Goal: Information Seeking & Learning: Check status

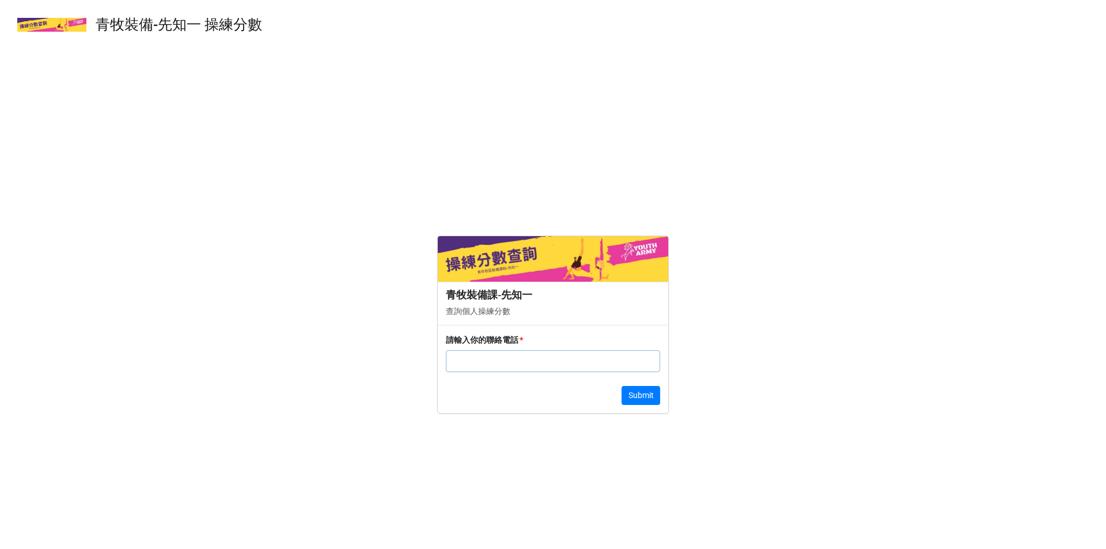
click at [488, 356] on input "text" at bounding box center [553, 361] width 214 height 22
type input "6"
paste input "97116434"
type input "97116434"
click at [646, 382] on div "請輸入你的聯絡電話 * 97116434 Submit" at bounding box center [553, 369] width 230 height 89
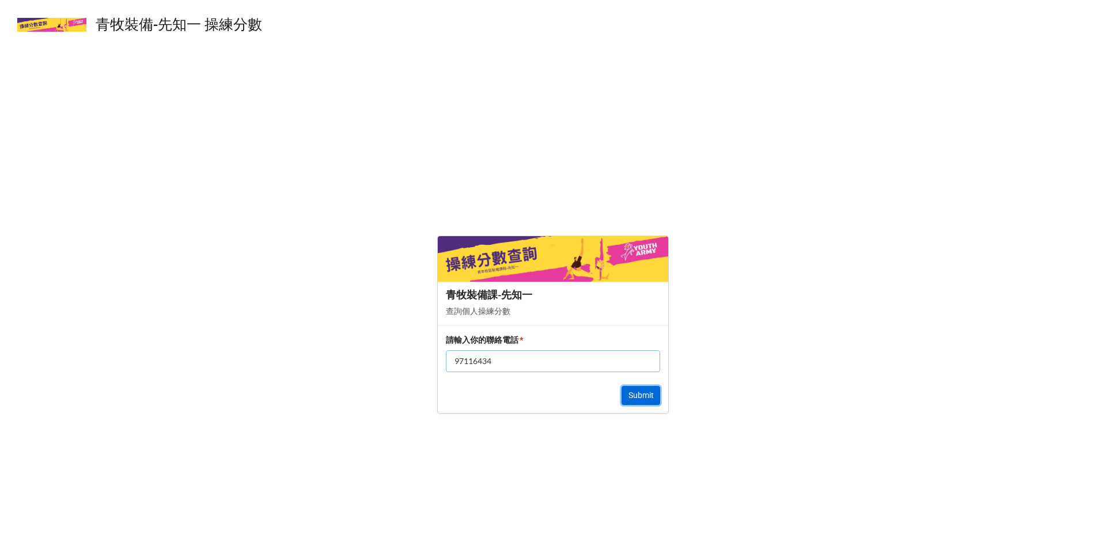
click at [636, 391] on button "Submit" at bounding box center [640, 396] width 39 height 20
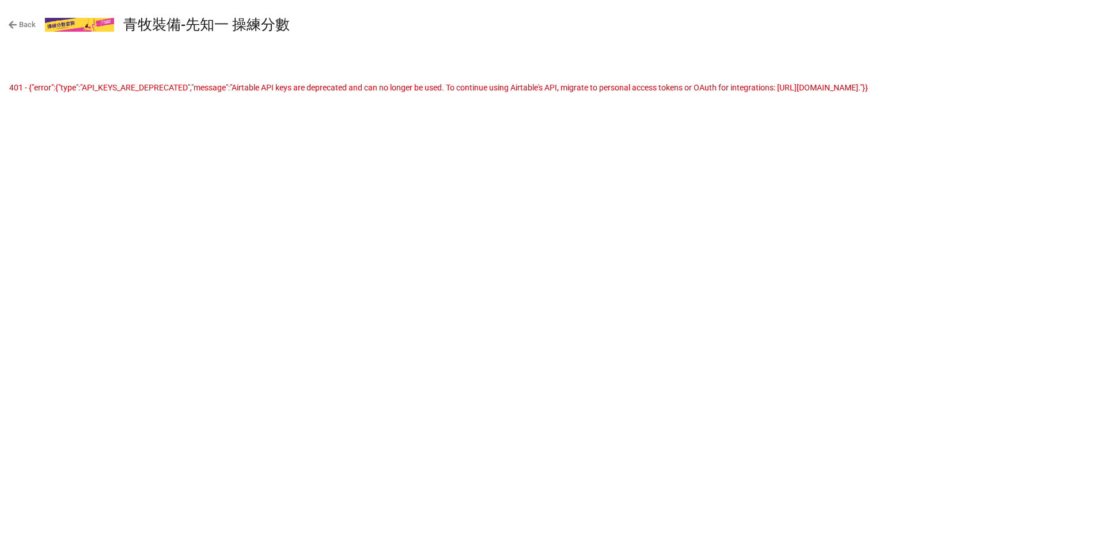
click at [355, 150] on div "Back 青牧裝備-先知一 操練分數 ​ 401 - {"error":{"type":"API_KEYS_ARE_DEPRECATED","message"…" at bounding box center [553, 274] width 1106 height 549
click at [20, 24] on link "Back" at bounding box center [22, 25] width 28 height 12
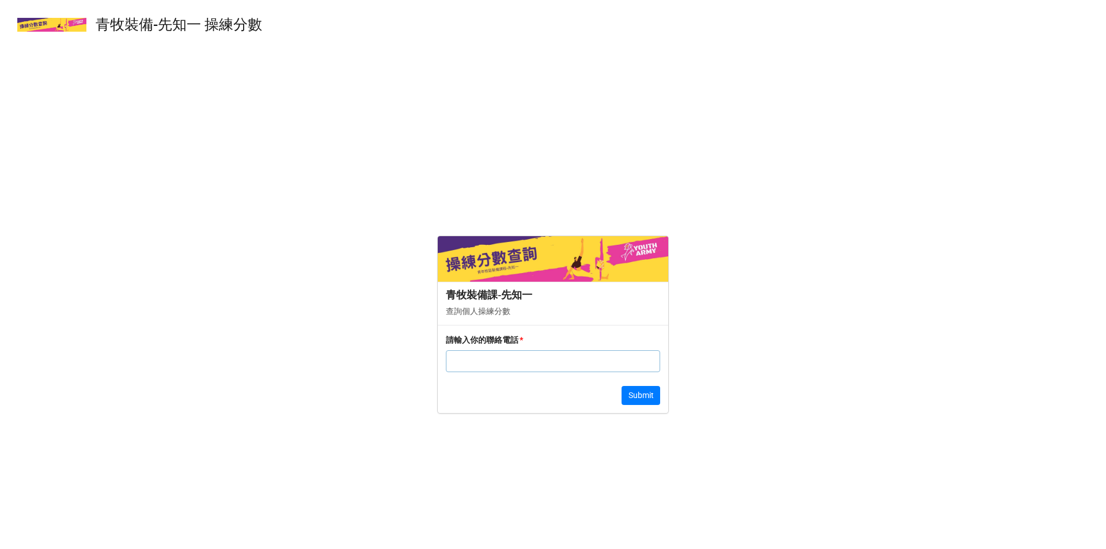
click at [552, 366] on input "text" at bounding box center [553, 361] width 214 height 22
type input "68475453"
click at [646, 397] on button "Submit" at bounding box center [640, 396] width 39 height 20
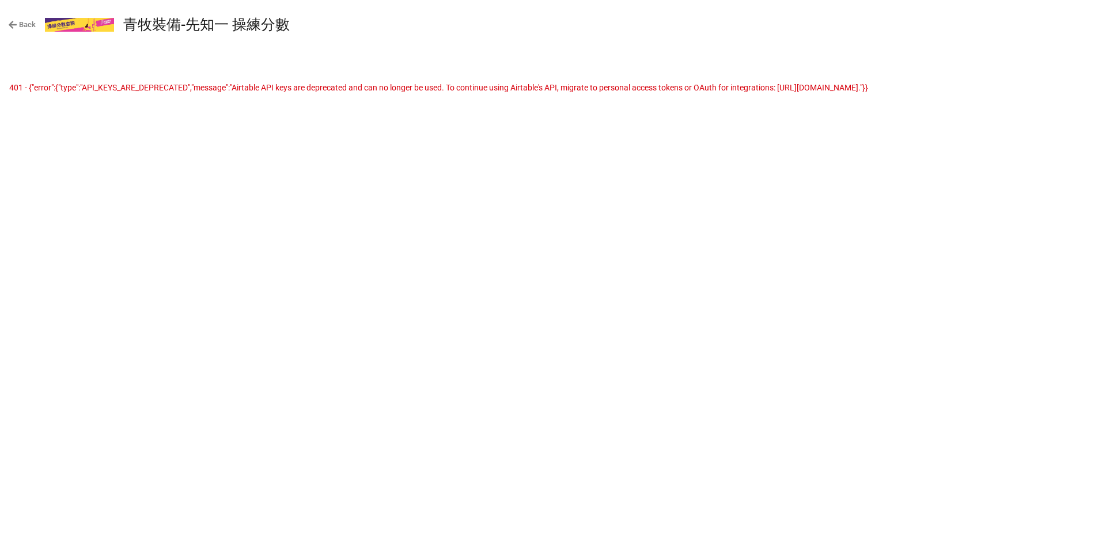
click at [27, 25] on link "Back" at bounding box center [22, 25] width 28 height 12
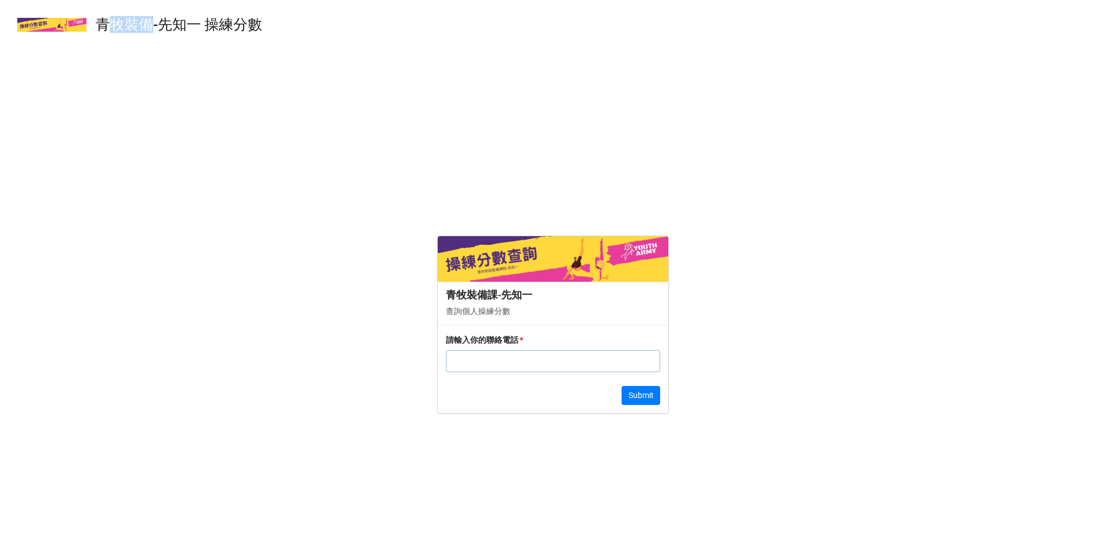
drag, startPoint x: 104, startPoint y: 21, endPoint x: 150, endPoint y: 26, distance: 45.8
click at [150, 26] on div "青牧裝備-先知一 操練分數" at bounding box center [179, 25] width 166 height 14
click at [149, 26] on div "青牧裝備-先知一 操練分數" at bounding box center [179, 25] width 166 height 14
click at [98, 18] on div "青牧裝備-先知一 操練分數" at bounding box center [179, 25] width 166 height 14
drag, startPoint x: 95, startPoint y: 20, endPoint x: 149, endPoint y: 26, distance: 54.6
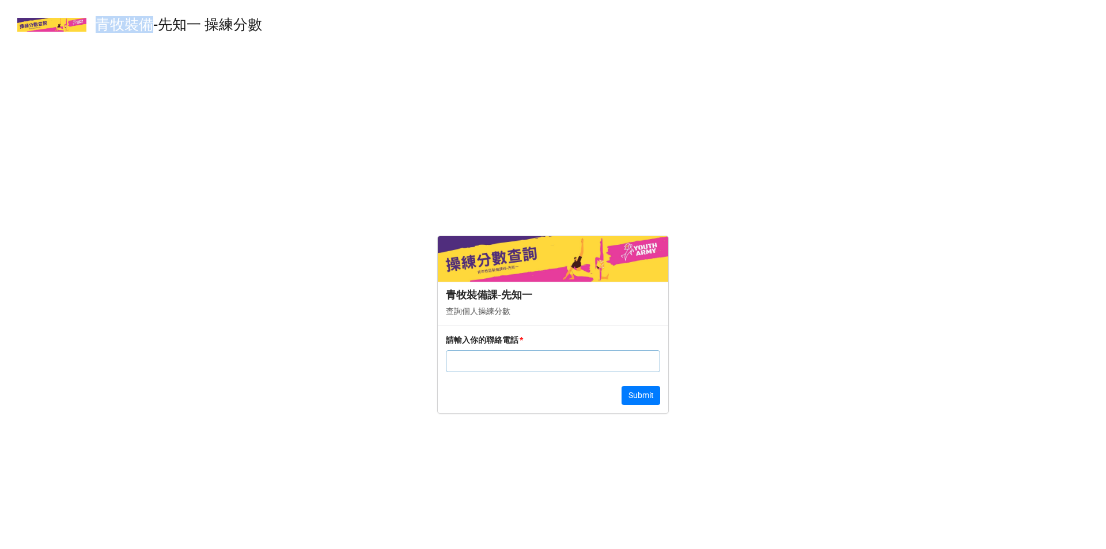
click at [149, 26] on div "青牧裝備-先知一 操練分數" at bounding box center [143, 24] width 253 height 41
copy div "青牧裝備"
click at [610, 258] on img at bounding box center [553, 258] width 230 height 45
click at [283, 243] on form "青牧裝備課-先知一 查詢個人操練分數 請輸入你的聯絡電話 * Submit" at bounding box center [553, 324] width 1106 height 430
click at [270, 191] on form "青牧裝備課-先知一 查詢個人操練分數 請輸入你的聯絡電話 * Submit" at bounding box center [553, 324] width 1106 height 430
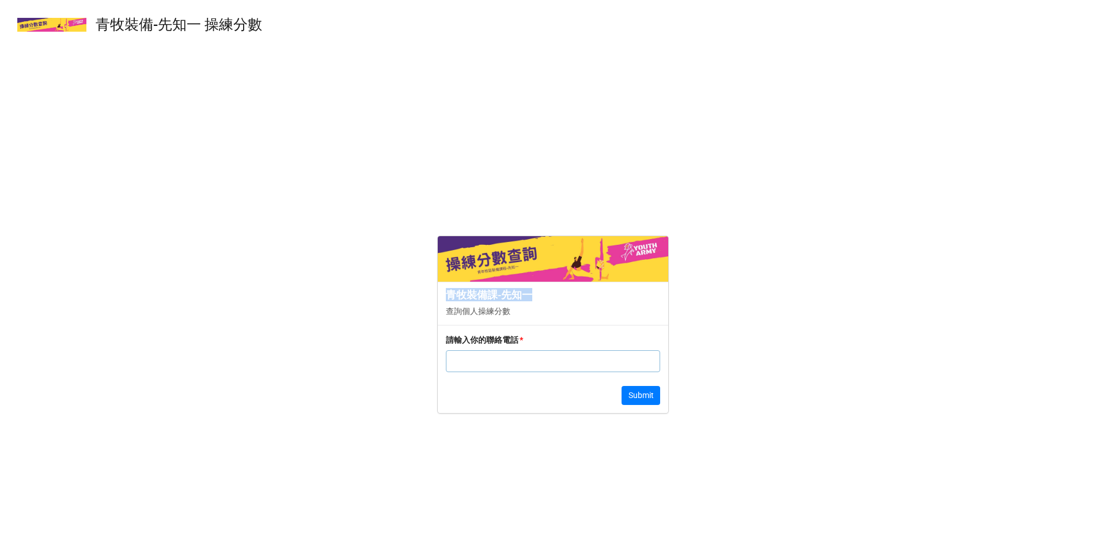
drag, startPoint x: 446, startPoint y: 291, endPoint x: 532, endPoint y: 293, distance: 86.4
click at [532, 293] on div "青牧裝備課-先知一 查詢個人操練分數" at bounding box center [553, 303] width 230 height 43
copy div "青牧裝備課-先知一"
click at [96, 279] on form "青牧裝備課-先知一 查詢個人操練分數 請輸入你的聯絡電話 * Submit" at bounding box center [553, 324] width 1106 height 430
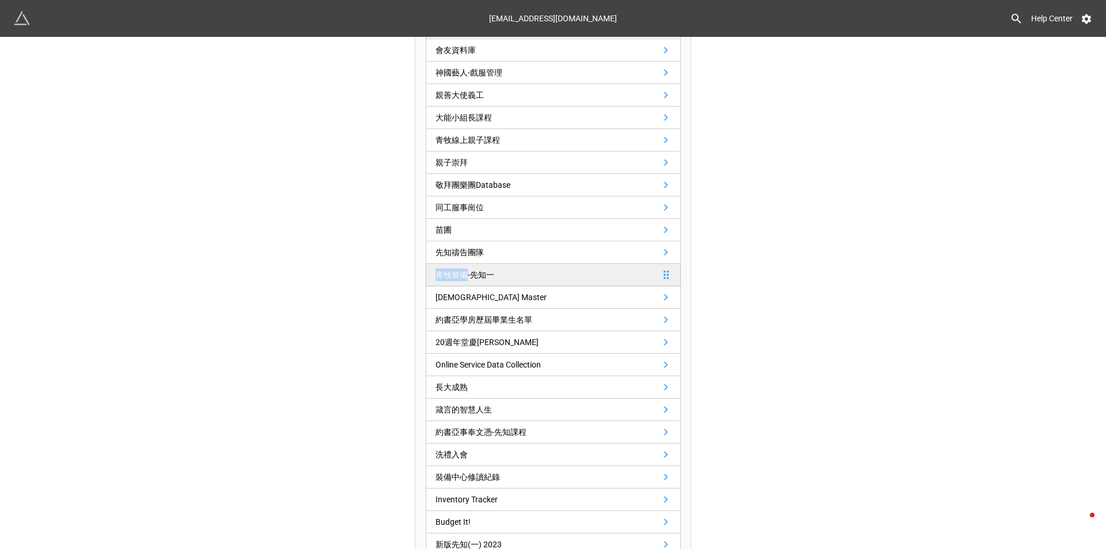
click at [644, 274] on link "青牧裝備-先知一" at bounding box center [553, 275] width 255 height 22
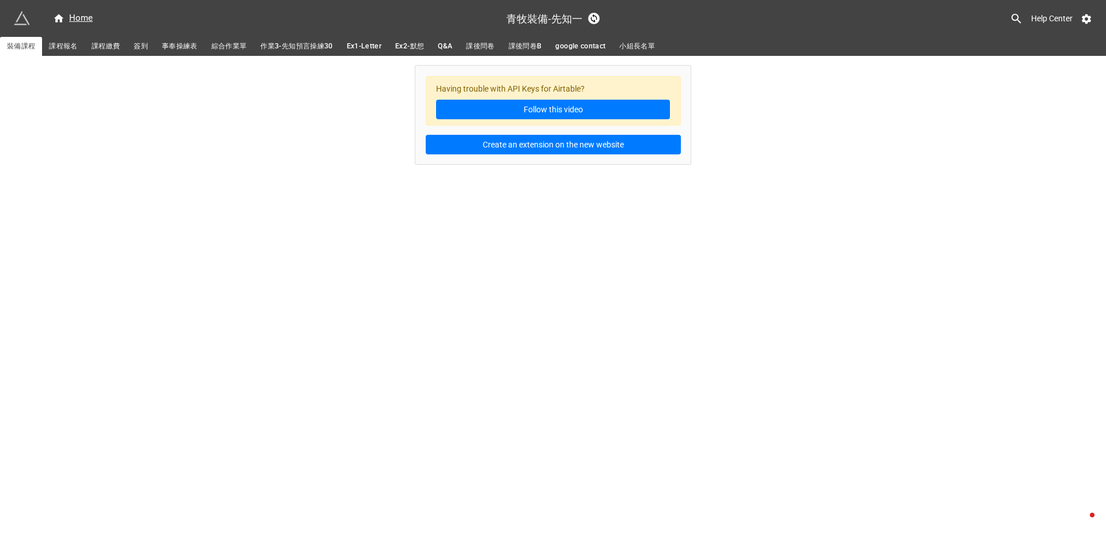
click at [578, 16] on h3 "青牧裝備-先知一" at bounding box center [544, 18] width 76 height 10
click at [572, 21] on h3 "青牧裝備-先知一" at bounding box center [544, 18] width 76 height 10
click at [564, 17] on h3 "青牧裝備-先知一" at bounding box center [544, 18] width 76 height 10
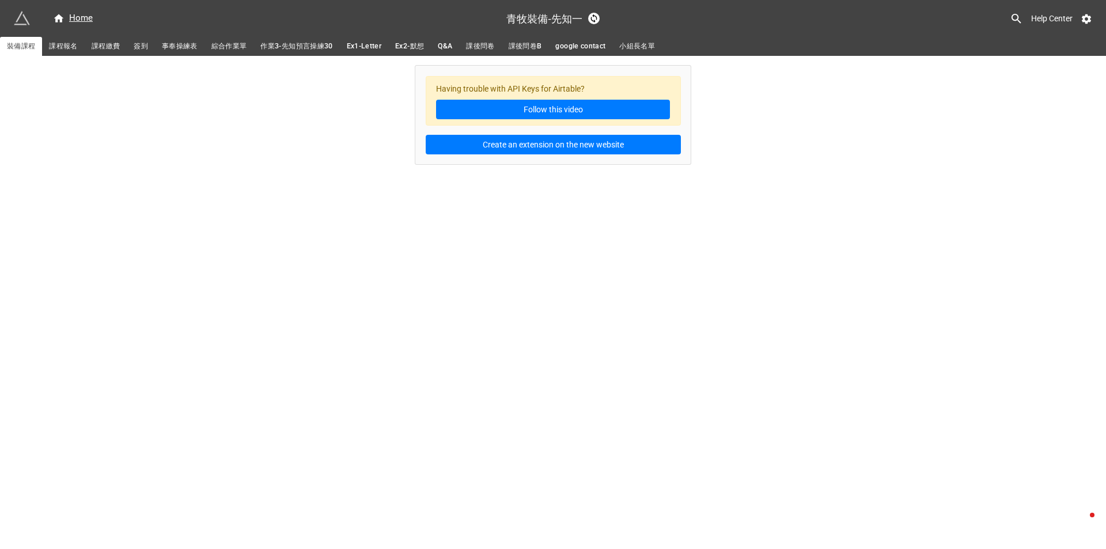
click at [328, 154] on div "Having trouble with API Keys for Airtable? Follow this video Create an extensio…" at bounding box center [553, 110] width 1106 height 109
click at [73, 46] on span "課程報名" at bounding box center [63, 46] width 28 height 12
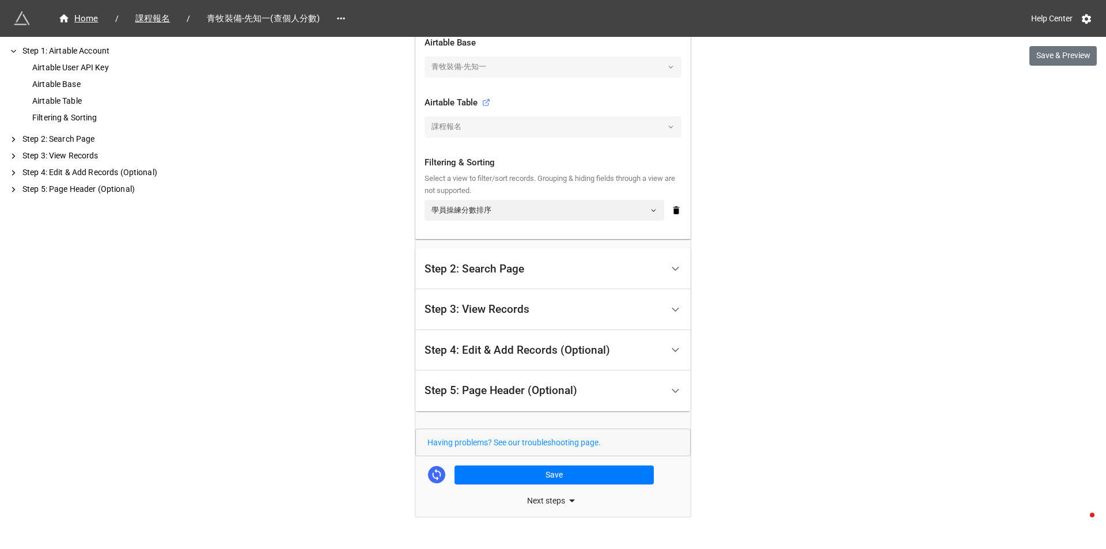
click at [443, 259] on div "Step 2: Search Page" at bounding box center [543, 268] width 238 height 27
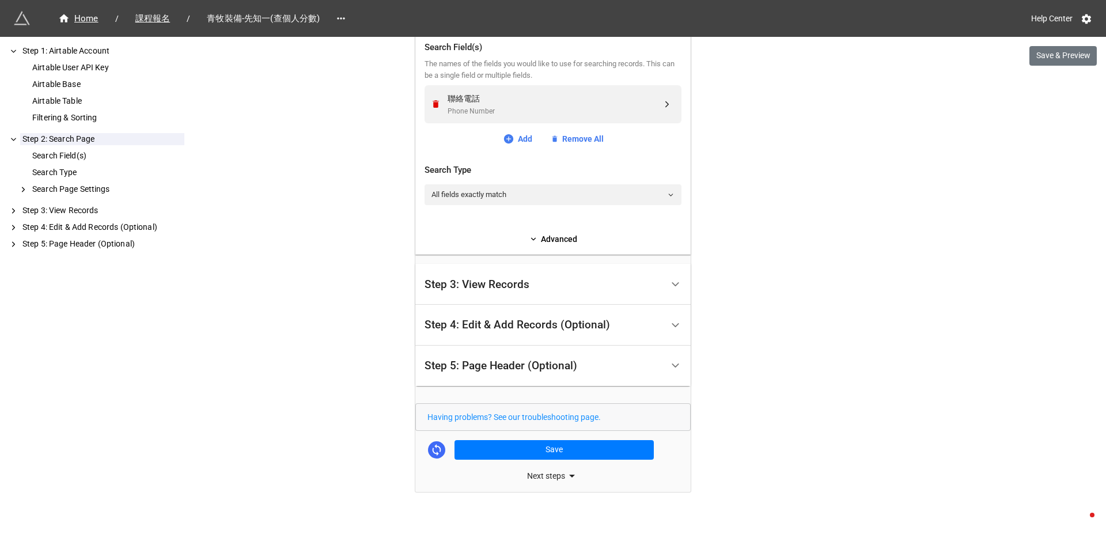
scroll to position [93, 0]
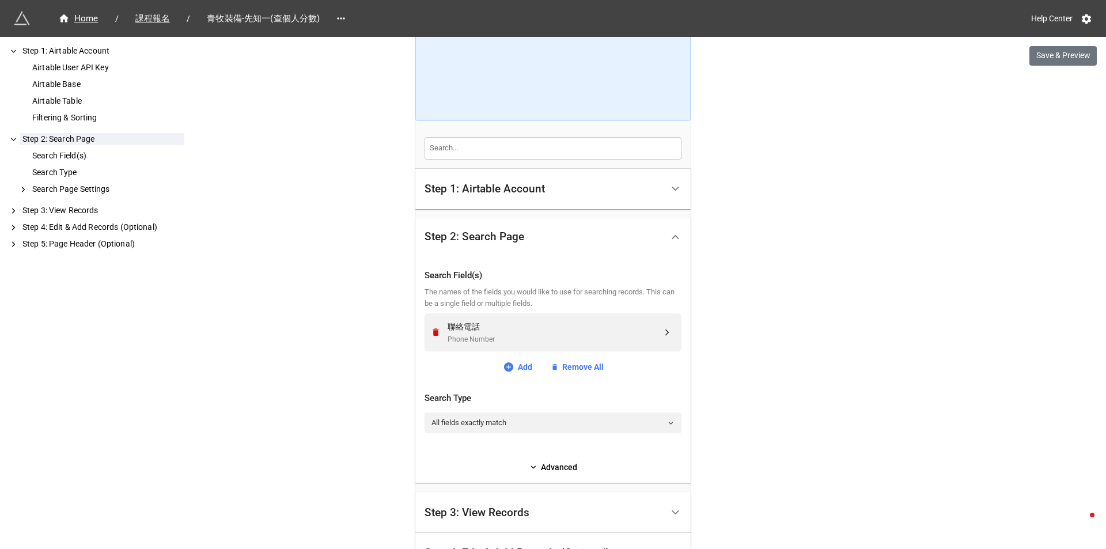
click at [503, 183] on div "Step 1: Airtable Account" at bounding box center [484, 189] width 120 height 12
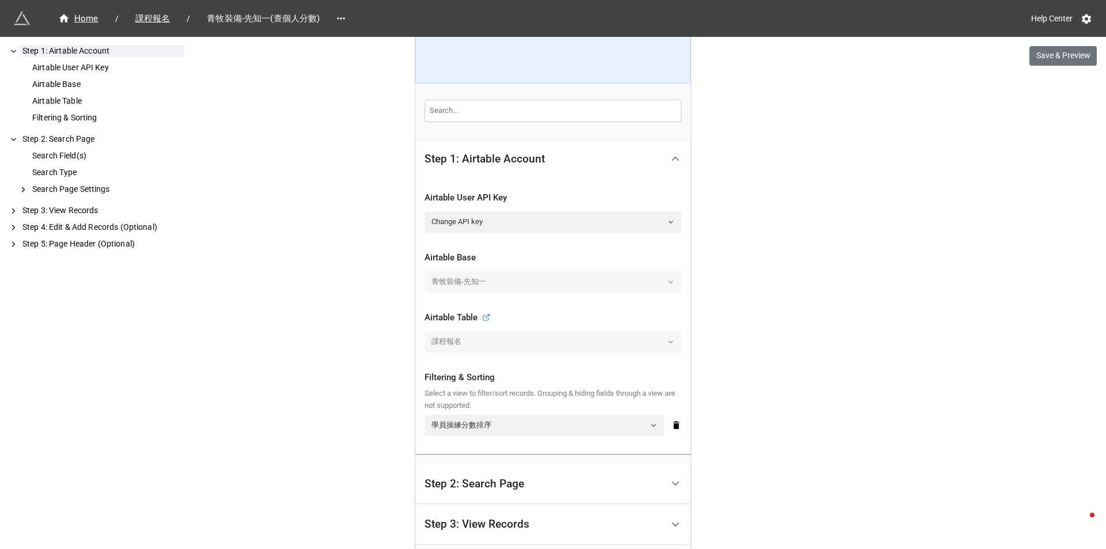
scroll to position [151, 0]
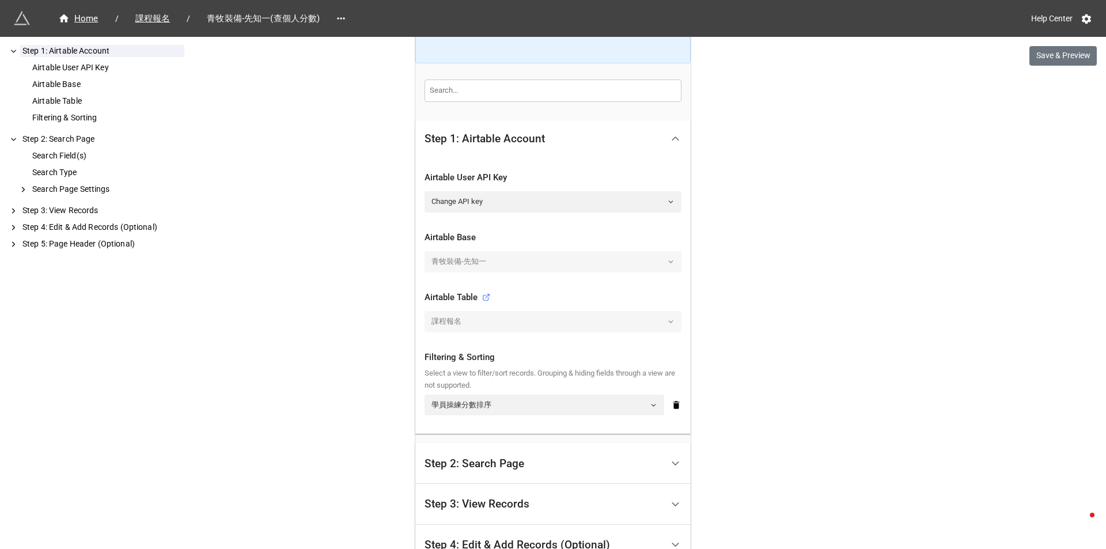
click at [479, 263] on div "青牧裝備-先知一" at bounding box center [552, 261] width 257 height 21
click at [675, 138] on icon at bounding box center [675, 138] width 12 height 12
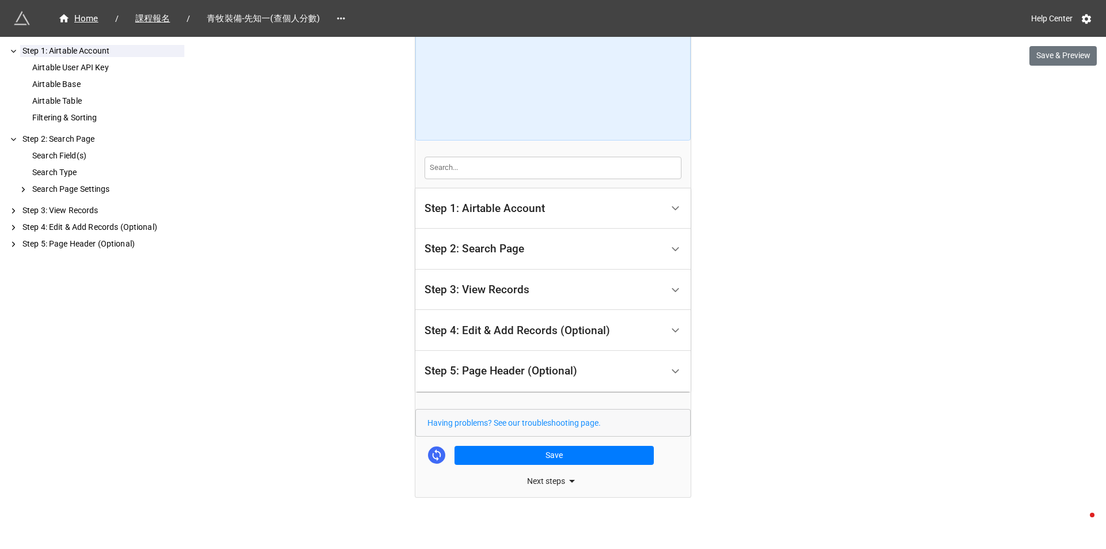
scroll to position [79, 0]
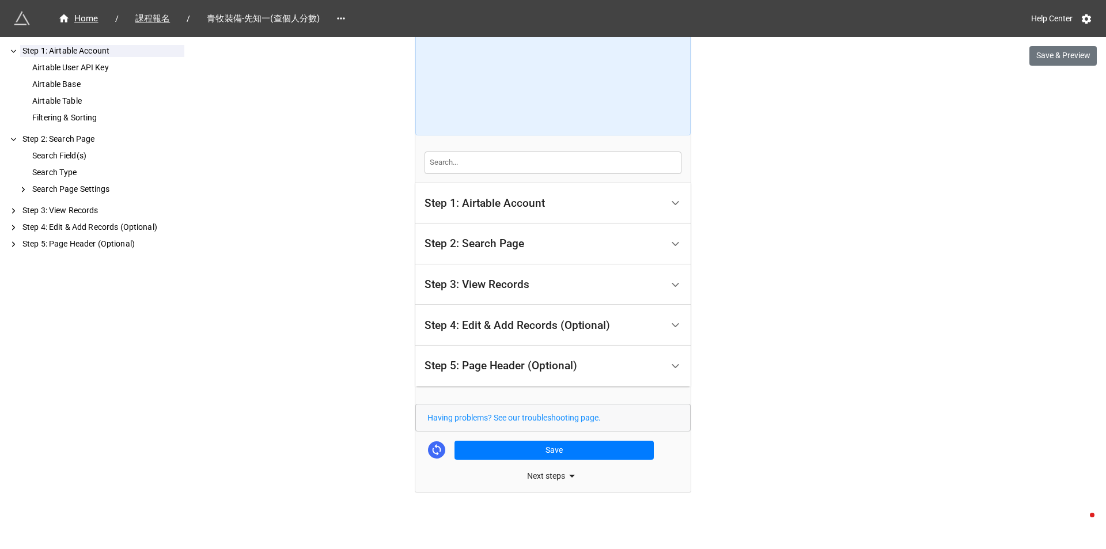
click at [558, 241] on div "Step 2: Search Page" at bounding box center [543, 243] width 238 height 27
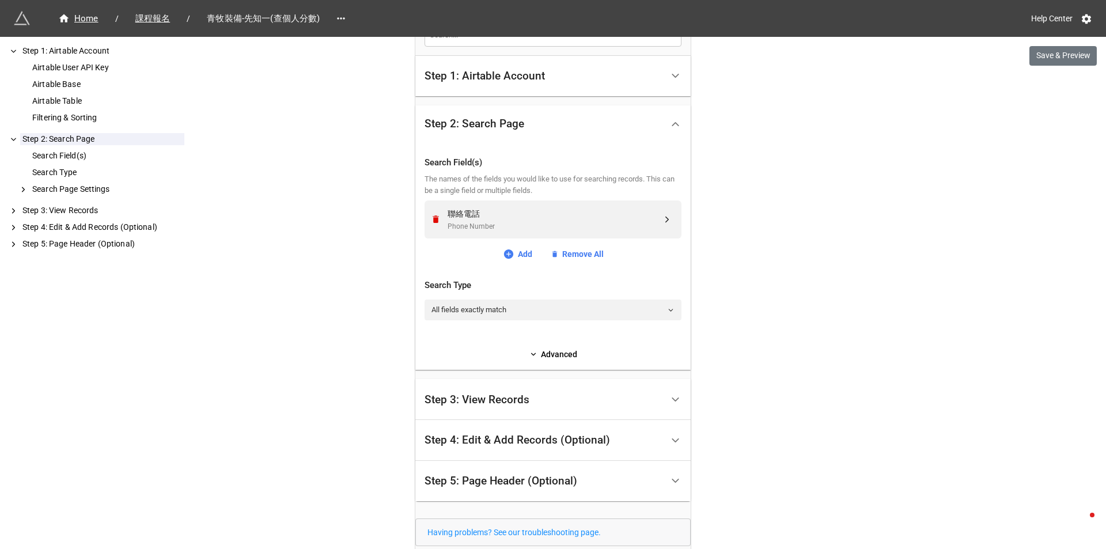
scroll to position [136, 0]
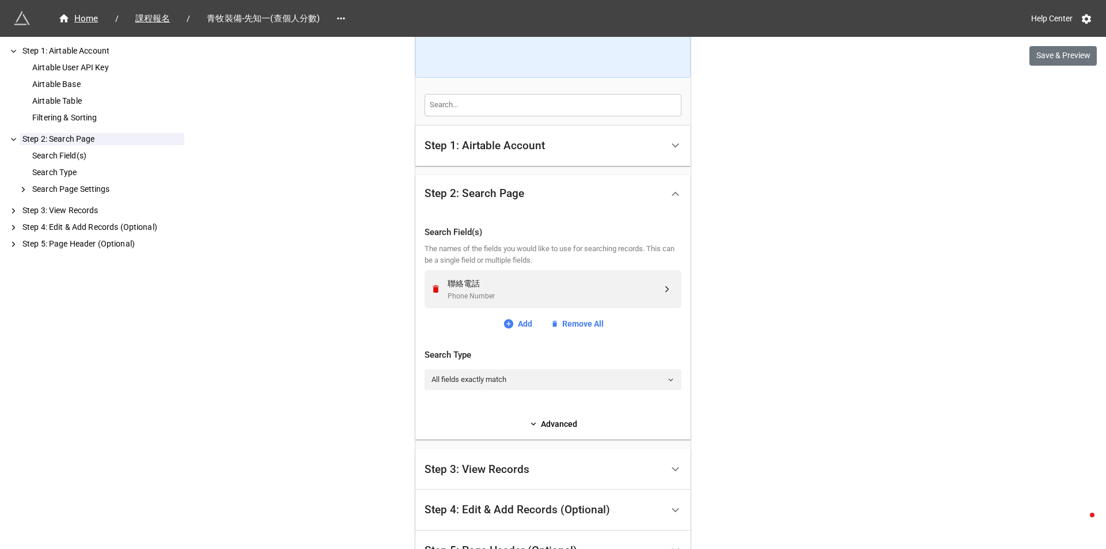
click at [670, 192] on icon at bounding box center [675, 194] width 12 height 12
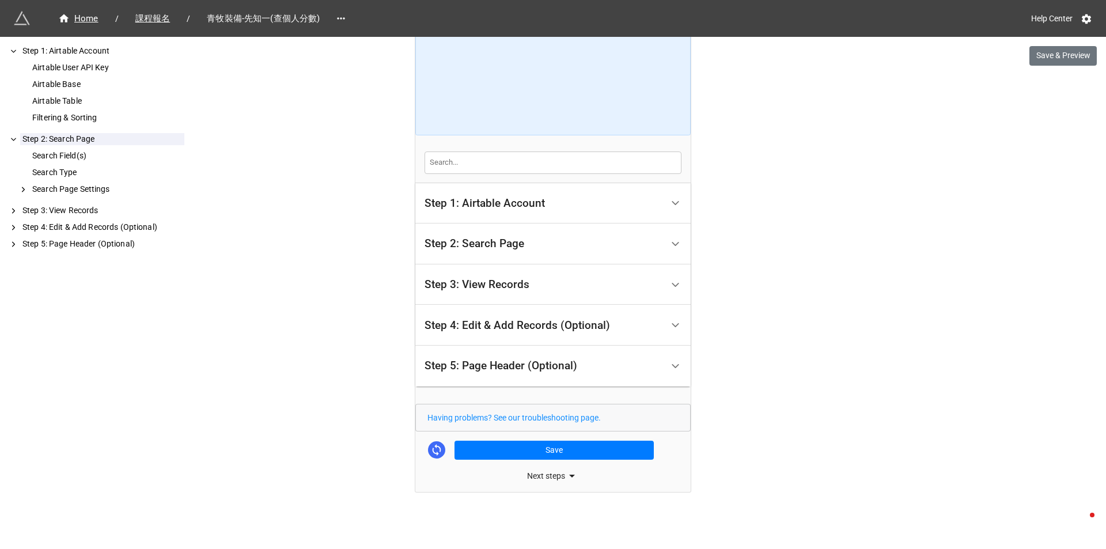
scroll to position [79, 0]
click at [672, 199] on icon at bounding box center [675, 203] width 12 height 12
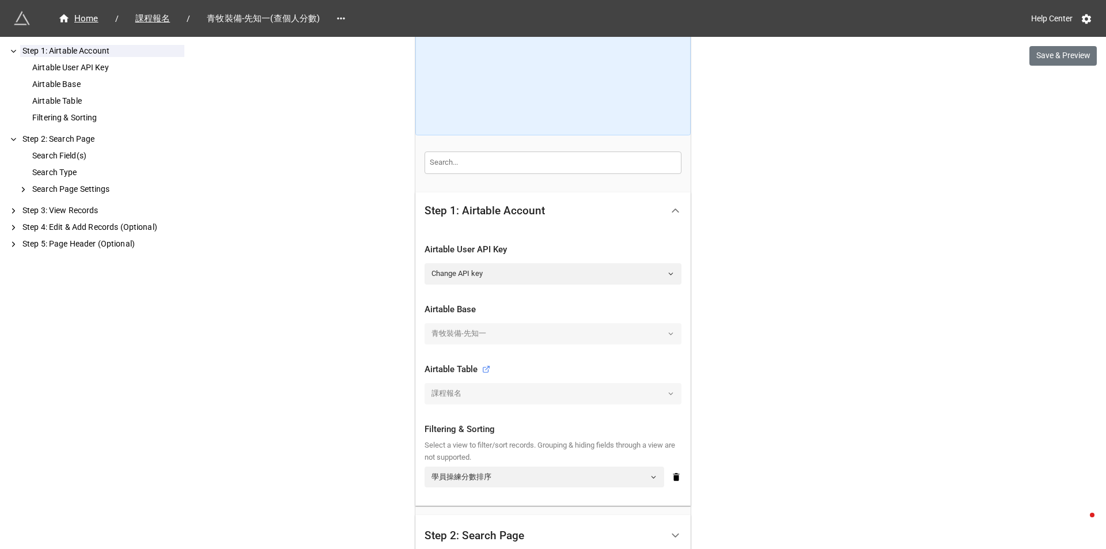
scroll to position [0, 0]
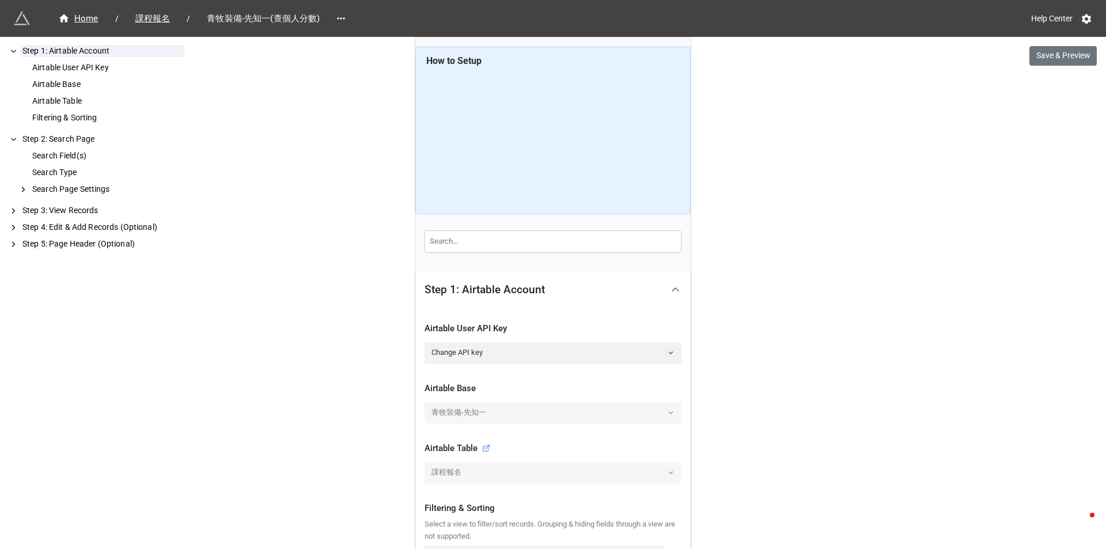
click at [222, 24] on span "青牧裝備-先知一(查個人分數)" at bounding box center [263, 18] width 127 height 13
click at [220, 18] on span "青牧裝備-先知一(查個人分數)" at bounding box center [263, 18] width 127 height 13
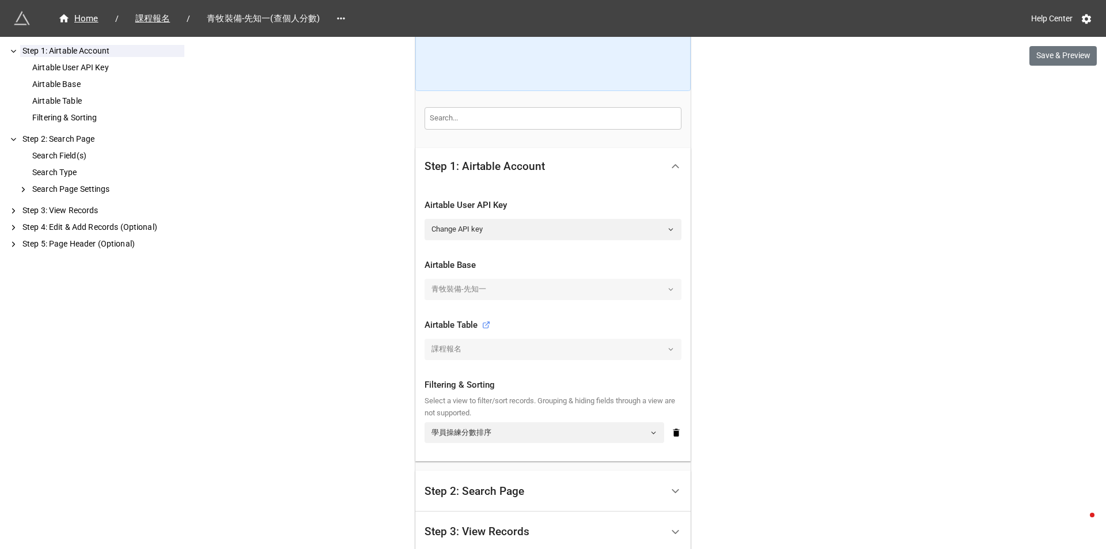
scroll to position [173, 0]
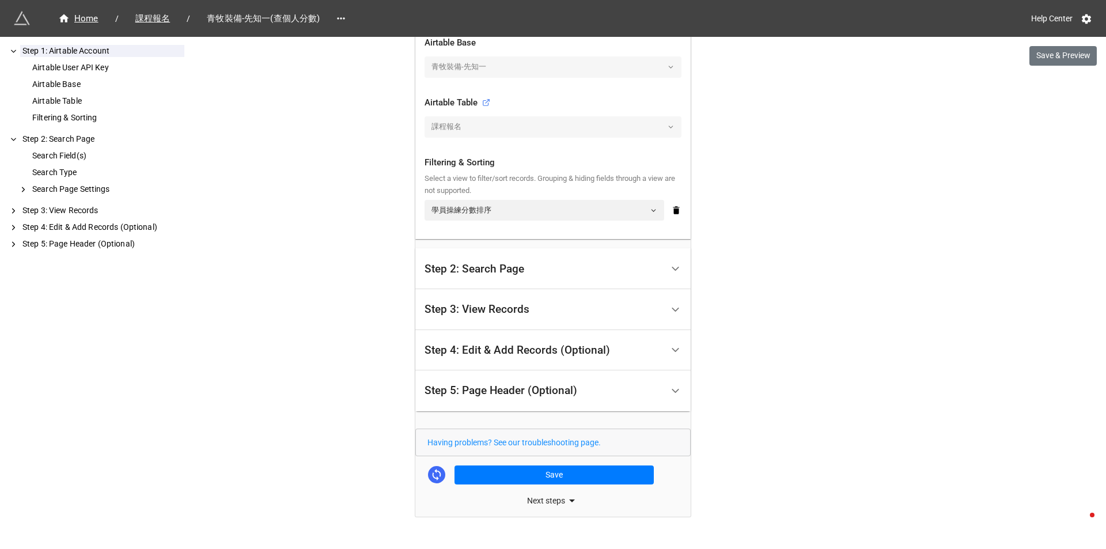
click at [662, 269] on div at bounding box center [675, 269] width 26 height 26
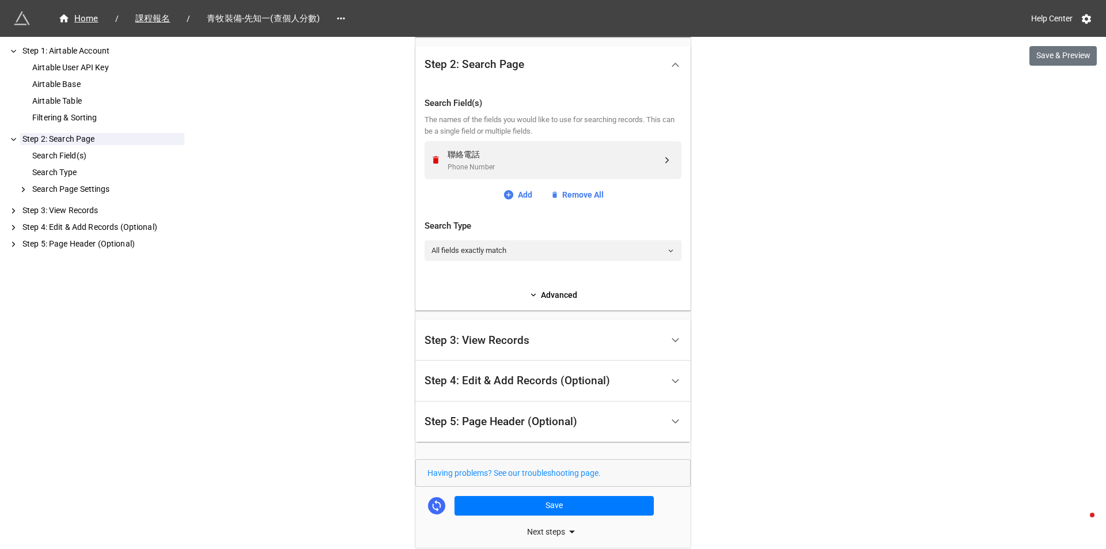
scroll to position [266, 0]
click at [650, 337] on div "Step 3: View Records" at bounding box center [543, 339] width 238 height 27
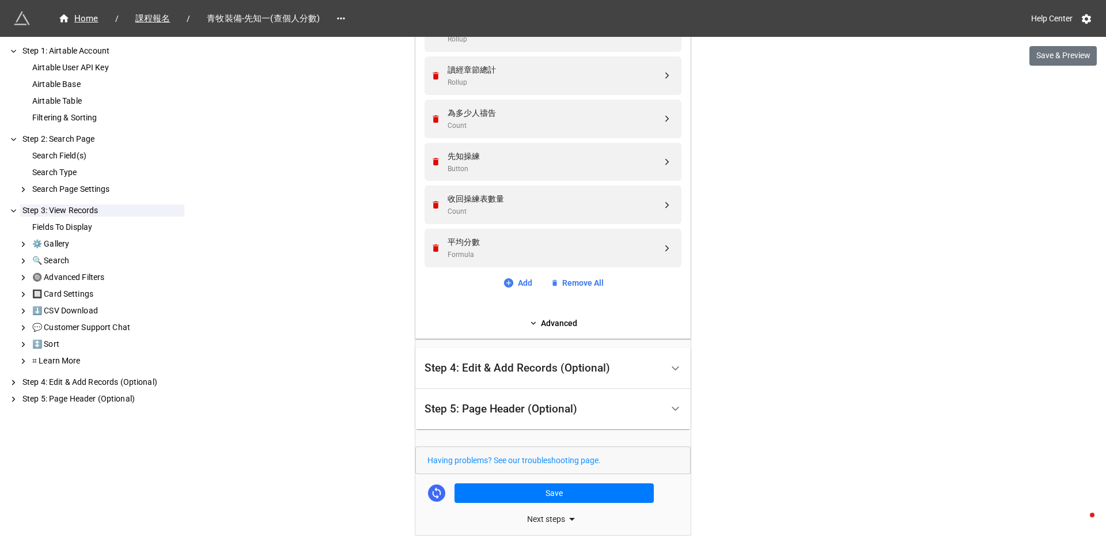
click at [665, 359] on div at bounding box center [675, 368] width 26 height 26
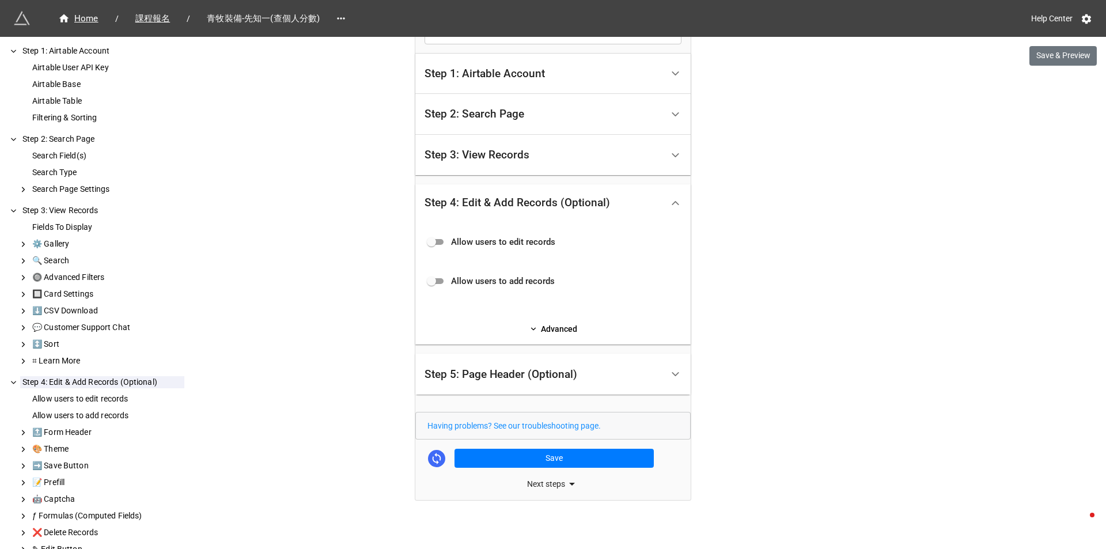
click at [653, 375] on div "Step 5: Page Header (Optional)" at bounding box center [543, 374] width 238 height 27
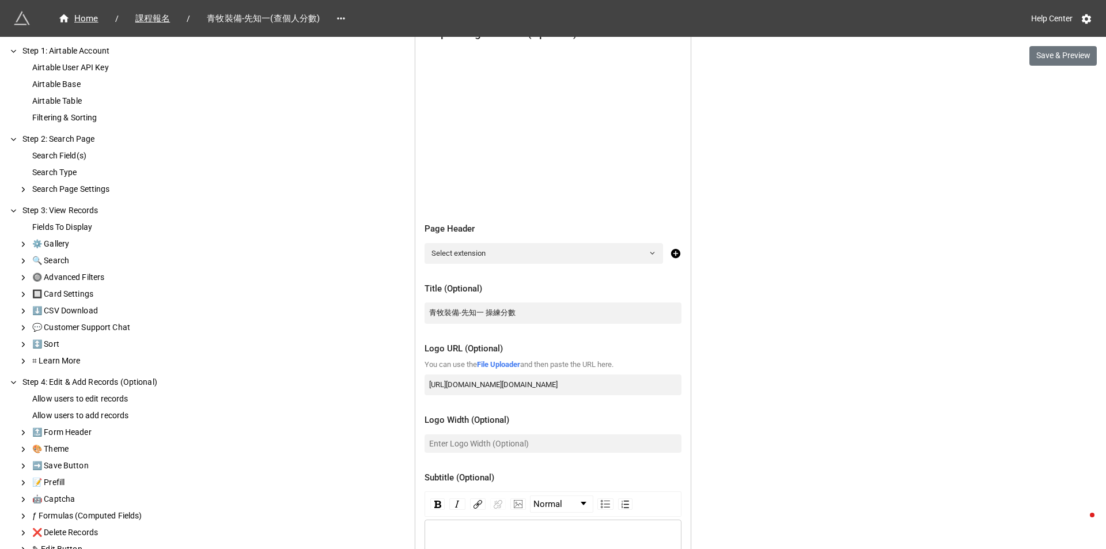
scroll to position [439, 0]
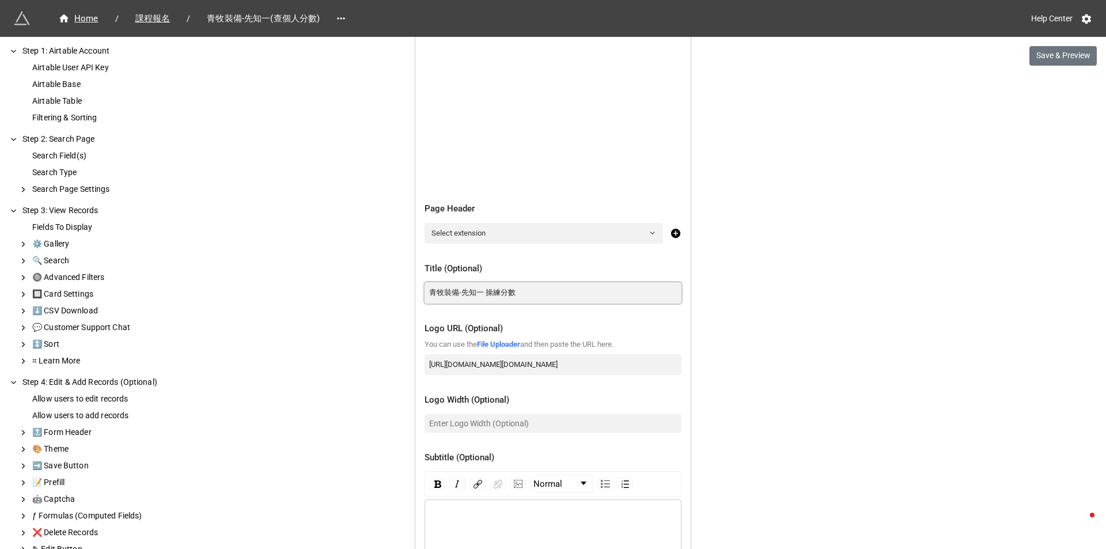
click at [506, 293] on input "青牧裝備-先知一 操練分數" at bounding box center [552, 292] width 257 height 21
click at [517, 293] on input "青牧裝備-先知一 操練分數" at bounding box center [552, 292] width 257 height 21
drag, startPoint x: 472, startPoint y: 293, endPoint x: 478, endPoint y: 295, distance: 6.7
click at [478, 295] on input "青牧裝備-先知一 操練分數" at bounding box center [552, 292] width 257 height 21
drag, startPoint x: 472, startPoint y: 293, endPoint x: 460, endPoint y: 294, distance: 12.2
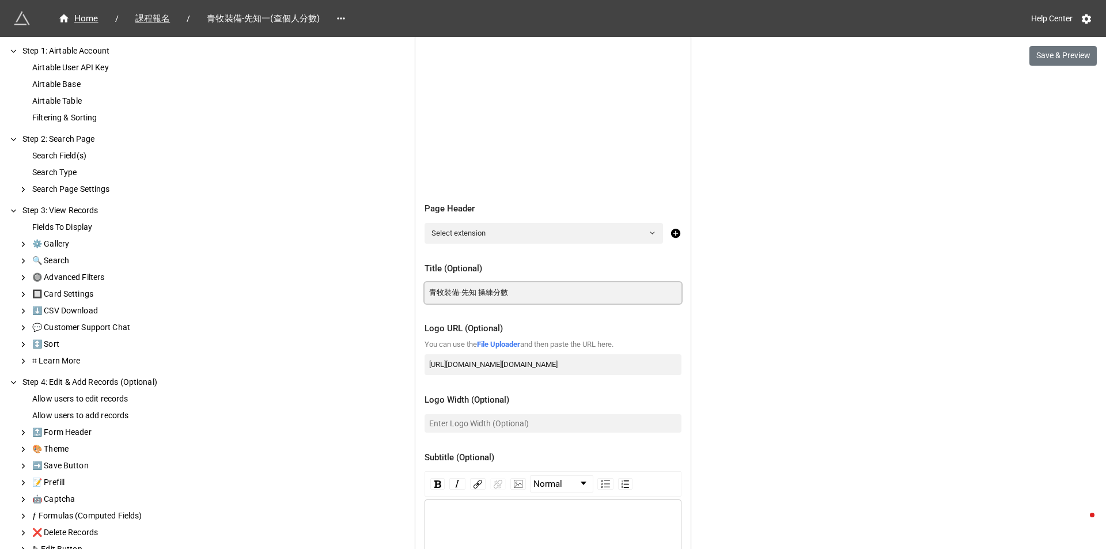
click at [460, 294] on input "青牧裝備-先知 操練分數" at bounding box center [552, 292] width 257 height 21
click at [462, 291] on input "青牧先知裝備- 操練分數" at bounding box center [552, 292] width 257 height 21
click at [470, 291] on input "青牧先知裝備- 操練分數" at bounding box center [552, 292] width 257 height 21
type input "青牧先知裝備- 操練分數"
click at [359, 329] on div "Home / 課程報名 / 青牧裝備-先知一(查個人分數) Help Center Save & Preview How to Setup Step 1: A…" at bounding box center [553, 176] width 1106 height 1230
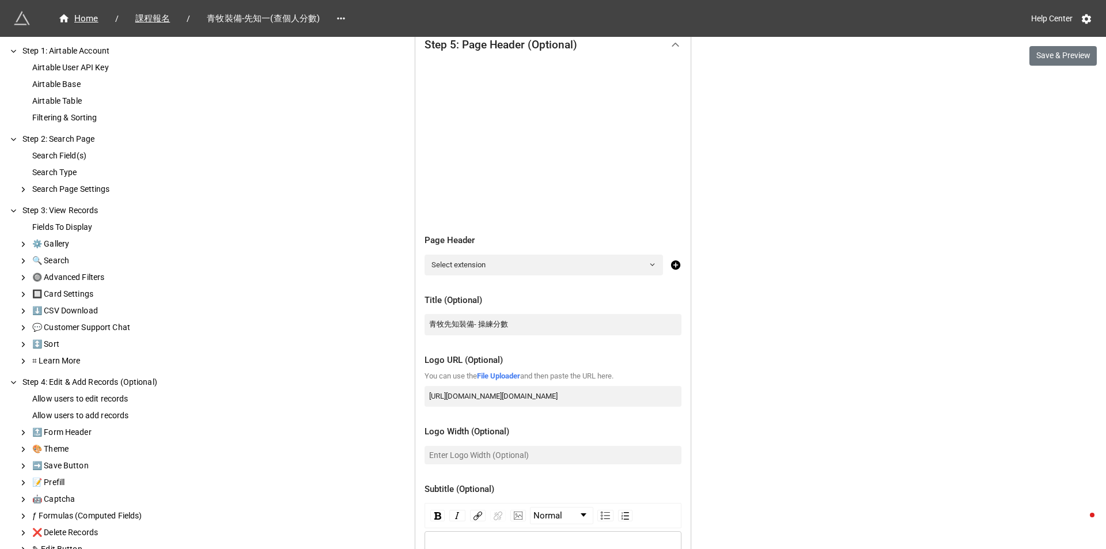
scroll to position [278, 0]
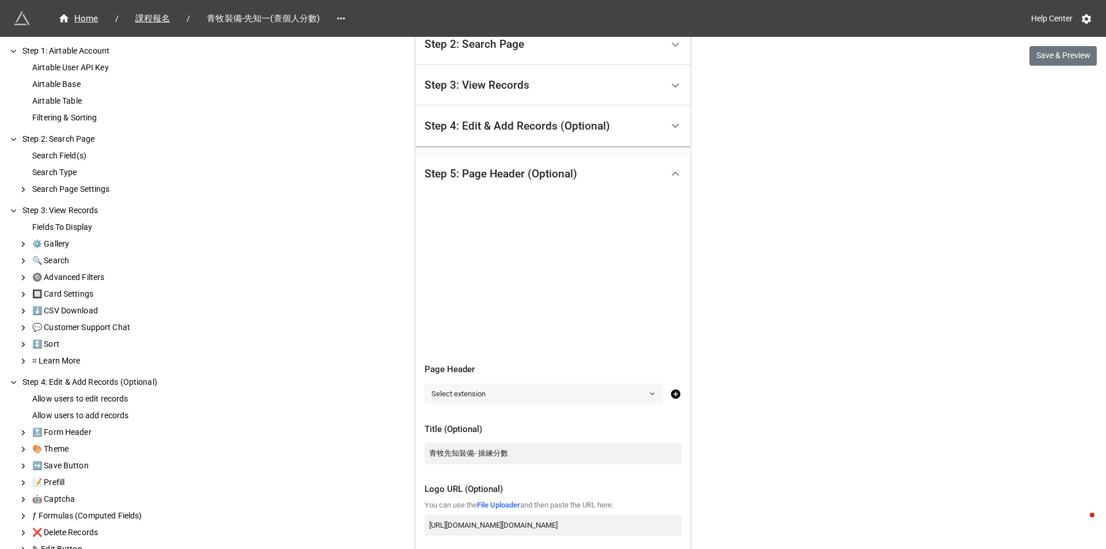
click at [495, 393] on link "Select extension" at bounding box center [543, 394] width 238 height 21
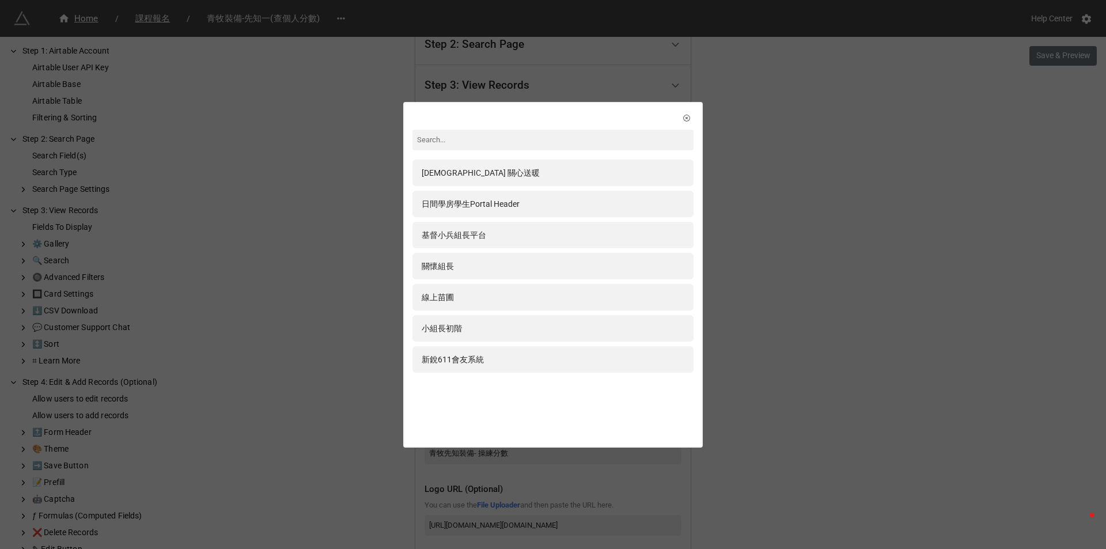
click at [355, 278] on div "Jehoshua 關心送暖 日間學房學生Portal Header 基督小兵組長平台 關懷組長 線上苗圃 小組長初階 新銳611會友系統" at bounding box center [553, 274] width 1106 height 549
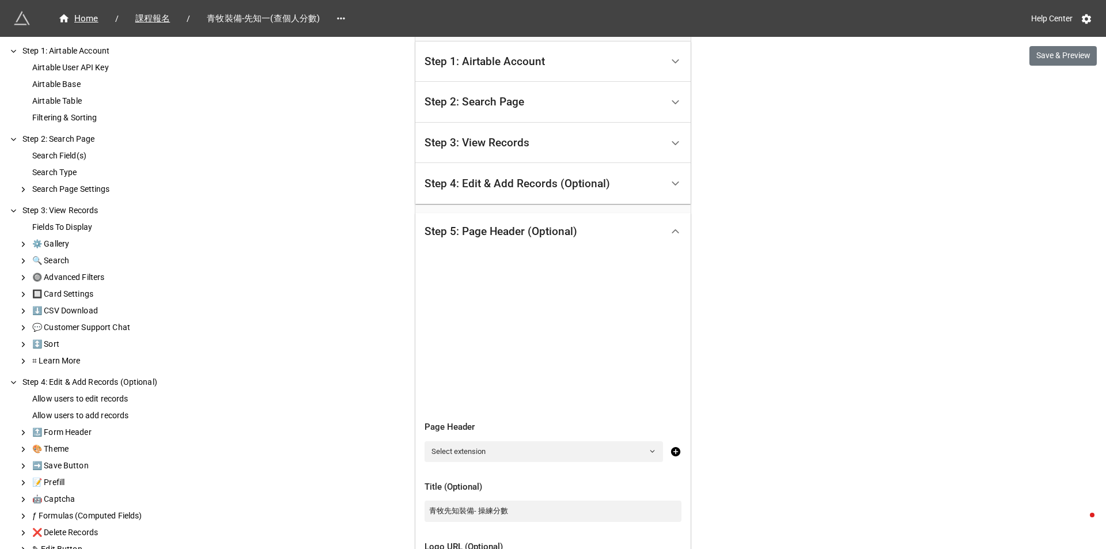
click at [596, 229] on div "Step 5: Page Header (Optional)" at bounding box center [543, 231] width 238 height 27
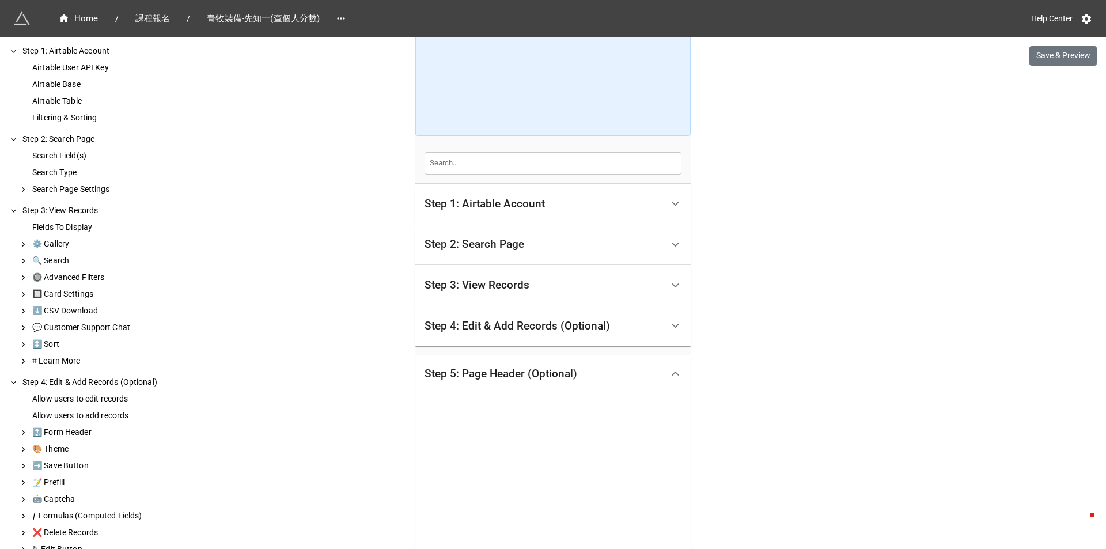
scroll to position [79, 0]
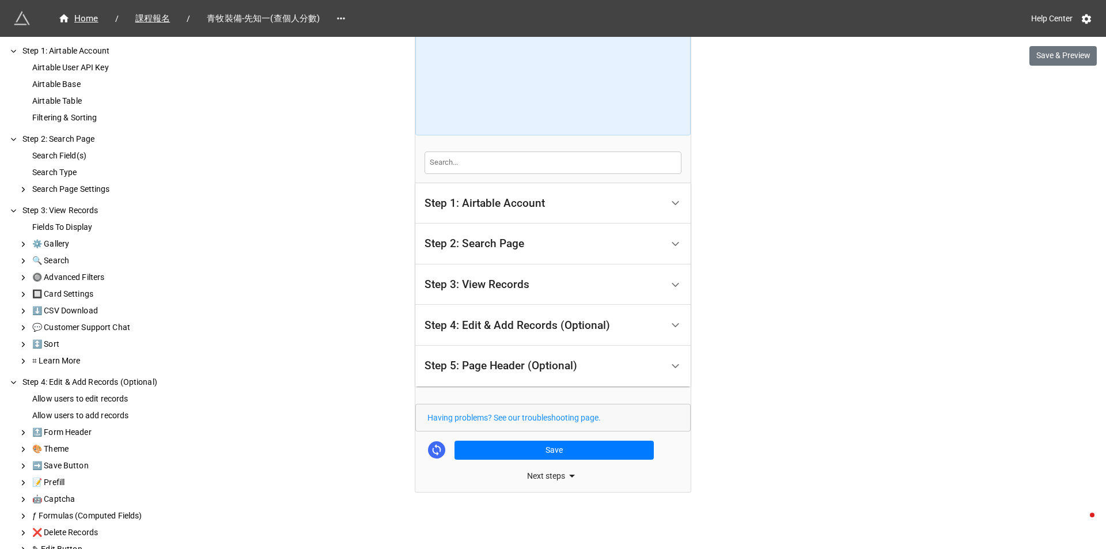
click at [633, 208] on div "Step 1: Airtable Account" at bounding box center [543, 203] width 238 height 27
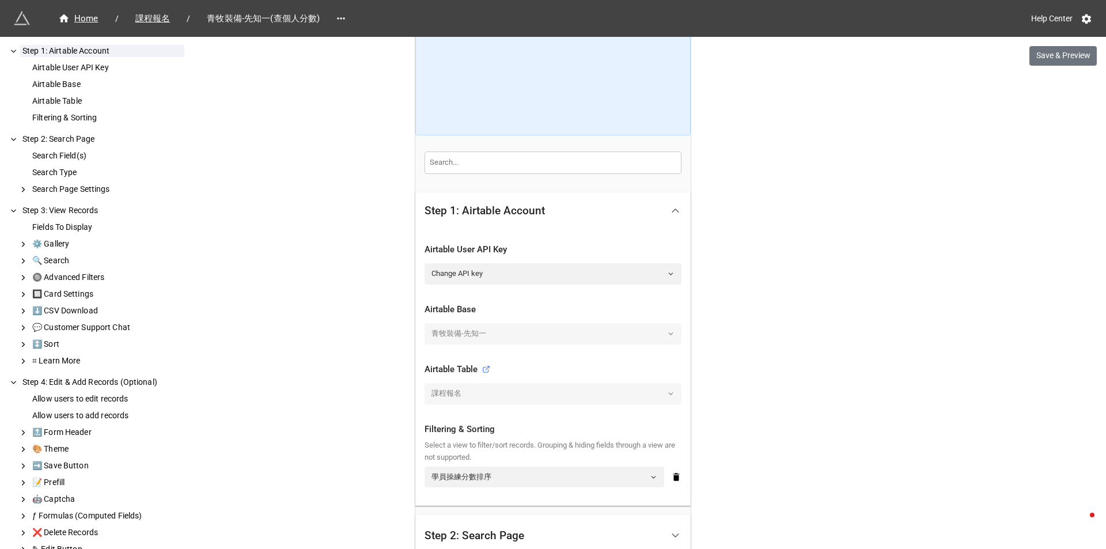
click at [632, 208] on div "Step 1: Airtable Account" at bounding box center [543, 210] width 238 height 27
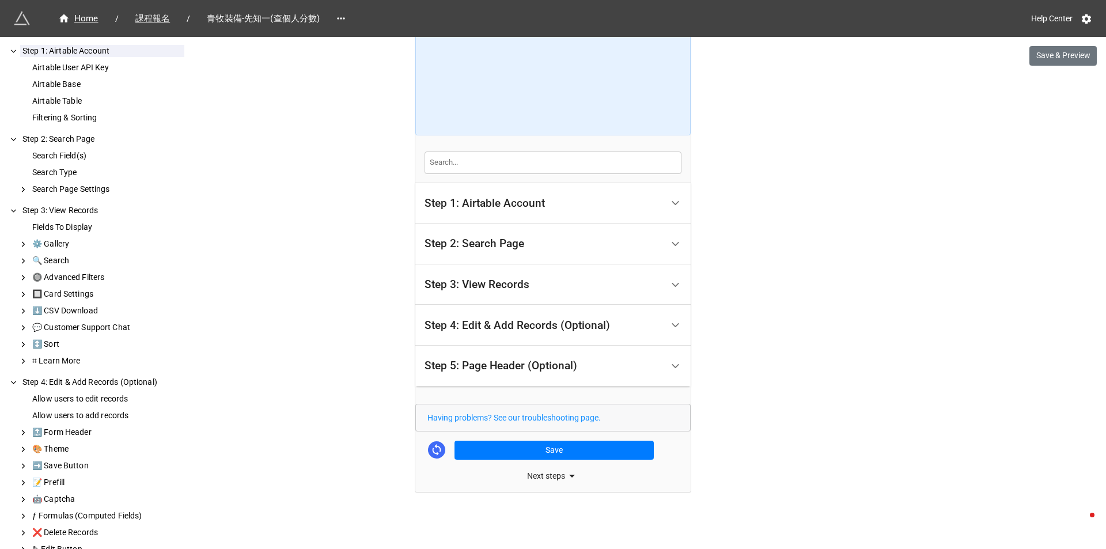
click at [616, 363] on div "Step 5: Page Header (Optional)" at bounding box center [543, 365] width 238 height 27
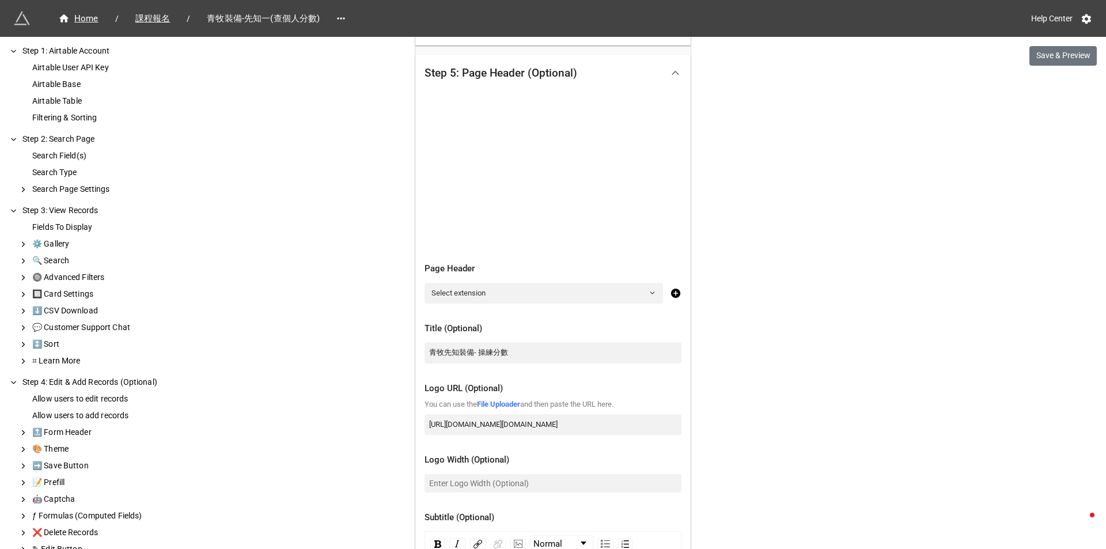
scroll to position [482, 0]
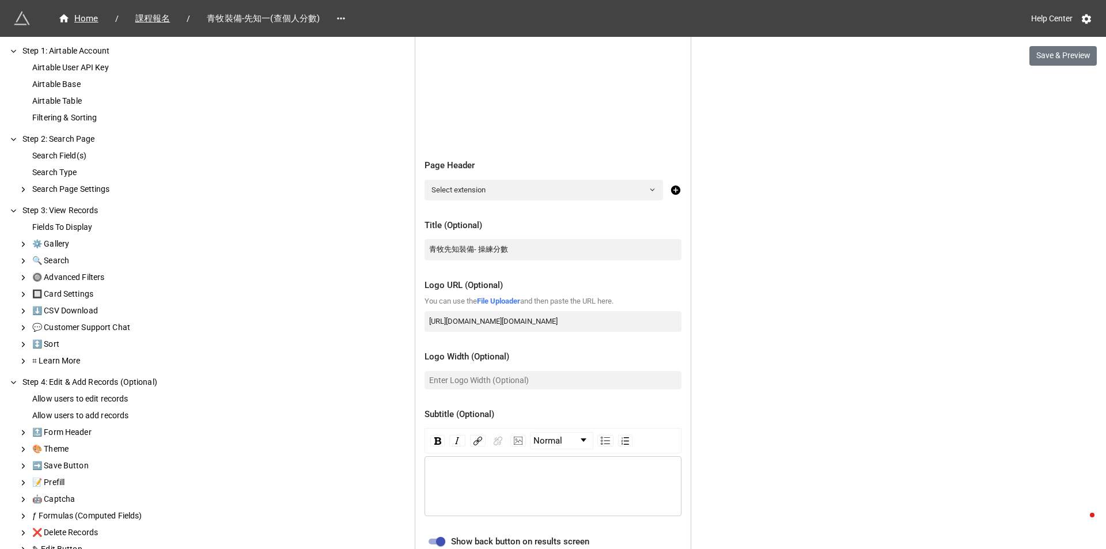
click at [364, 230] on div "Home / 課程報名 / 青牧裝備-先知一(查個人分數) Help Center Save & Preview How to Setup Step 1: A…" at bounding box center [553, 133] width 1106 height 1230
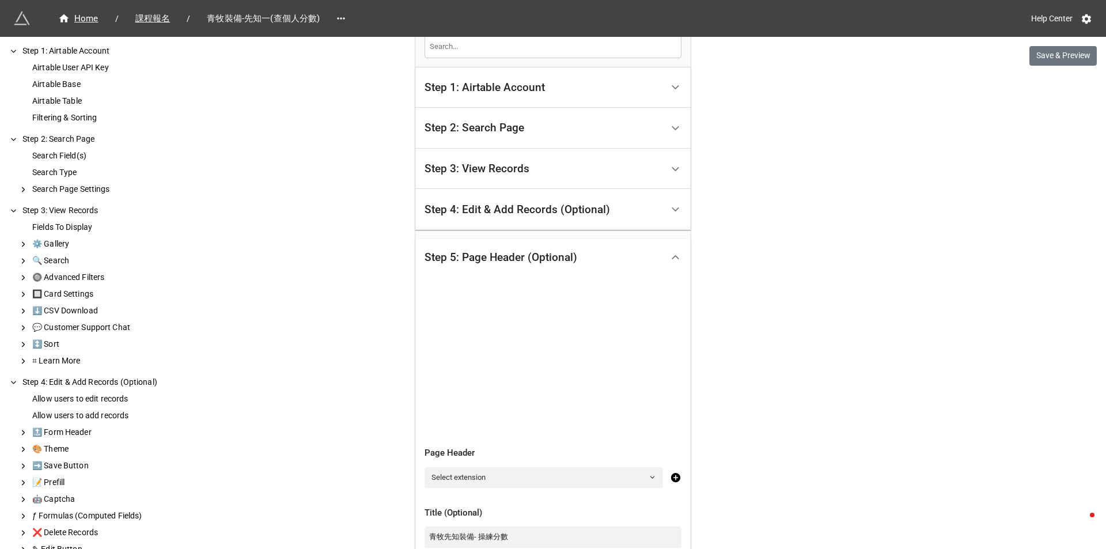
scroll to position [194, 0]
click at [37, 447] on div "🎨 Theme" at bounding box center [107, 449] width 154 height 12
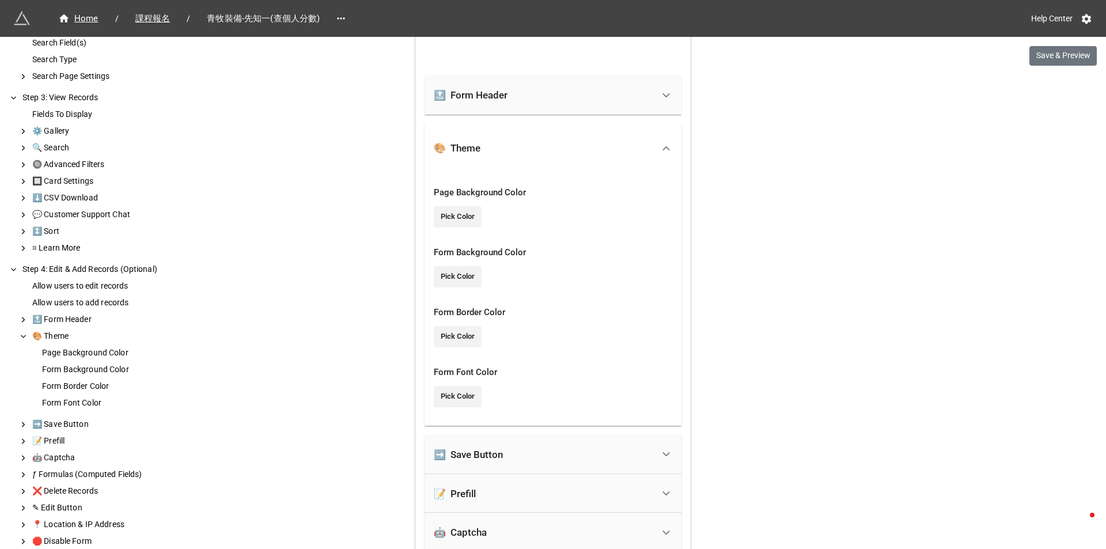
scroll to position [115, 0]
click at [35, 333] on div "🎨 Theme" at bounding box center [107, 334] width 154 height 12
click at [32, 317] on div "🔝 Form Header" at bounding box center [107, 317] width 154 height 12
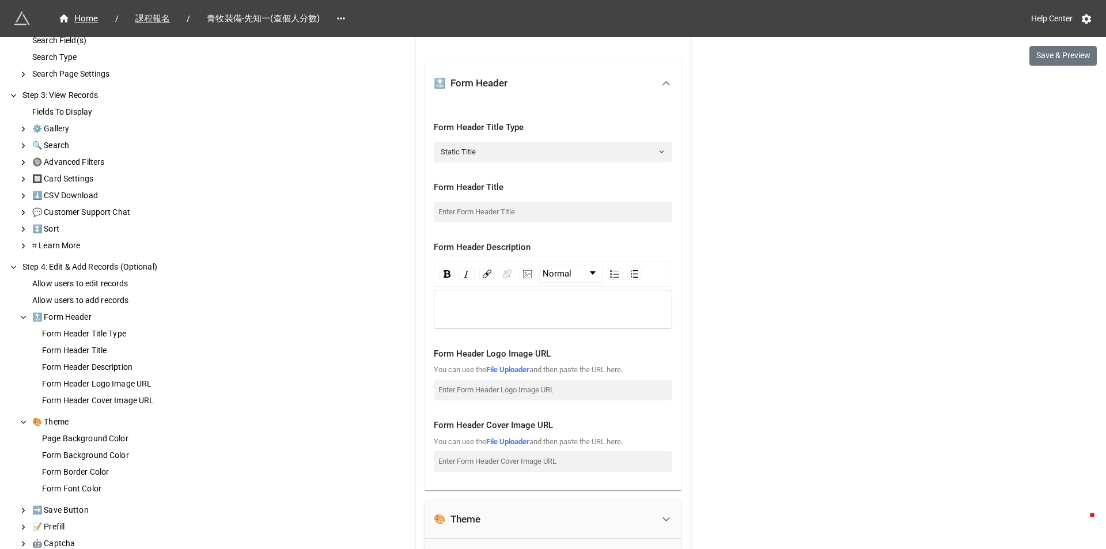
scroll to position [366, 0]
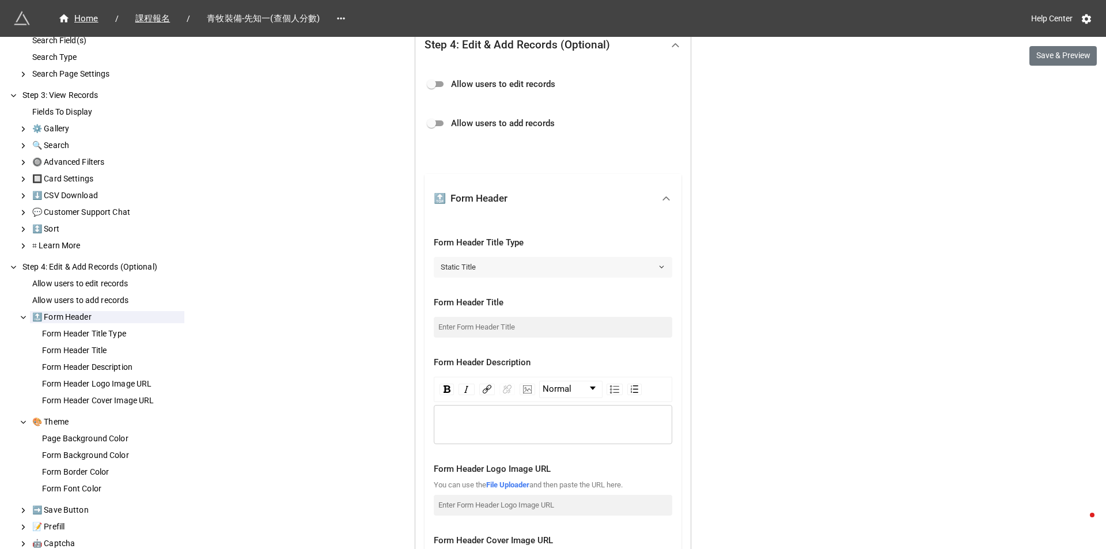
click at [513, 272] on link "Static Title" at bounding box center [553, 267] width 238 height 21
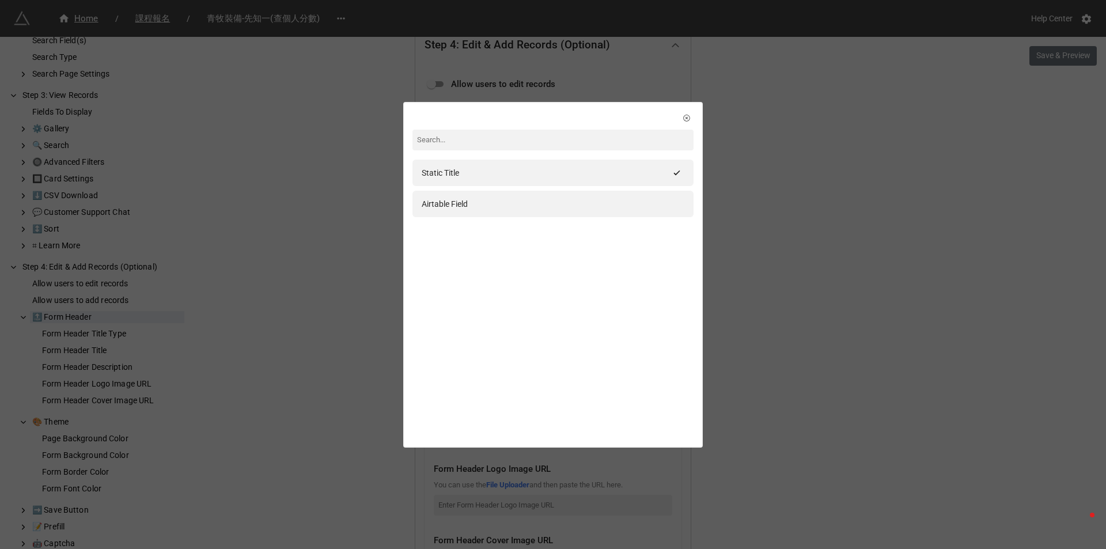
click at [272, 252] on div "Static Title Airtable Field" at bounding box center [553, 274] width 1106 height 549
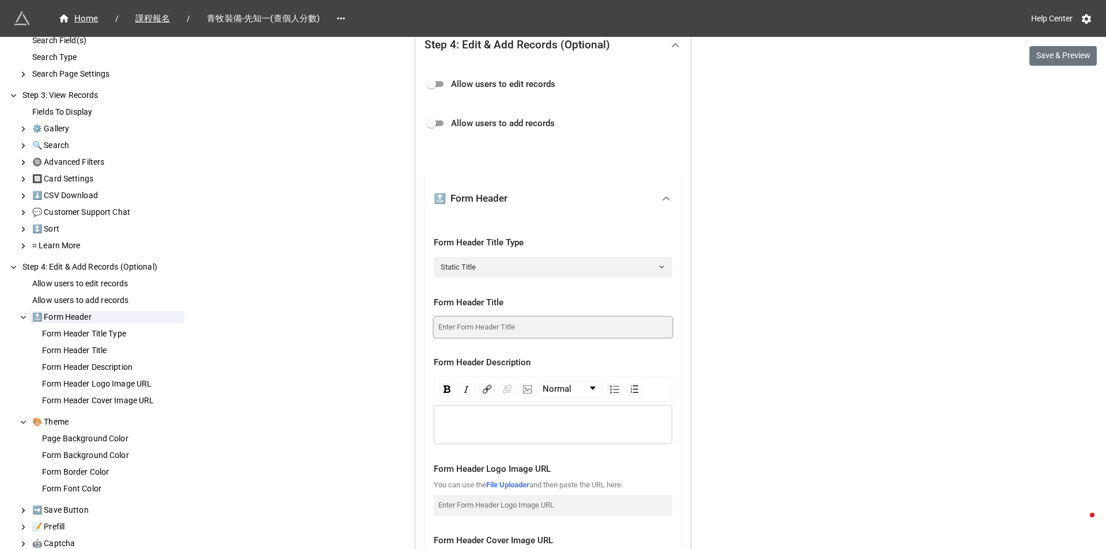
click at [495, 329] on input at bounding box center [553, 327] width 238 height 21
click at [464, 327] on input at bounding box center [553, 327] width 238 height 21
paste input "青牧裝備課-先知一"
drag, startPoint x: 491, startPoint y: 329, endPoint x: 478, endPoint y: 329, distance: 13.3
click at [478, 329] on input "青牧裝備課-先知" at bounding box center [553, 327] width 238 height 21
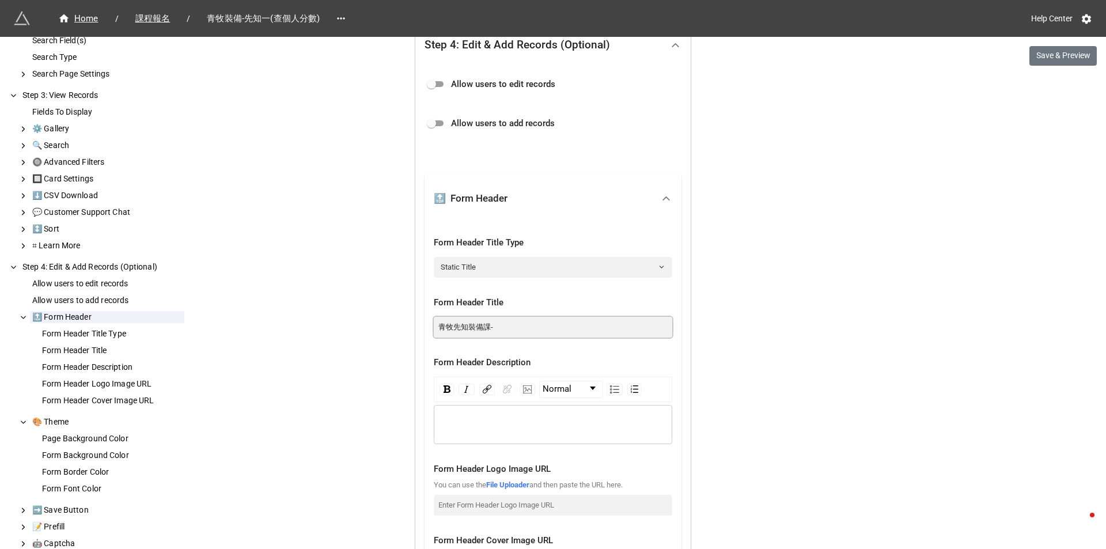
click at [496, 326] on input "青牧先知裝備課-" at bounding box center [553, 327] width 238 height 21
type input "青牧先知裝備課"
click at [389, 306] on div "Home / 課程報名 / 青牧裝備-先知一(查個人分數) Help Center Save & Preview How to Setup Step 1: A…" at bounding box center [553, 411] width 1106 height 1554
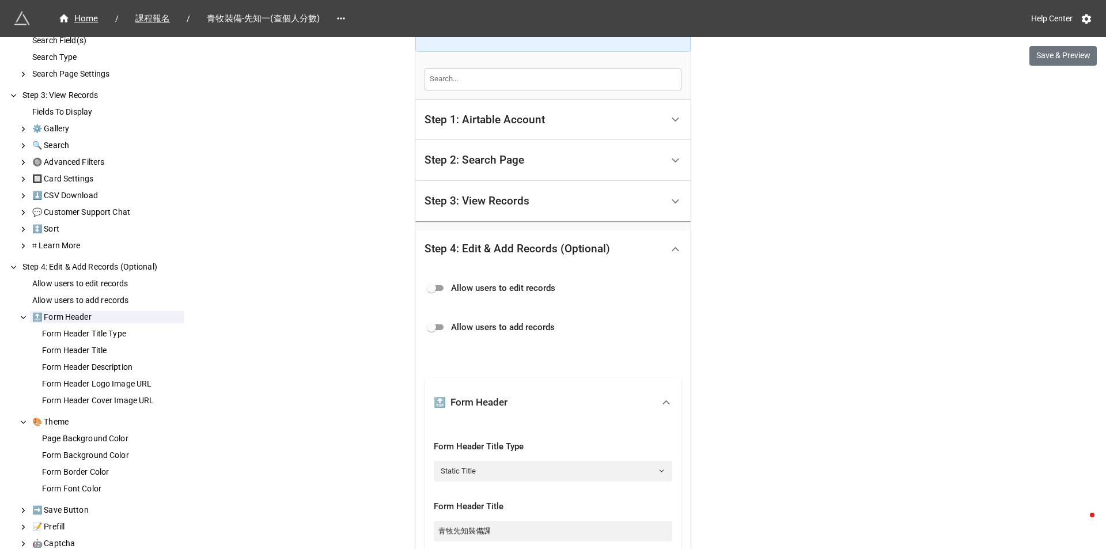
scroll to position [136, 0]
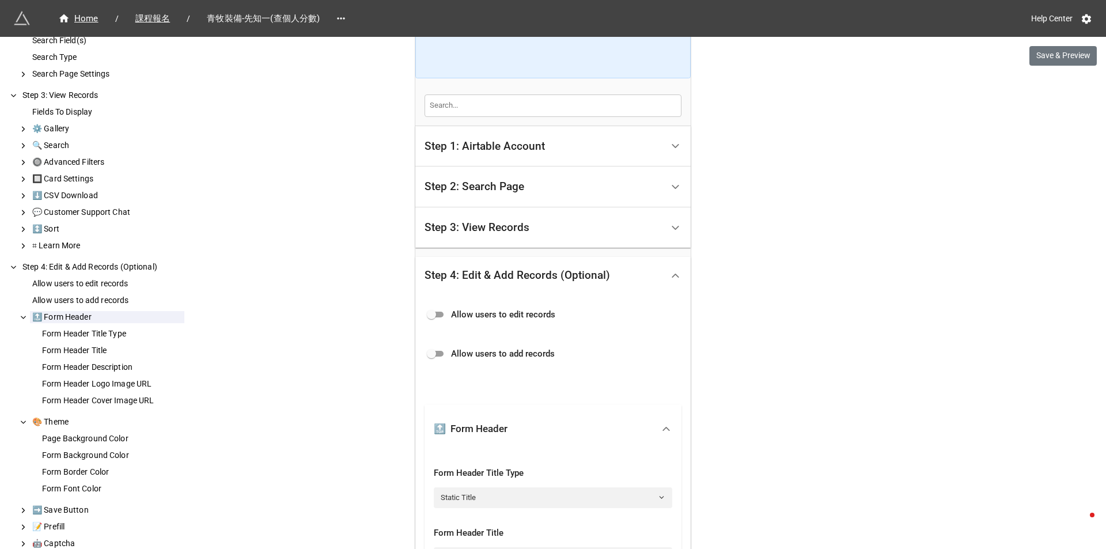
click at [293, 17] on span "青牧裝備-先知一(查個人分數)" at bounding box center [263, 18] width 127 height 13
click at [338, 18] on icon at bounding box center [340, 18] width 7 height 2
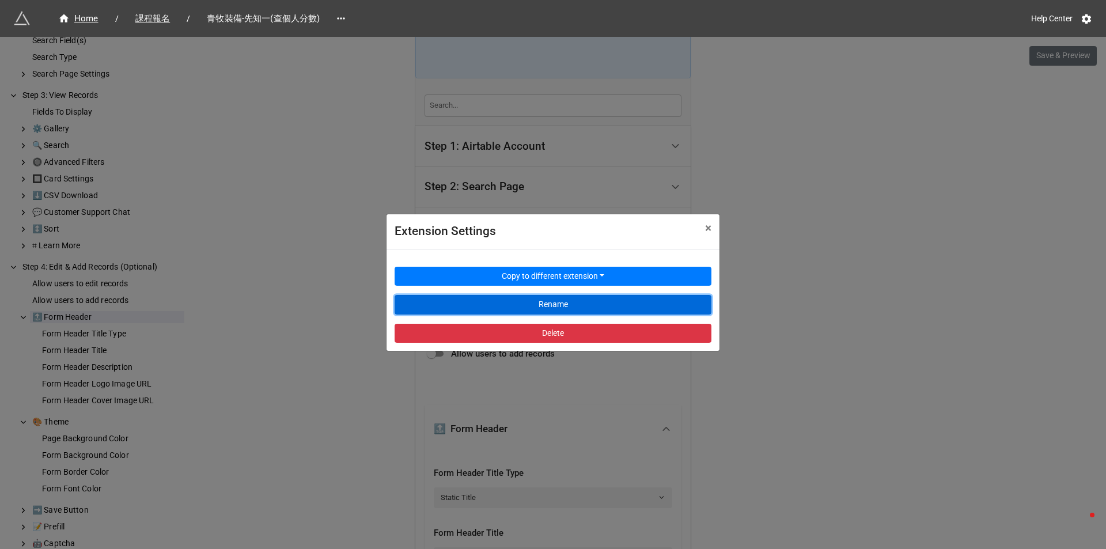
click at [644, 309] on button "Rename" at bounding box center [552, 305] width 317 height 20
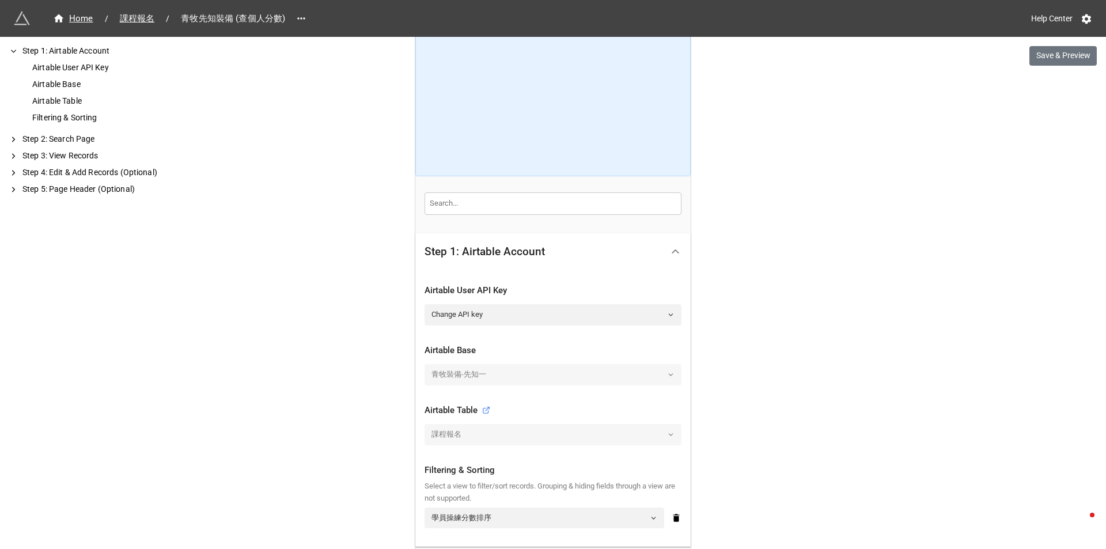
scroll to position [58, 0]
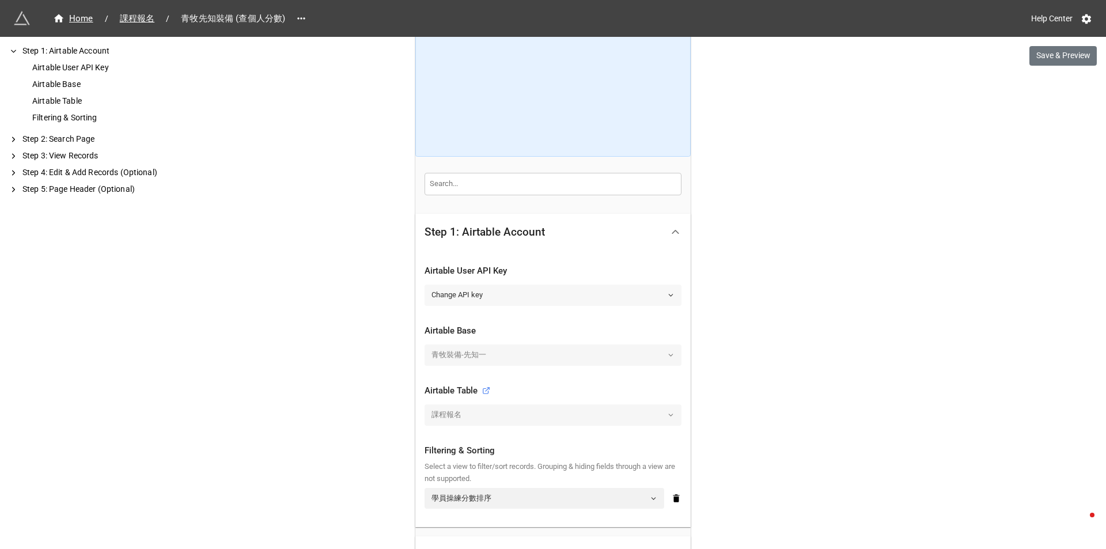
click at [528, 289] on link "Change API key" at bounding box center [552, 294] width 257 height 21
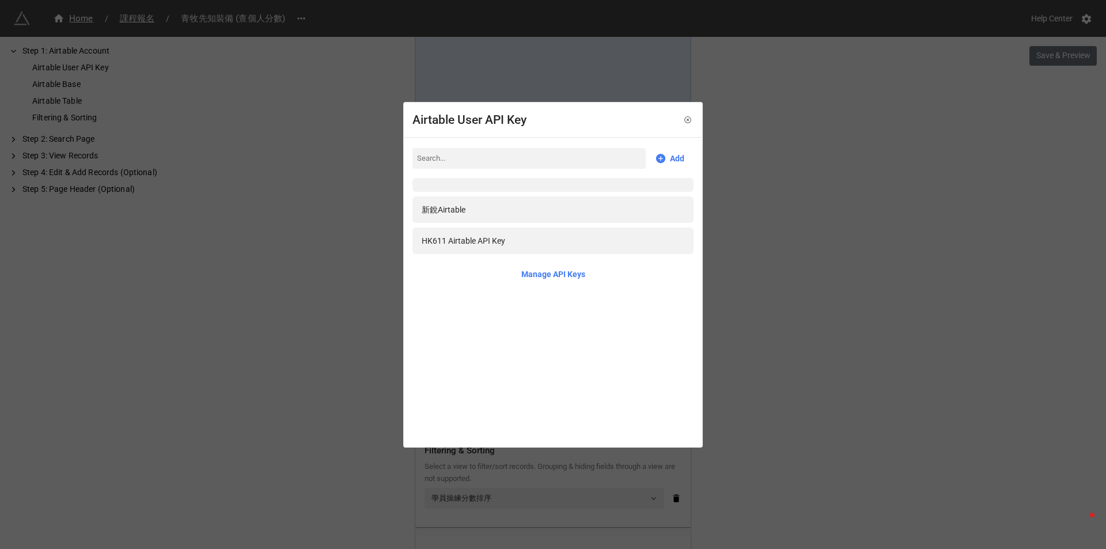
click at [328, 284] on div "Airtable User API Key Add 新銳Airtable HK611 Airtable API Key Manage API Keys" at bounding box center [553, 274] width 1106 height 549
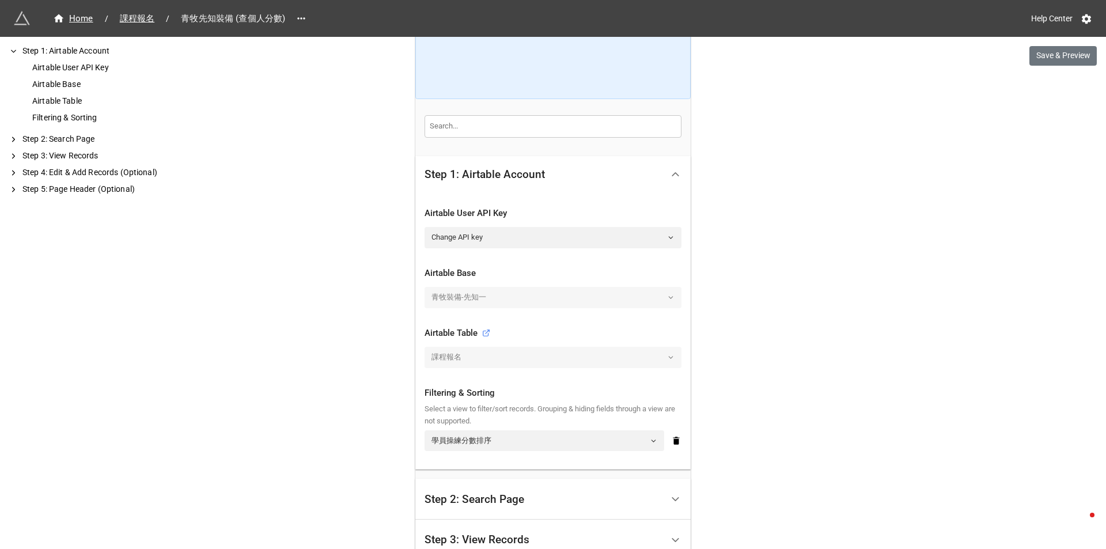
click at [542, 293] on div "青牧裝備-先知一" at bounding box center [552, 297] width 257 height 21
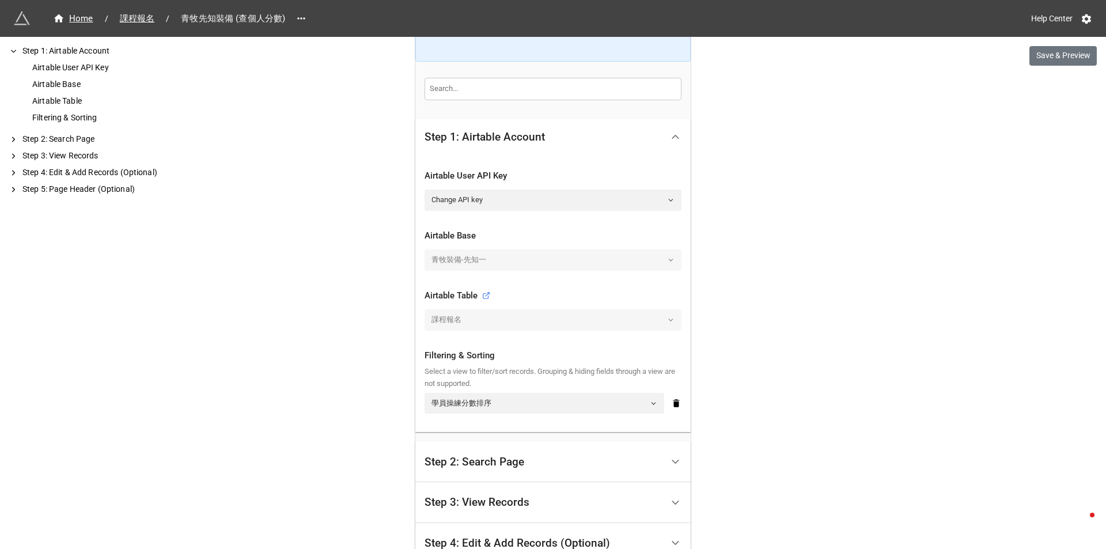
scroll to position [173, 0]
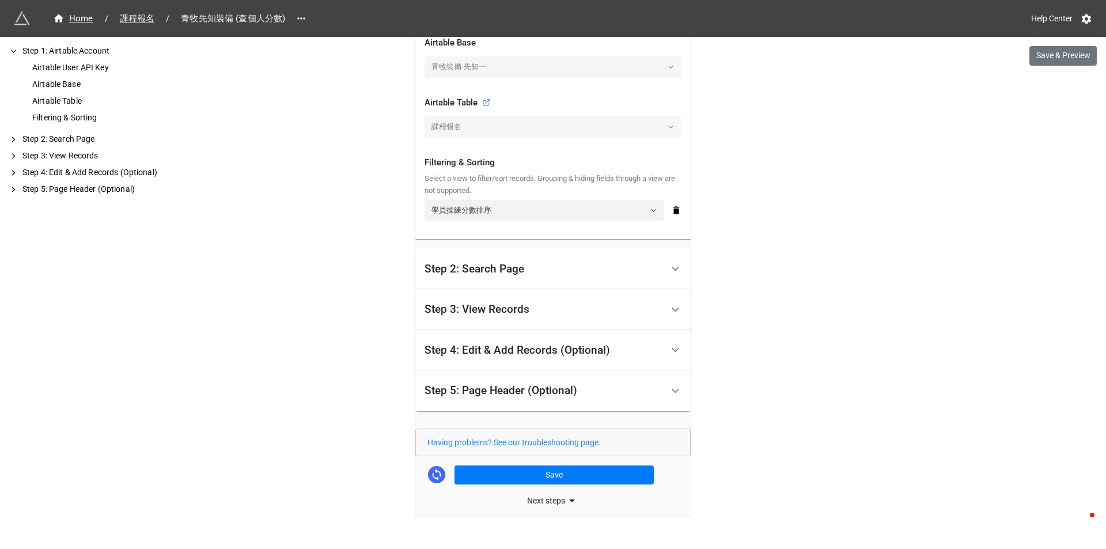
click at [507, 264] on div "Step 2: Search Page" at bounding box center [474, 269] width 100 height 12
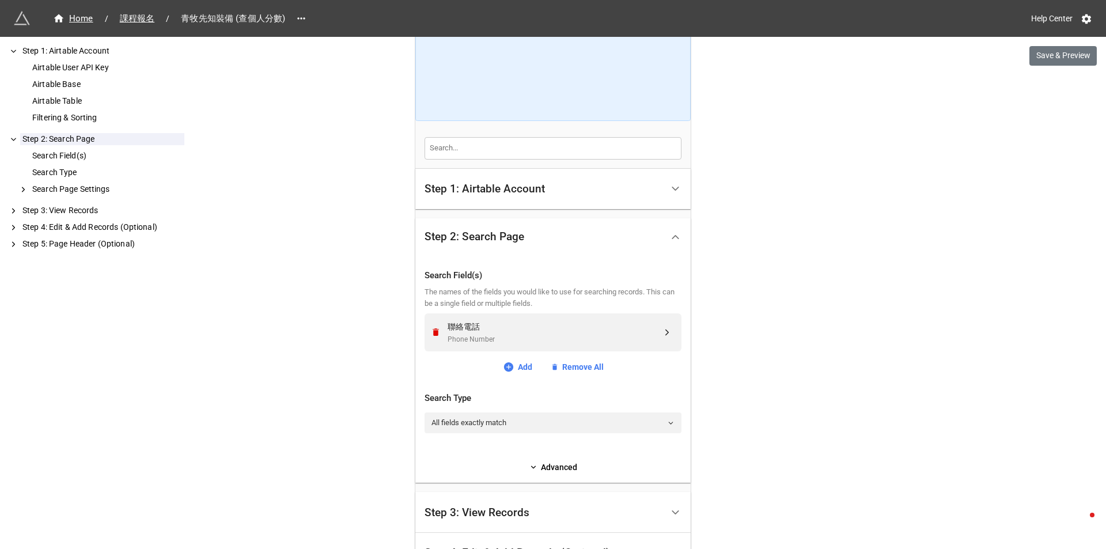
click at [522, 195] on div "Step 1: Airtable Account" at bounding box center [484, 189] width 120 height 12
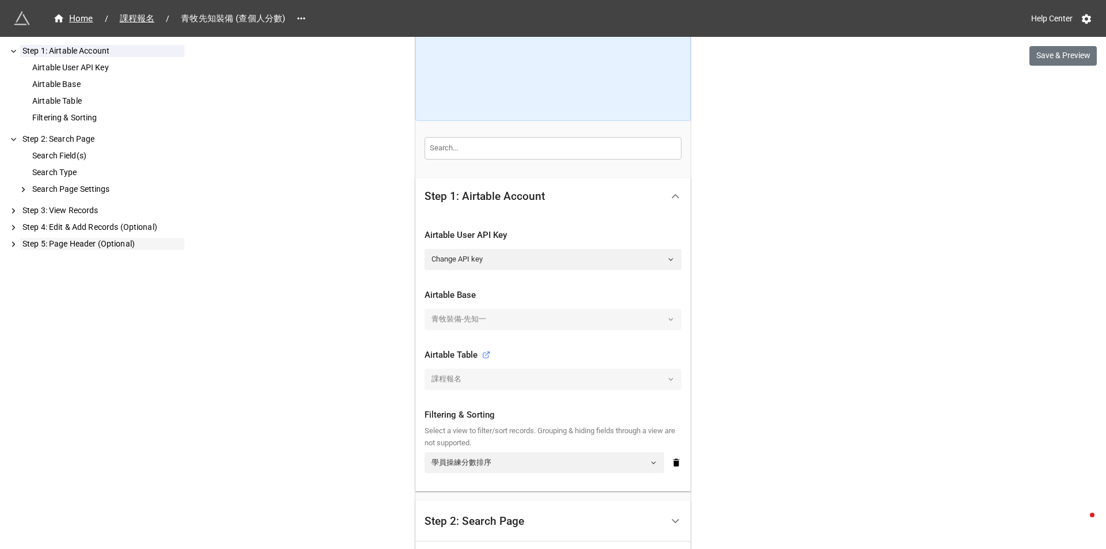
click at [64, 242] on div "Step 5: Page Header (Optional)" at bounding box center [102, 244] width 164 height 12
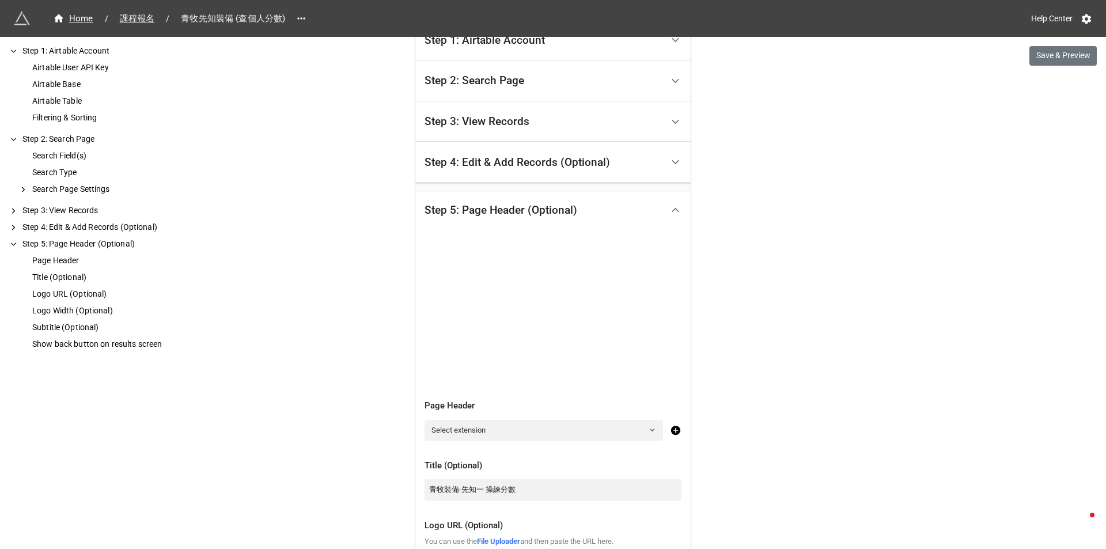
scroll to position [350, 0]
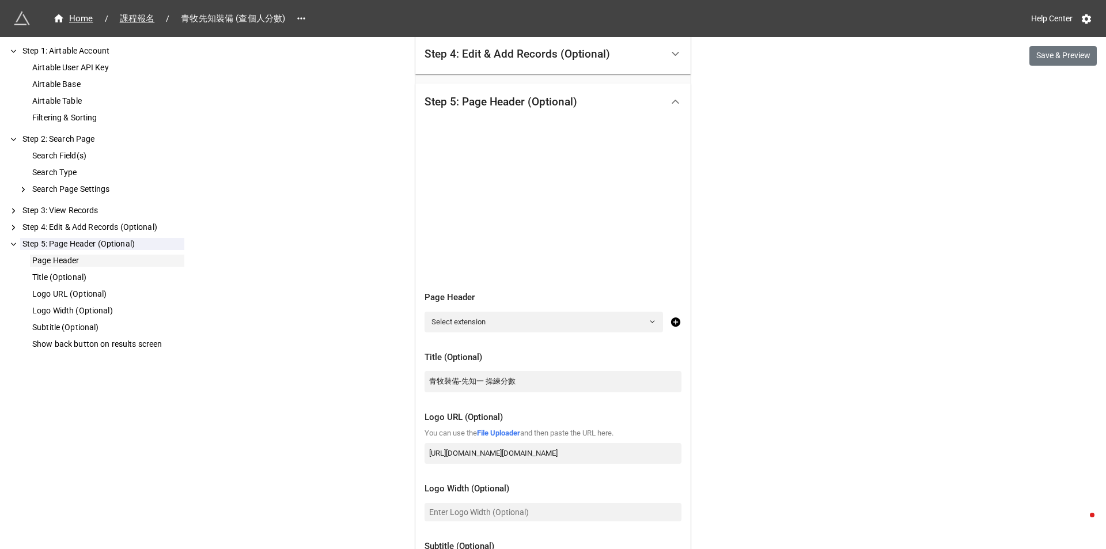
click at [109, 264] on div "Page Header" at bounding box center [107, 261] width 154 height 12
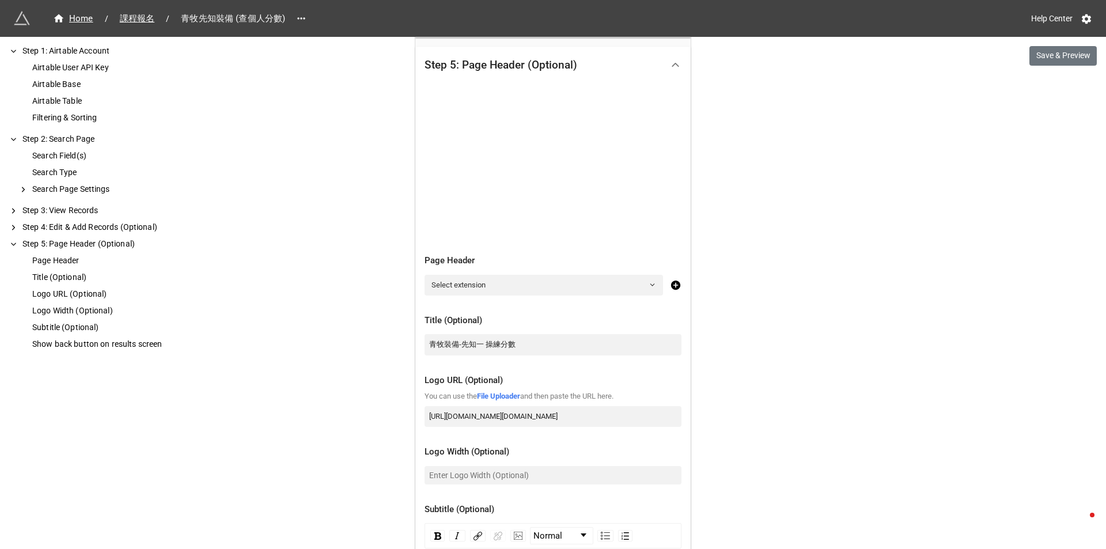
scroll to position [389, 0]
click at [470, 340] on input "青牧裝備-先知一 操練分數" at bounding box center [552, 342] width 257 height 21
click at [480, 341] on input "青牧裝備-先知一 操練分數" at bounding box center [552, 342] width 257 height 21
click at [439, 340] on input "青牧裝備- 操練分數" at bounding box center [552, 342] width 257 height 21
paste input "先知"
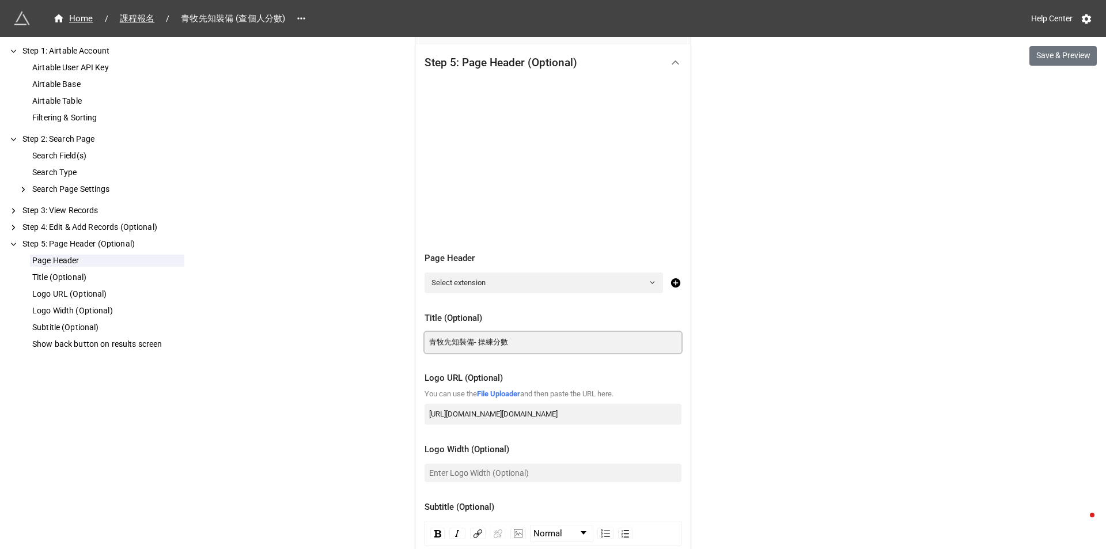
click at [473, 342] on input "青牧先知裝備- 操練分數" at bounding box center [552, 342] width 257 height 21
click at [471, 341] on input "青牧先知裝備- 操練分數" at bounding box center [552, 342] width 257 height 21
click at [371, 321] on div "Home / 課程報名 / 青牧先知裝備 (查個人分數) Help Center Save & Preview How to Setup Step 1: Ai…" at bounding box center [553, 226] width 1106 height 1230
click at [478, 340] on input "青牧先知裝備 - 操練分數" at bounding box center [552, 342] width 257 height 21
click at [358, 322] on div "Home / 課程報名 / 青牧先知裝備 (查個人分數) Help Center Save & Preview How to Setup Step 1: Ai…" at bounding box center [553, 226] width 1106 height 1230
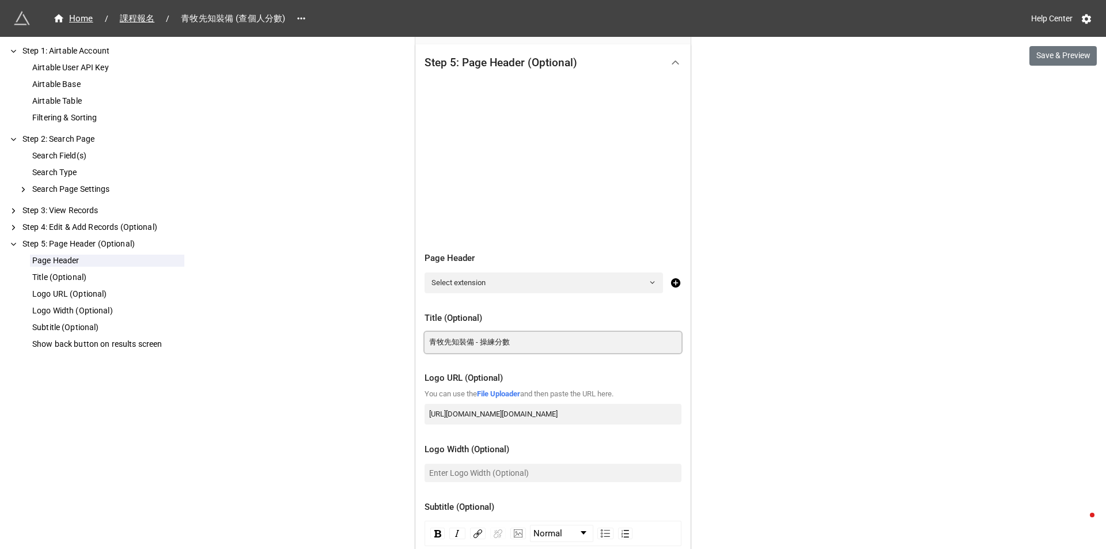
click at [468, 347] on input "青牧先知裝備 - 操練分數" at bounding box center [552, 342] width 257 height 21
type input "青牧先知裝備課 - 操練分數"
click at [351, 331] on div "Home / 課程報名 / 青牧先知裝備 (查個人分數) Help Center Save & Preview How to Setup Step 1: Ai…" at bounding box center [553, 226] width 1106 height 1230
click at [1050, 61] on button "Save & Preview" at bounding box center [1062, 56] width 67 height 20
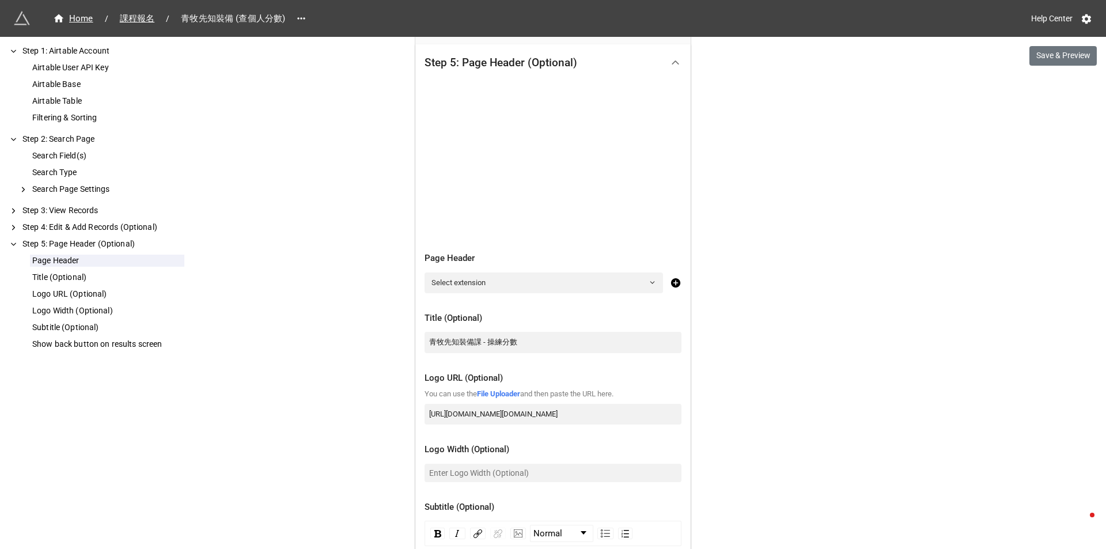
click at [825, 313] on div "Home / 課程報名 / 青牧先知裝備 (查個人分數) Help Center Save & Preview How to Setup Step 1: Ai…" at bounding box center [553, 344] width 1106 height 1467
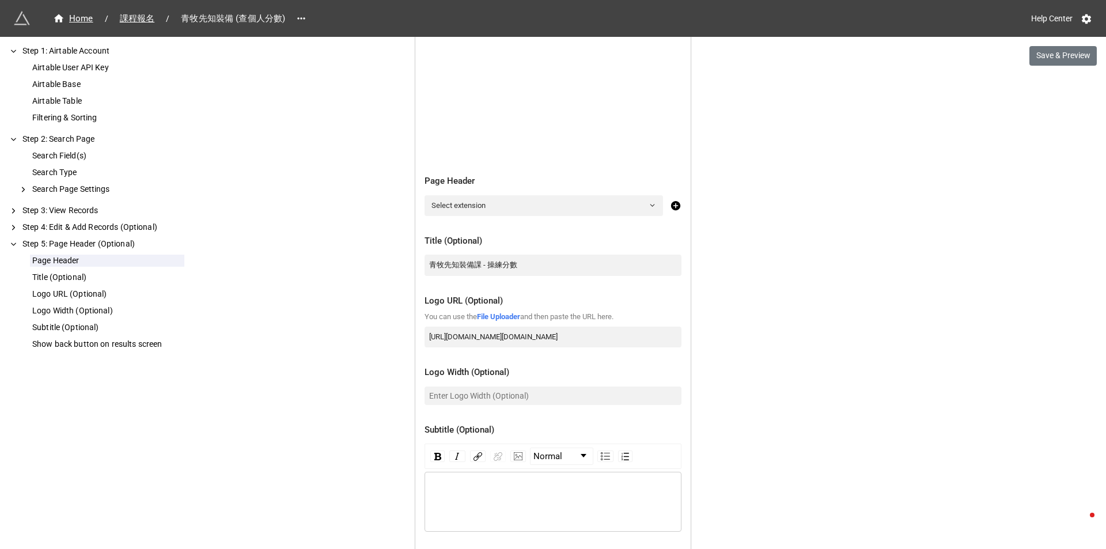
scroll to position [457, 0]
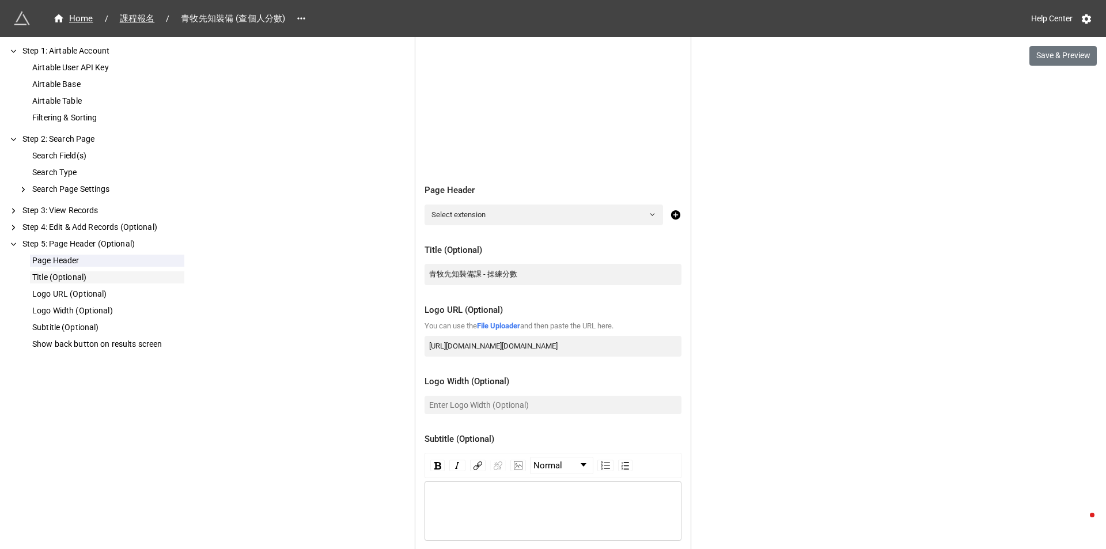
click at [84, 274] on div "Title (Optional)" at bounding box center [107, 277] width 154 height 12
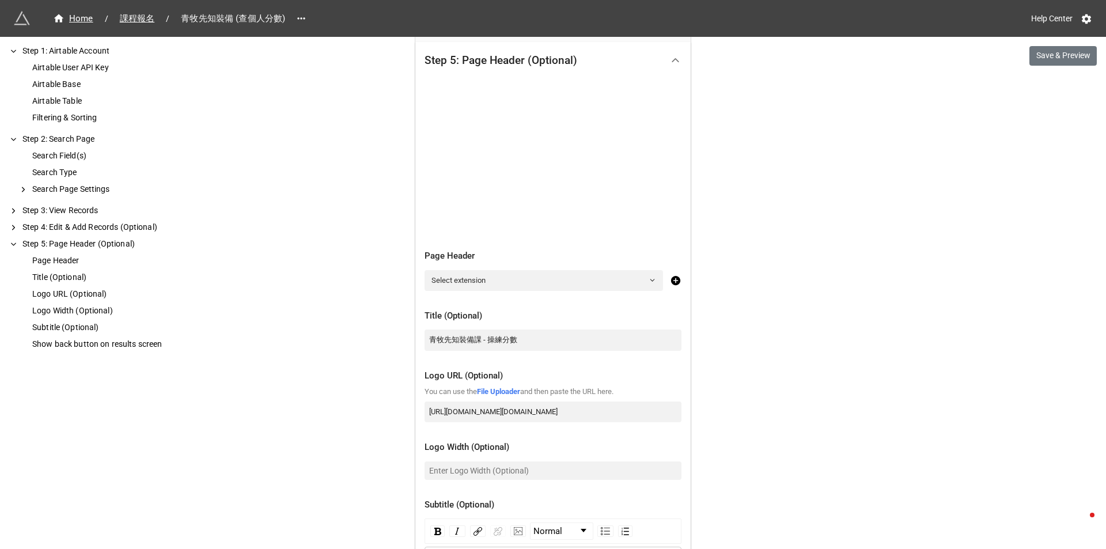
scroll to position [387, 0]
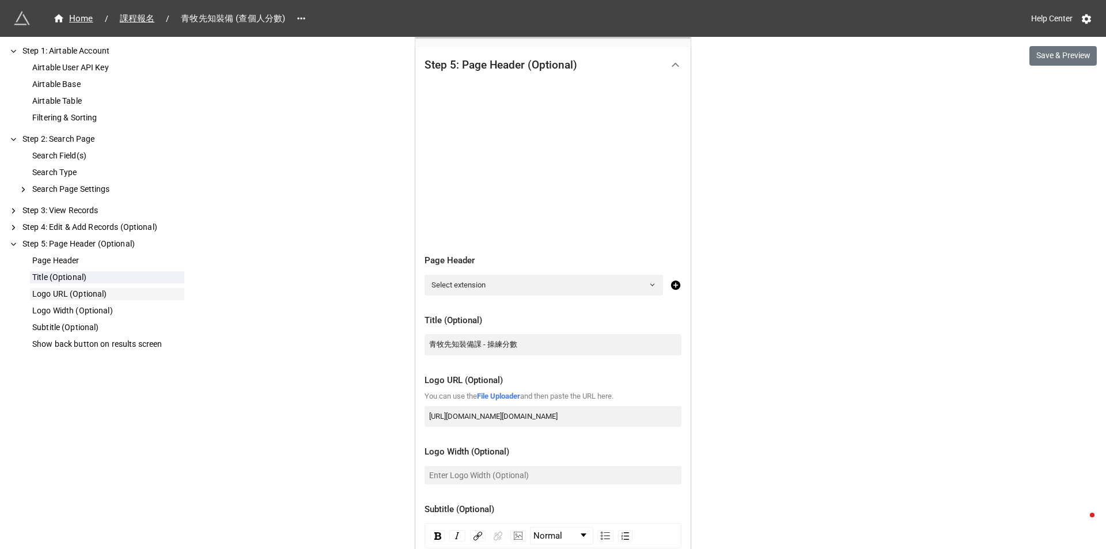
click at [107, 295] on div "Logo URL (Optional)" at bounding box center [107, 294] width 154 height 12
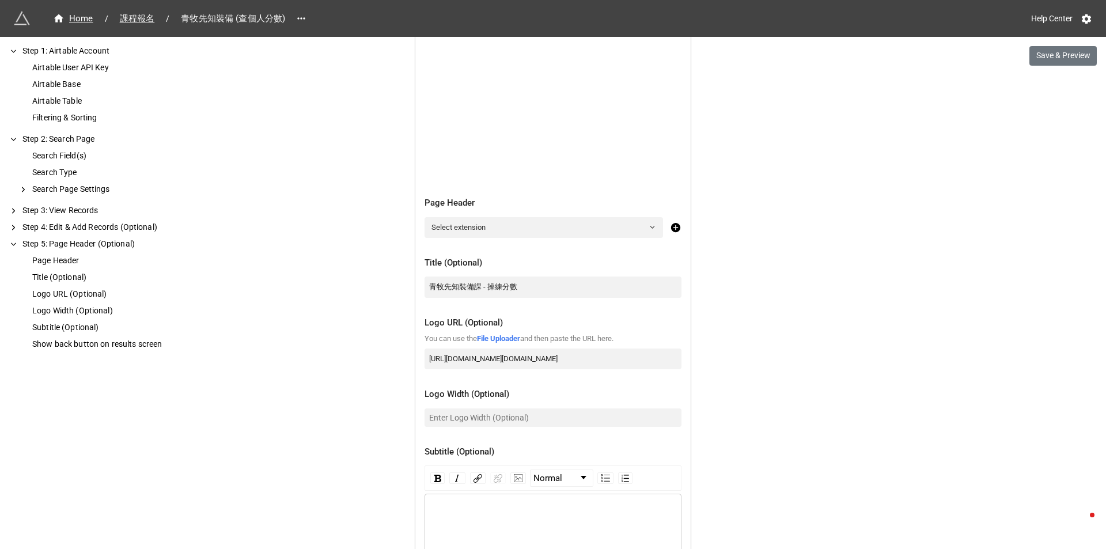
scroll to position [447, 0]
click at [107, 312] on div "Logo Width (Optional)" at bounding box center [107, 311] width 154 height 12
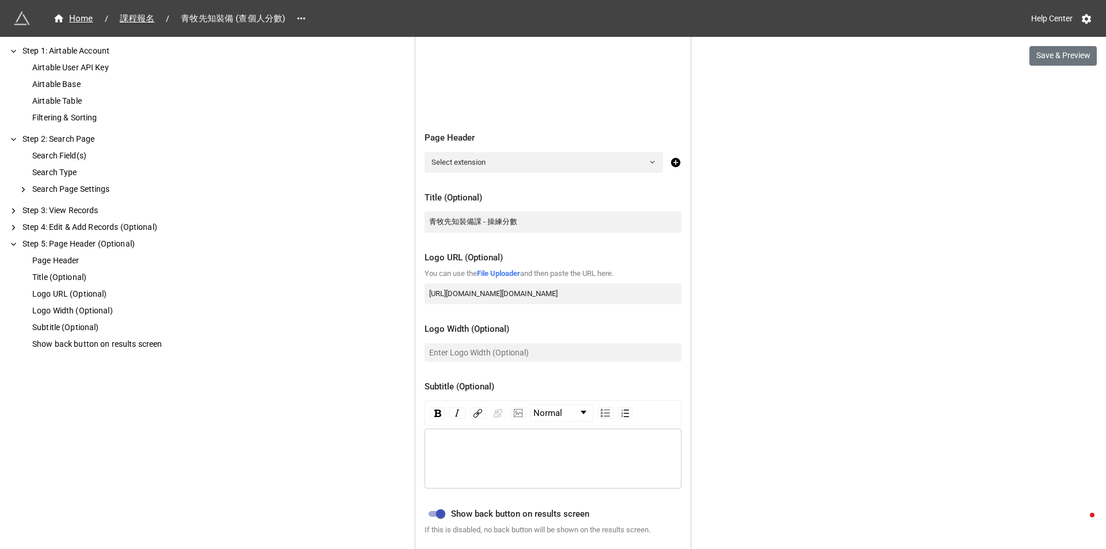
scroll to position [513, 0]
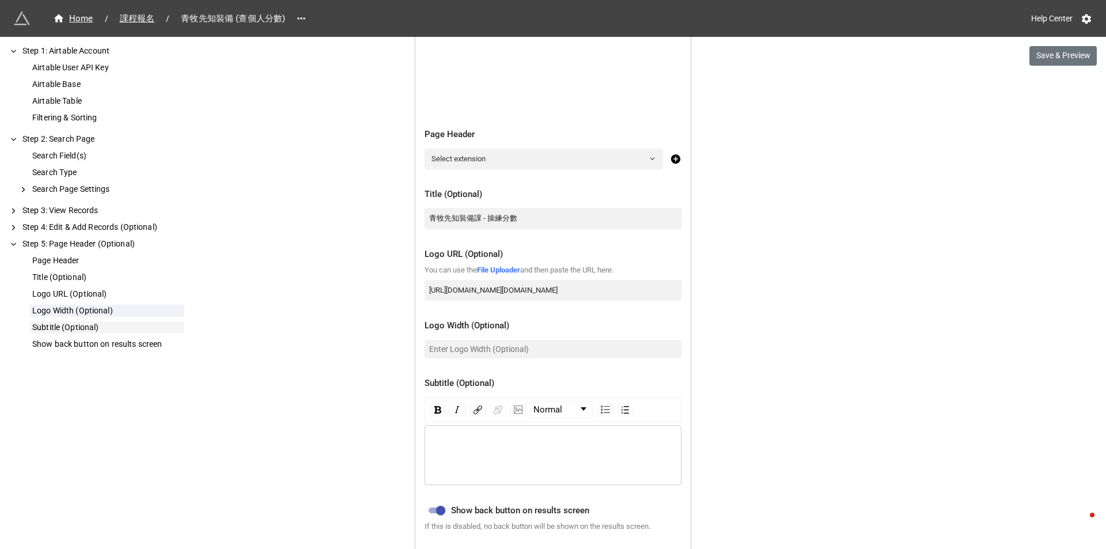
click at [105, 328] on div "Subtitle (Optional)" at bounding box center [107, 327] width 154 height 12
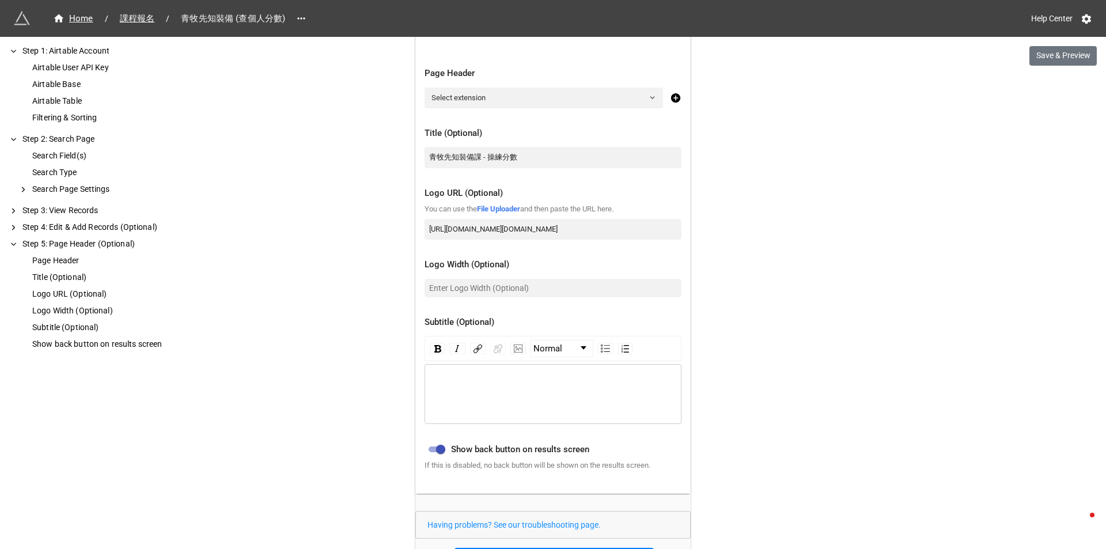
scroll to position [578, 0]
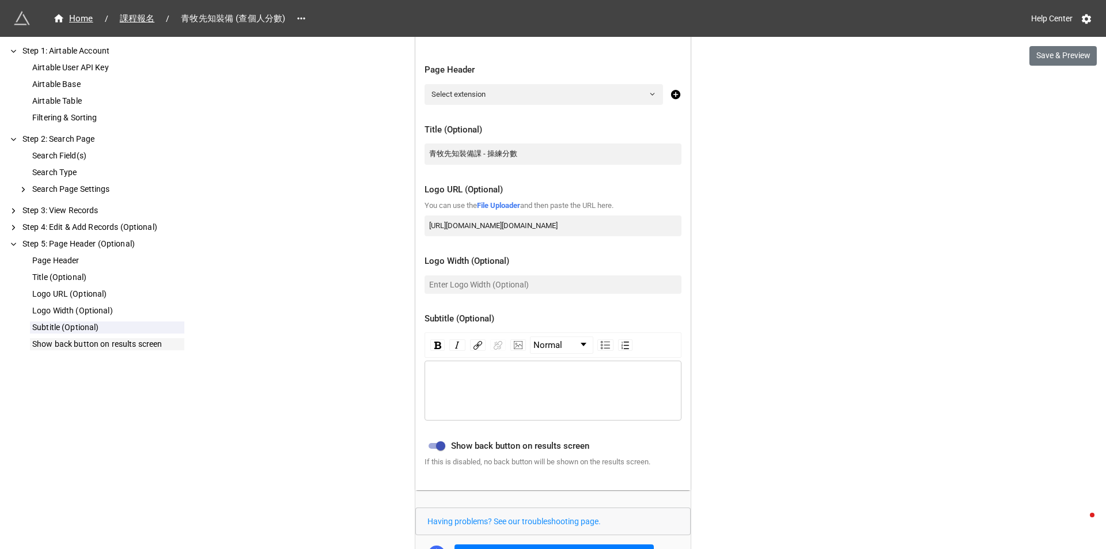
click at [101, 346] on div "Show back button on results screen" at bounding box center [107, 344] width 154 height 12
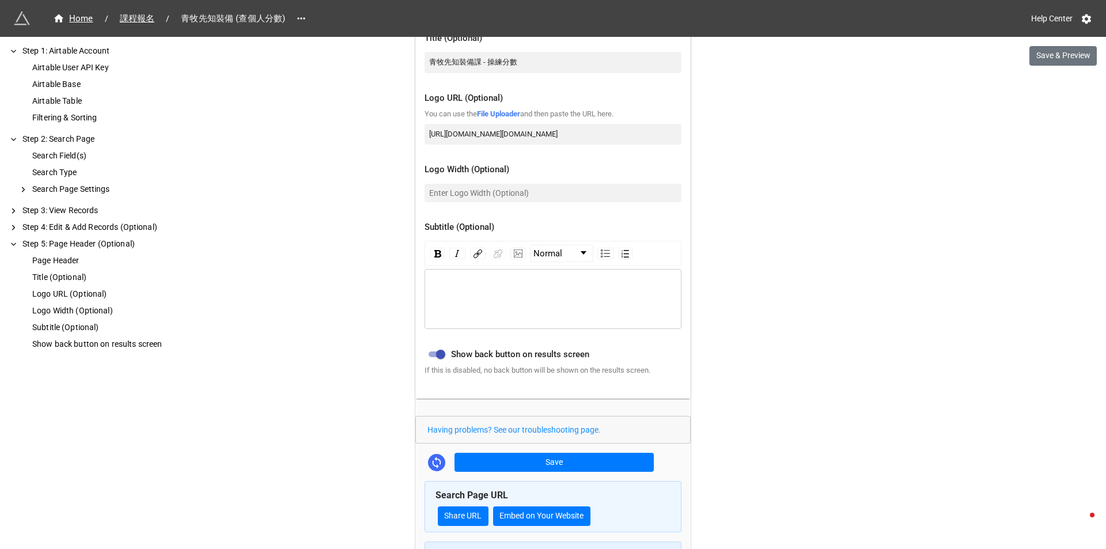
scroll to position [670, 0]
click at [17, 245] on icon at bounding box center [13, 244] width 9 height 10
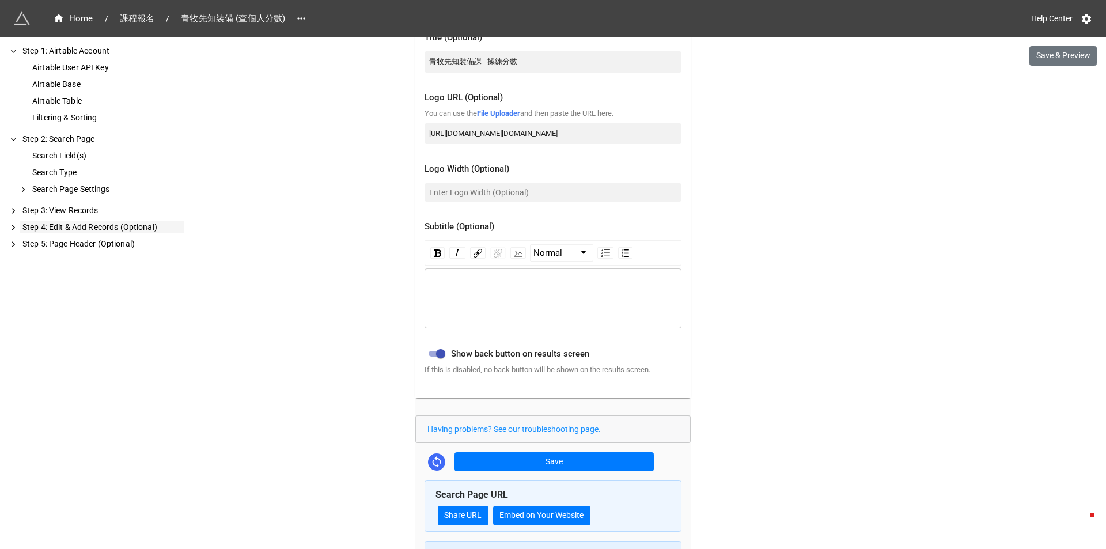
click at [17, 228] on icon at bounding box center [13, 227] width 9 height 10
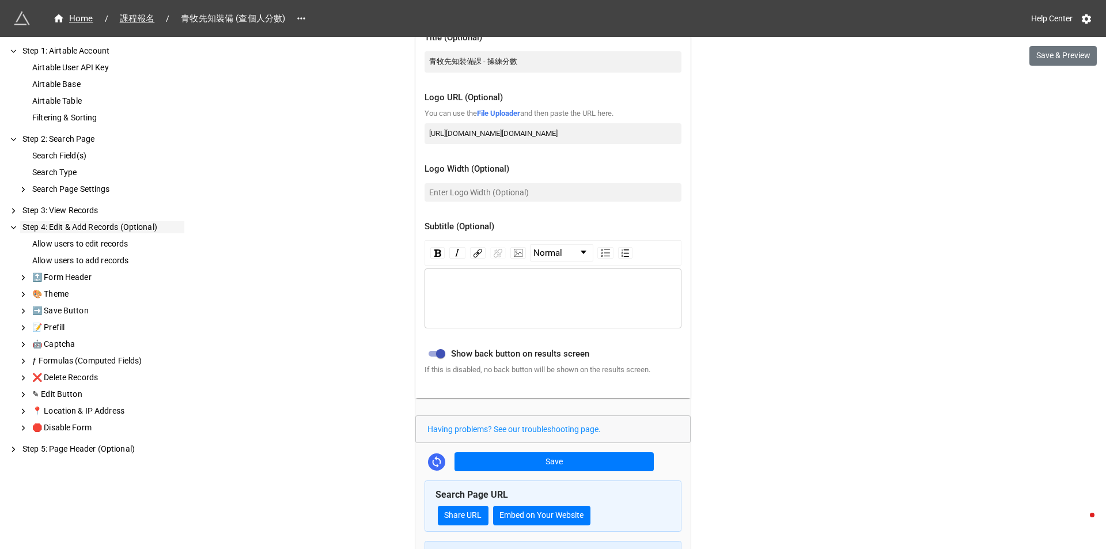
click at [31, 229] on div "Step 4: Edit & Add Records (Optional)" at bounding box center [102, 227] width 164 height 12
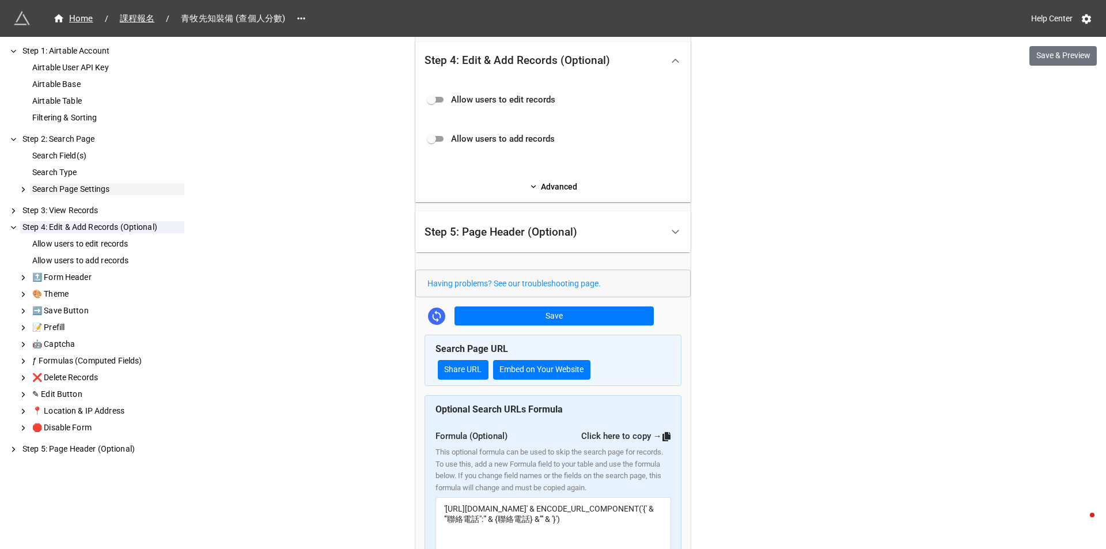
click at [59, 185] on div "Search Page Settings" at bounding box center [107, 189] width 154 height 12
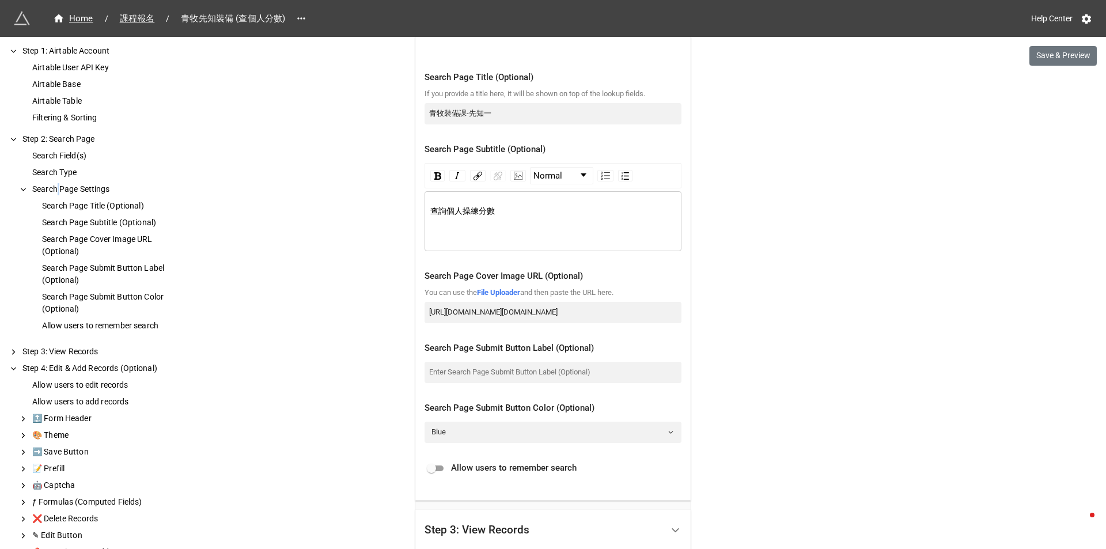
scroll to position [504, 0]
click at [477, 106] on input "青牧裝備課-先知一" at bounding box center [552, 111] width 257 height 21
click at [488, 106] on input "青牧裝備課-先知一" at bounding box center [552, 111] width 257 height 21
click at [446, 112] on input "青牧裝備課-" at bounding box center [552, 111] width 257 height 21
click at [443, 111] on input "青牧裝備課-" at bounding box center [552, 111] width 257 height 21
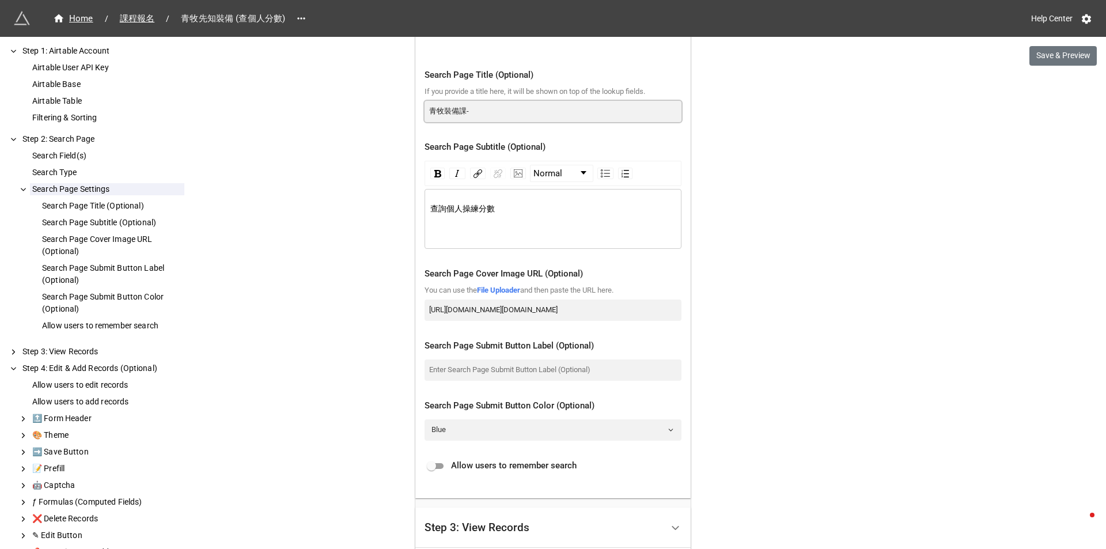
paste input "先知"
click at [487, 109] on input "青牧先知裝備課-" at bounding box center [552, 111] width 257 height 21
type input "青牧先知裝備課"
click at [386, 141] on div "Home / 課程報名 / 青牧先知裝備 (查個人分數) Help Center Save & Preview How to Setup Step 1: Ai…" at bounding box center [553, 262] width 1106 height 1532
click at [981, 115] on div "Home / 課程報名 / 青牧先知裝備 (查個人分數) Help Center Save & Preview How to Setup Step 1: Ai…" at bounding box center [553, 262] width 1106 height 1532
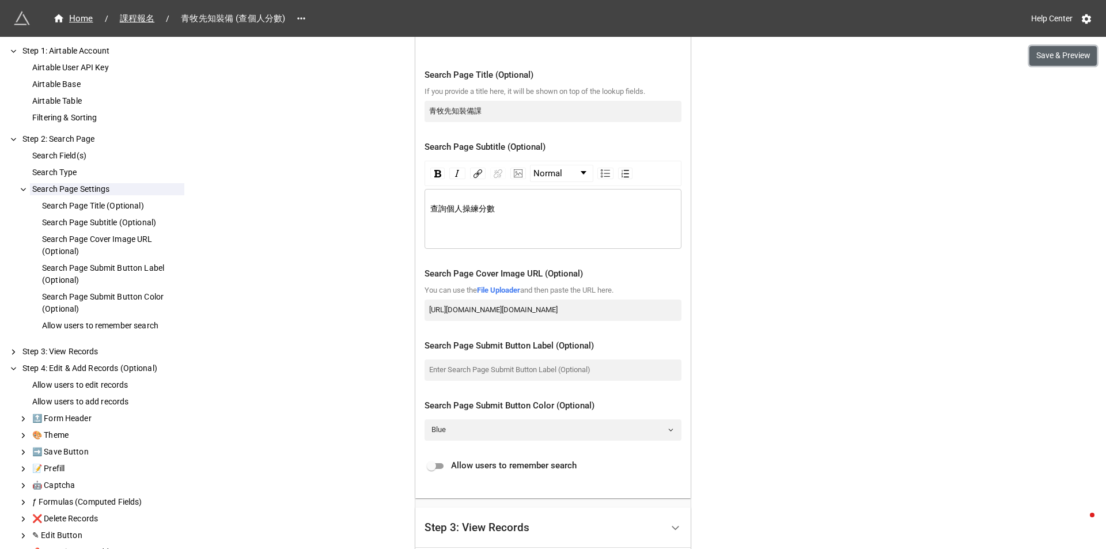
click at [1060, 62] on button "Save & Preview" at bounding box center [1062, 56] width 67 height 20
drag, startPoint x: 867, startPoint y: 118, endPoint x: 854, endPoint y: 113, distance: 13.5
click at [866, 119] on div "Home / 課程報名 / 青牧先知裝備 (查個人分數) Help Center Save & Preview How to Setup Step 1: Ai…" at bounding box center [553, 262] width 1106 height 1532
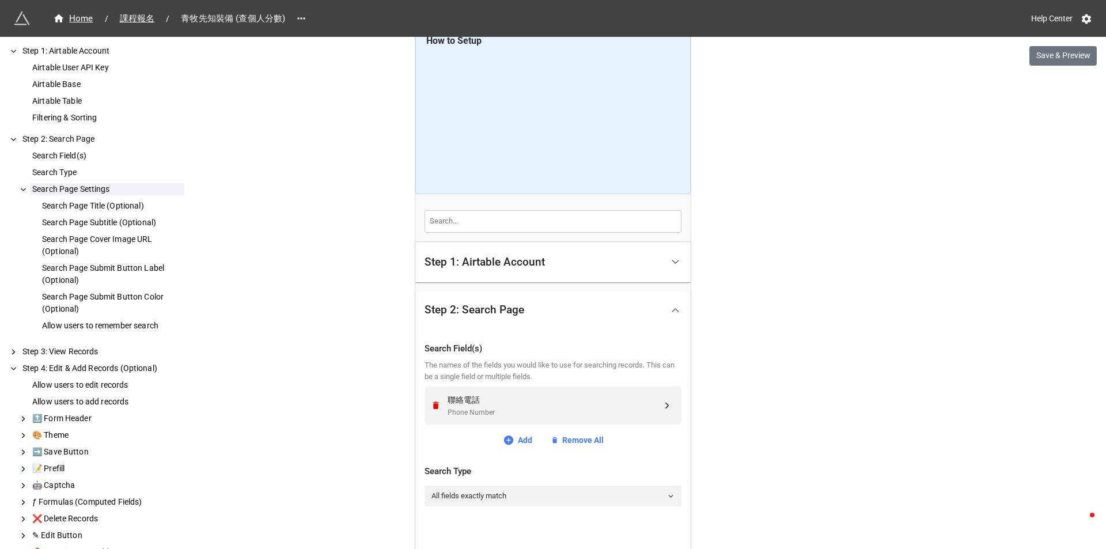
scroll to position [0, 0]
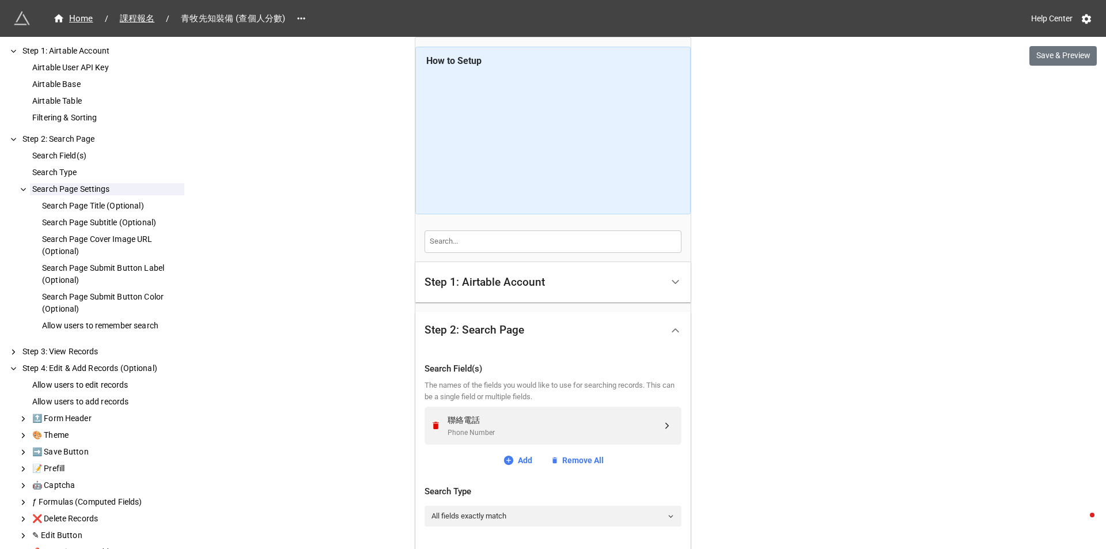
click at [522, 288] on div "Step 1: Airtable Account" at bounding box center [484, 282] width 120 height 12
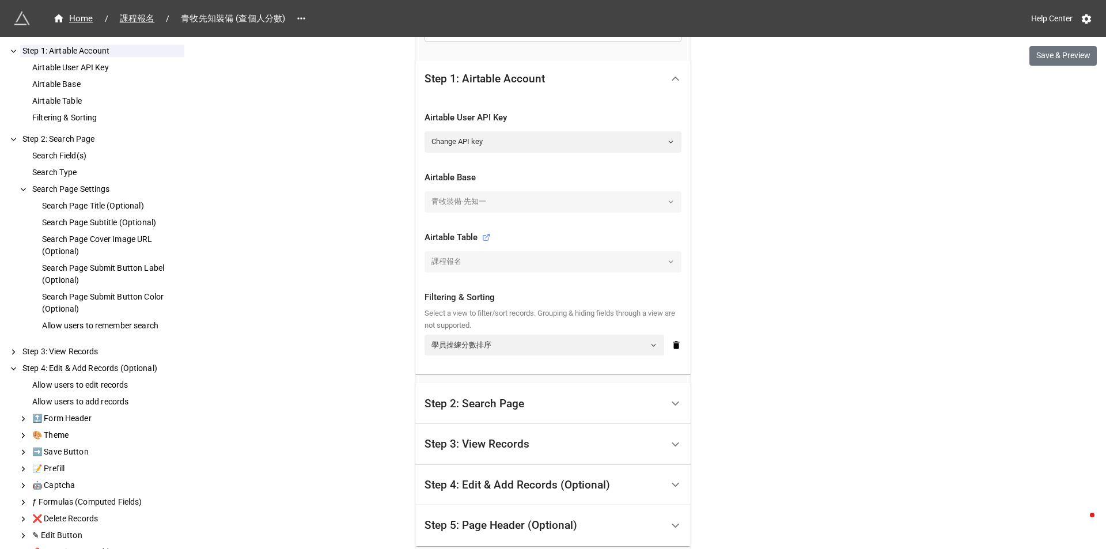
scroll to position [230, 0]
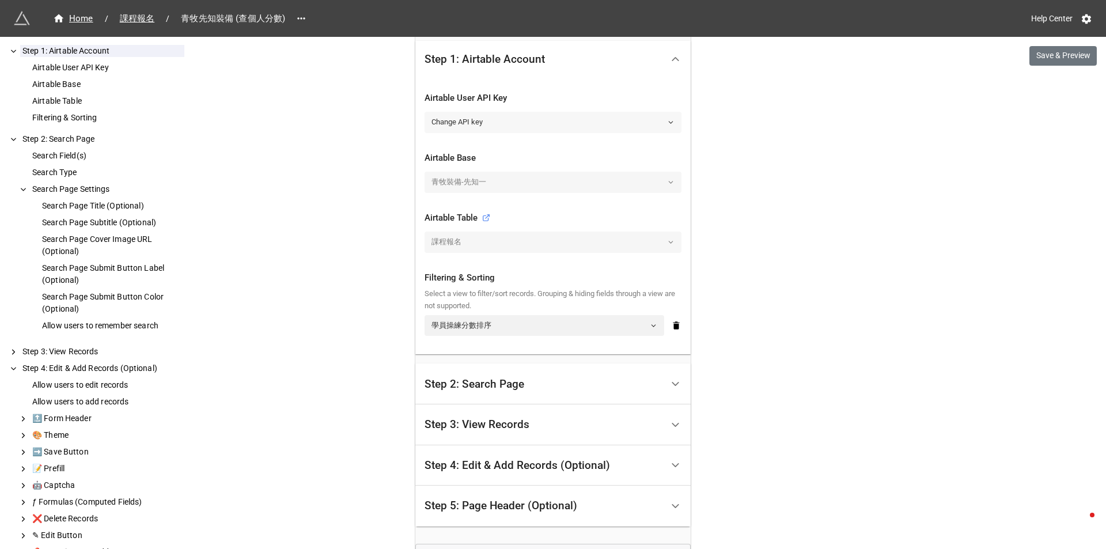
click at [534, 120] on link "Change API key" at bounding box center [552, 122] width 257 height 21
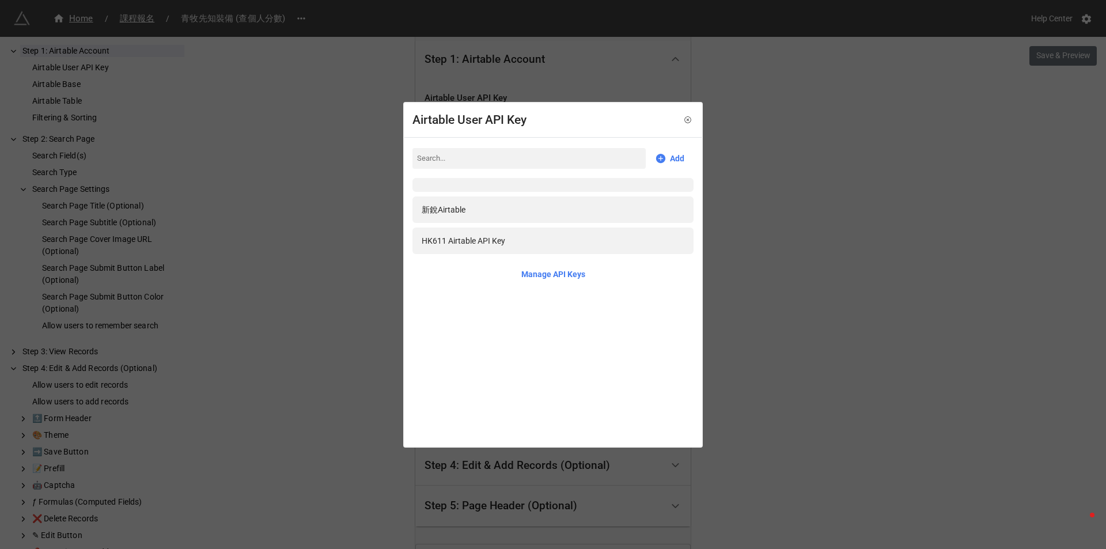
click at [353, 230] on div "Airtable User API Key Add 新銳Airtable HK611 Airtable API Key Manage API Keys" at bounding box center [553, 274] width 1106 height 549
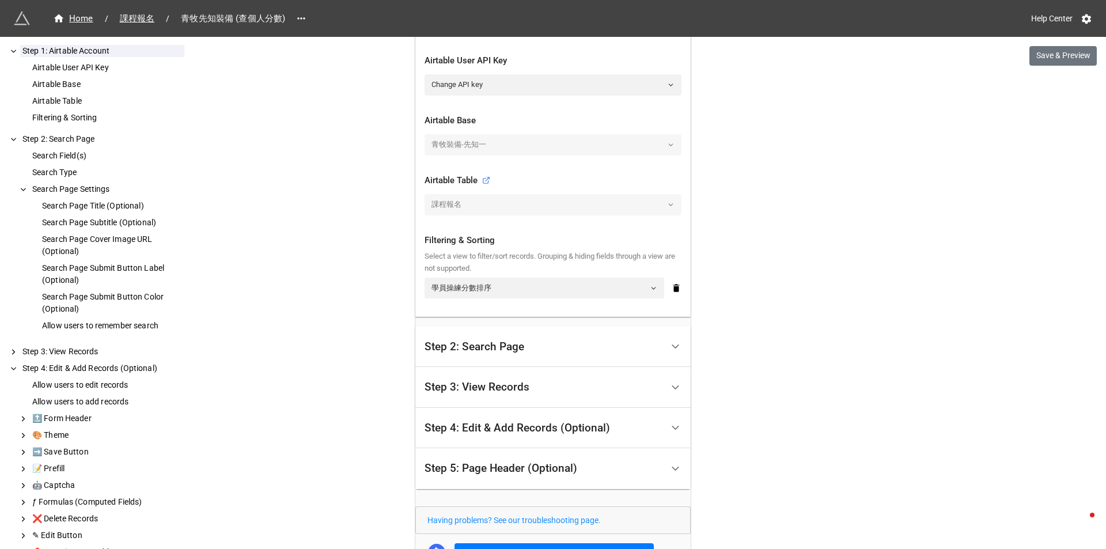
scroll to position [288, 0]
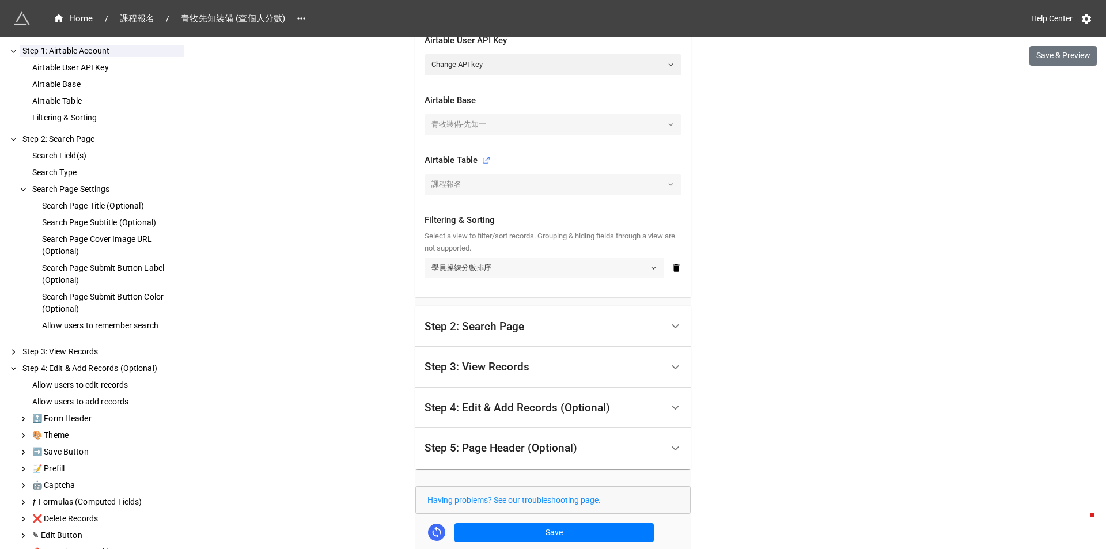
click at [564, 270] on link "學員操練分數排序" at bounding box center [544, 267] width 240 height 21
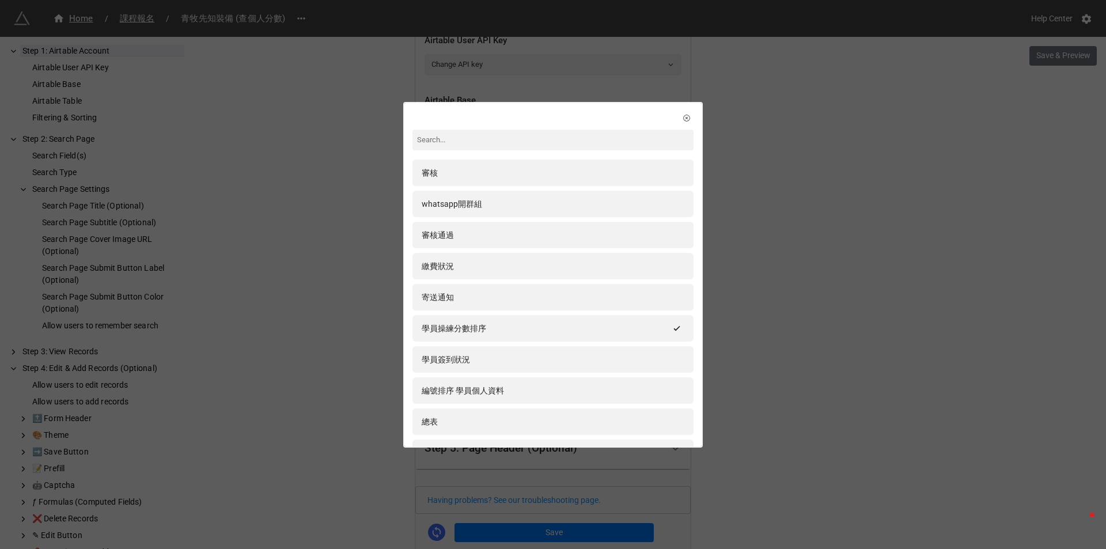
click at [350, 253] on div "審核 whatsapp開群組 審核通過 繳費狀況 寄送通知 學員操練分數排序 學員簽到狀況 編號排序 學員個人資料 總表 google sheet impor…" at bounding box center [553, 274] width 1106 height 549
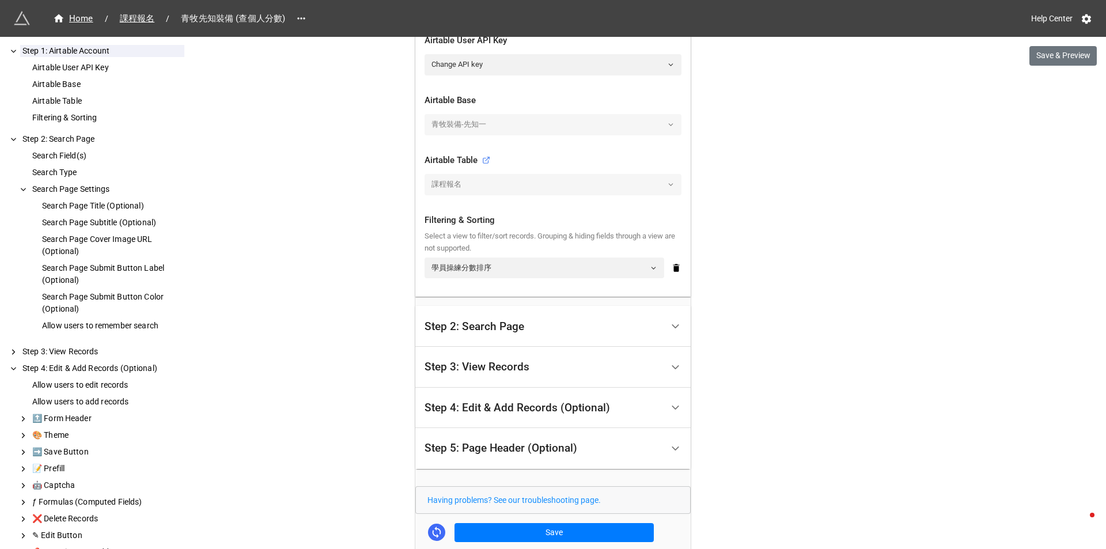
scroll to position [115, 0]
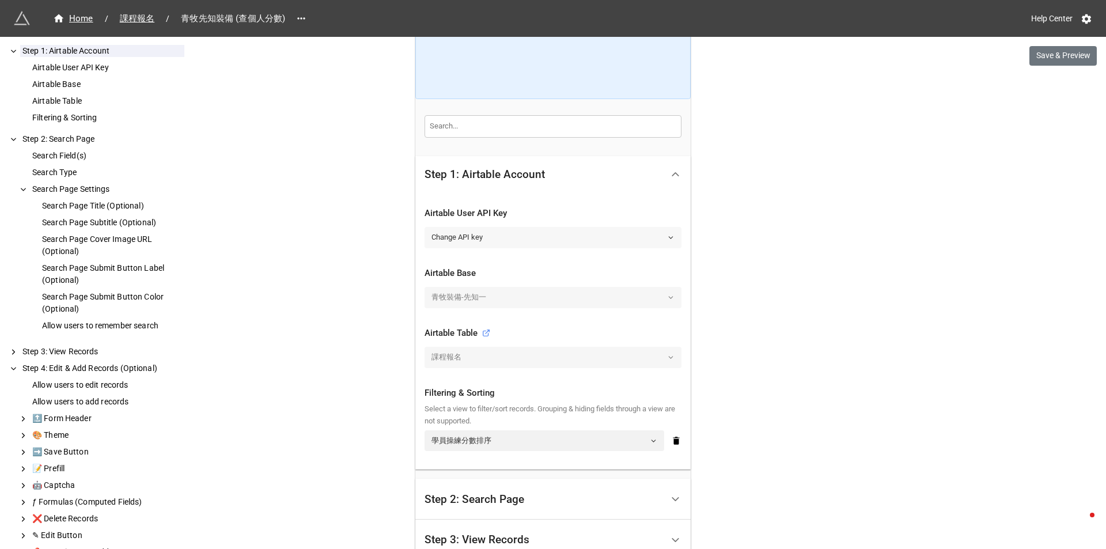
click at [667, 241] on icon at bounding box center [670, 237] width 7 height 7
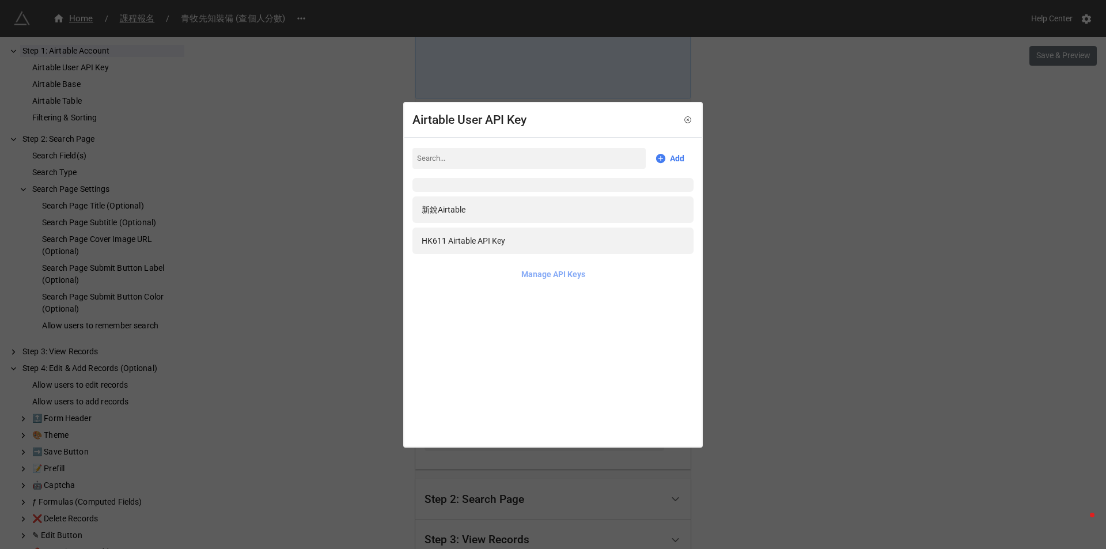
click at [530, 275] on link "Manage API Keys" at bounding box center [553, 274] width 64 height 13
click at [520, 249] on div "HK611 Airtable API Key" at bounding box center [552, 240] width 281 height 26
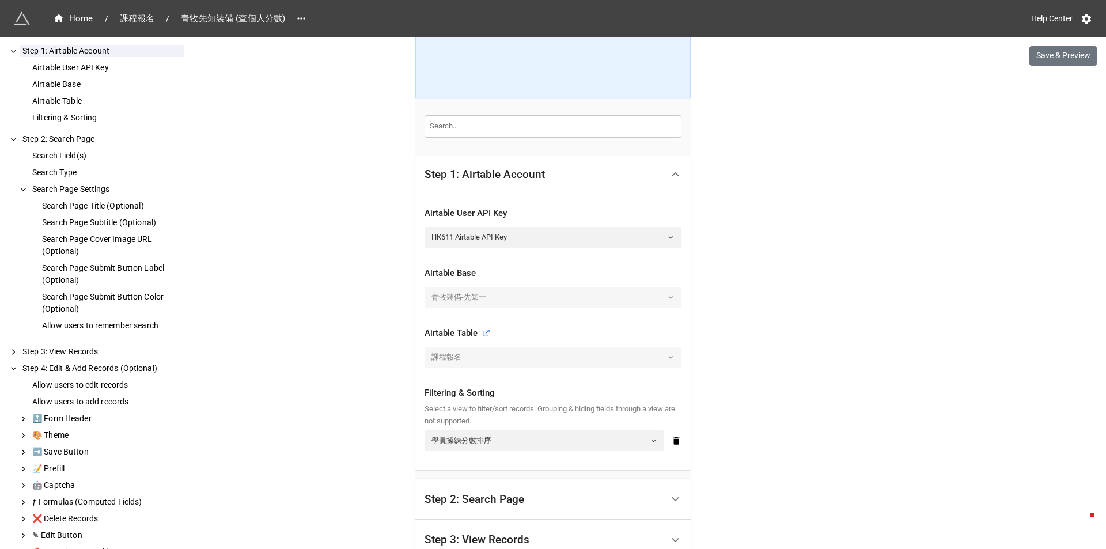
click at [340, 236] on div "Home / 課程報名 / 青牧先知裝備 (查個人分數) Help Center Save & Preview How to Setup Step 1: Ai…" at bounding box center [553, 463] width 1106 height 1156
click at [663, 238] on link "HK611 Airtable API Key" at bounding box center [552, 237] width 257 height 21
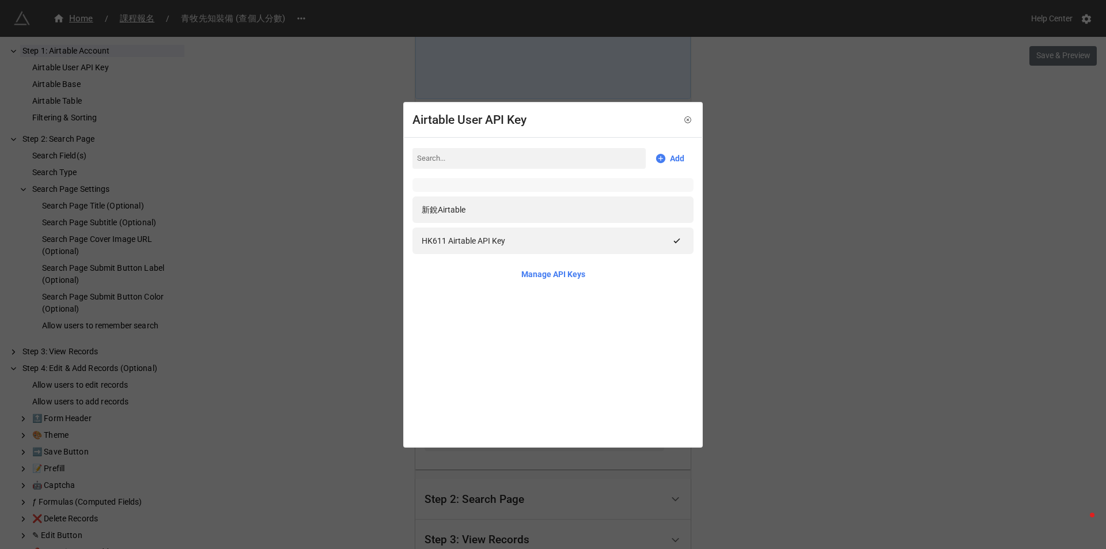
click at [557, 188] on div at bounding box center [552, 185] width 281 height 14
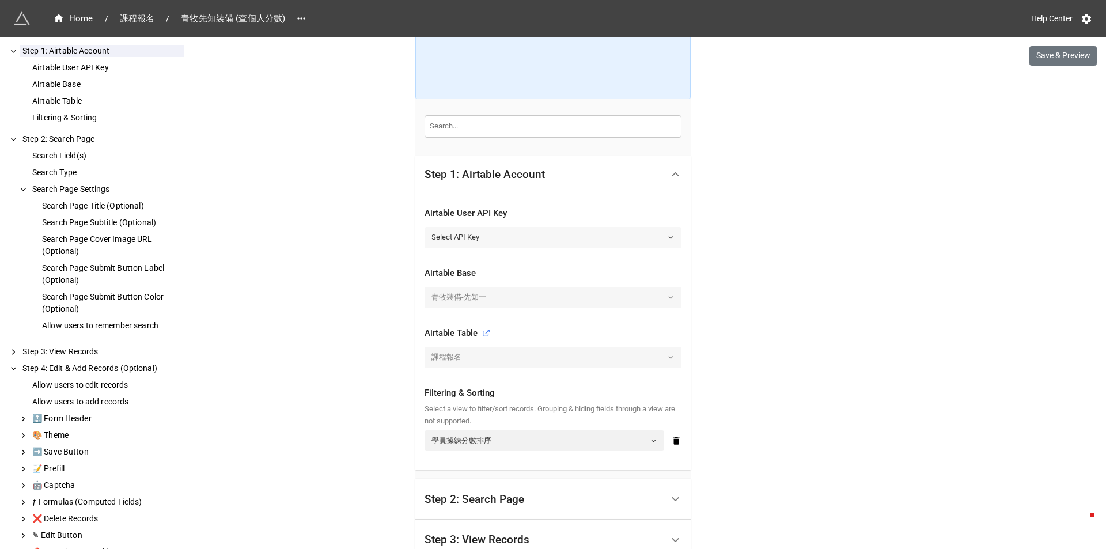
click at [566, 237] on link "Select API Key" at bounding box center [552, 237] width 257 height 21
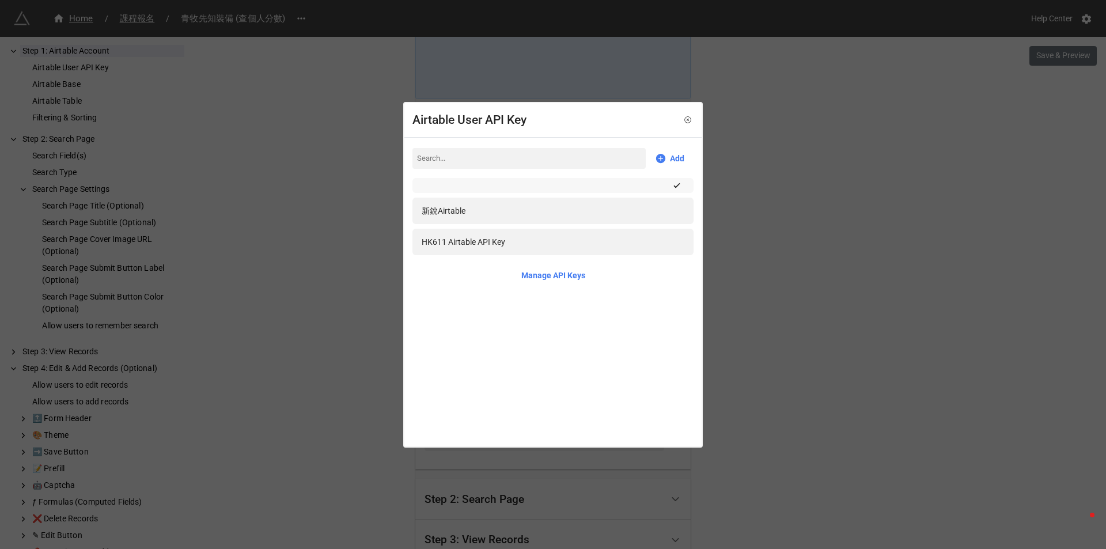
click at [632, 189] on div at bounding box center [552, 185] width 281 height 15
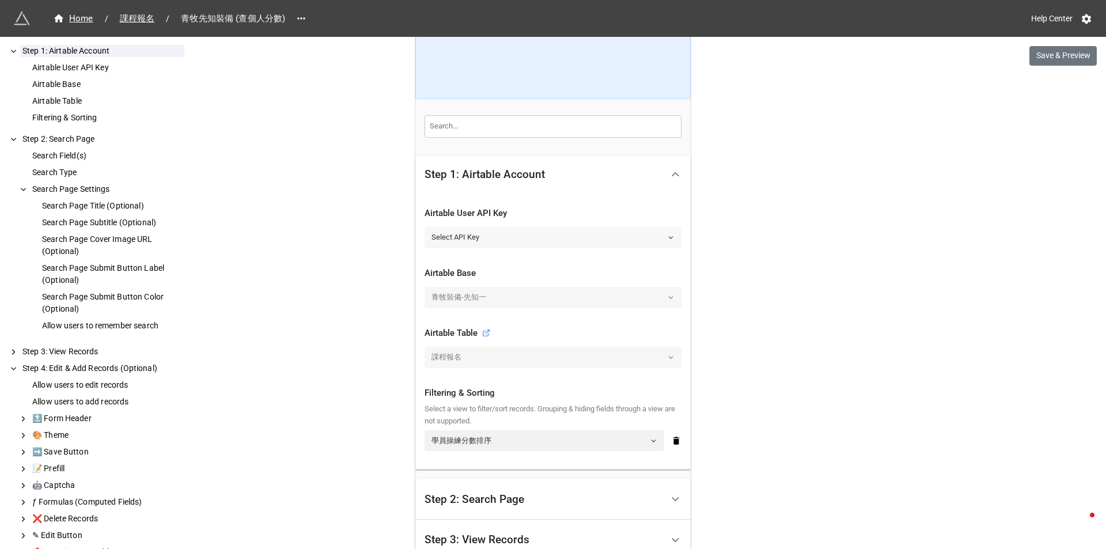
click at [636, 233] on link "Select API Key" at bounding box center [552, 237] width 257 height 21
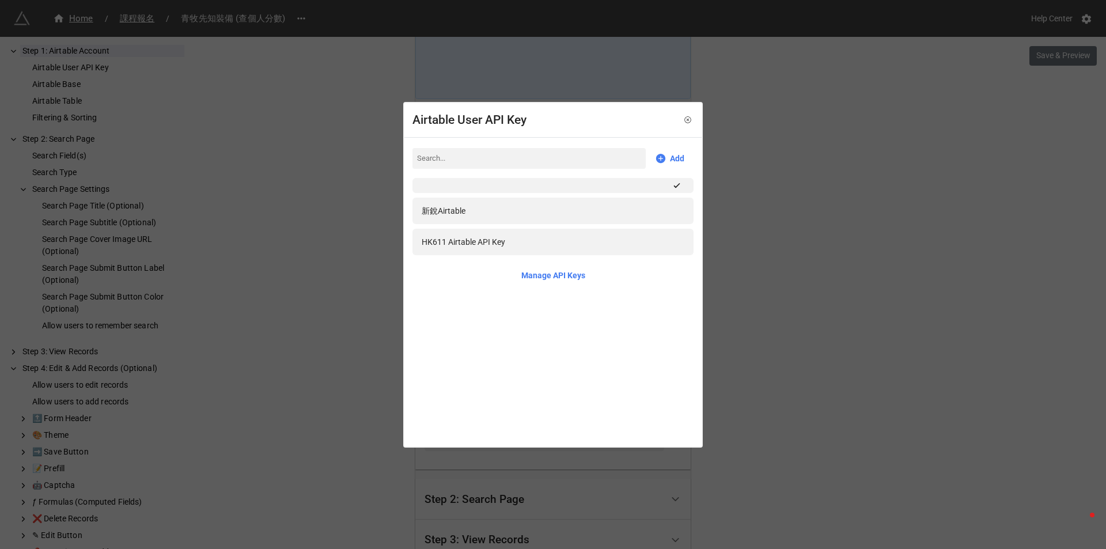
click at [354, 233] on div "Airtable User API Key Add 新銳Airtable HK611 Airtable API Key Manage API Keys" at bounding box center [553, 274] width 1106 height 549
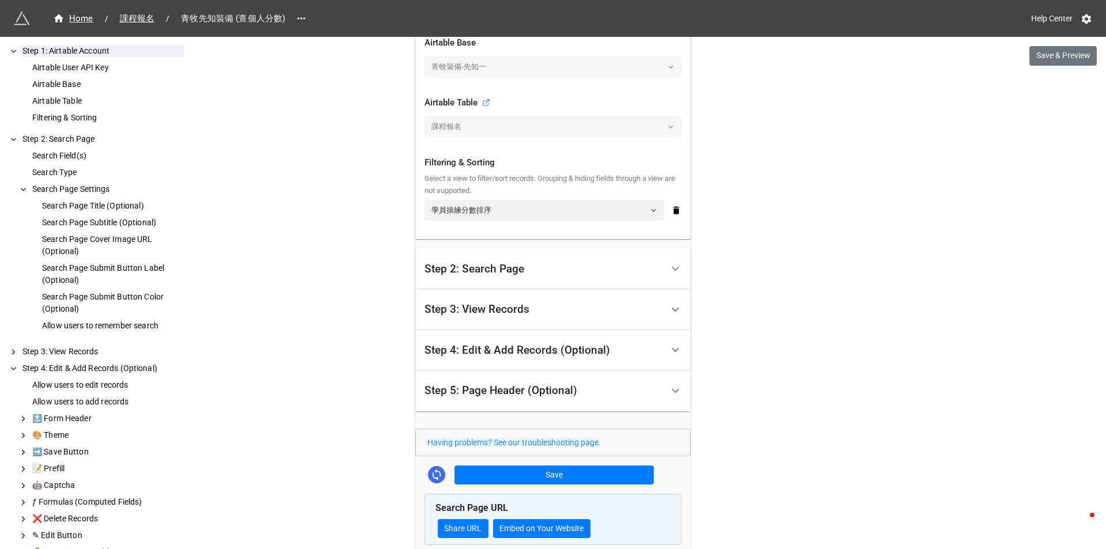
click at [541, 324] on div "Step 3: View Records" at bounding box center [552, 309] width 275 height 41
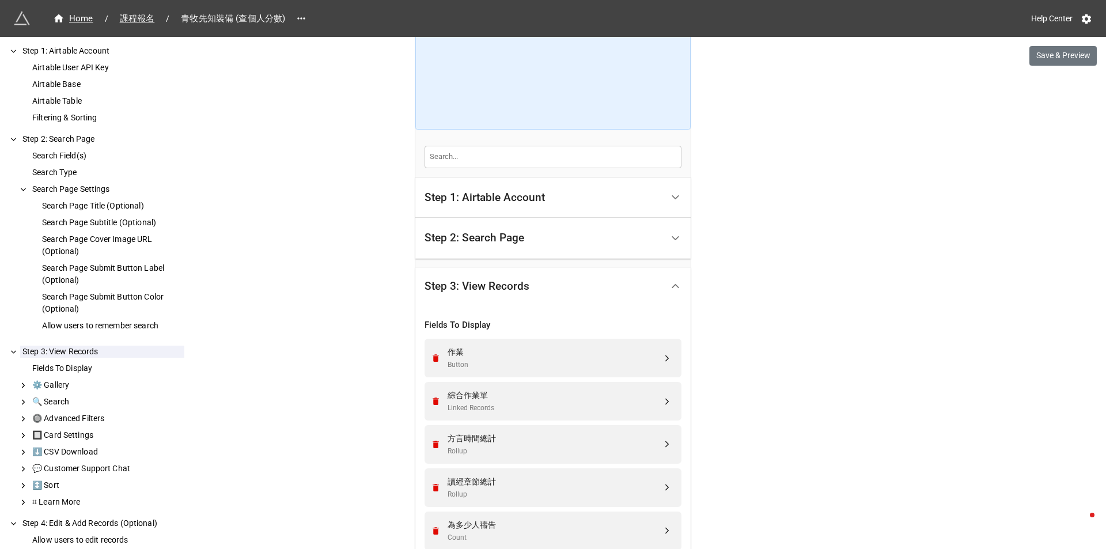
scroll to position [27, 0]
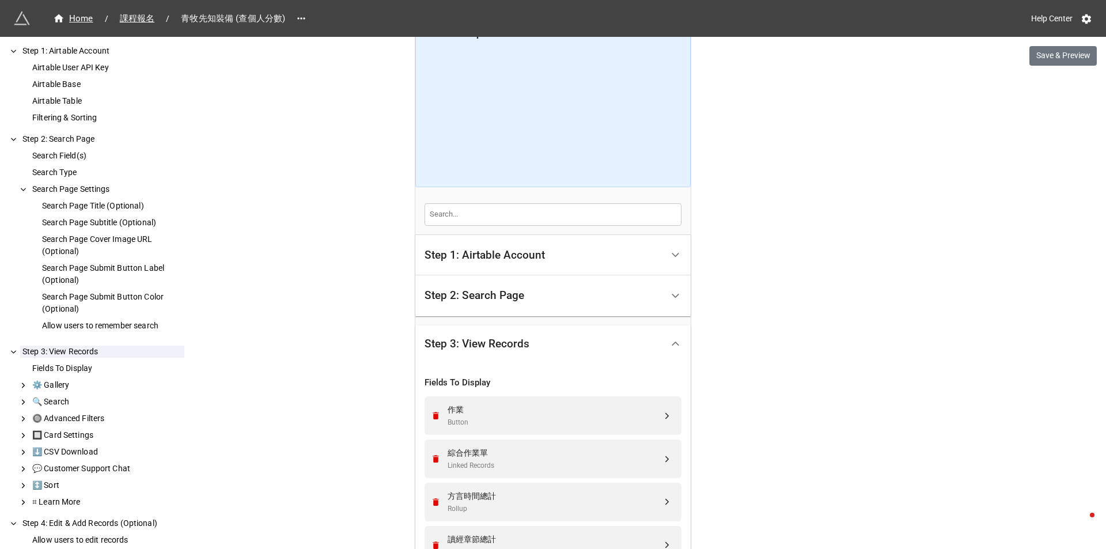
click at [440, 250] on div "Step 1: Airtable Account" at bounding box center [484, 255] width 120 height 12
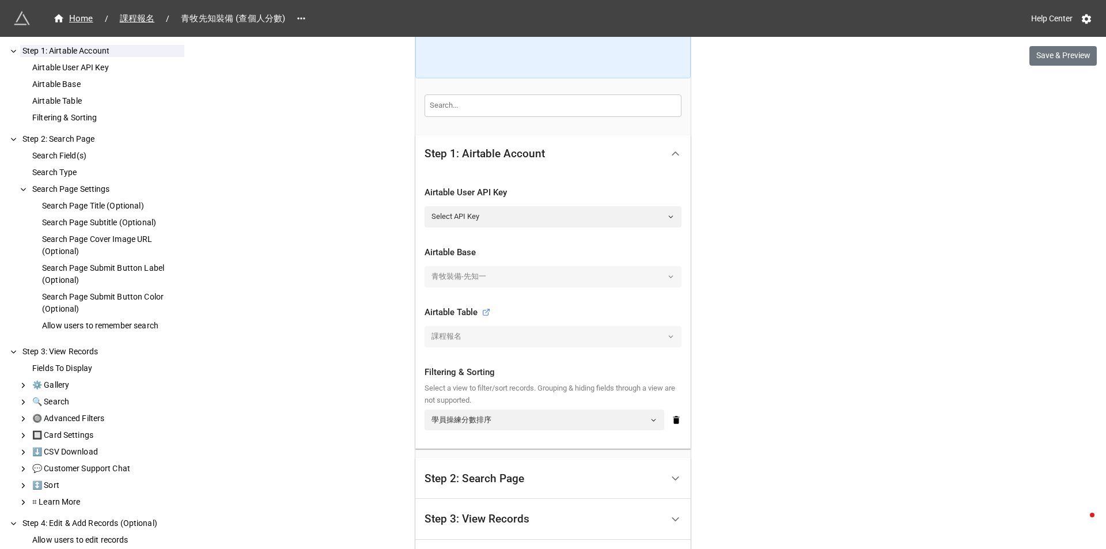
scroll to position [173, 0]
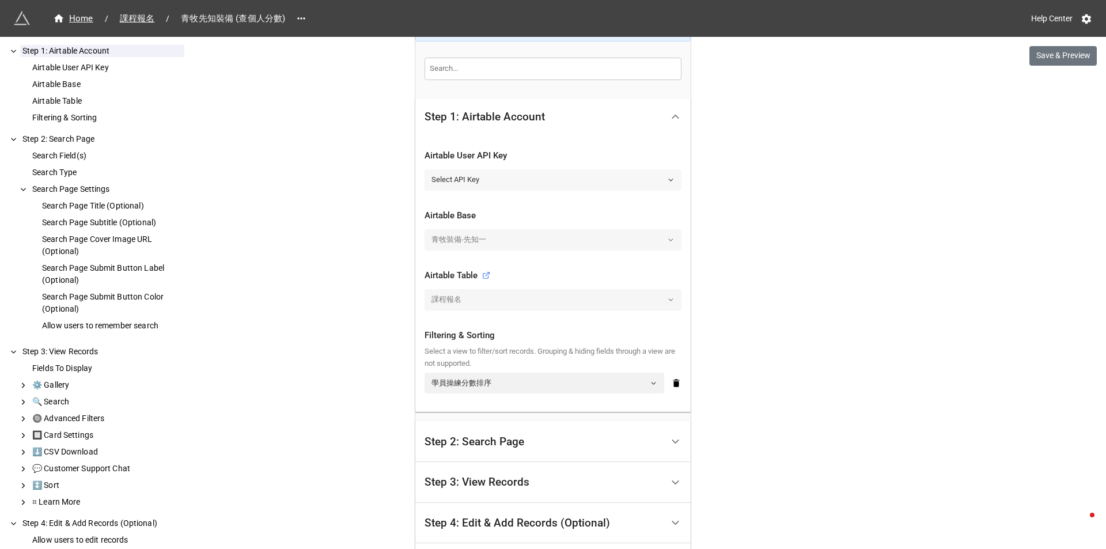
click at [651, 180] on link "Select API Key" at bounding box center [552, 179] width 257 height 21
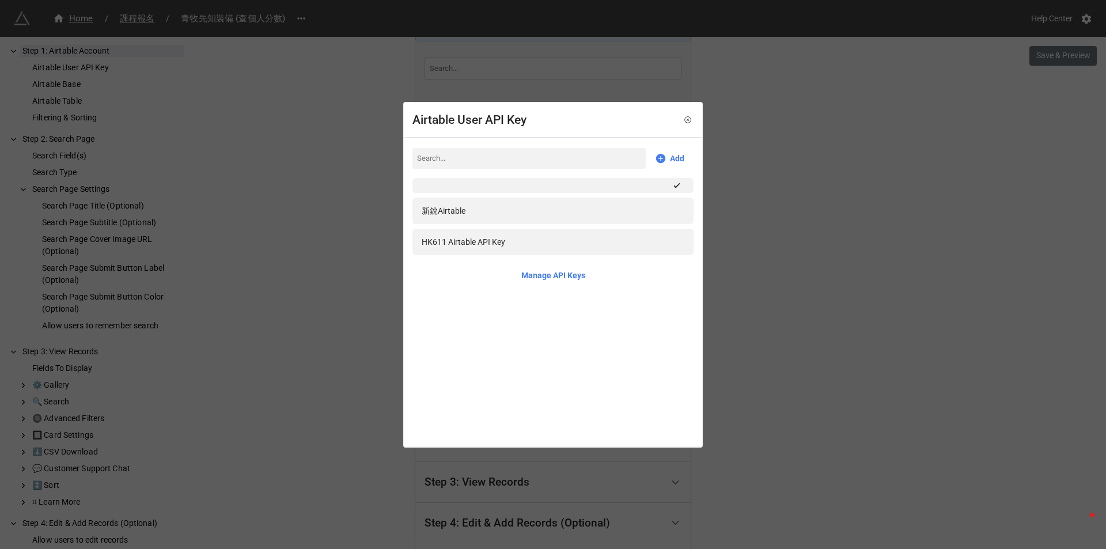
click at [795, 229] on div "Airtable User API Key Add 新銳Airtable HK611 Airtable API Key Manage API Keys" at bounding box center [553, 274] width 1106 height 549
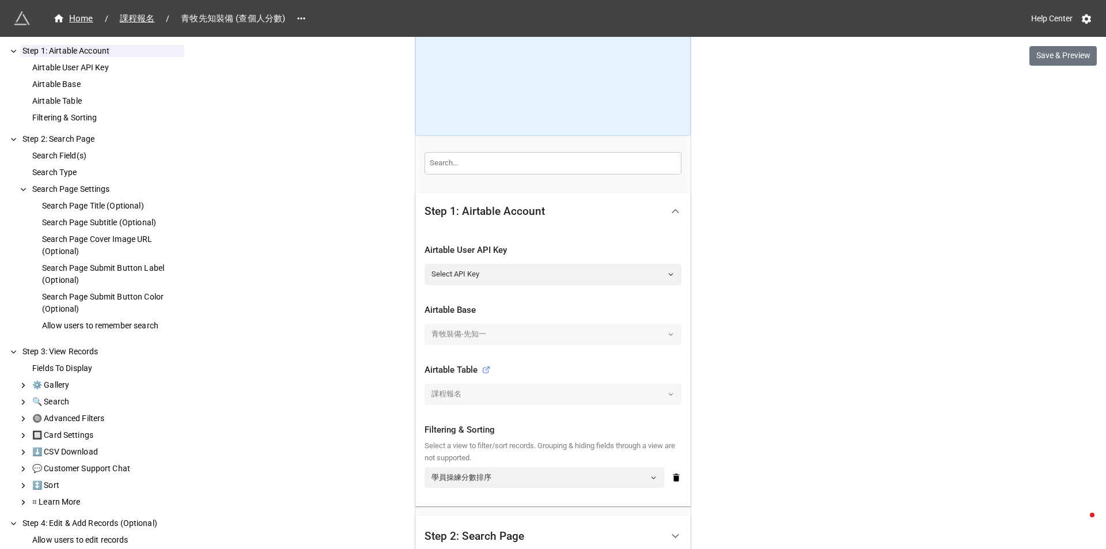
scroll to position [58, 0]
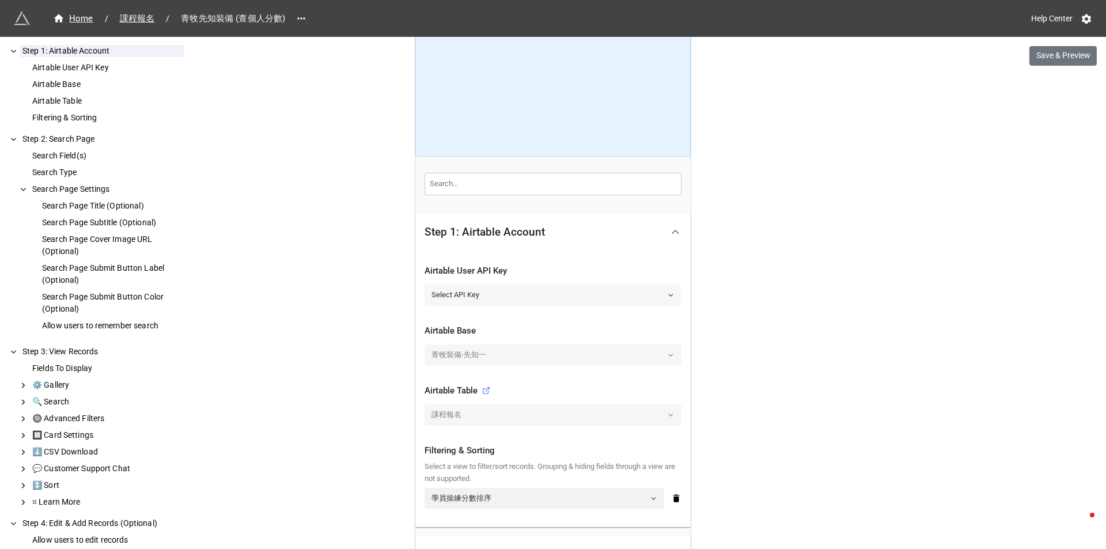
click at [661, 295] on link "Select API Key" at bounding box center [552, 294] width 257 height 21
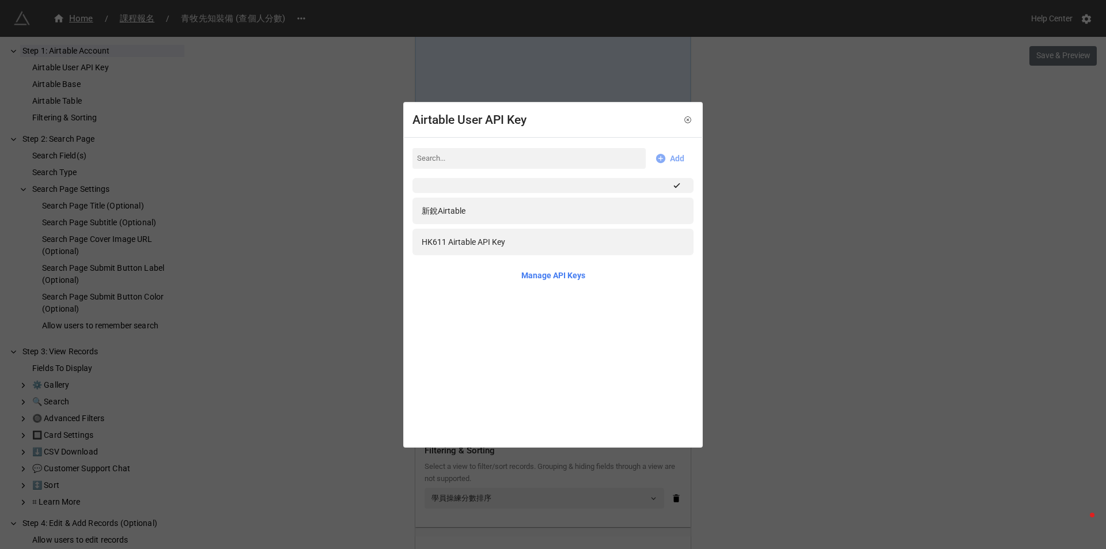
click at [658, 157] on icon at bounding box center [660, 158] width 9 height 9
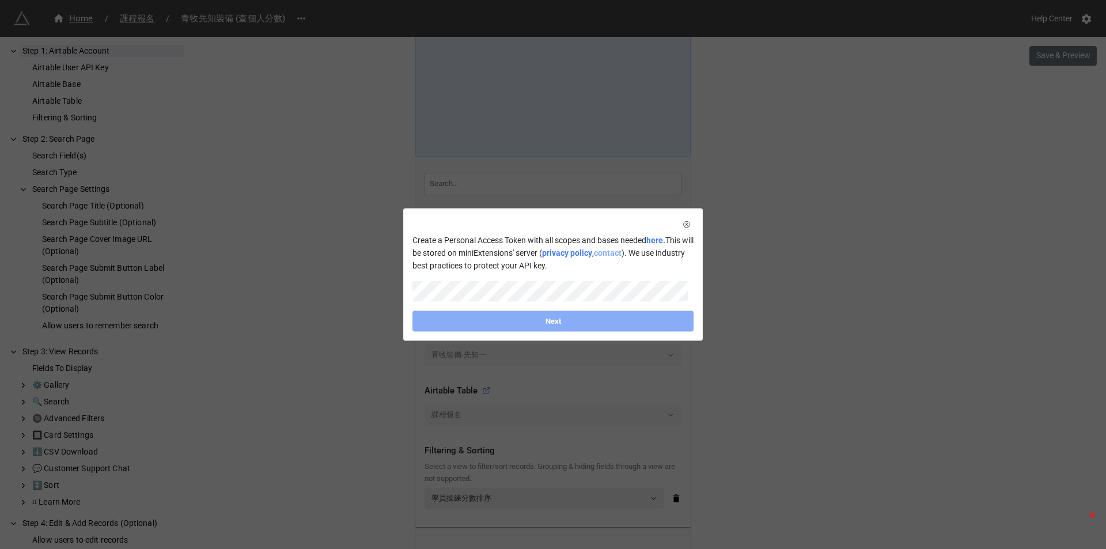
click at [621, 250] on link "contact" at bounding box center [608, 252] width 28 height 9
click at [786, 267] on div "Create a Personal Access Token with all scopes and bases needed here. This will…" at bounding box center [553, 274] width 1106 height 549
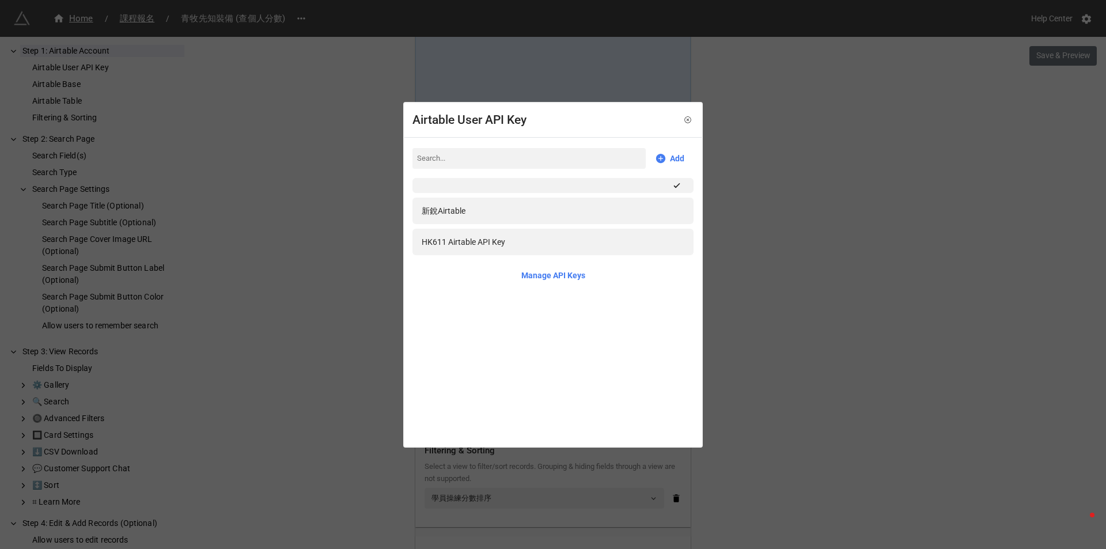
click at [865, 262] on div "Airtable User API Key Add 新銳Airtable HK611 Airtable API Key Manage API Keys" at bounding box center [553, 274] width 1106 height 549
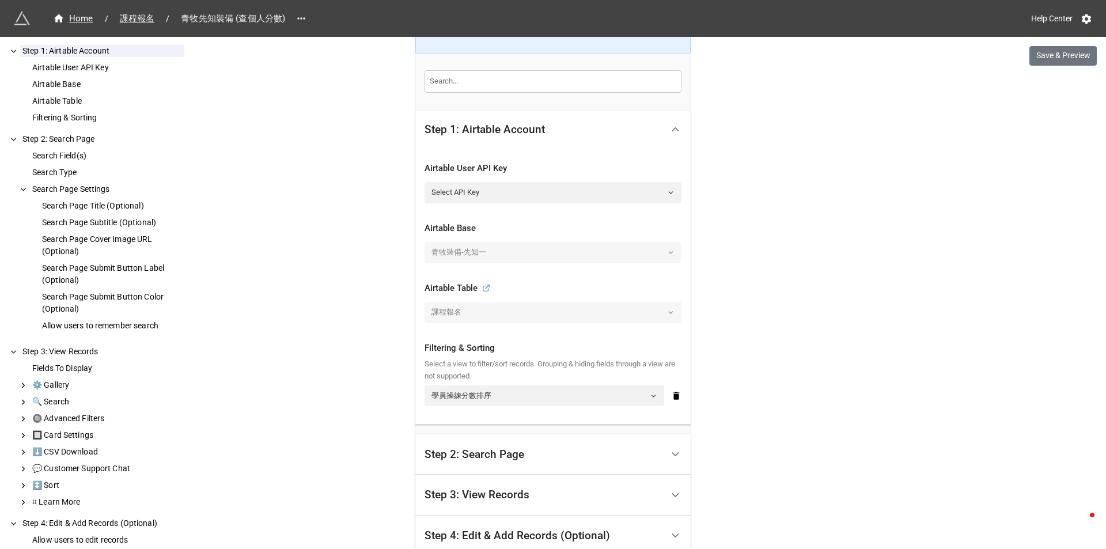
scroll to position [115, 0]
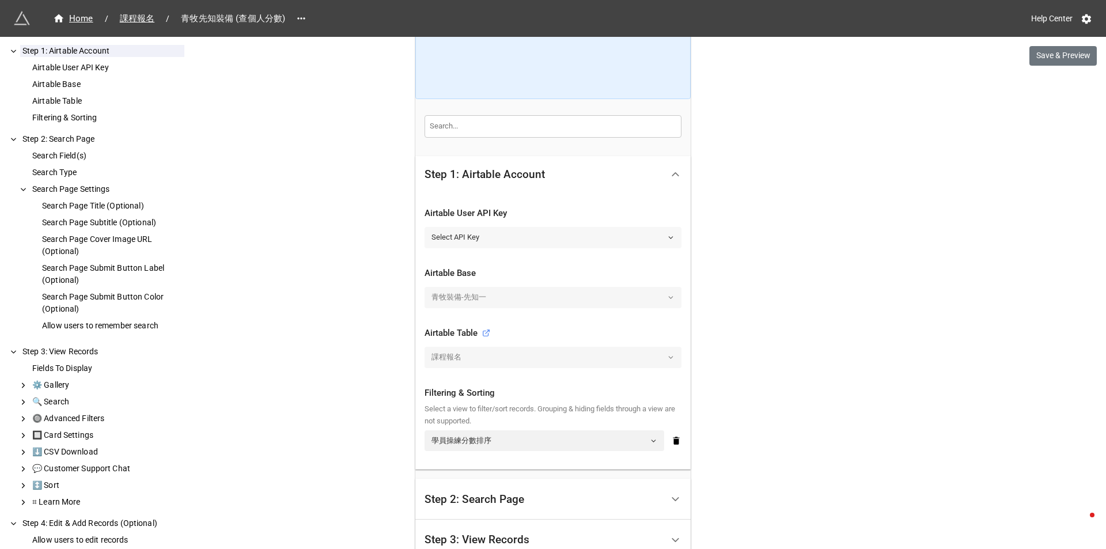
click at [670, 239] on icon at bounding box center [670, 237] width 7 height 7
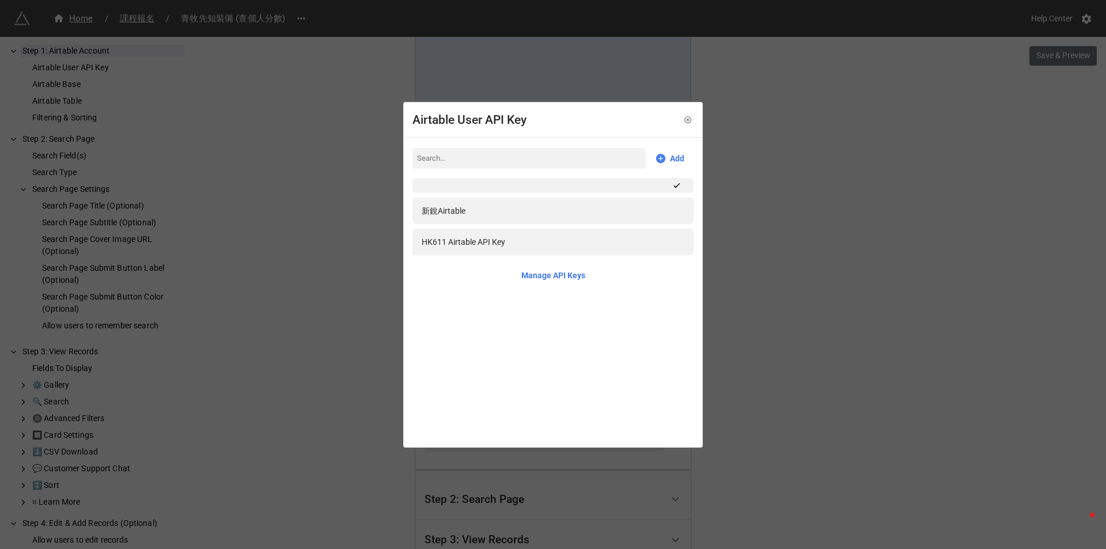
click at [775, 211] on div "Airtable User API Key Add 新銳Airtable HK611 Airtable API Key Manage API Keys" at bounding box center [553, 274] width 1106 height 549
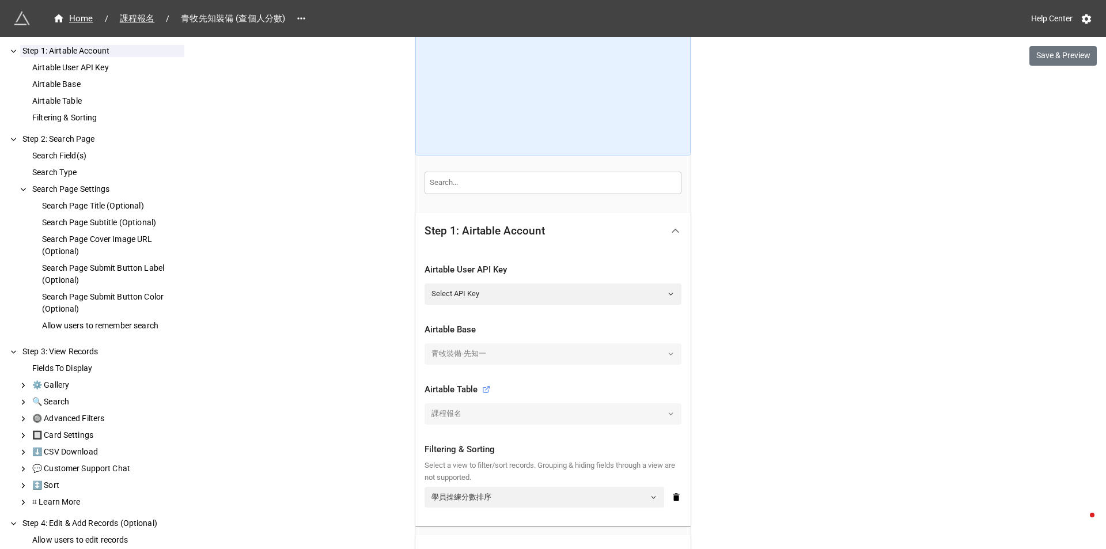
scroll to position [58, 0]
click at [66, 67] on div "Airtable User API Key" at bounding box center [107, 68] width 154 height 12
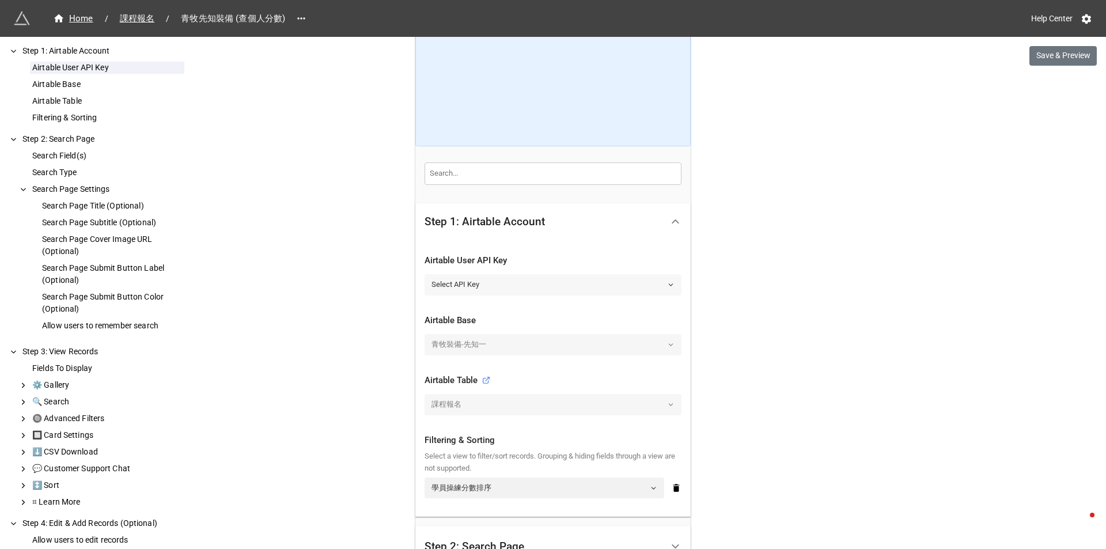
click at [561, 281] on link "Select API Key" at bounding box center [552, 284] width 257 height 21
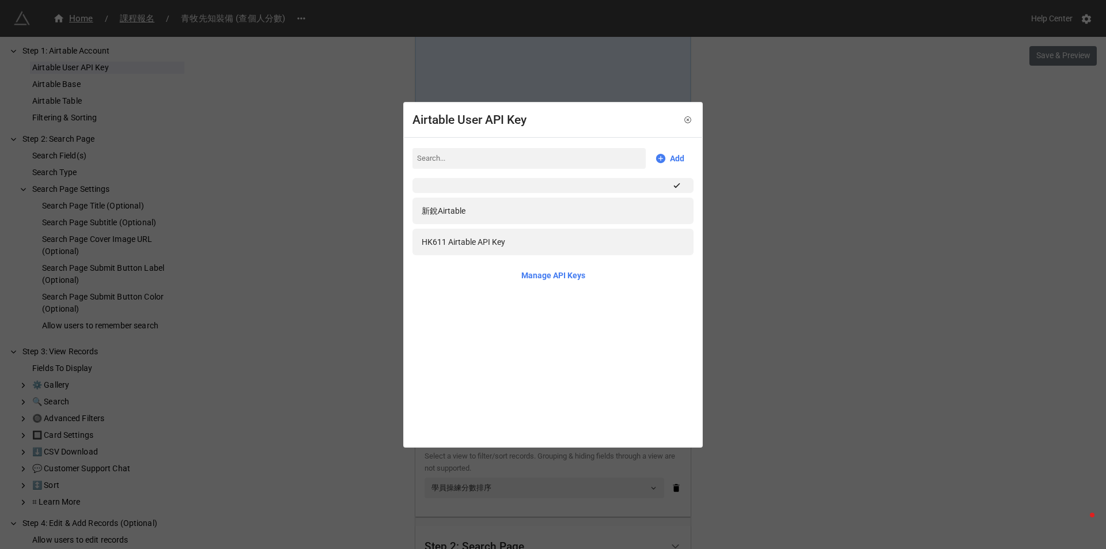
click at [373, 152] on div "Airtable User API Key Add 新銳Airtable HK611 Airtable API Key Manage API Keys" at bounding box center [553, 274] width 1106 height 549
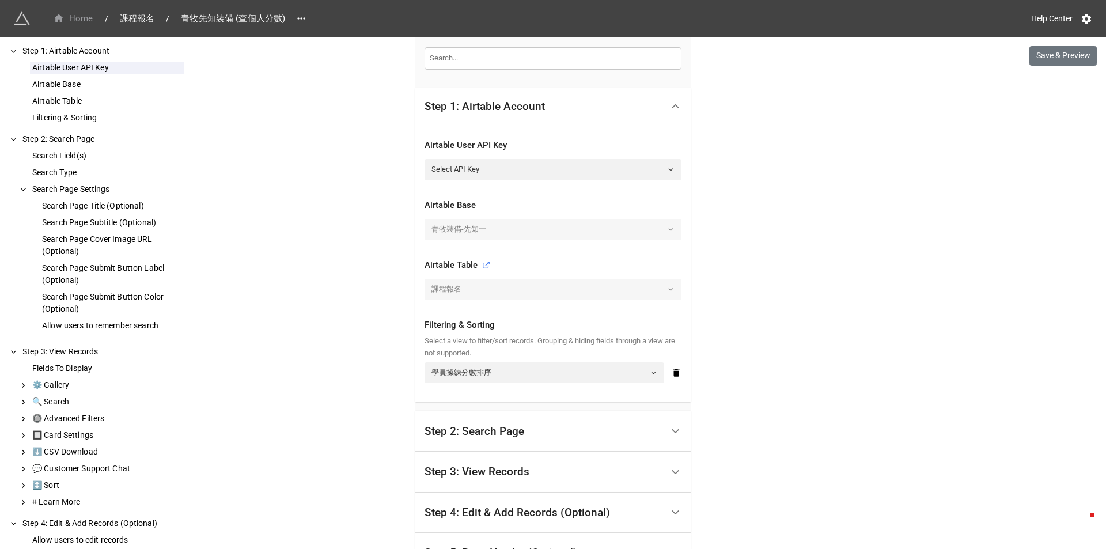
scroll to position [298, 0]
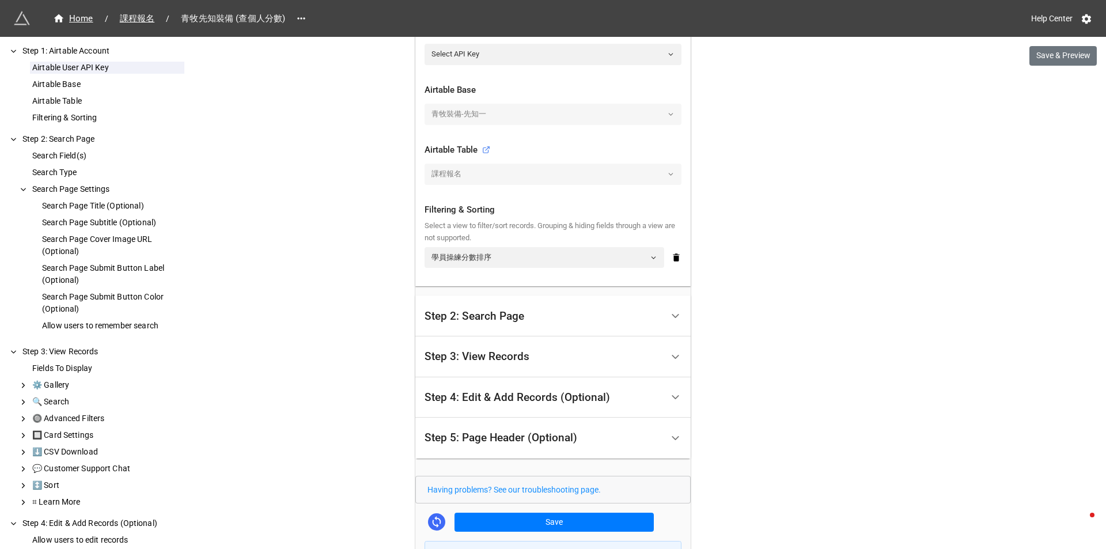
click at [449, 303] on div "Step 2: Search Page" at bounding box center [543, 315] width 238 height 27
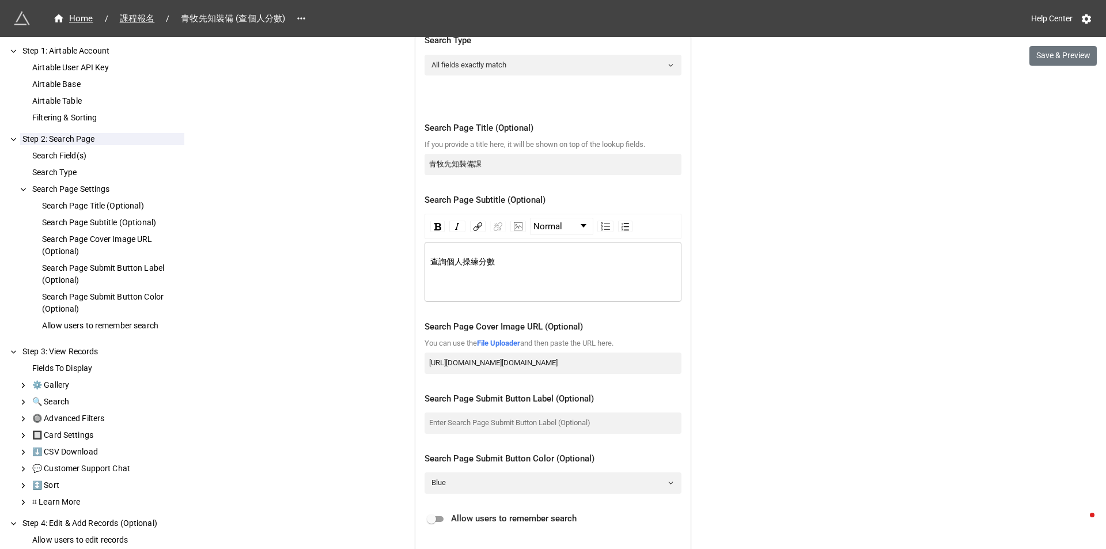
scroll to position [471, 0]
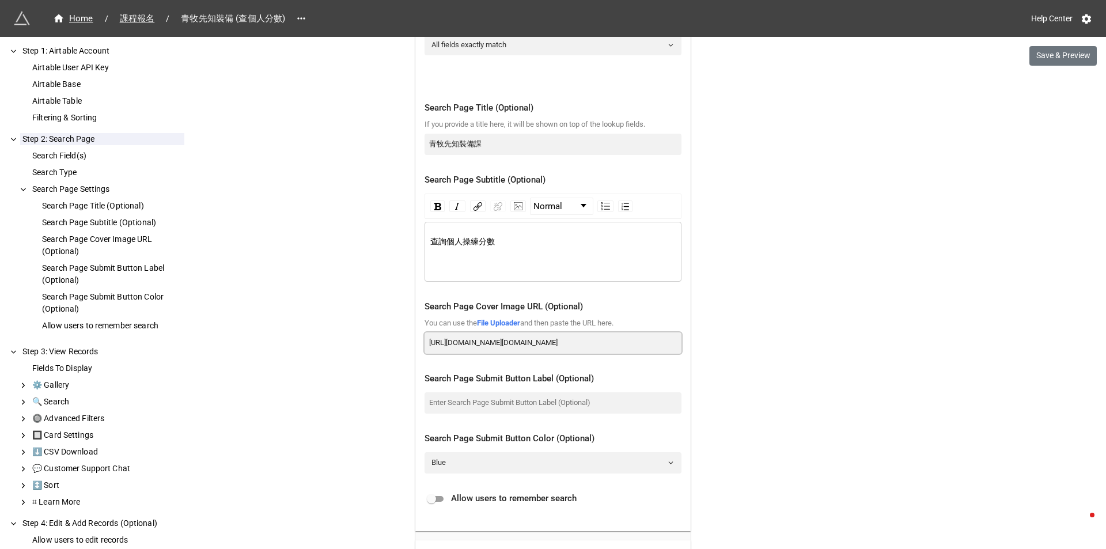
click at [460, 341] on input "https://storage.googleapis.com/app-store-81d55.appspot.com/user-attachments%2Fl…" at bounding box center [552, 342] width 257 height 21
drag, startPoint x: 424, startPoint y: 340, endPoint x: 721, endPoint y: 337, distance: 297.2
click at [721, 337] on div "Home / 課程報名 / 青牧先知裝備 (查個人分數) Help Center Save & Preview How to Setup Step 1: Ai…" at bounding box center [553, 295] width 1106 height 1532
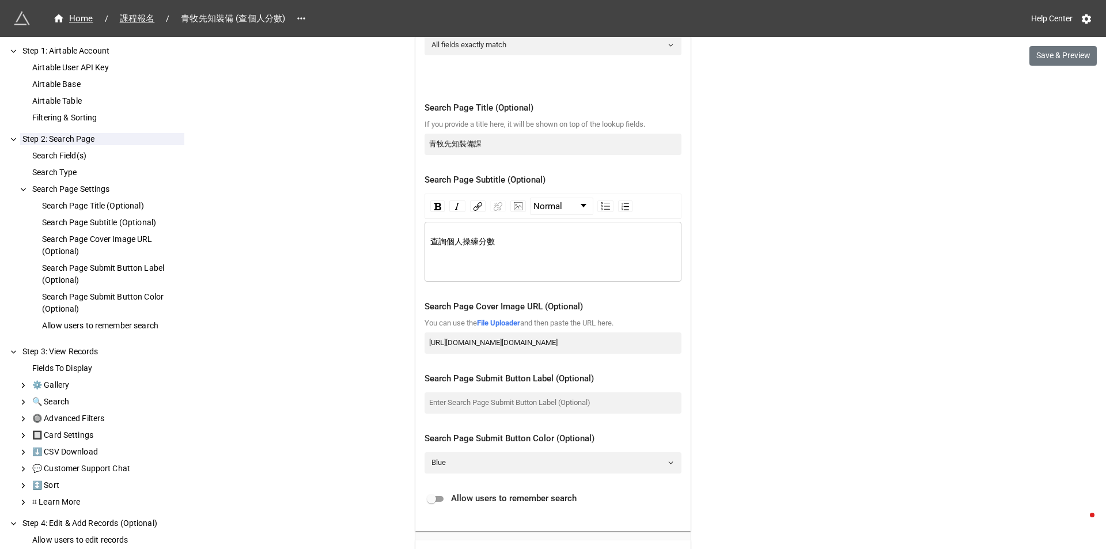
click at [724, 323] on div "Home / 課程報名 / 青牧先知裝備 (查個人分數) Help Center Save & Preview How to Setup Step 1: Ai…" at bounding box center [553, 295] width 1106 height 1532
click at [339, 272] on div "Home / 課程報名 / 青牧先知裝備 (查個人分數) Help Center Save & Preview How to Setup Step 1: Ai…" at bounding box center [553, 295] width 1106 height 1532
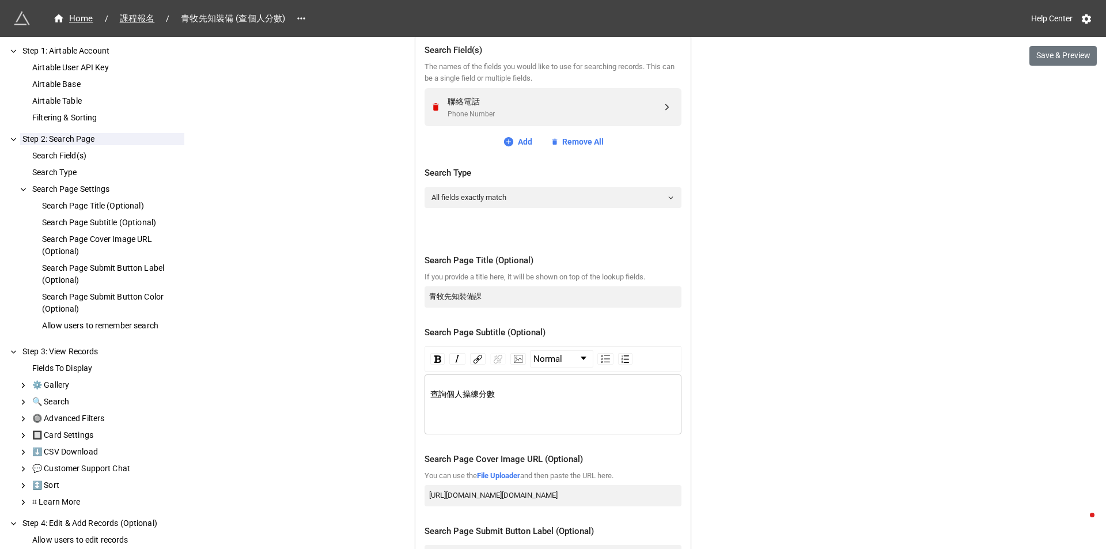
scroll to position [298, 0]
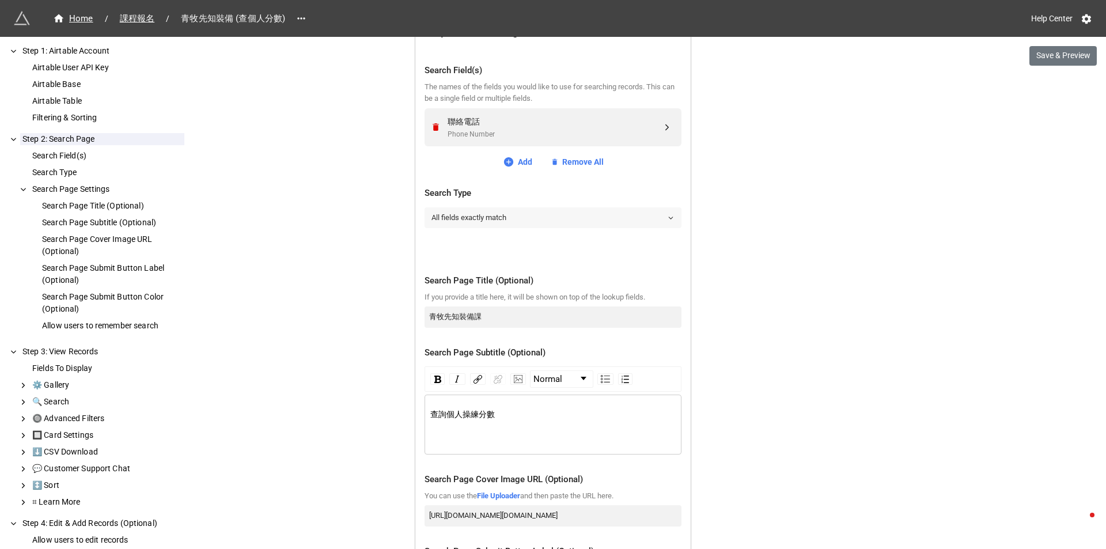
click at [458, 216] on link "All fields exactly match" at bounding box center [552, 217] width 257 height 21
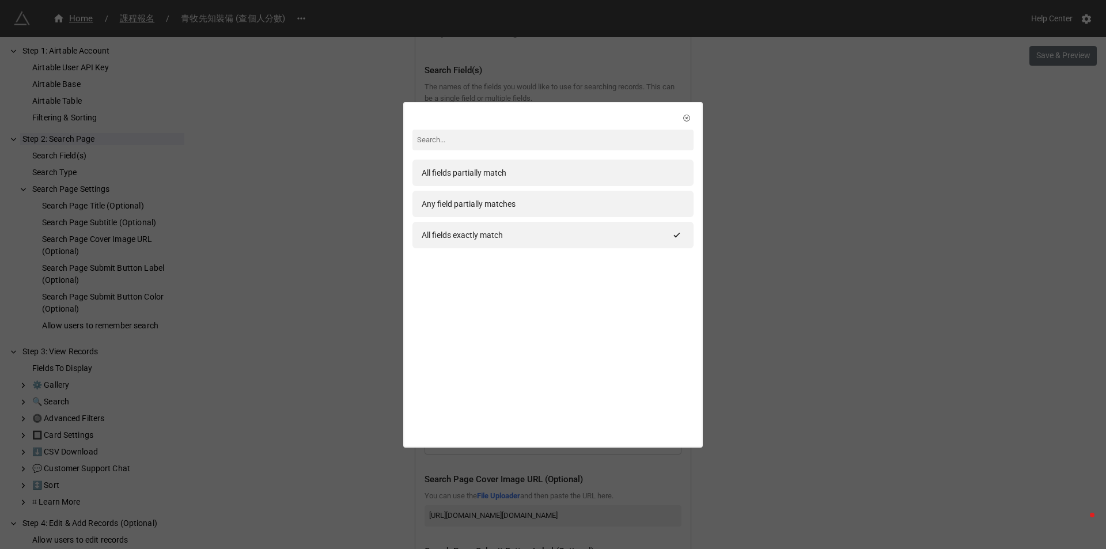
click at [347, 215] on div "All fields partially match Any field partially matches All fields exactly match" at bounding box center [553, 274] width 1106 height 549
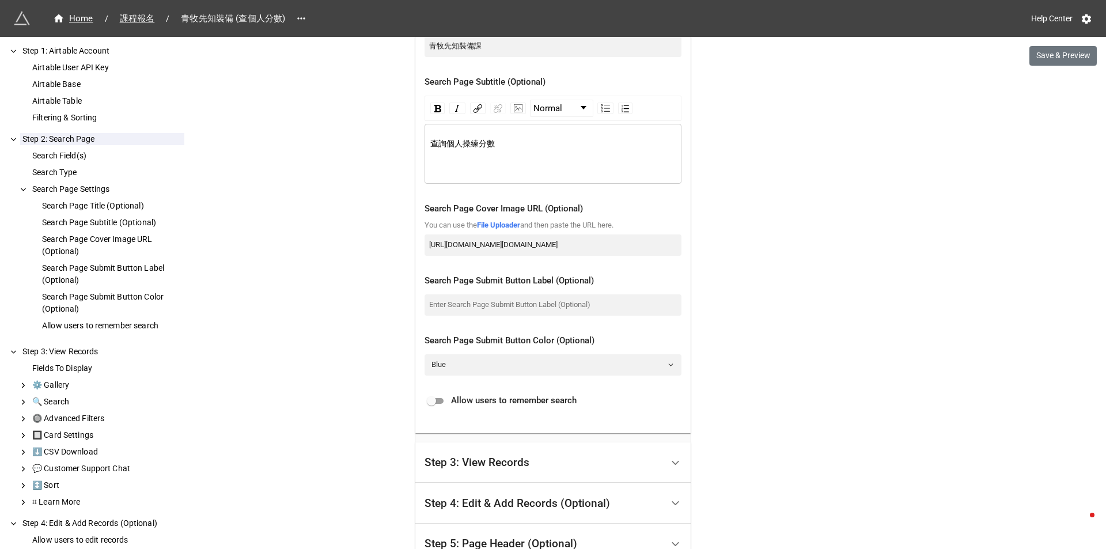
scroll to position [644, 0]
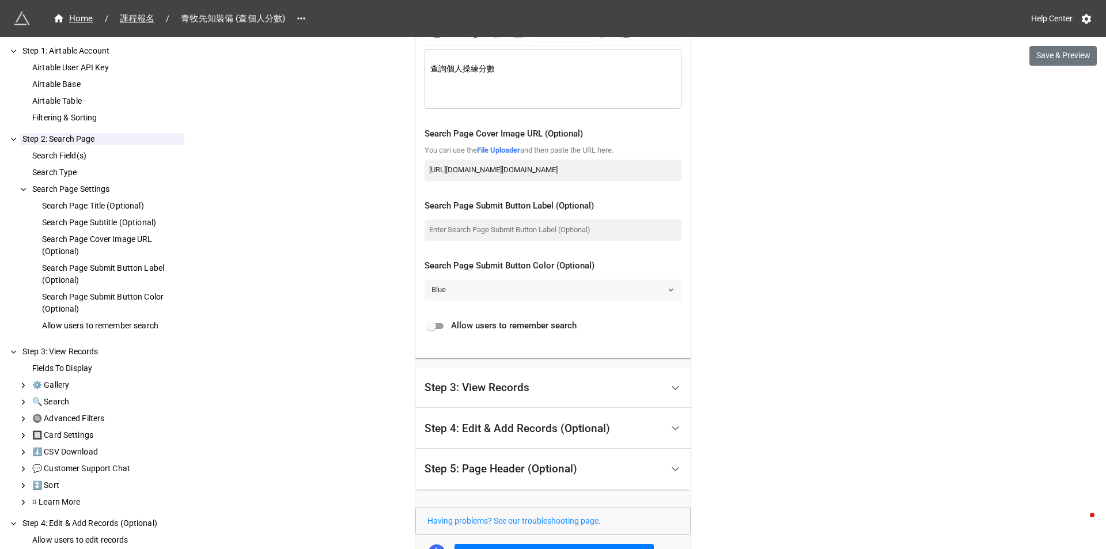
click at [508, 291] on link "Blue" at bounding box center [552, 289] width 257 height 21
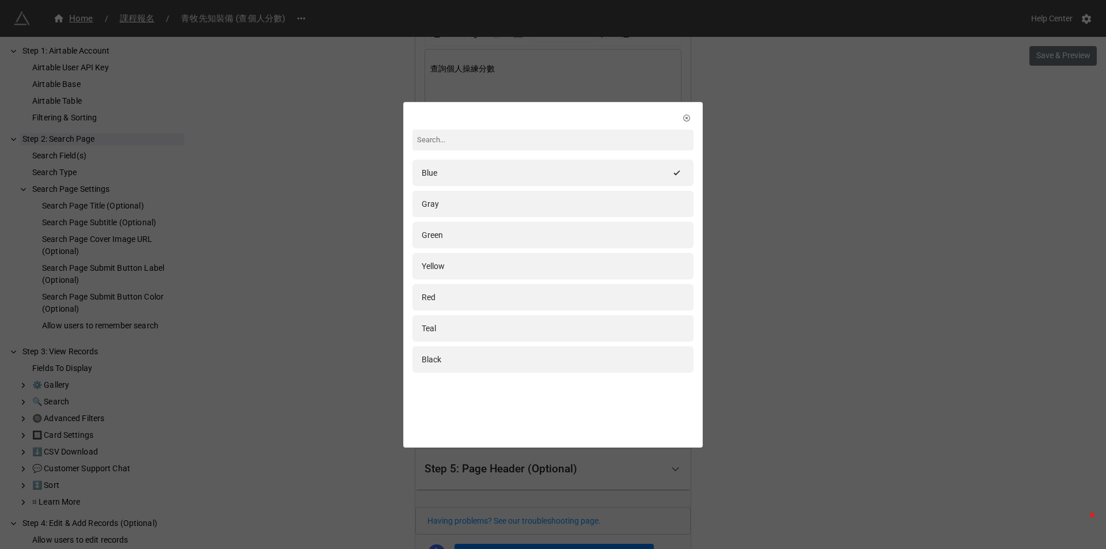
click at [355, 297] on div "Blue Gray Green Yellow Red Teal Black" at bounding box center [553, 274] width 1106 height 549
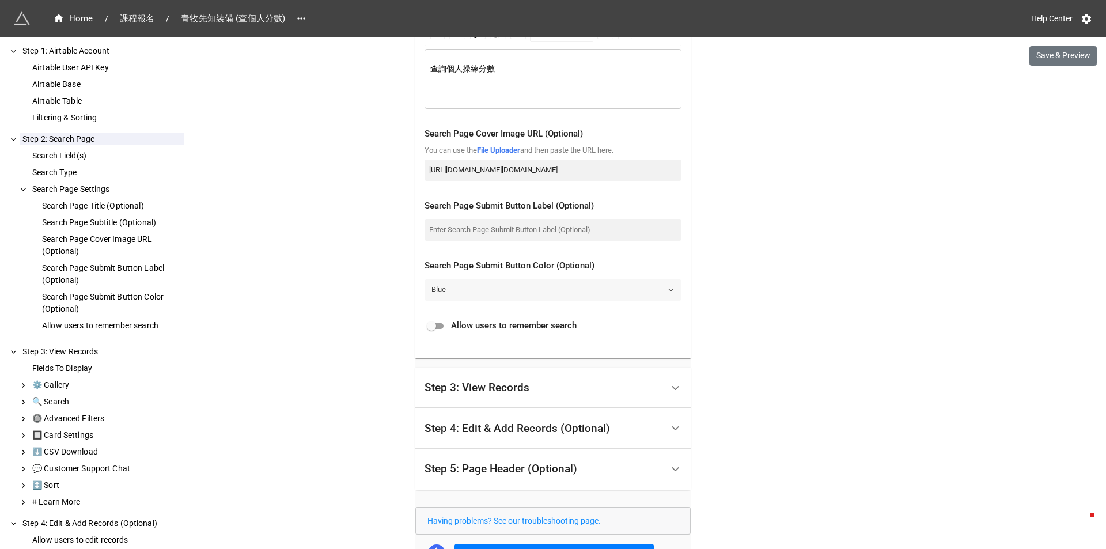
click at [476, 286] on link "Blue" at bounding box center [552, 289] width 257 height 21
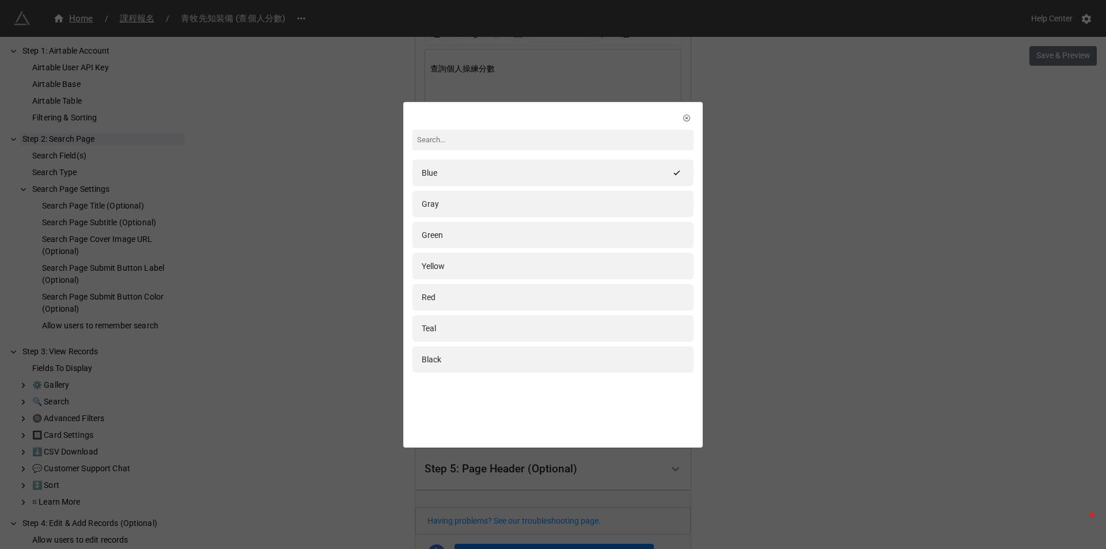
click at [302, 278] on div "Blue Gray Green Yellow Red Teal Black" at bounding box center [553, 274] width 1106 height 549
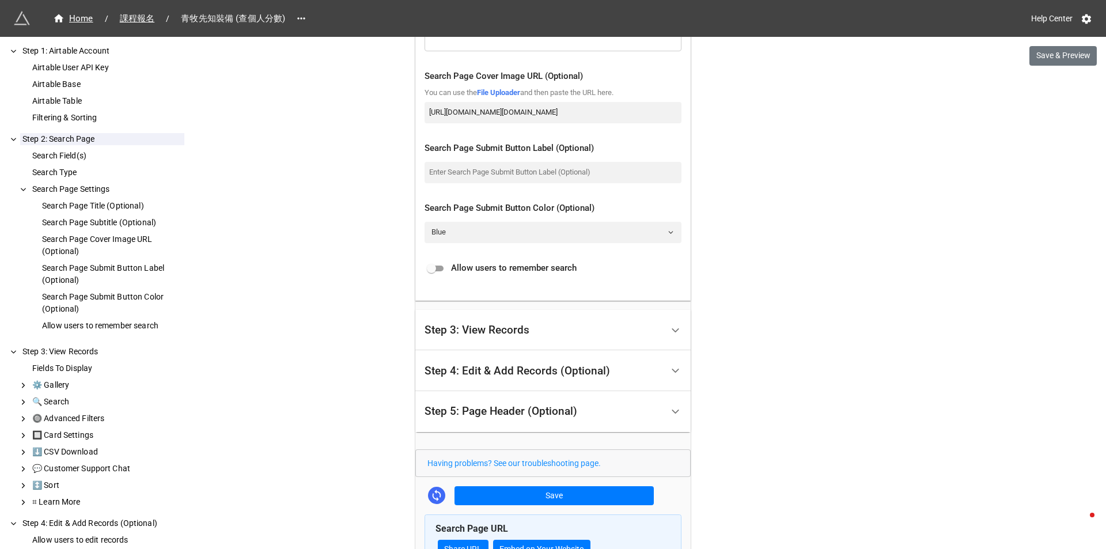
click at [460, 330] on div "Step 3: View Records" at bounding box center [476, 330] width 105 height 12
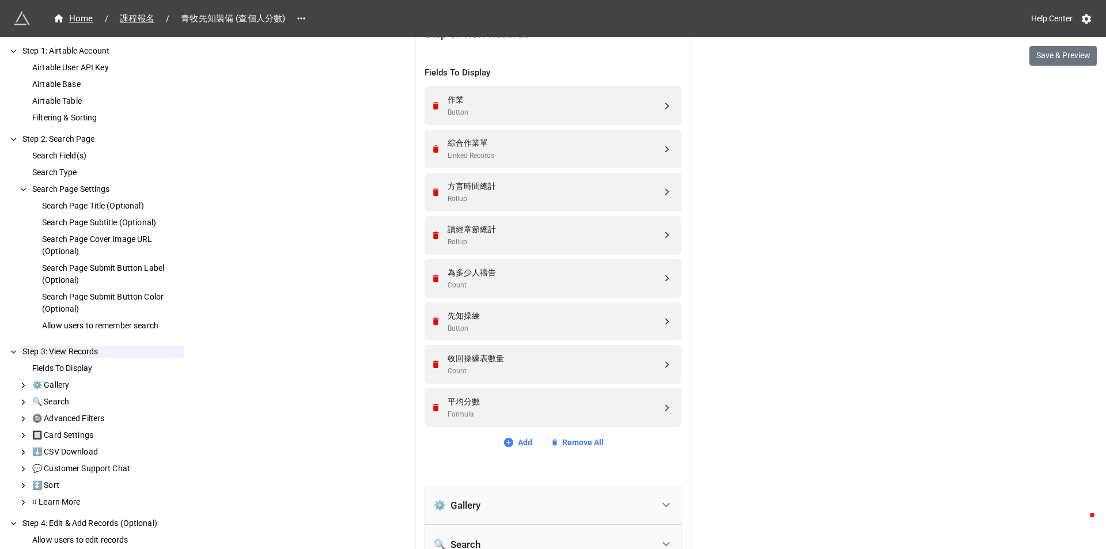
scroll to position [330, 0]
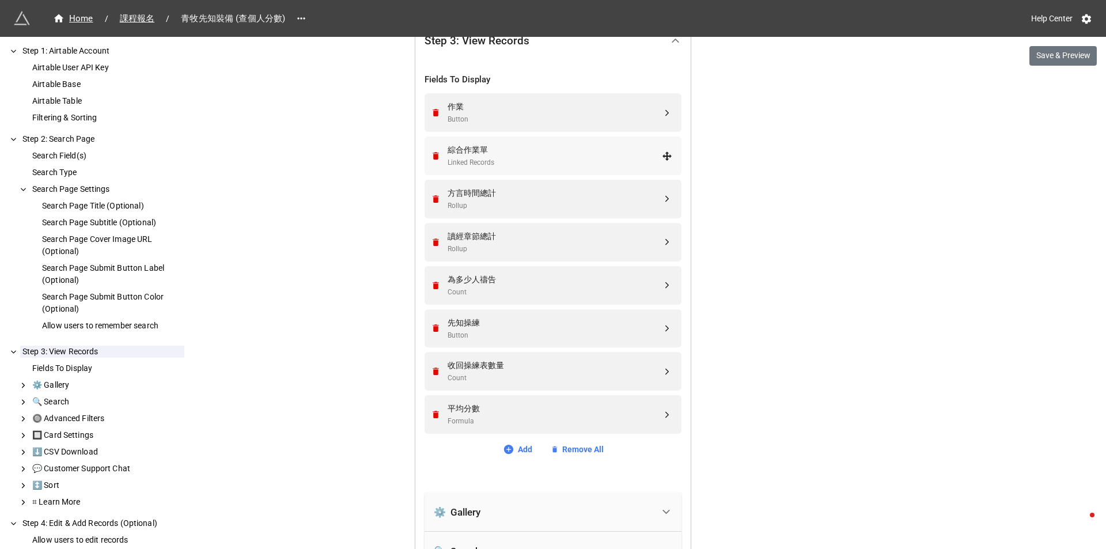
click at [669, 163] on div "綜合作業單 Linked Records" at bounding box center [551, 155] width 242 height 39
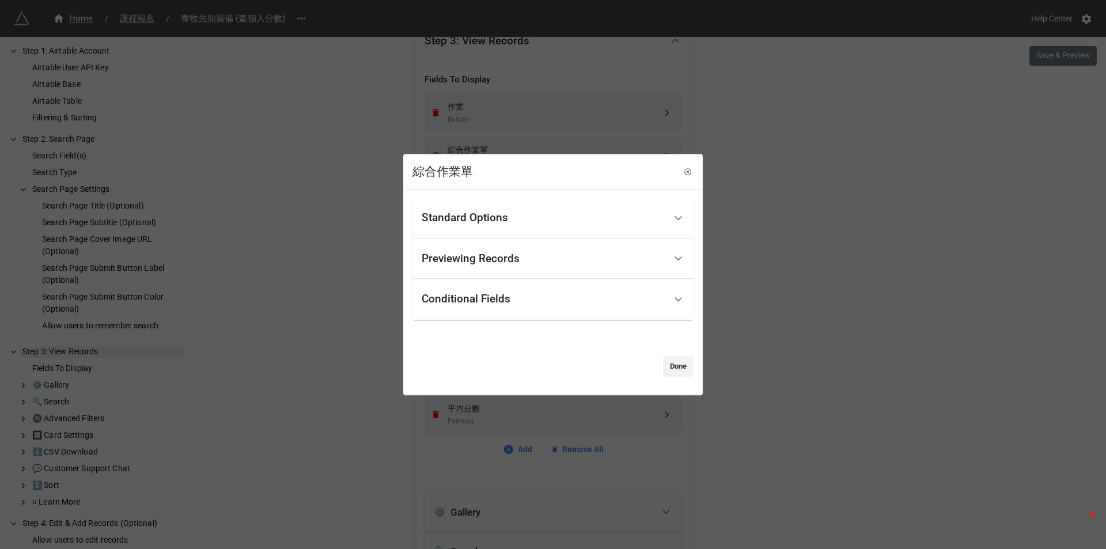
click at [676, 210] on div at bounding box center [678, 218] width 26 height 26
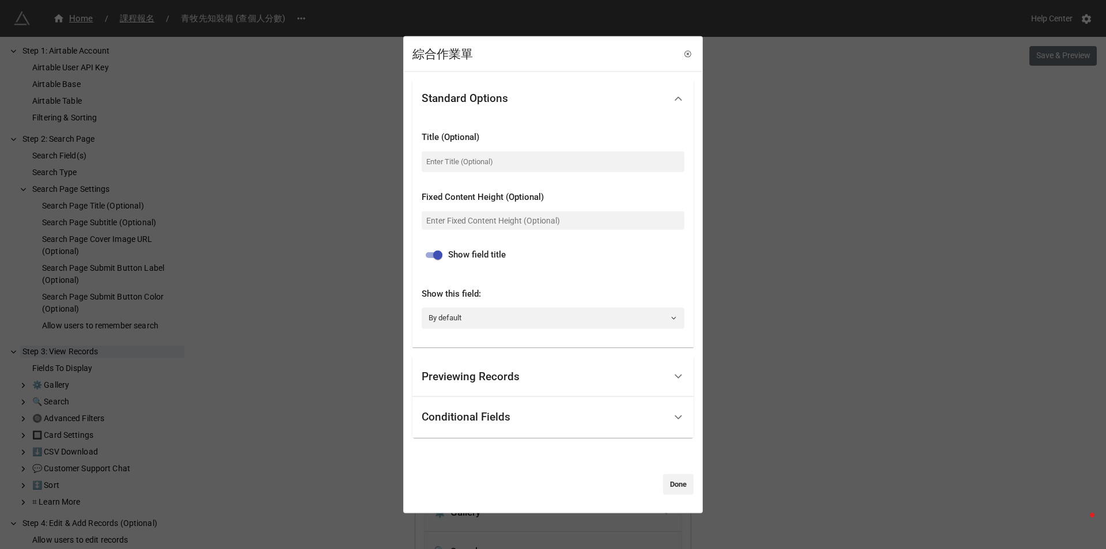
click at [790, 147] on div "綜合作業單 Standard Options Title (Optional) Fixed Content Height (Optional) Show fi…" at bounding box center [553, 274] width 1106 height 549
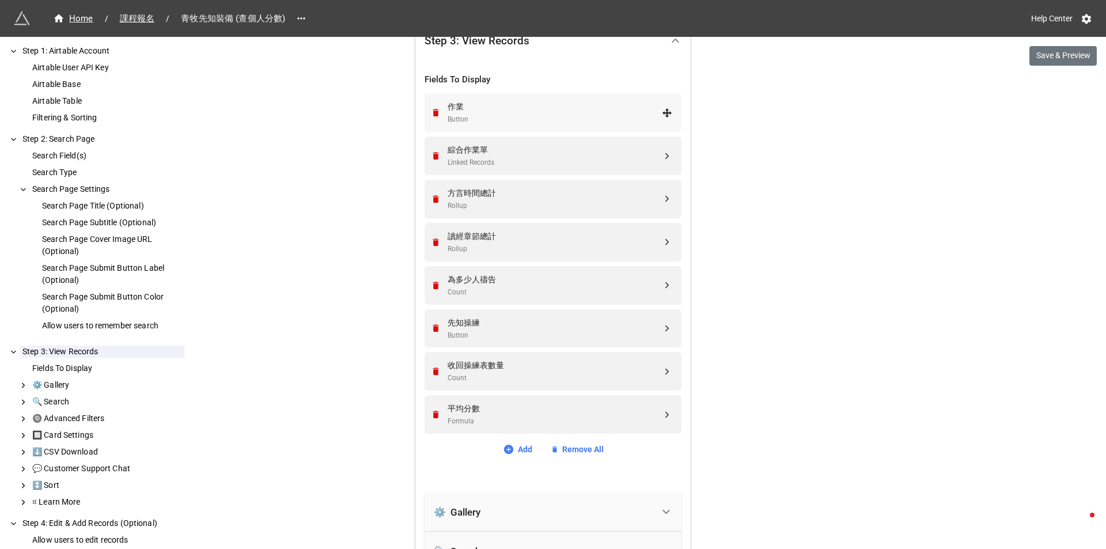
click at [665, 115] on icon at bounding box center [666, 112] width 9 height 9
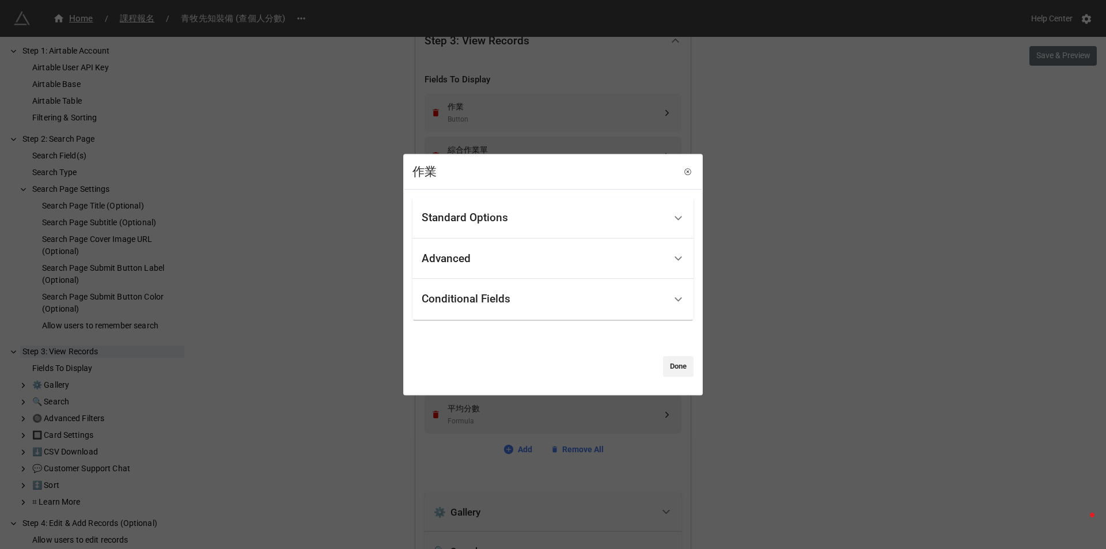
click at [673, 208] on div at bounding box center [678, 218] width 26 height 26
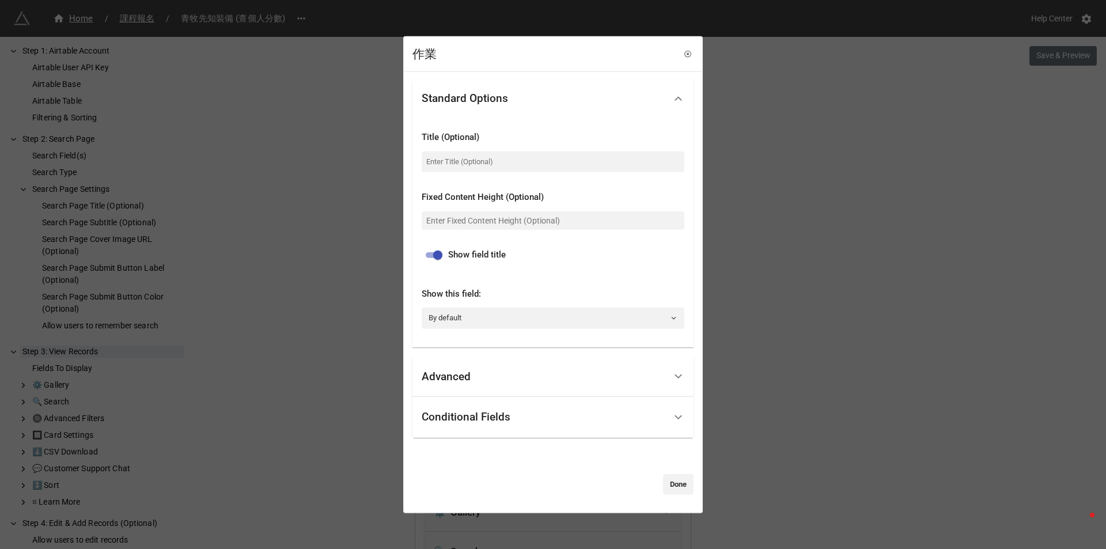
click at [673, 365] on div at bounding box center [678, 376] width 26 height 26
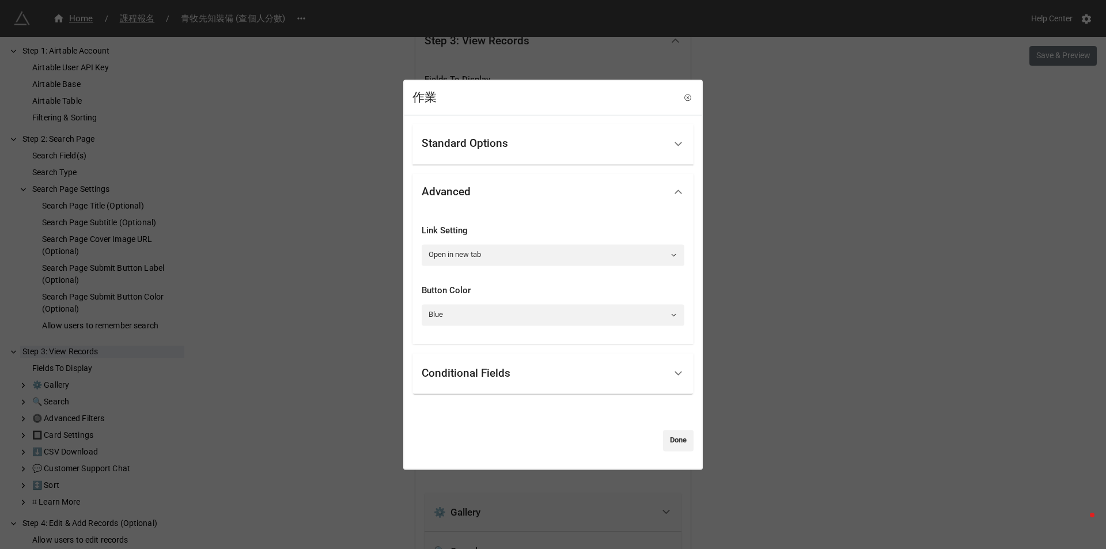
click at [672, 374] on icon at bounding box center [678, 373] width 12 height 12
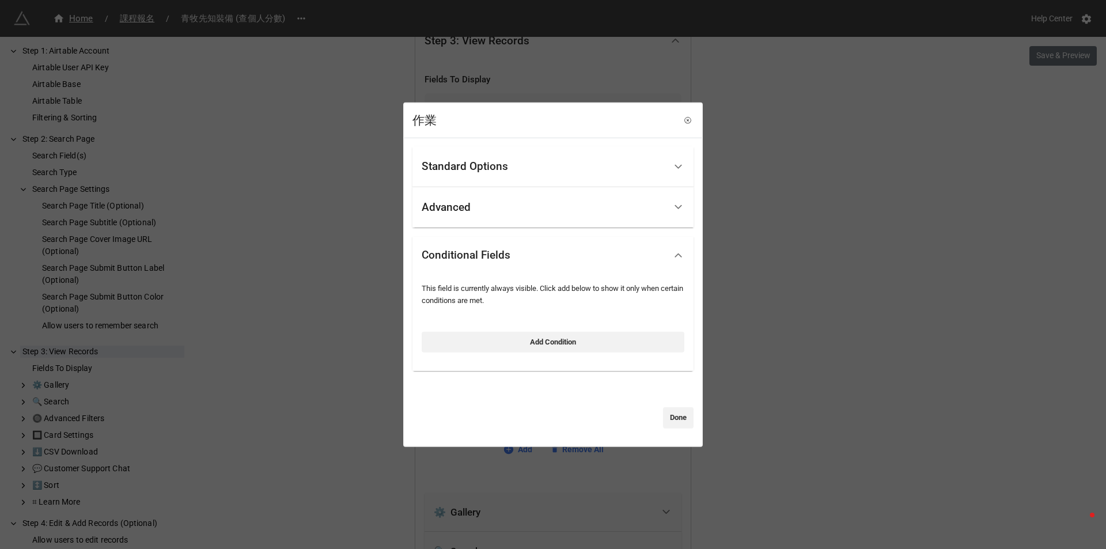
click at [781, 254] on div "作業 Standard Options Title (Optional) Fixed Content Height (Optional) Show field…" at bounding box center [553, 274] width 1106 height 549
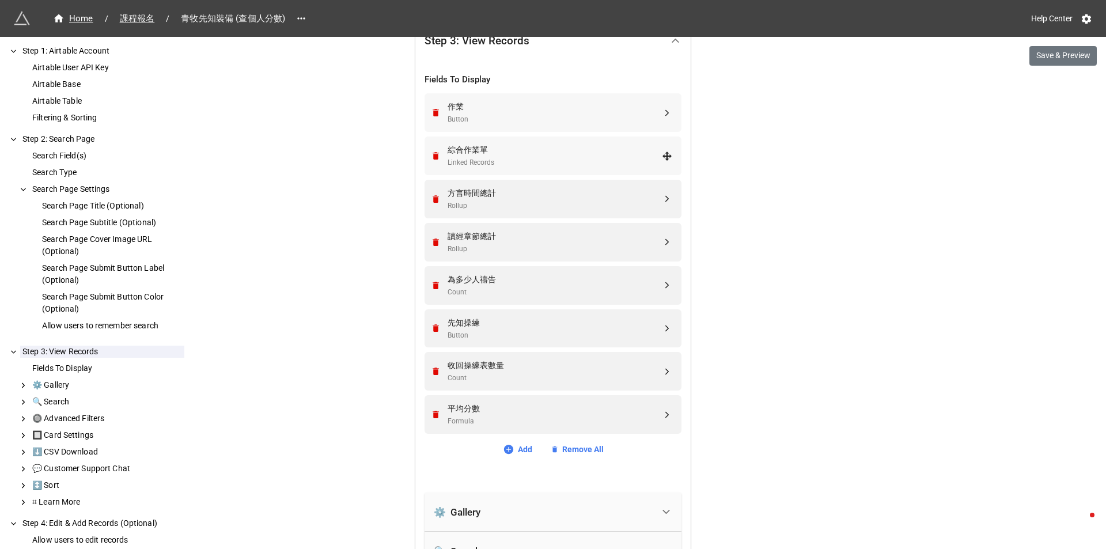
click at [657, 165] on div "Linked Records" at bounding box center [554, 162] width 214 height 11
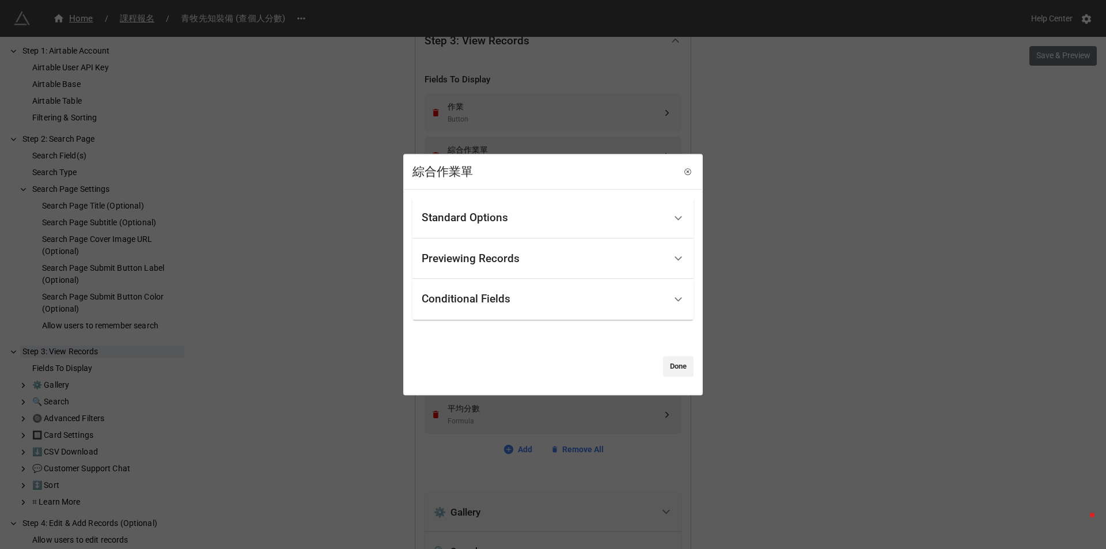
click at [683, 302] on div at bounding box center [678, 299] width 26 height 26
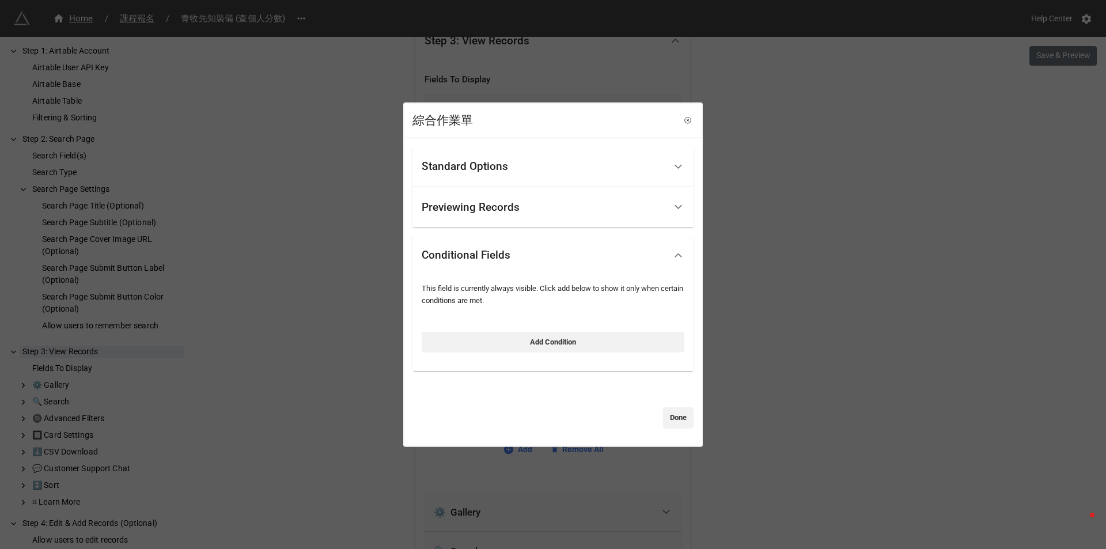
click at [672, 207] on icon at bounding box center [678, 207] width 12 height 12
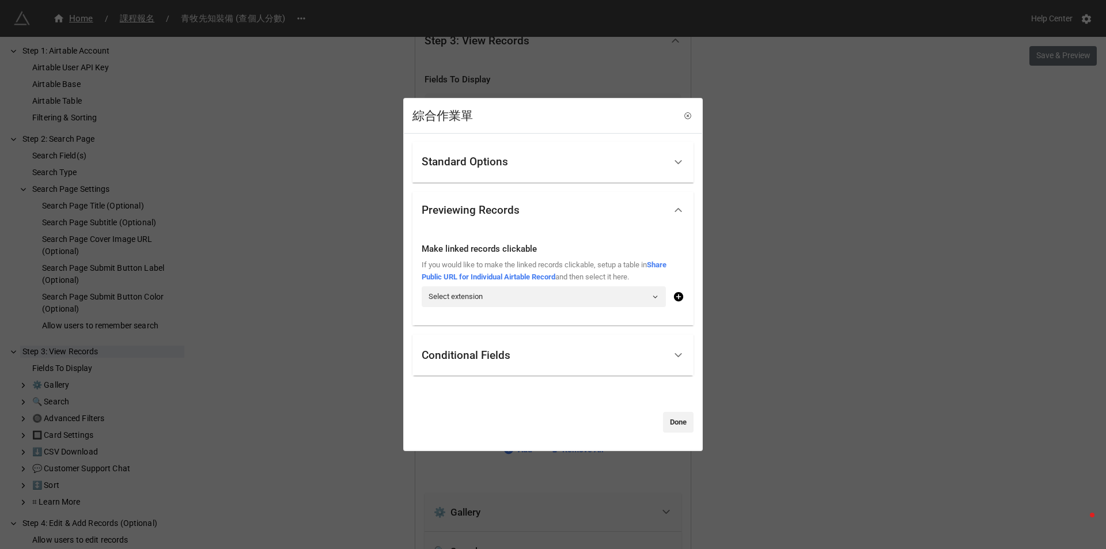
click at [772, 205] on div "綜合作業單 Standard Options Title (Optional) Fixed Content Height (Optional) Show fi…" at bounding box center [553, 274] width 1106 height 549
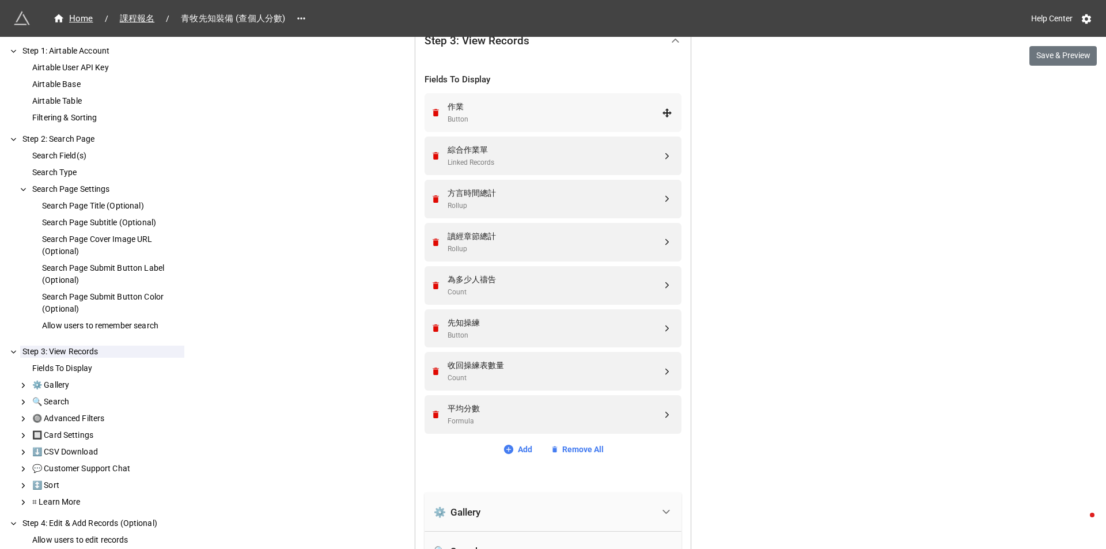
click at [654, 112] on div "作業" at bounding box center [554, 106] width 214 height 13
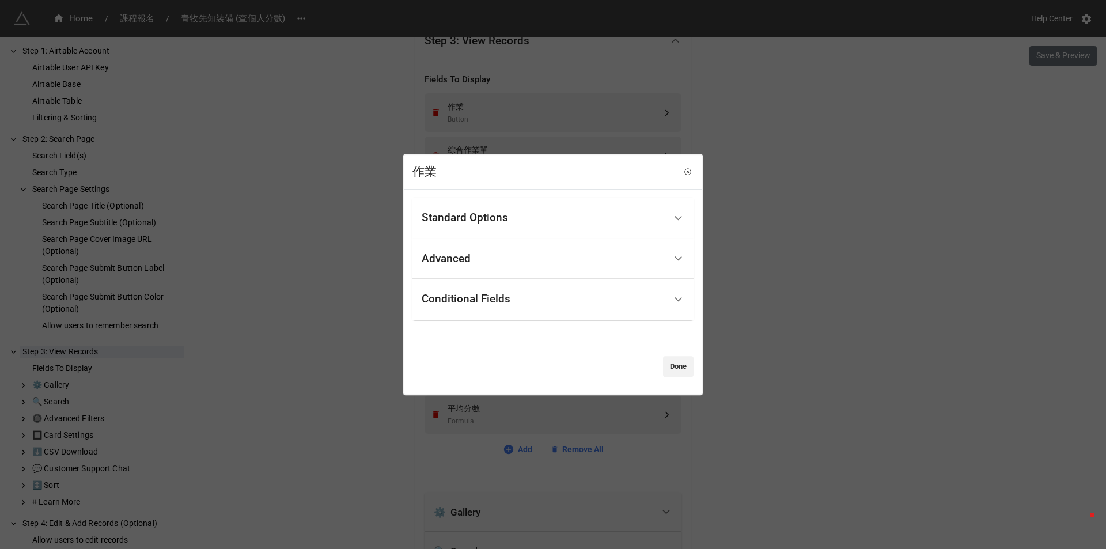
click at [660, 252] on div "Advanced" at bounding box center [552, 258] width 281 height 41
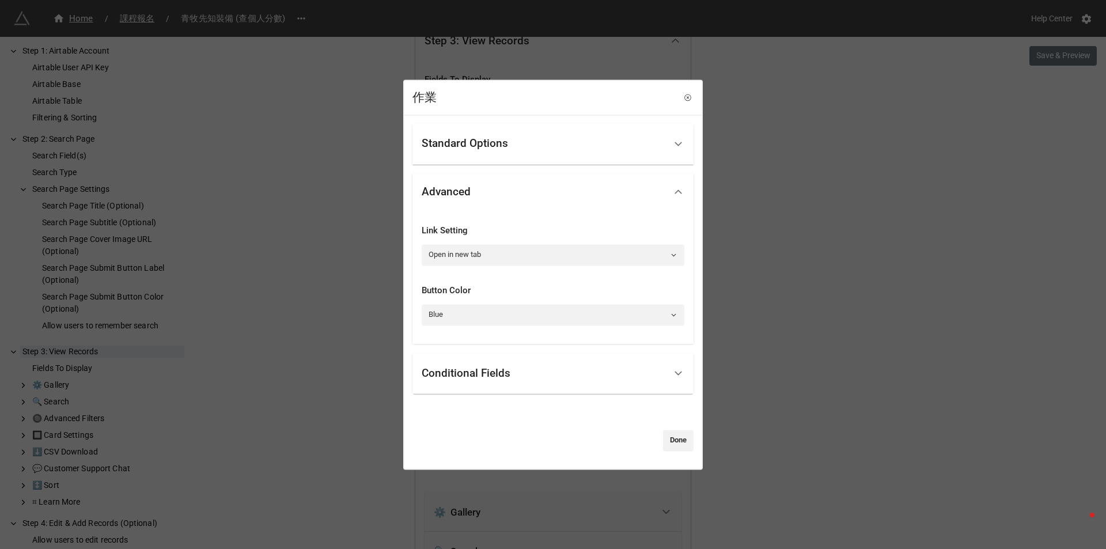
click at [825, 217] on div "作業 Standard Options Title (Optional) Fixed Content Height (Optional) Show field…" at bounding box center [553, 274] width 1106 height 549
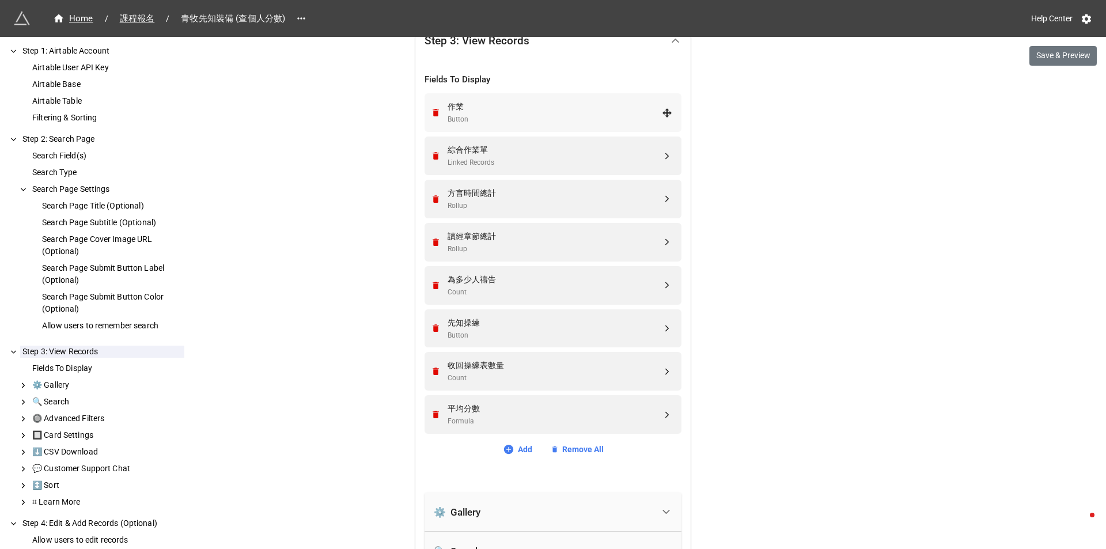
click at [575, 113] on div "作業" at bounding box center [554, 106] width 214 height 13
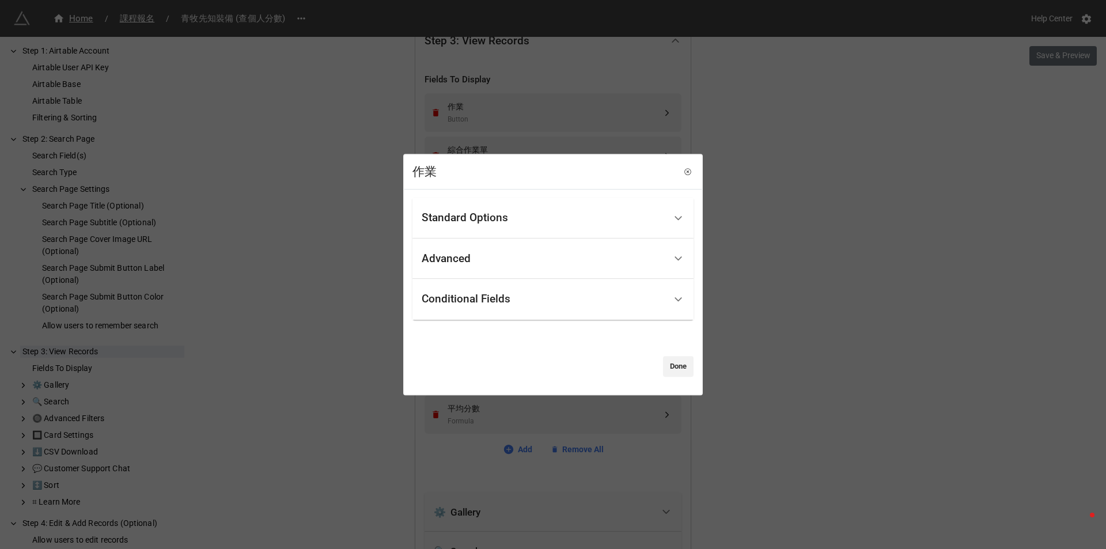
click at [549, 221] on div "Standard Options" at bounding box center [544, 217] width 244 height 27
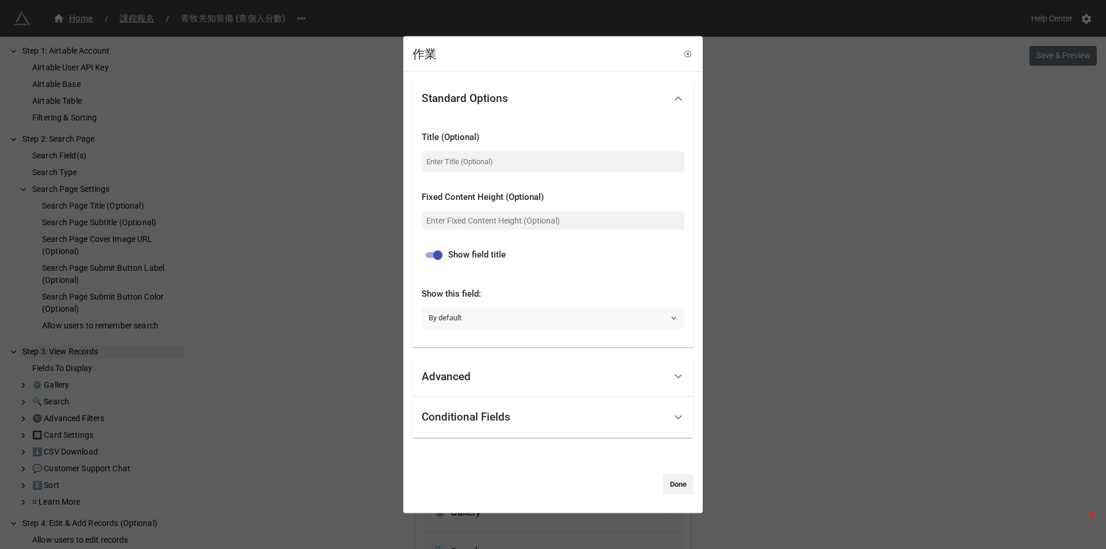
click at [447, 313] on link "By default" at bounding box center [553, 318] width 263 height 21
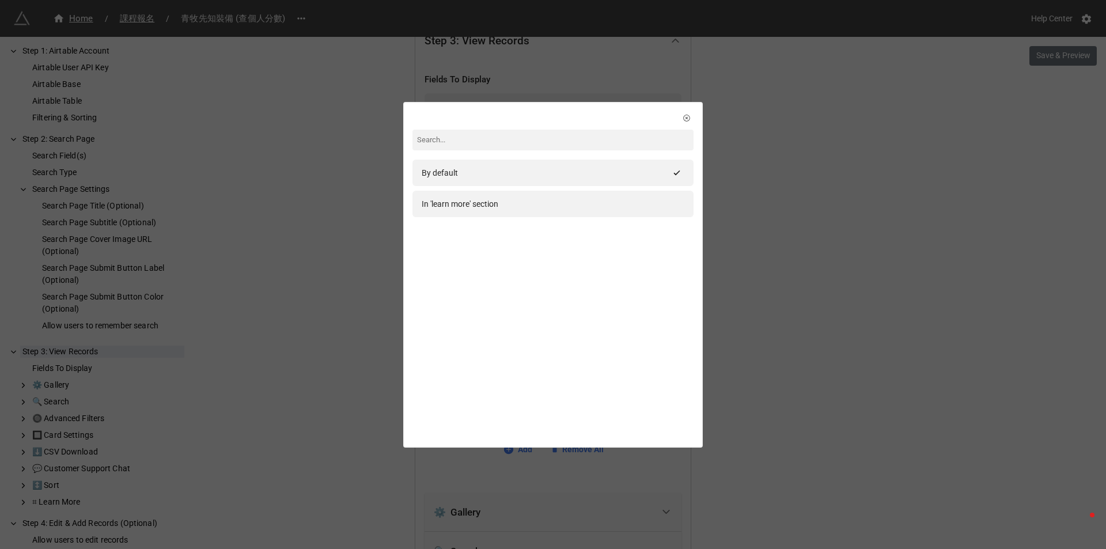
click at [314, 243] on div "By default In 'learn more' section" at bounding box center [553, 274] width 1106 height 549
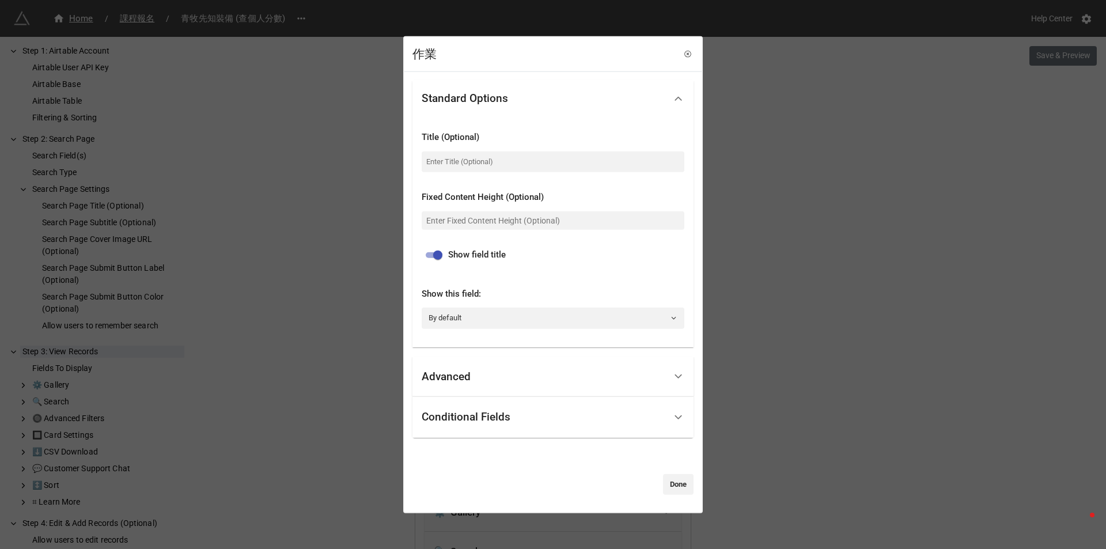
click at [320, 234] on div "作業 Standard Options Title (Optional) Fixed Content Height (Optional) Show field…" at bounding box center [553, 274] width 1106 height 549
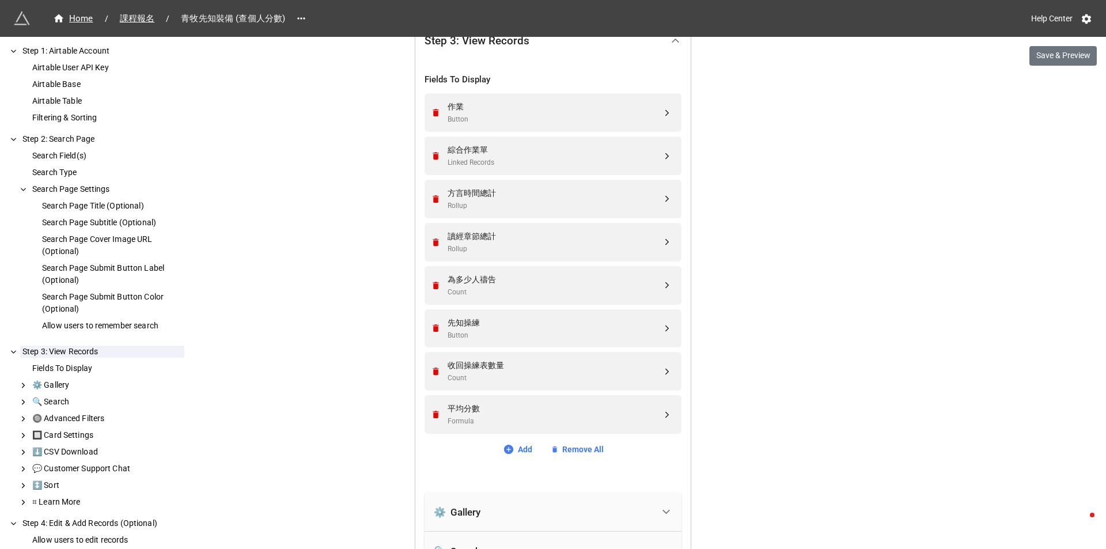
click at [332, 226] on div "Home / 課程報名 / 青牧先知裝備 (查個人分數) Help Center Save & Preview How to Setup Step 1: Ai…" at bounding box center [553, 487] width 1106 height 1634
click at [335, 214] on div "Home / 課程報名 / 青牧先知裝備 (查個人分數) Help Center Save & Preview How to Setup Step 1: Ai…" at bounding box center [553, 487] width 1106 height 1634
click at [517, 447] on link "Add" at bounding box center [517, 449] width 29 height 13
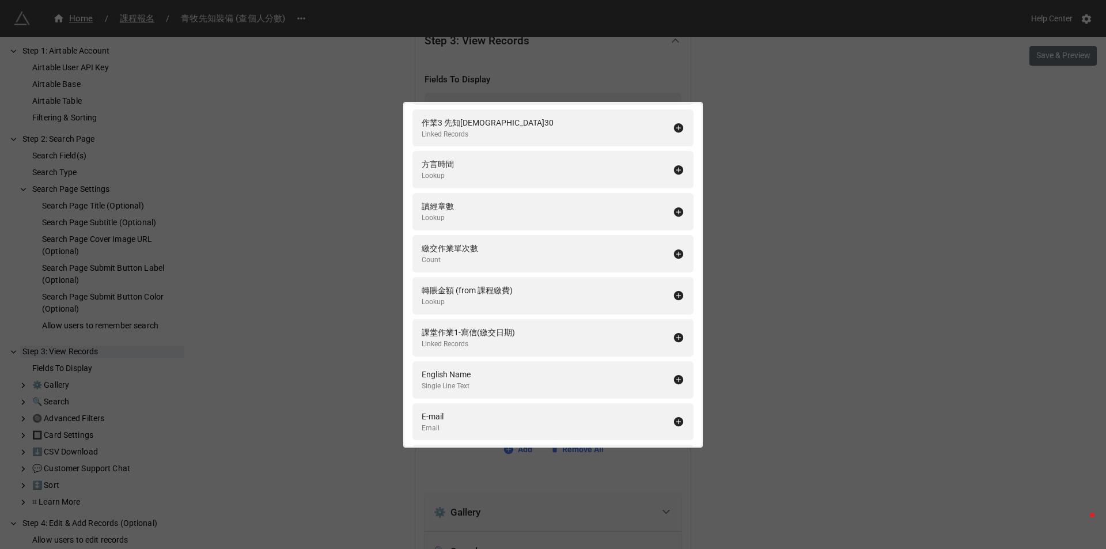
scroll to position [769, 0]
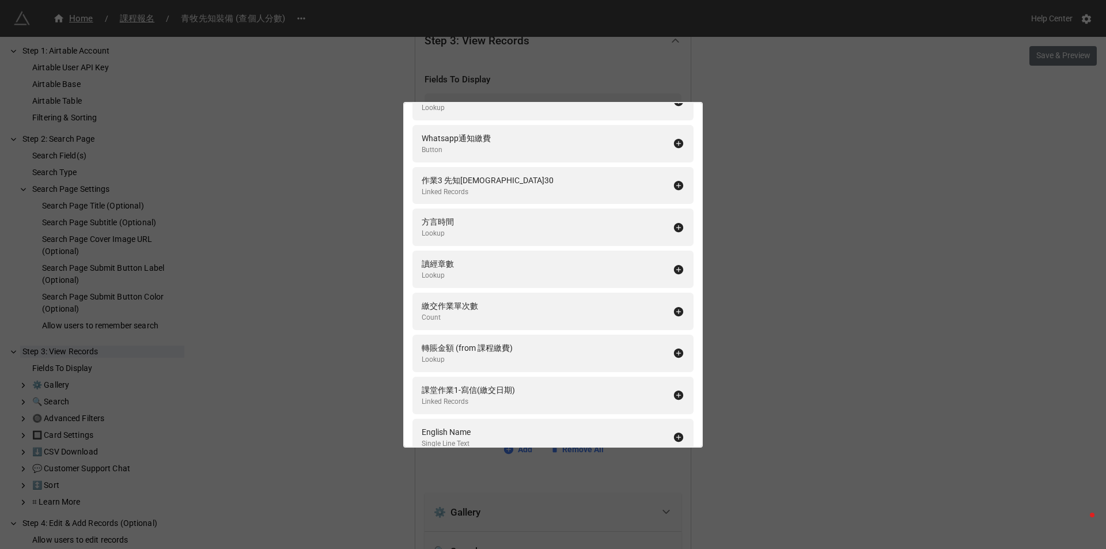
click at [356, 234] on div "Fields To Display Add All 編號-姓氏 Formula 中文姓名 Single Line Text 聯絡電話 Phone Number…" at bounding box center [553, 274] width 1106 height 549
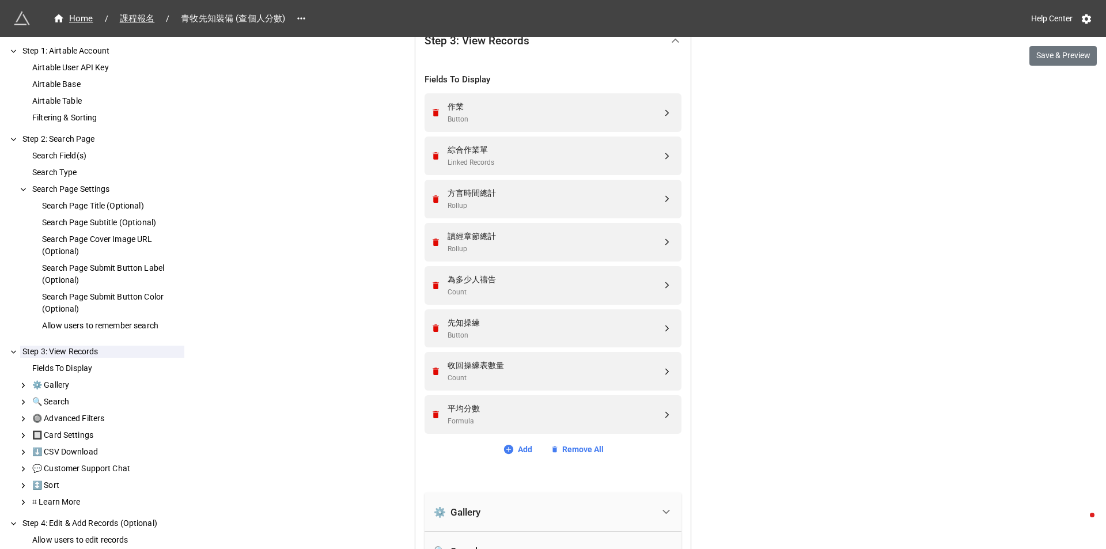
click at [796, 218] on div "Home / 課程報名 / 青牧先知裝備 (查個人分數) Help Center Save & Preview How to Setup Step 1: Ai…" at bounding box center [553, 487] width 1106 height 1634
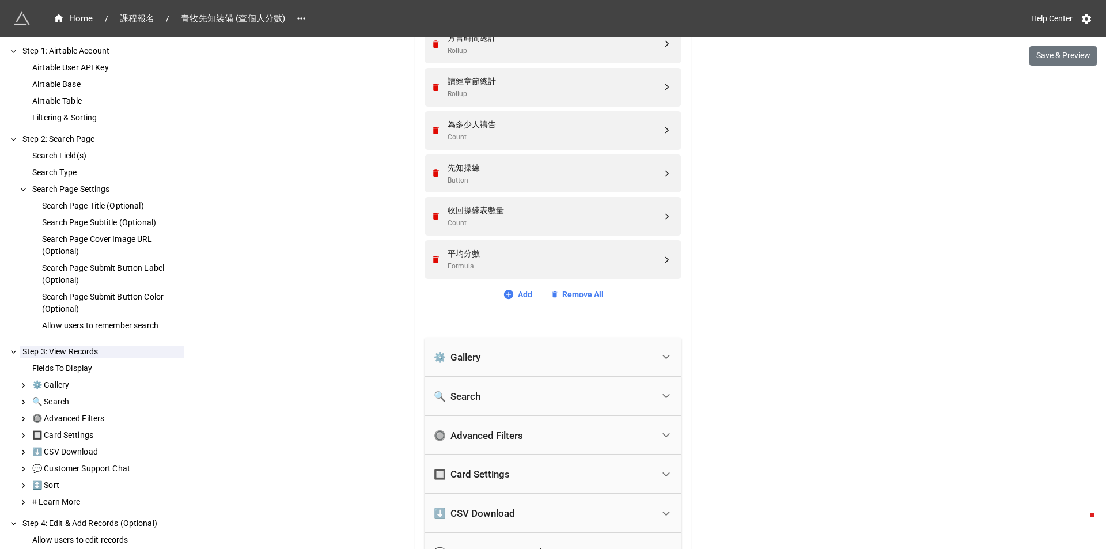
scroll to position [503, 0]
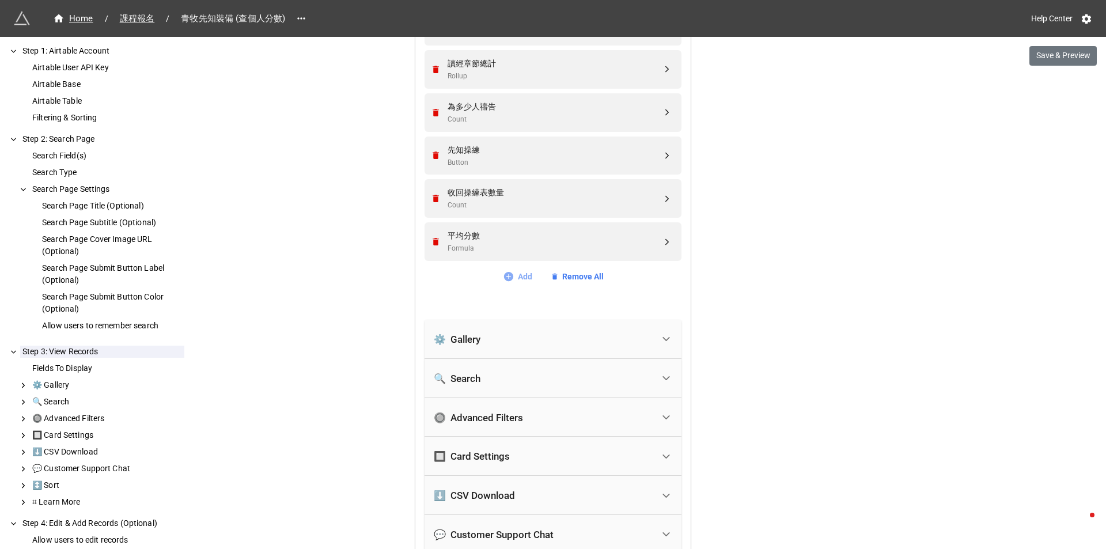
click at [513, 283] on link "Add" at bounding box center [517, 276] width 29 height 13
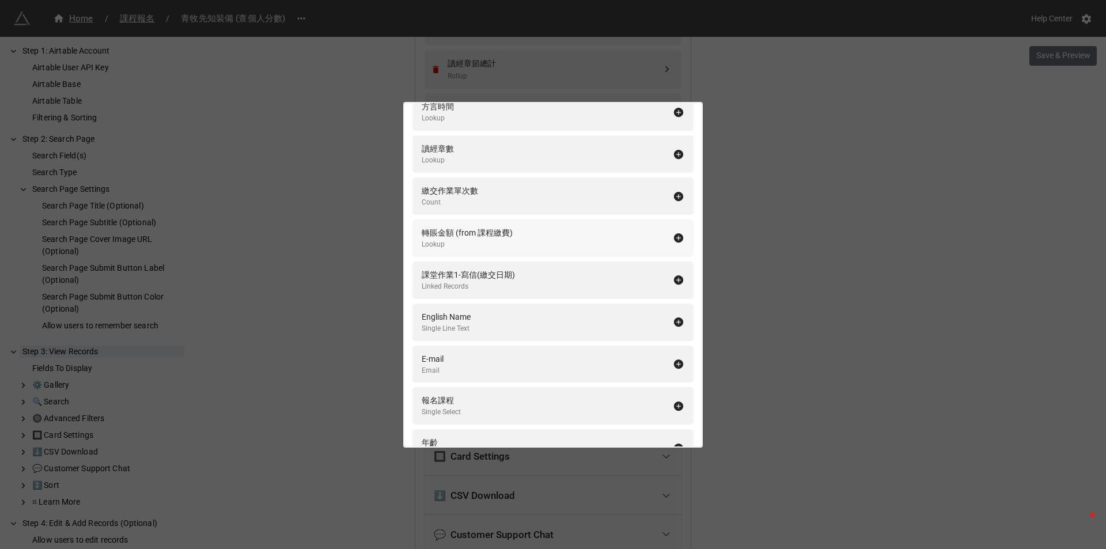
scroll to position [942, 0]
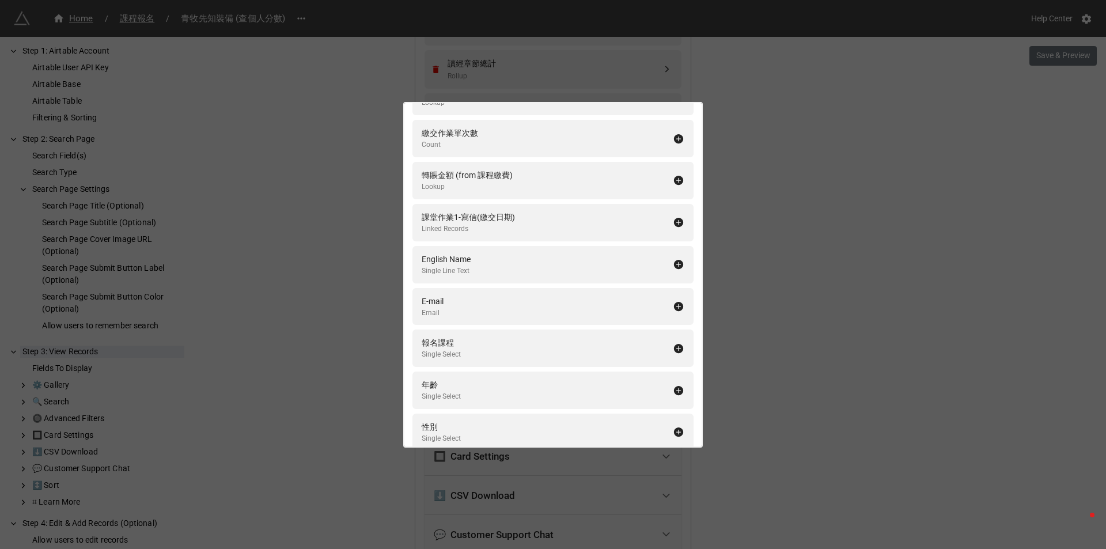
click at [358, 261] on div "Fields To Display Add All 編號-姓氏 Formula 中文姓名 Single Line Text 聯絡電話 Phone Number…" at bounding box center [553, 274] width 1106 height 549
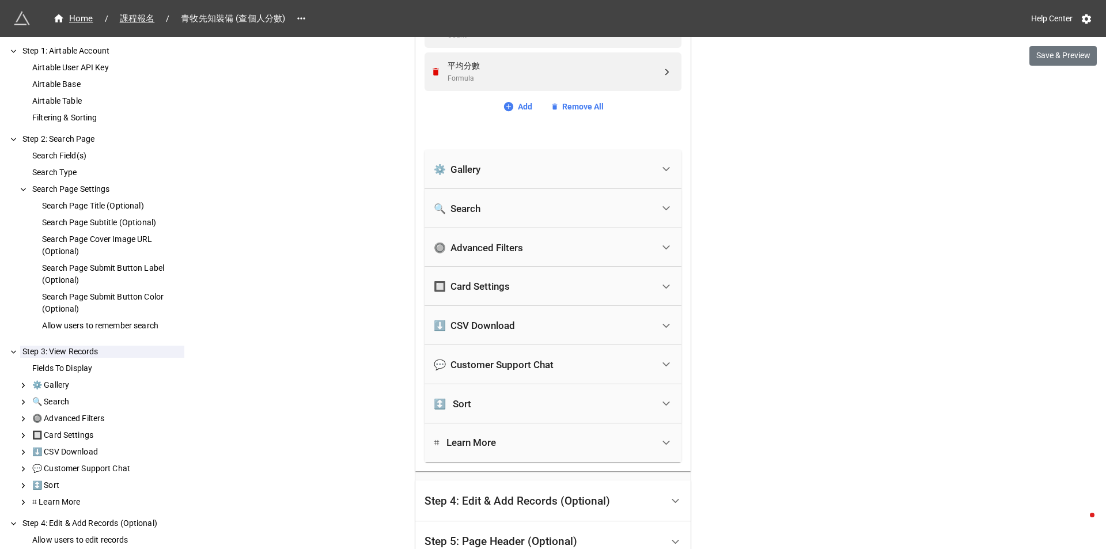
scroll to position [676, 0]
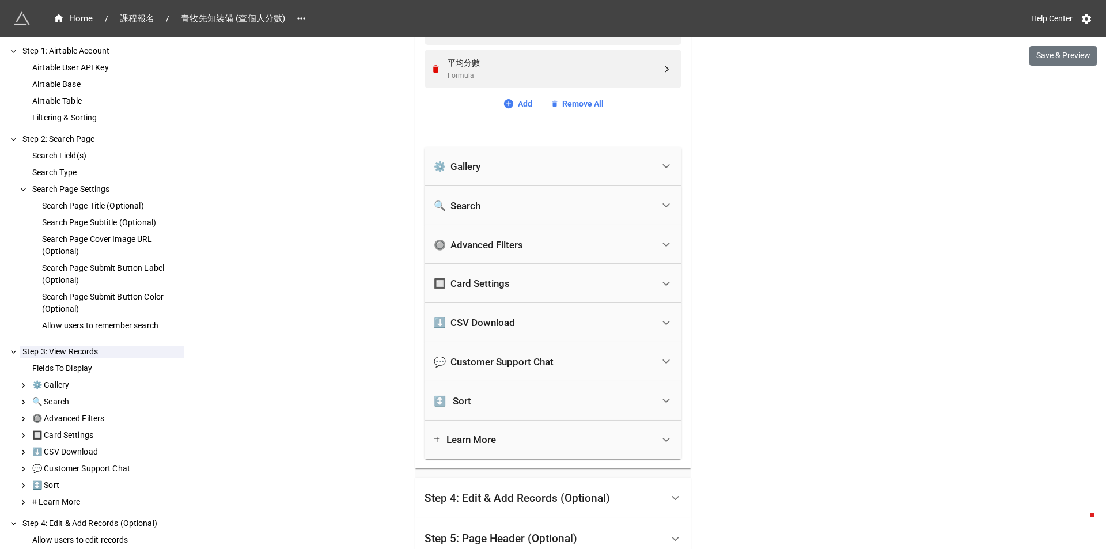
click at [580, 154] on div "⚙️ Gallery" at bounding box center [543, 166] width 219 height 25
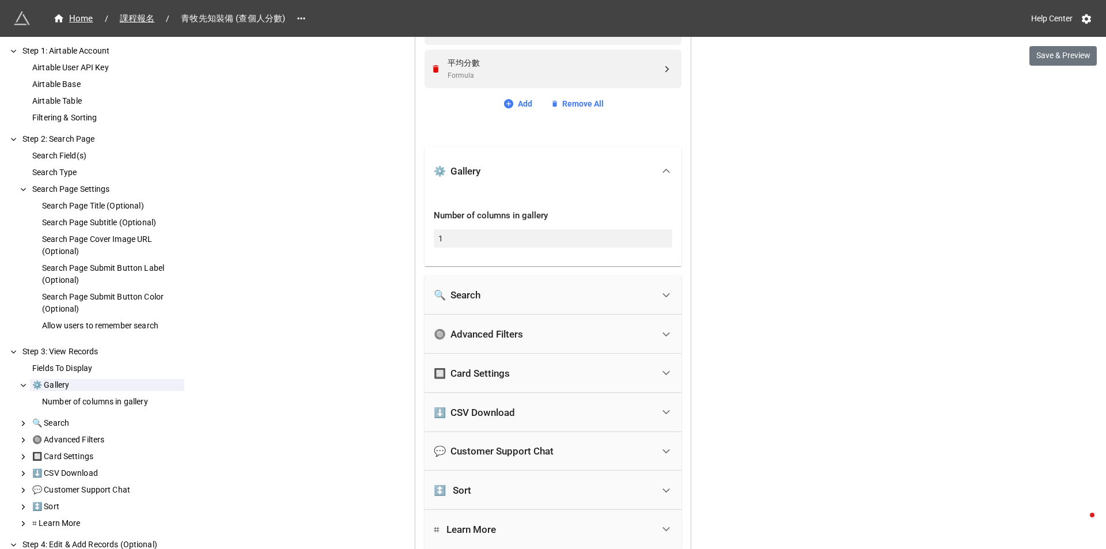
click at [589, 160] on div "⚙️ Gallery" at bounding box center [543, 170] width 219 height 25
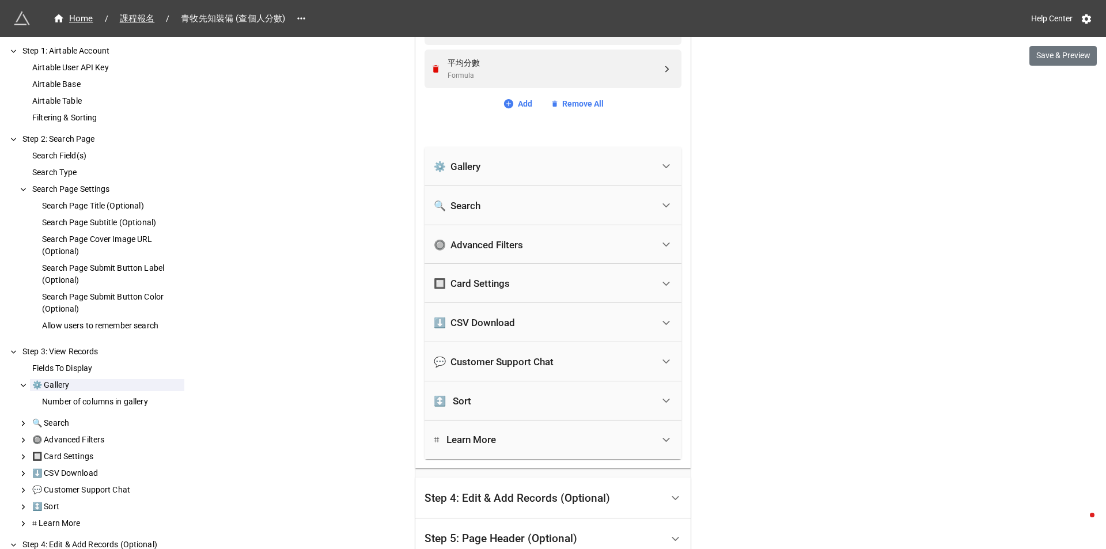
click at [585, 200] on div "🔍 Search" at bounding box center [543, 205] width 219 height 25
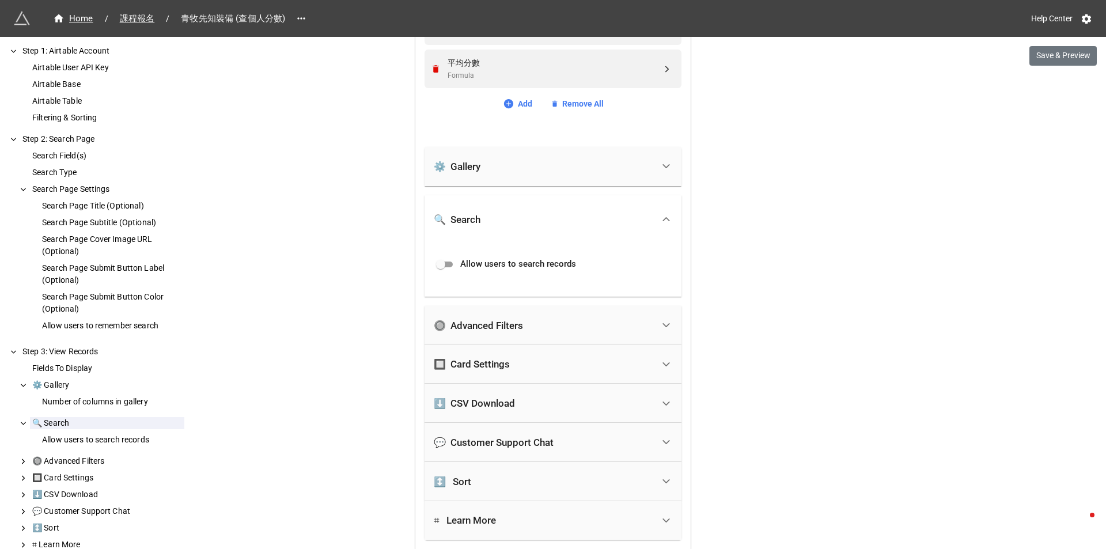
click at [585, 200] on div "🔍 Search" at bounding box center [552, 219] width 257 height 48
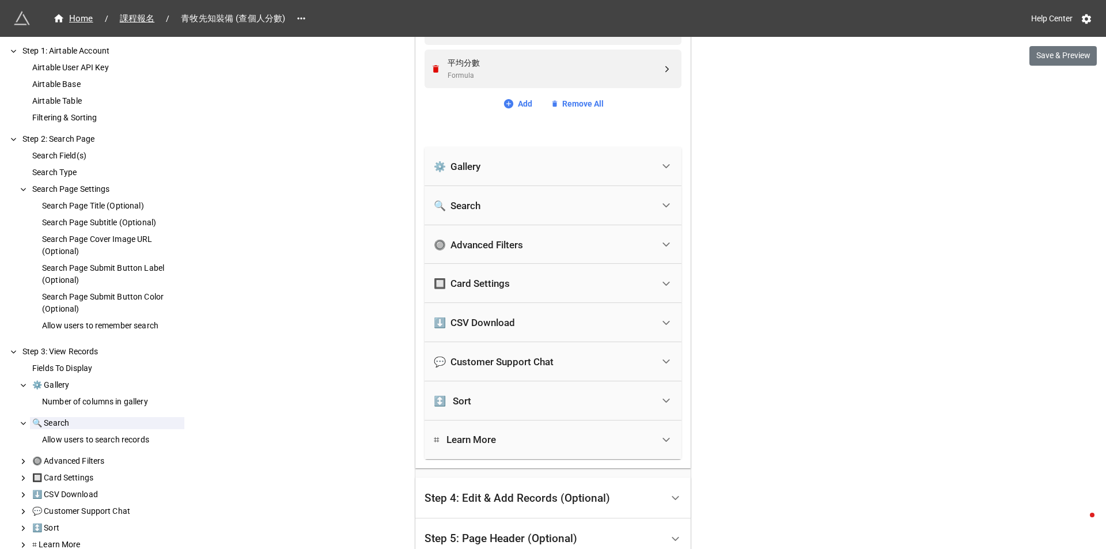
click at [585, 200] on div "🔍 Search" at bounding box center [543, 205] width 219 height 25
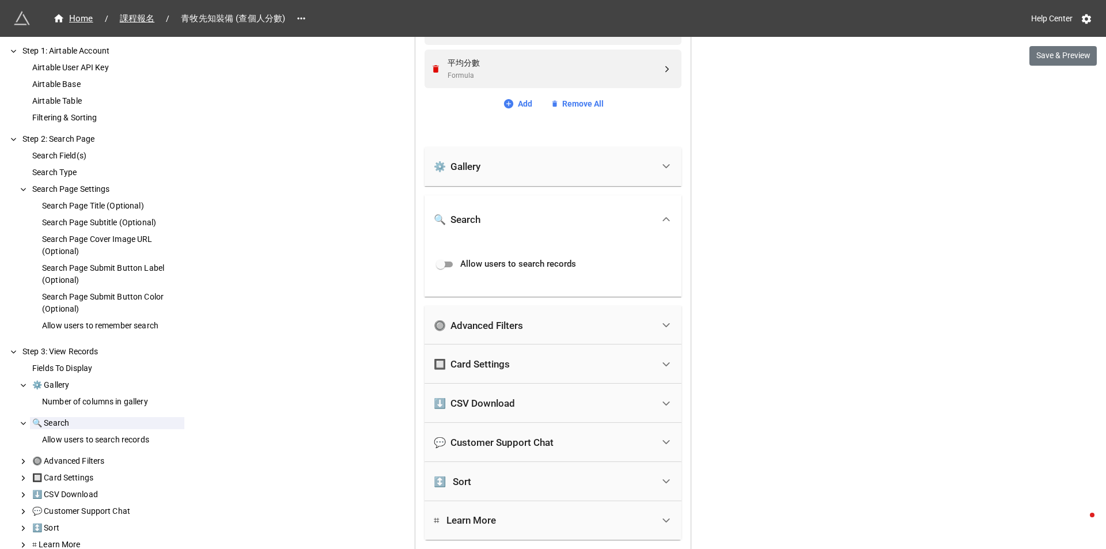
click at [585, 200] on div "🔍 Search" at bounding box center [552, 219] width 257 height 48
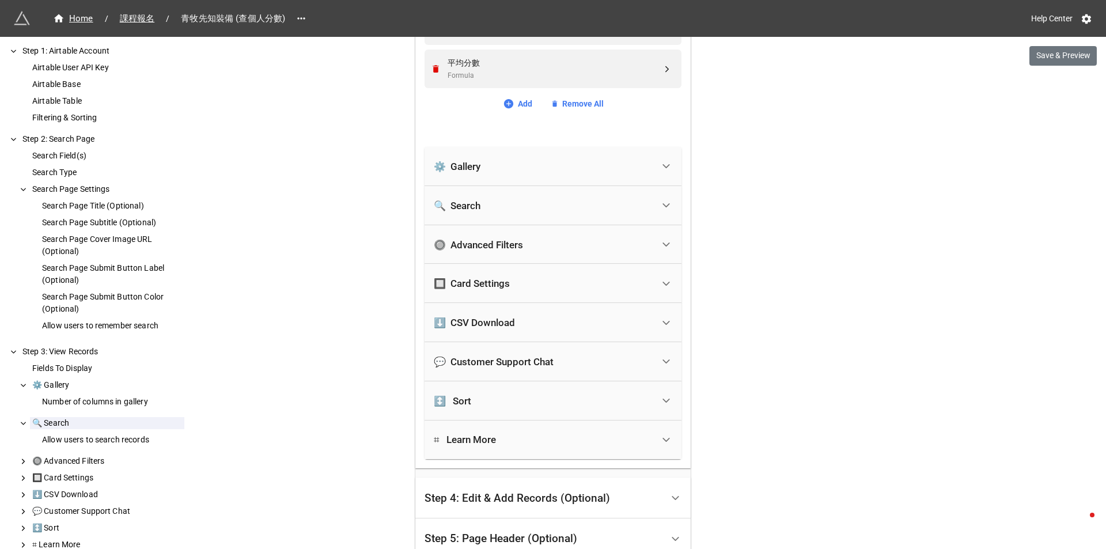
click at [559, 251] on div "🔘 Advanced Filters" at bounding box center [543, 244] width 219 height 25
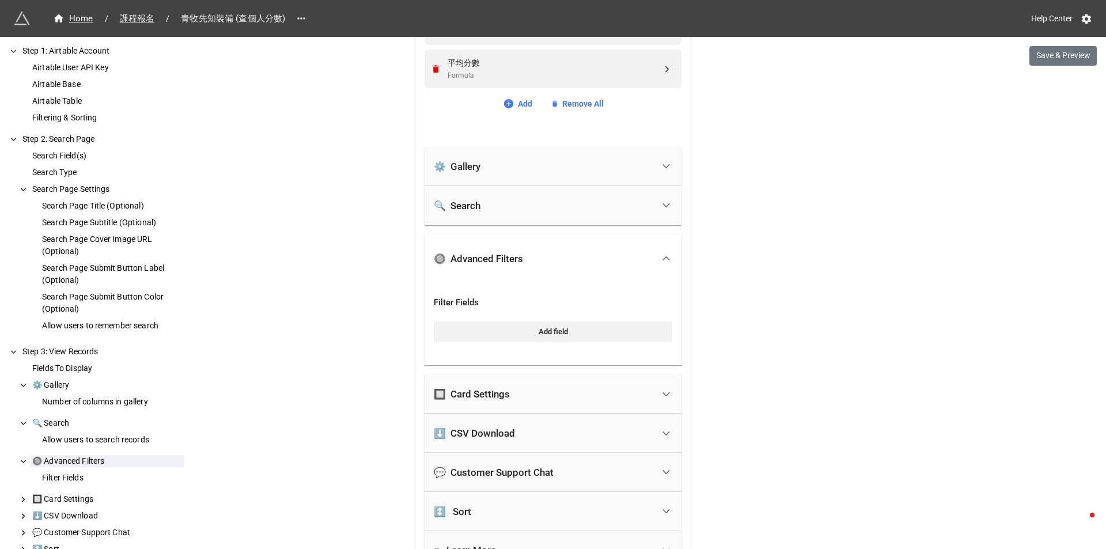
click at [559, 251] on div "🔘 Advanced Filters" at bounding box center [543, 258] width 219 height 25
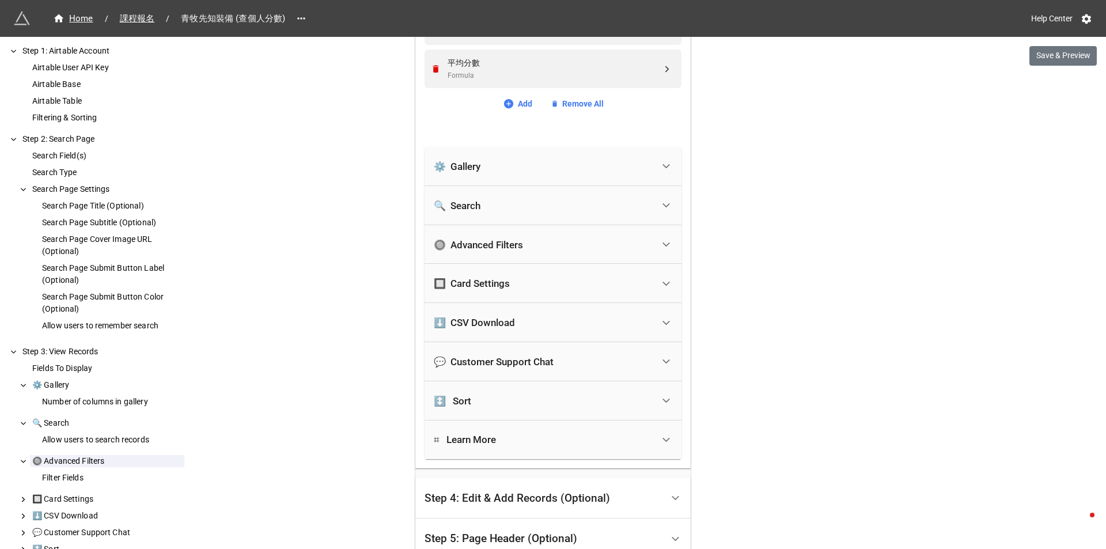
click at [553, 281] on div "🔲 Card Settings" at bounding box center [543, 283] width 219 height 25
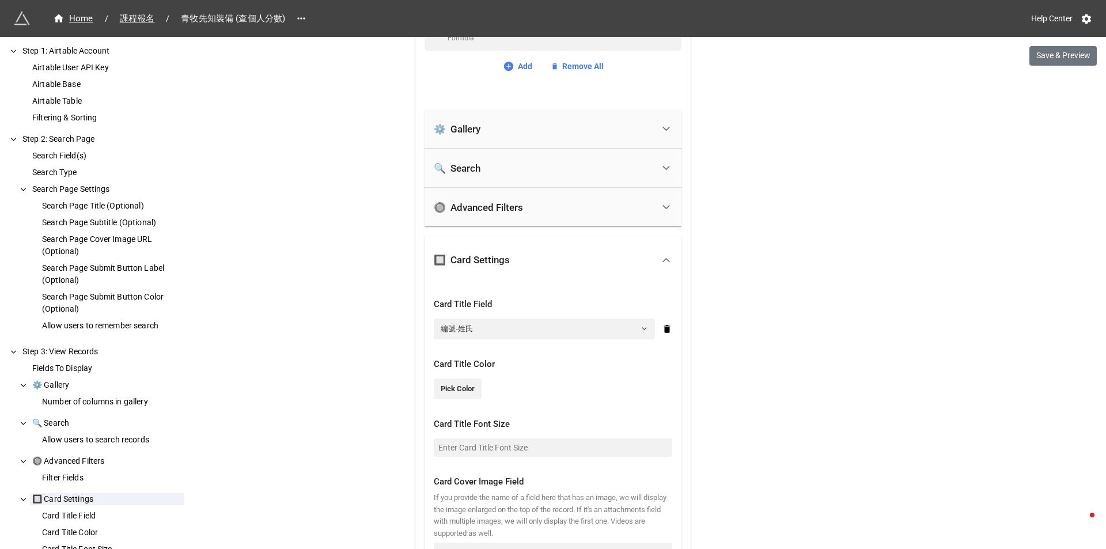
scroll to position [733, 0]
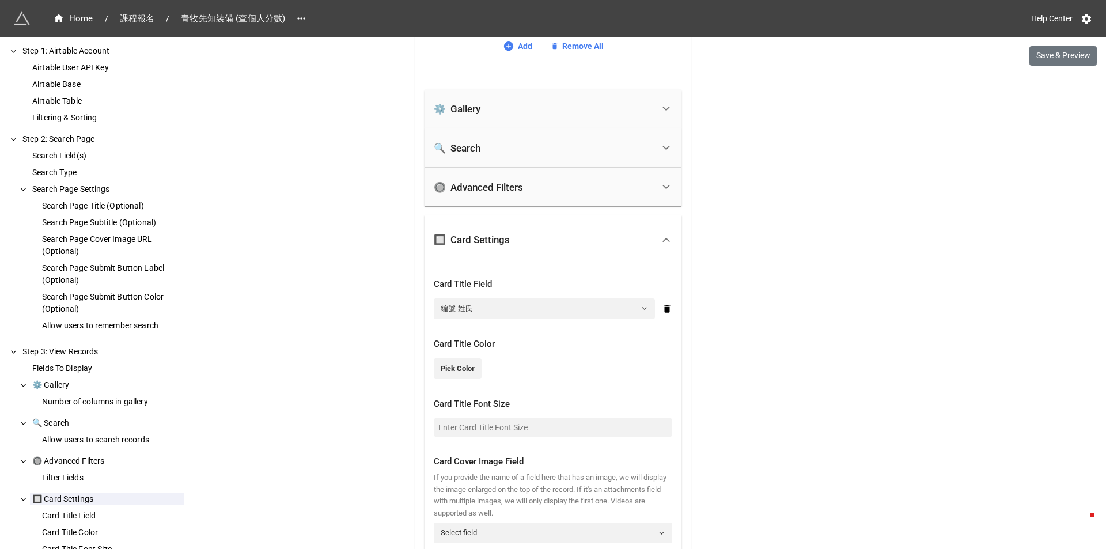
click at [547, 242] on div "🔲 Card Settings" at bounding box center [543, 239] width 219 height 25
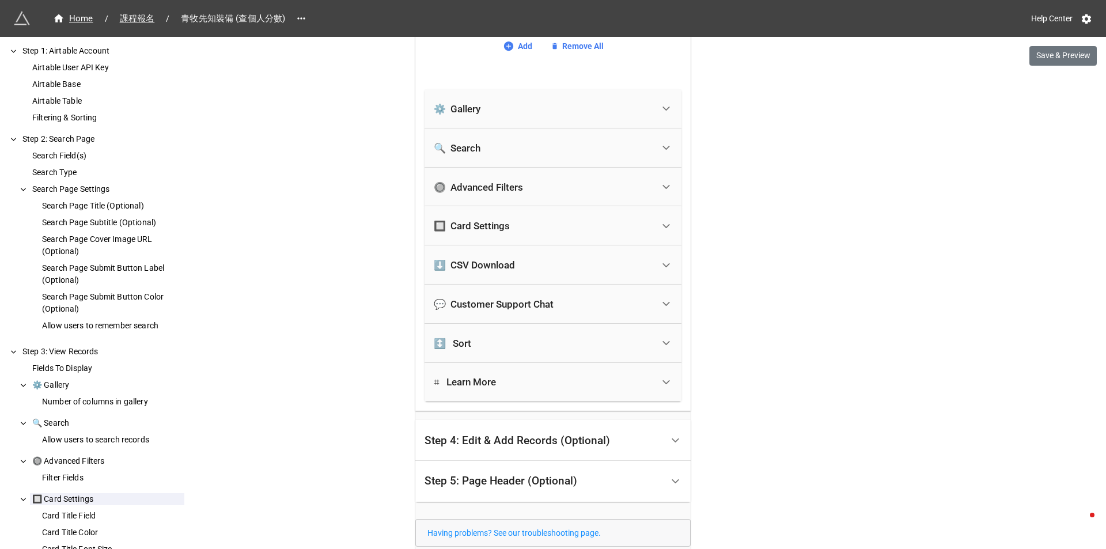
click at [542, 273] on div "⬇️ CSV Download" at bounding box center [543, 264] width 219 height 25
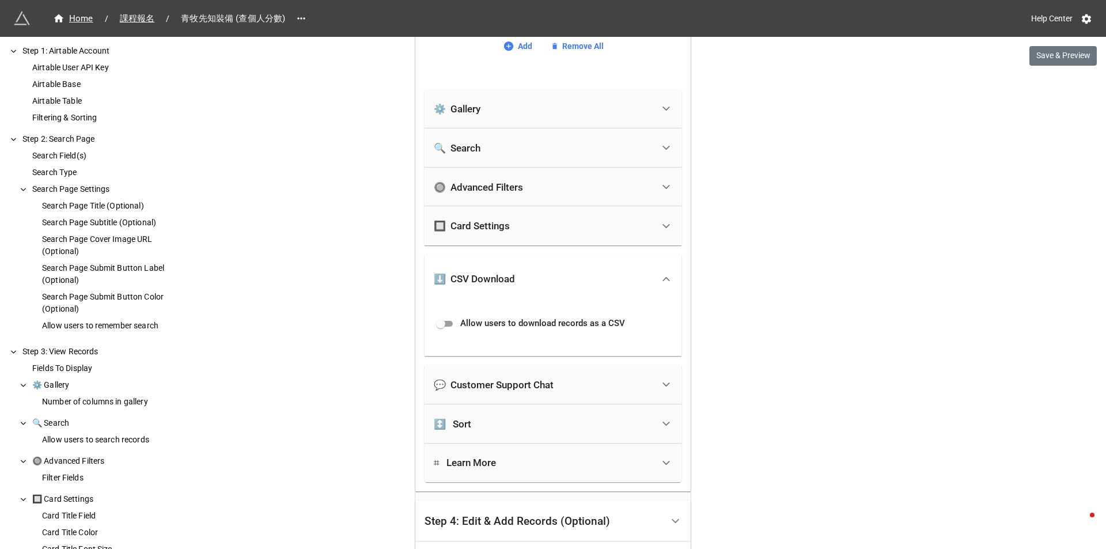
click at [542, 273] on div "⬇️ CSV Download" at bounding box center [543, 278] width 219 height 25
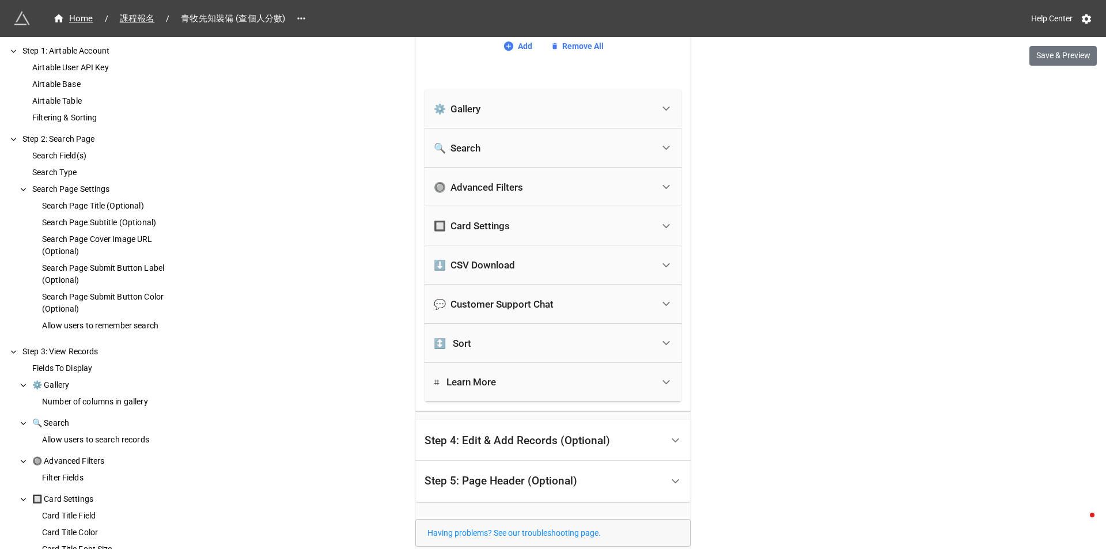
click at [546, 299] on div "💬 Customer Support Chat" at bounding box center [494, 304] width 120 height 12
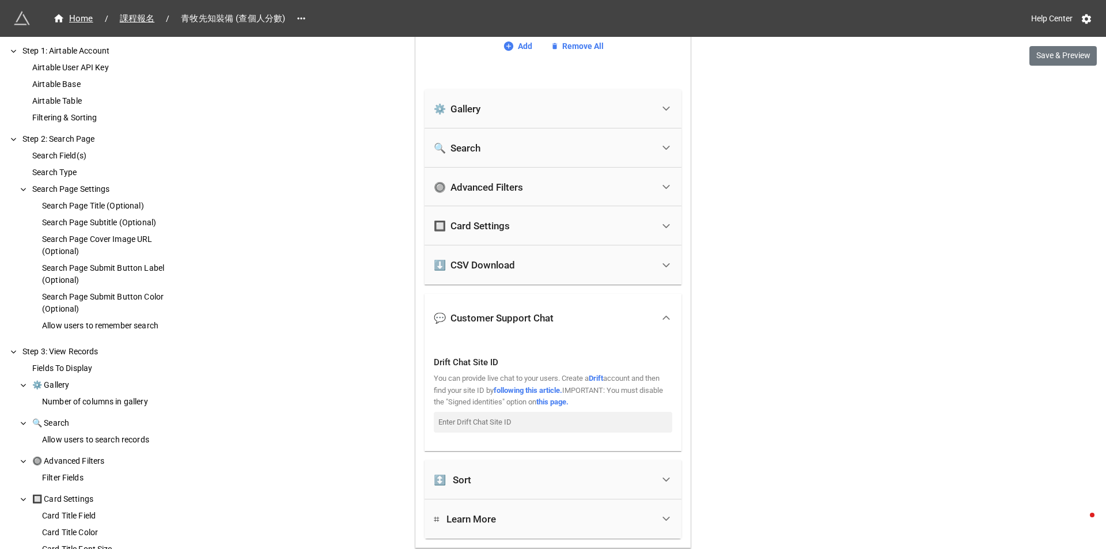
click at [545, 301] on div "💬 Customer Support Chat" at bounding box center [552, 318] width 257 height 48
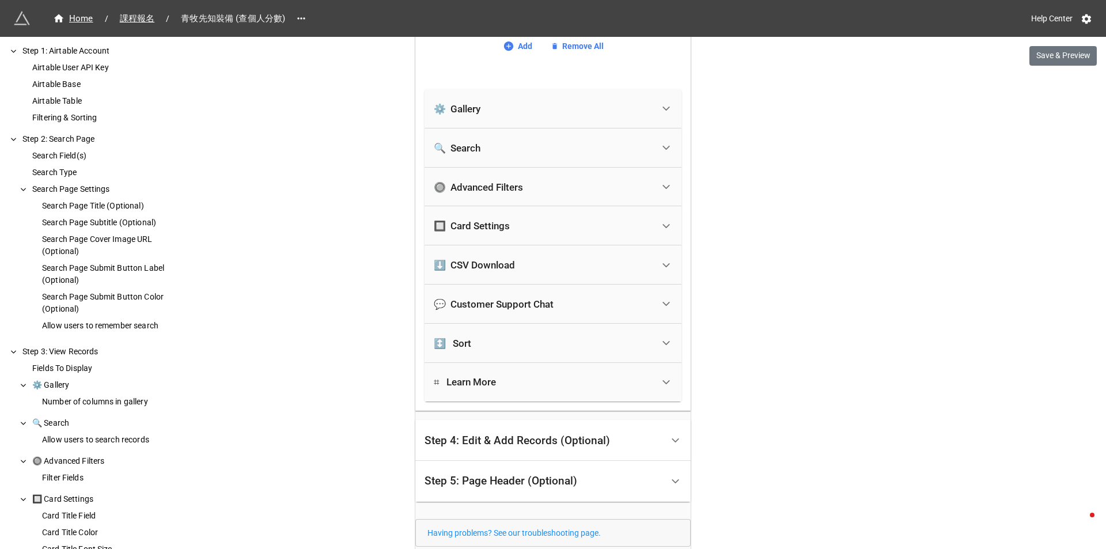
click at [580, 329] on div "↕️ Sort" at bounding box center [552, 343] width 257 height 39
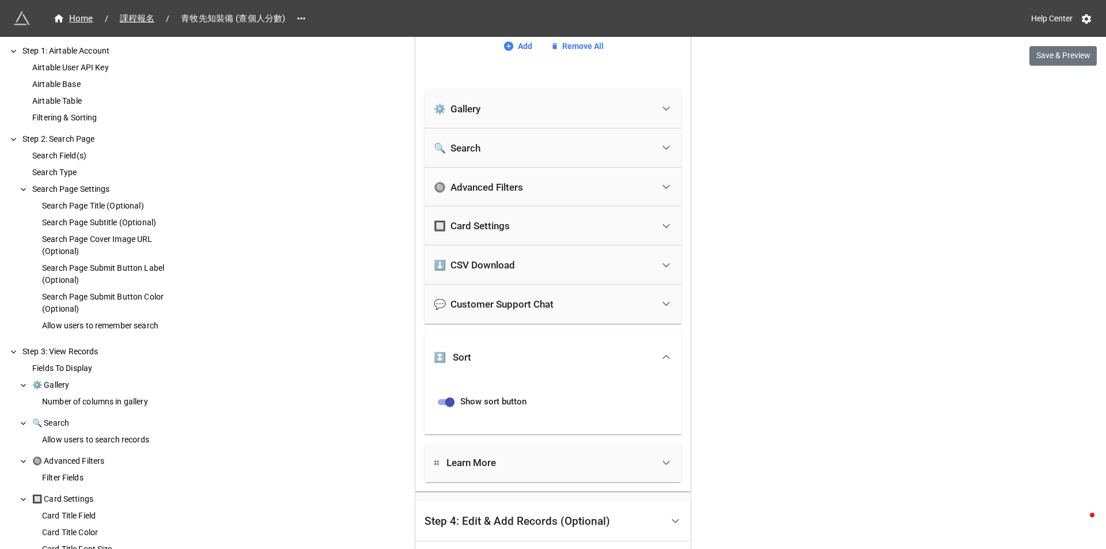
click at [576, 333] on div "↕️ Sort" at bounding box center [552, 357] width 257 height 48
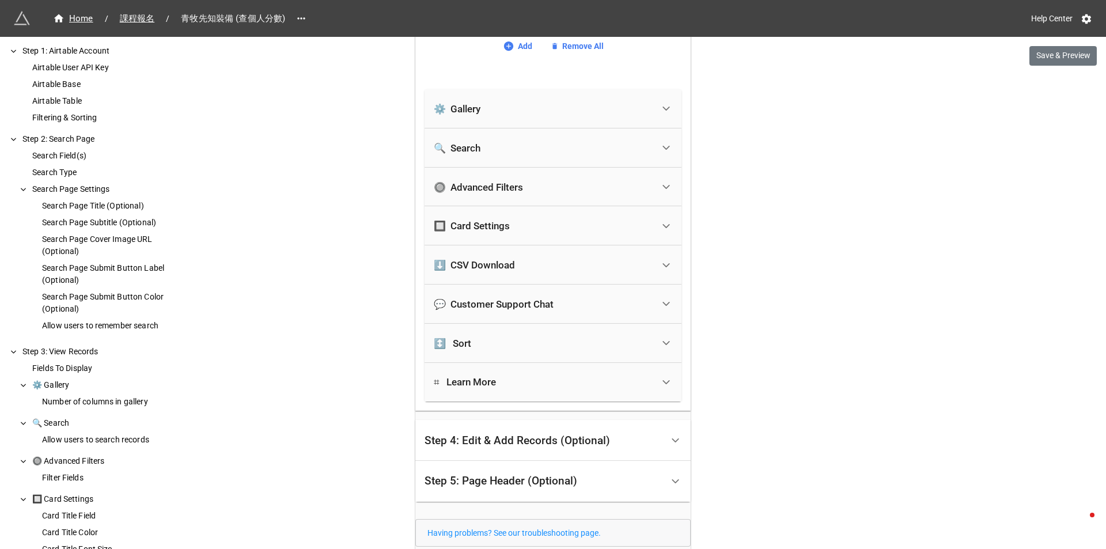
click at [573, 374] on div "⌗ Learn More" at bounding box center [543, 382] width 219 height 25
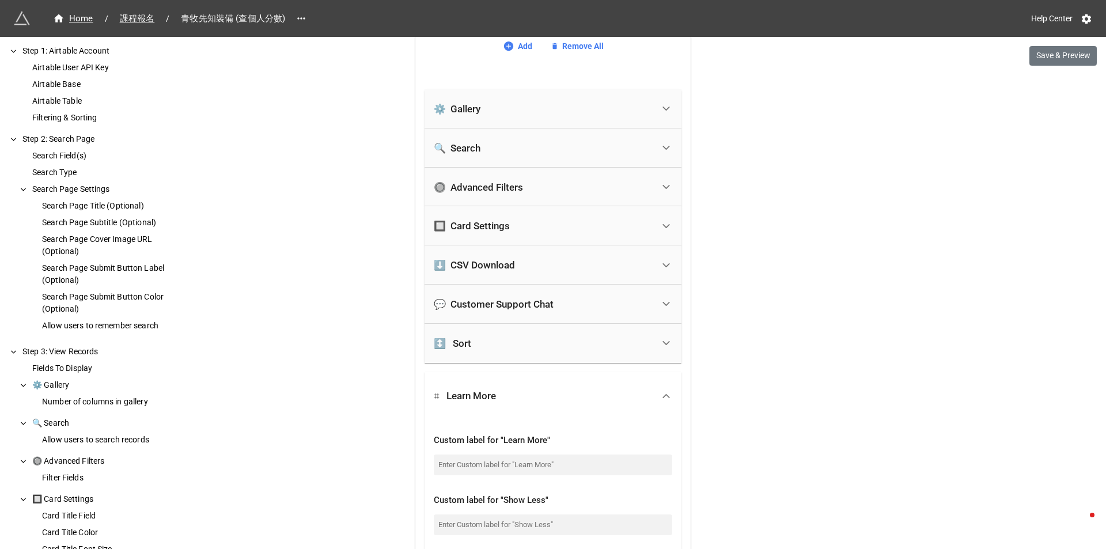
click at [573, 374] on div "⌗ Learn More" at bounding box center [552, 396] width 257 height 48
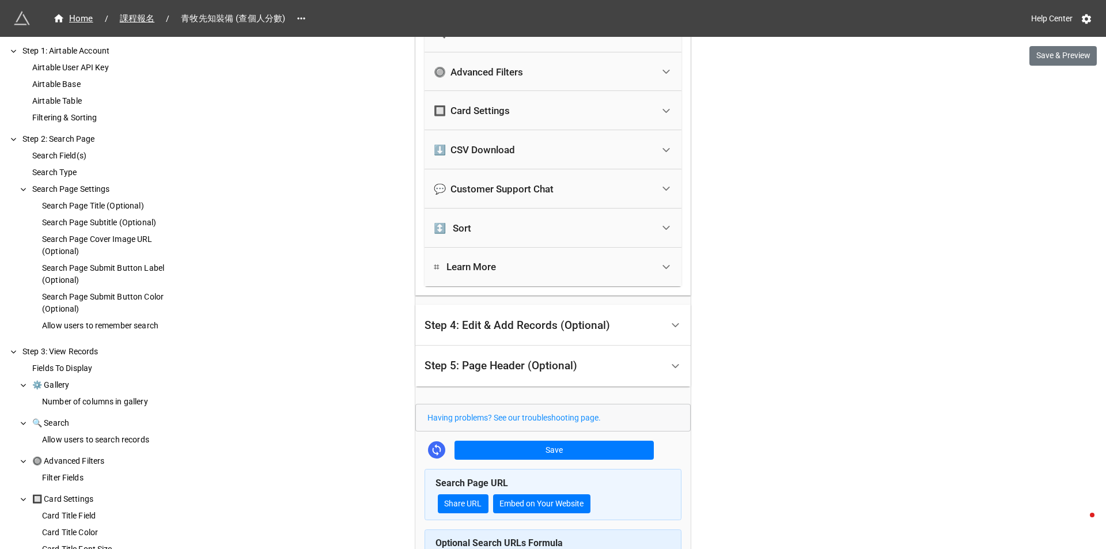
click at [493, 325] on div "Step 4: Edit & Add Records (Optional)" at bounding box center [516, 326] width 185 height 12
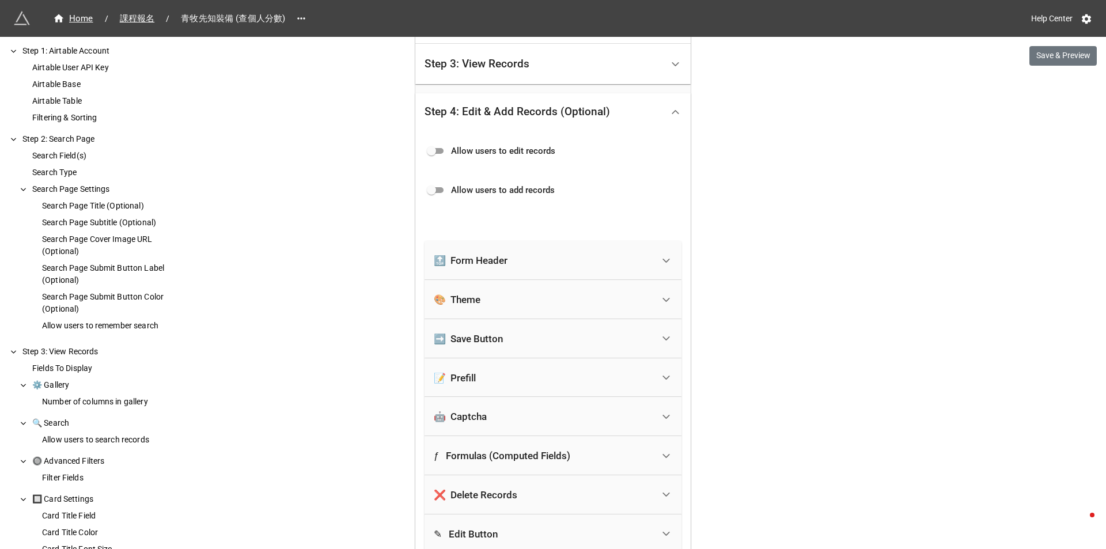
scroll to position [272, 0]
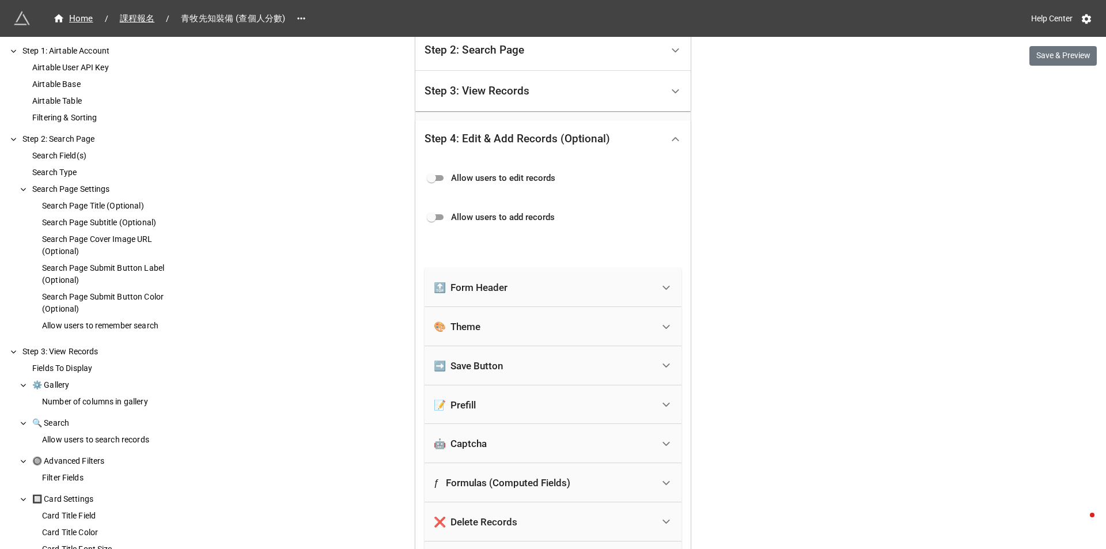
click at [635, 137] on div "Step 4: Edit & Add Records (Optional)" at bounding box center [543, 139] width 238 height 27
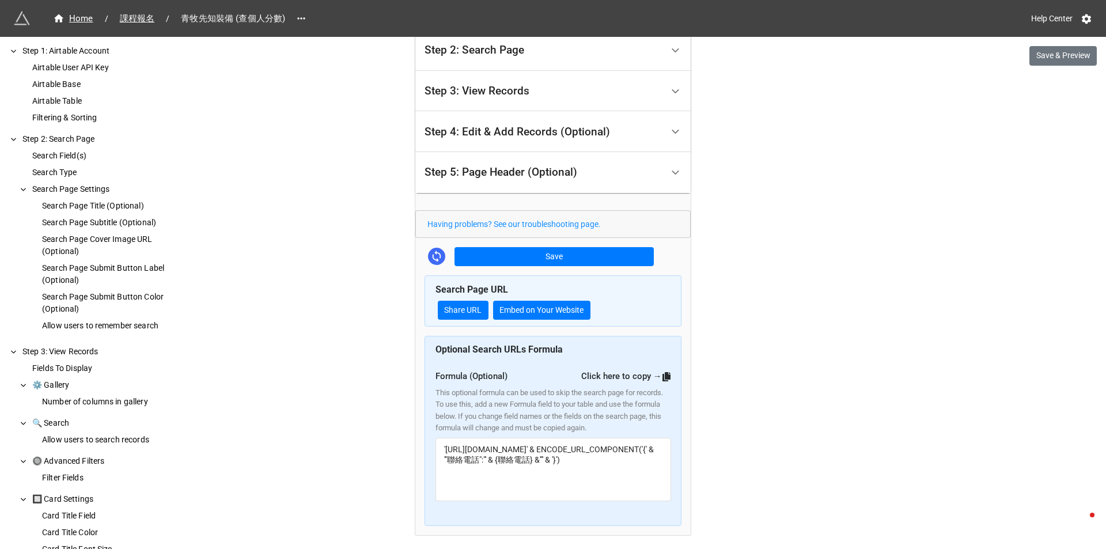
click at [613, 173] on div "Step 5: Page Header (Optional)" at bounding box center [543, 172] width 238 height 27
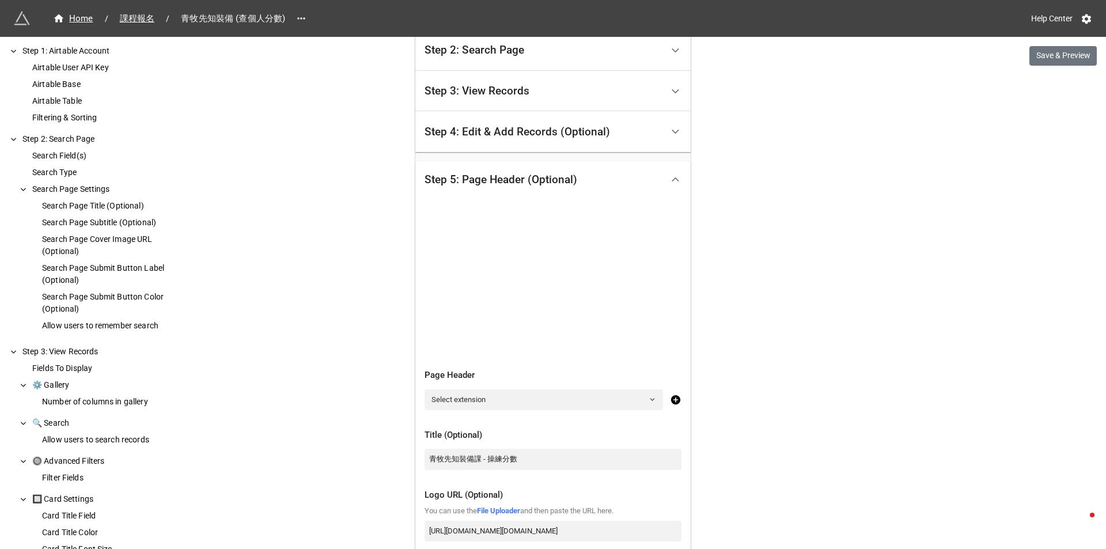
click at [614, 172] on div "Step 5: Page Header (Optional)" at bounding box center [543, 179] width 238 height 27
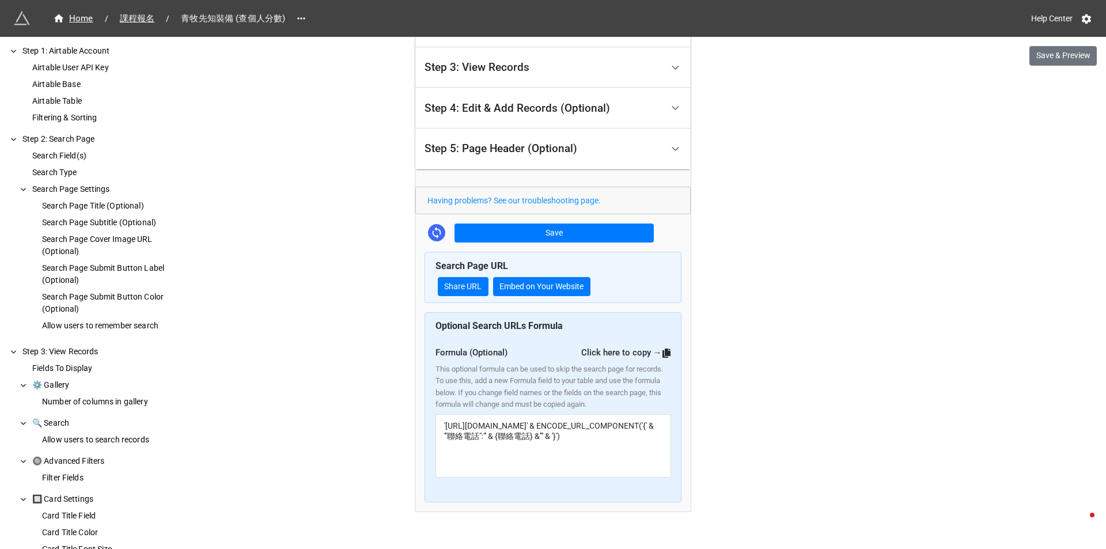
scroll to position [316, 0]
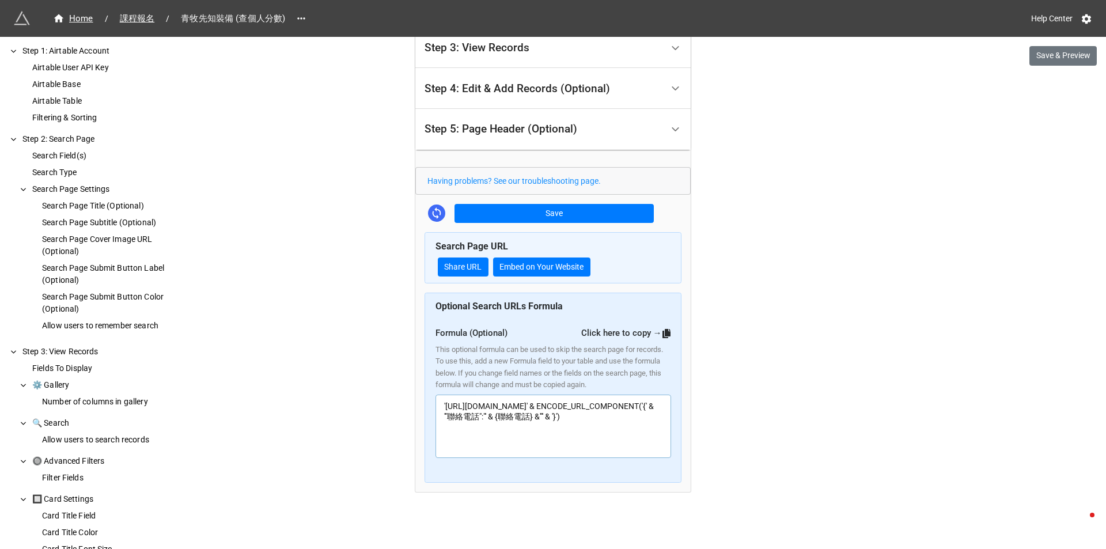
click at [597, 434] on textarea "'https://app.miniextensions.com/portal/CpdwyoT2bHWW0ybno570/result?query=' & EN…" at bounding box center [553, 425] width 236 height 63
drag, startPoint x: 594, startPoint y: 431, endPoint x: 421, endPoint y: 386, distance: 179.1
click at [421, 386] on div "How to Setup Step 1: Airtable Account Airtable User API Key Airtable Base Airta…" at bounding box center [552, 107] width 275 height 752
click at [795, 343] on div "Home / 課程報名 / 青牧先知裝備 (查個人分數) Help Center Save & Preview How to Setup Step 1: Ai…" at bounding box center [553, 116] width 1106 height 864
click at [662, 335] on icon at bounding box center [666, 333] width 8 height 9
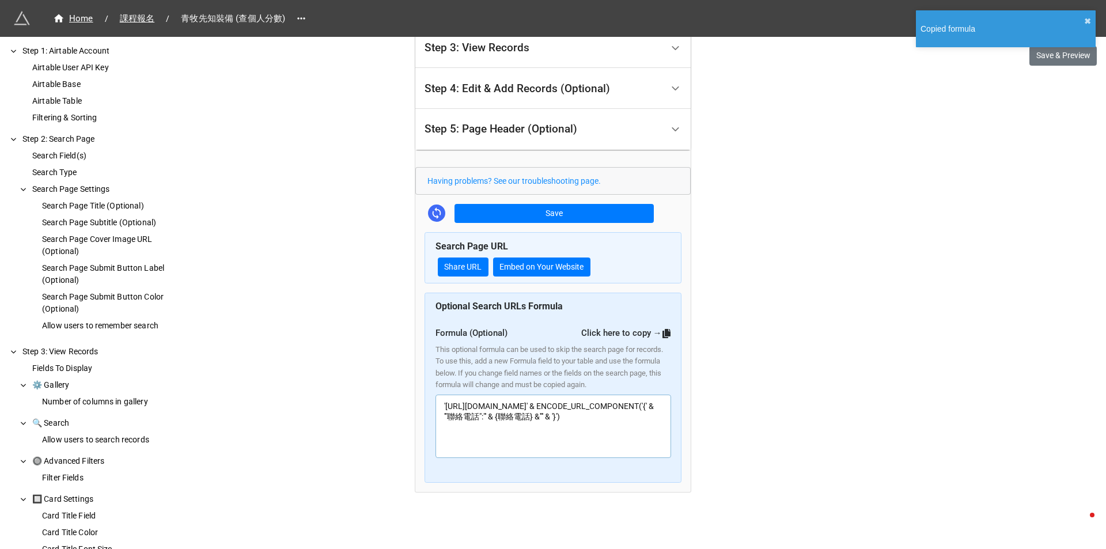
click at [587, 434] on textarea "'https://app.miniextensions.com/portal/CpdwyoT2bHWW0ybno570/result?query=' & EN…" at bounding box center [553, 425] width 236 height 63
click at [602, 437] on textarea "'https://app.miniextensions.com/portal/CpdwyoT2bHWW0ybno570/result?query=' & EN…" at bounding box center [553, 425] width 236 height 63
drag, startPoint x: 589, startPoint y: 430, endPoint x: 576, endPoint y: 430, distance: 12.1
click at [576, 430] on textarea "'https://app.miniextensions.com/portal/CpdwyoT2bHWW0ybno570/result?query=' & EN…" at bounding box center [553, 425] width 236 height 63
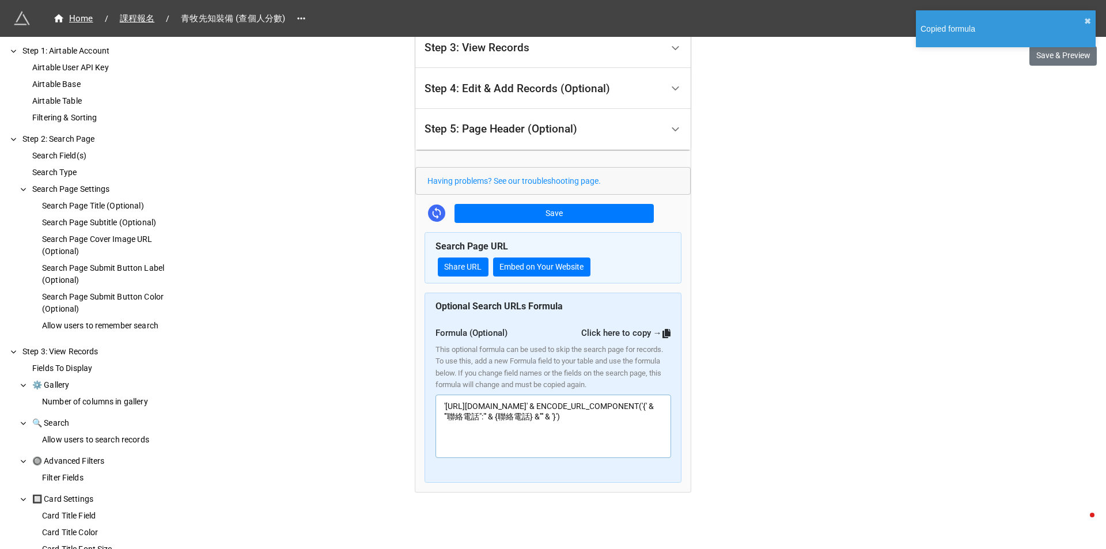
click at [567, 422] on textarea "'https://app.miniextensions.com/portal/CpdwyoT2bHWW0ybno570/result?query=' & EN…" at bounding box center [553, 425] width 236 height 63
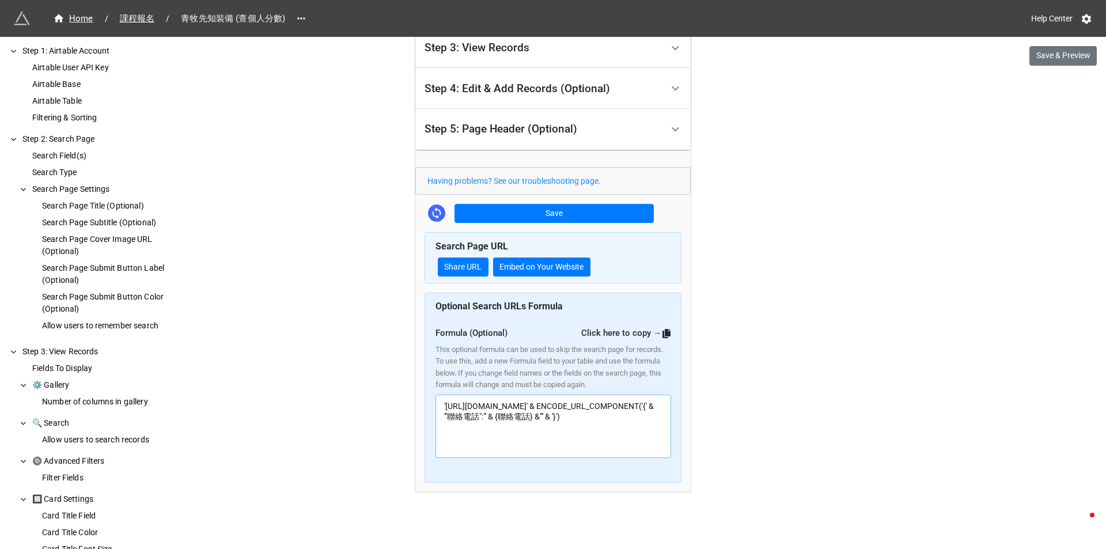
drag, startPoint x: 563, startPoint y: 422, endPoint x: 548, endPoint y: 416, distance: 15.8
click at [548, 416] on textarea "'https://app.miniextensions.com/portal/CpdwyoT2bHWW0ybno570/result?query=' & EN…" at bounding box center [553, 425] width 236 height 63
drag, startPoint x: 553, startPoint y: 417, endPoint x: 562, endPoint y: 421, distance: 9.5
click at [555, 417] on textarea "'https://app.miniextensions.com/portal/CpdwyoT2bHWW0ybno570/result?query=' & EN…" at bounding box center [553, 425] width 236 height 63
click at [569, 424] on textarea "'https://app.miniextensions.com/portal/CpdwyoT2bHWW0ybno570/result?query=' & EN…" at bounding box center [553, 425] width 236 height 63
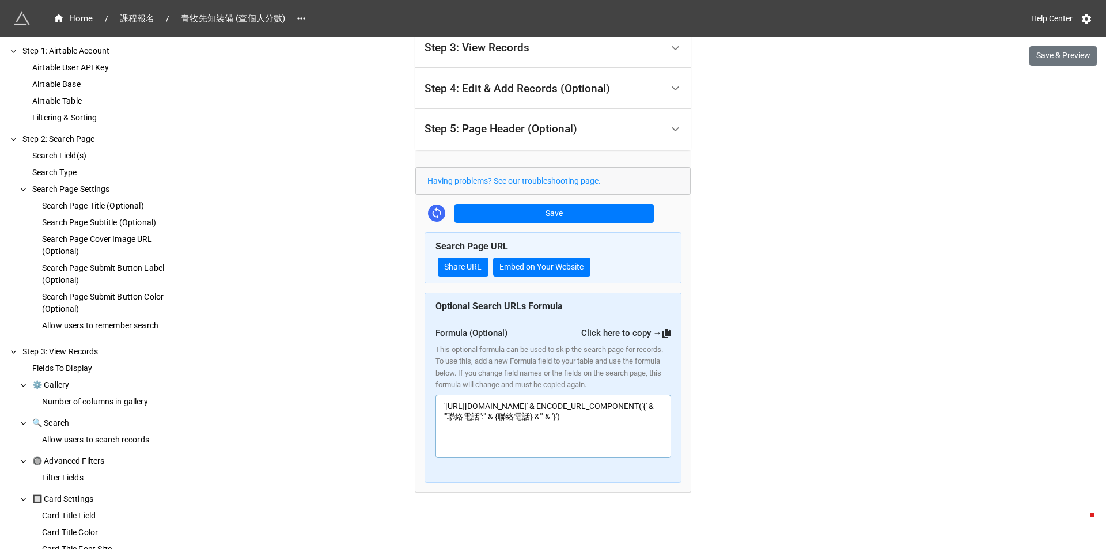
click at [577, 428] on textarea "'https://app.miniextensions.com/portal/CpdwyoT2bHWW0ybno570/result?query=' & EN…" at bounding box center [553, 425] width 236 height 63
click at [1069, 317] on div "Home / 課程報名 / 青牧先知裝備 (查個人分數) Help Center Save & Preview How to Setup Step 1: Ai…" at bounding box center [553, 116] width 1106 height 864
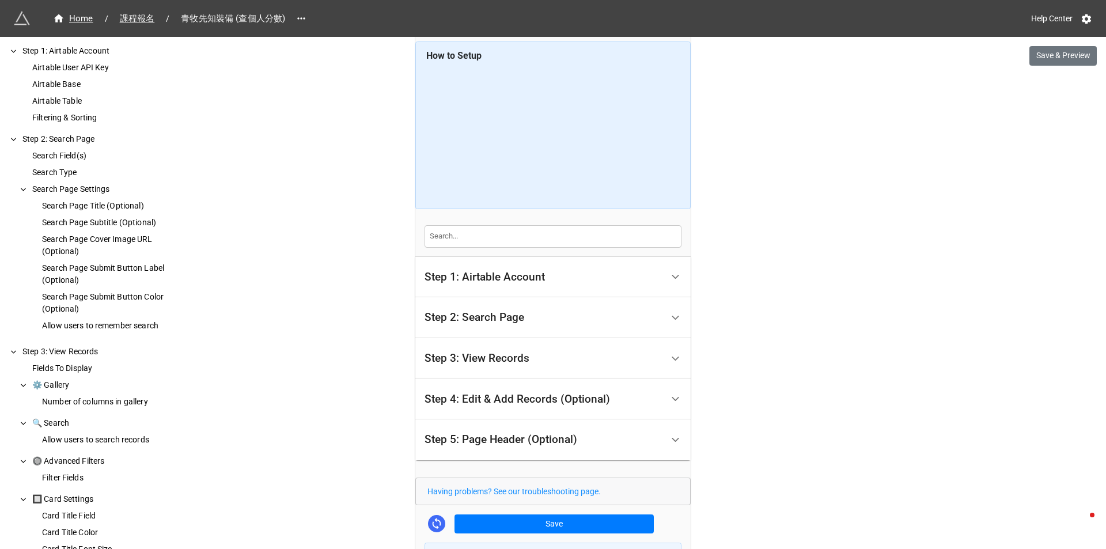
scroll to position [0, 0]
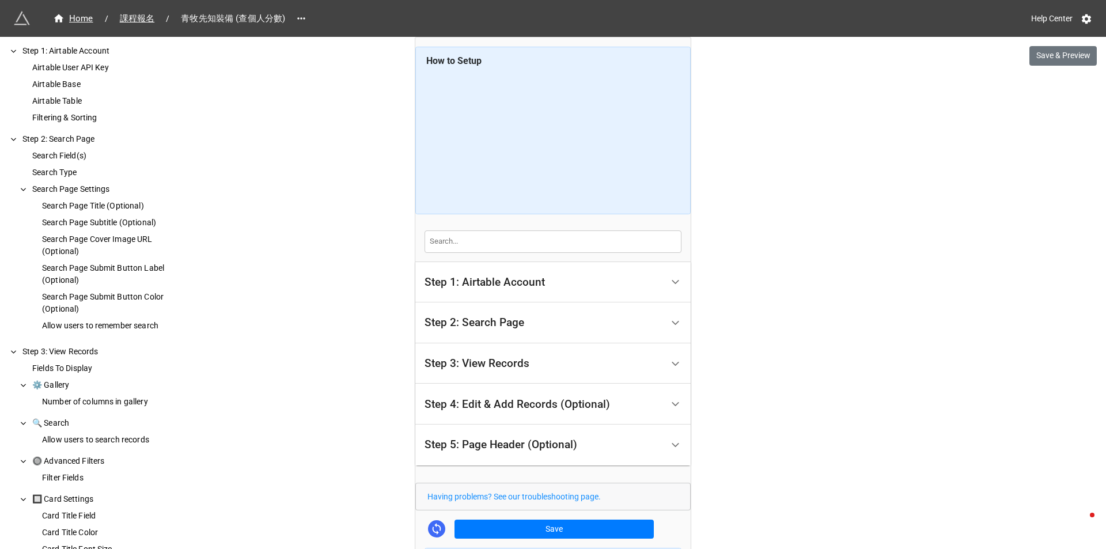
click at [635, 272] on div "Step 1: Airtable Account" at bounding box center [543, 282] width 238 height 27
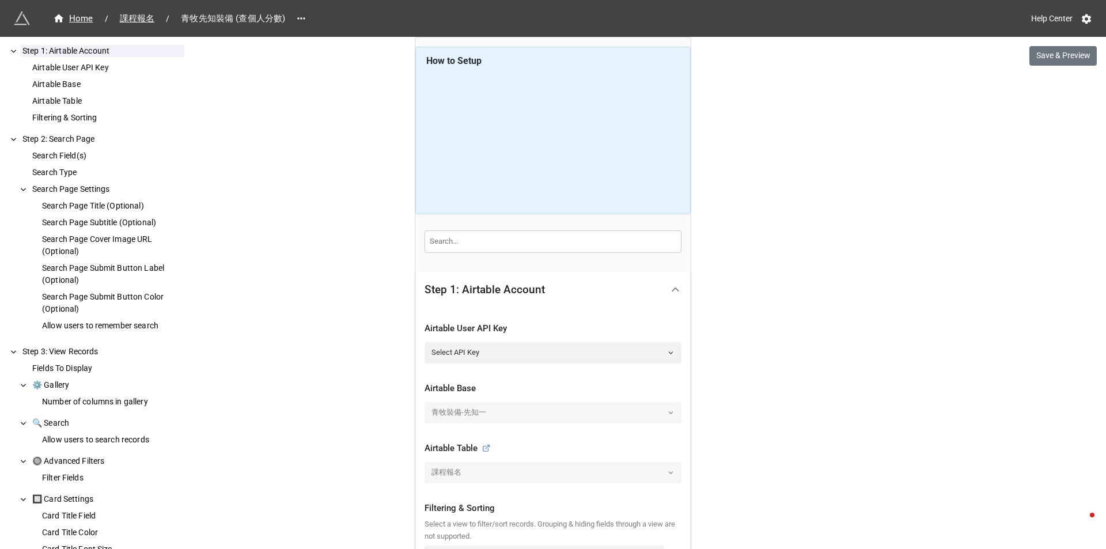
click at [632, 292] on div "Step 1: Airtable Account" at bounding box center [543, 289] width 238 height 27
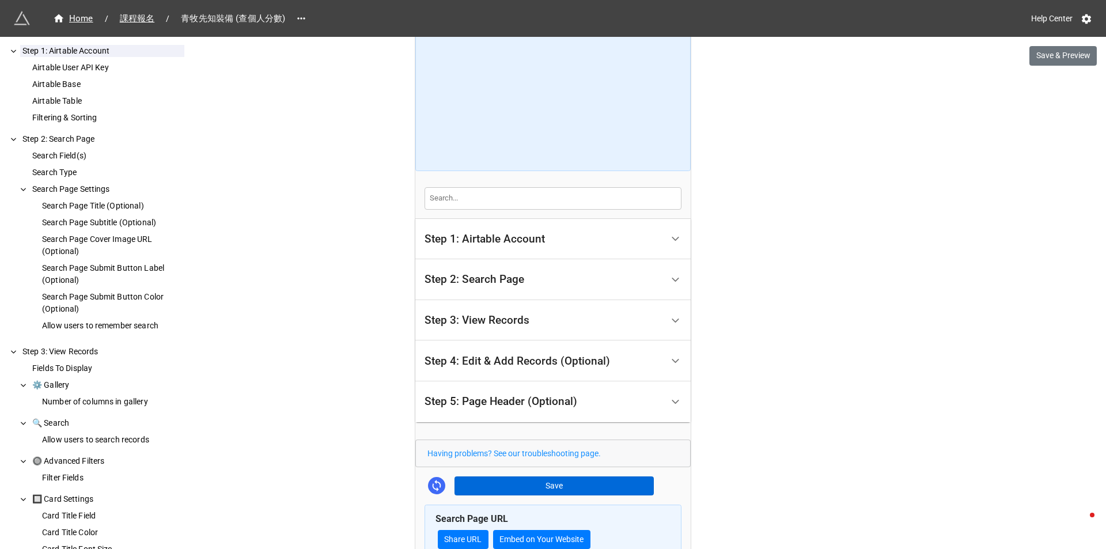
scroll to position [115, 0]
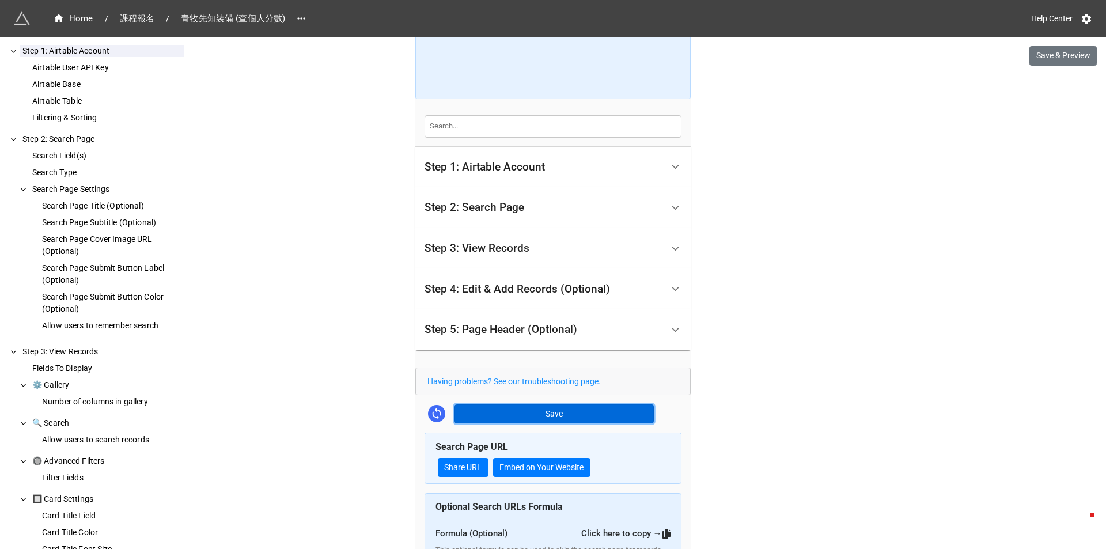
click at [590, 415] on button "Save" at bounding box center [553, 414] width 199 height 20
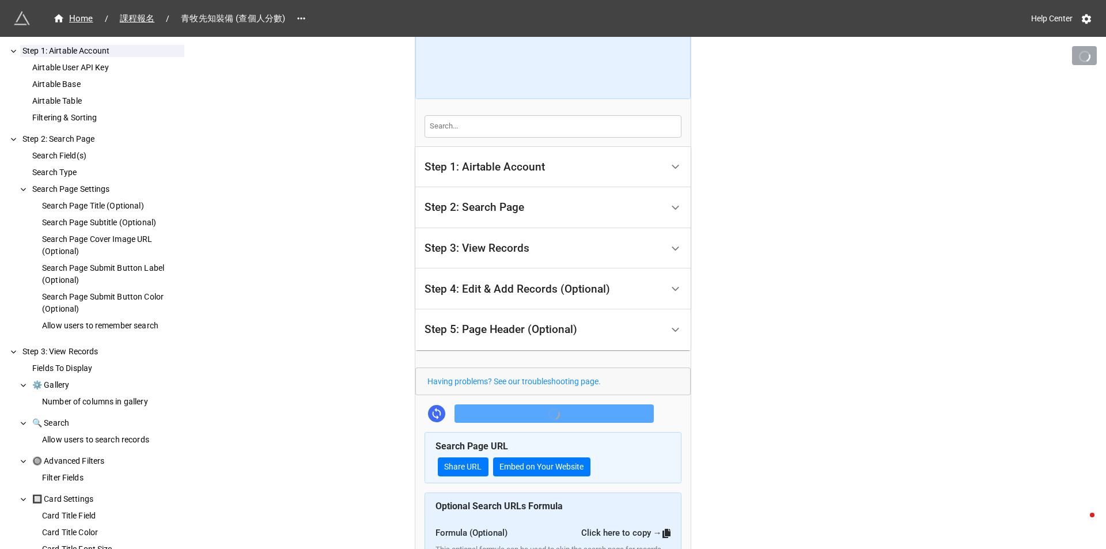
click at [820, 365] on div "Home / 課程報名 / 青牧先知裝備 (查個人分數) Help Center How to Setup Step 1: Airtable Account …" at bounding box center [553, 317] width 1106 height 864
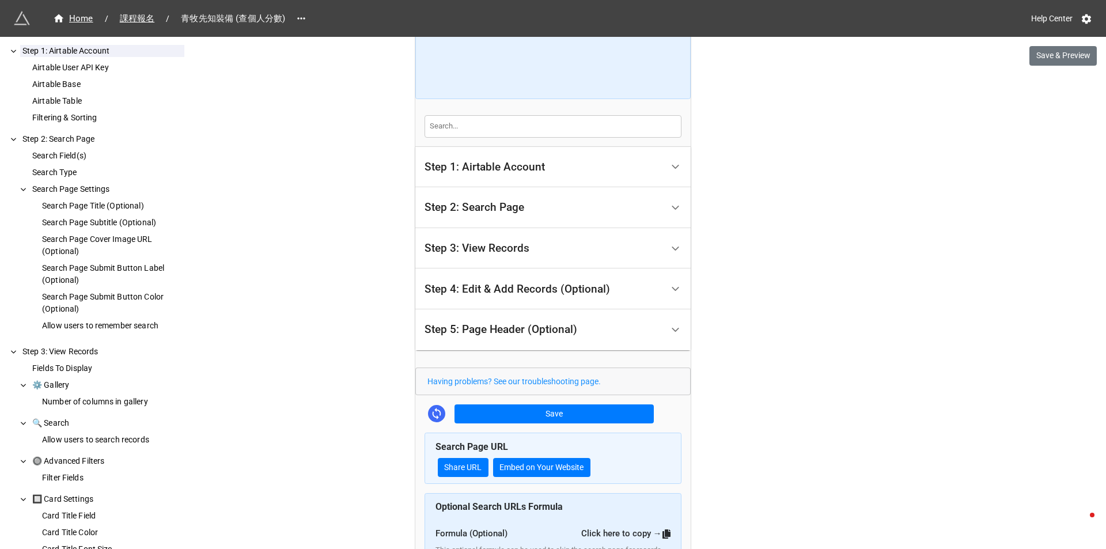
drag, startPoint x: 840, startPoint y: 139, endPoint x: 824, endPoint y: 86, distance: 55.8
click at [840, 139] on div "Home / 課程報名 / 青牧先知裝備 (查個人分數) Help Center Save & Preview How to Setup Step 1: Ai…" at bounding box center [553, 317] width 1106 height 864
click at [582, 163] on div "Step 1: Airtable Account" at bounding box center [543, 167] width 238 height 27
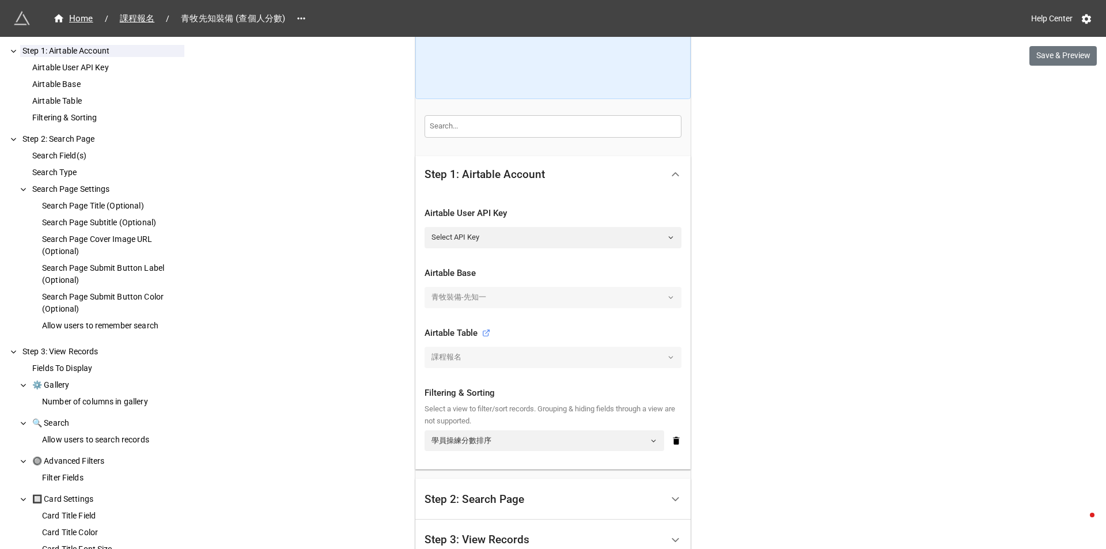
click at [788, 192] on div "Home / 課程報名 / 青牧先知裝備 (查個人分數) Help Center Save & Preview How to Setup Step 1: Ai…" at bounding box center [553, 463] width 1106 height 1156
click at [674, 237] on link "Select API Key" at bounding box center [552, 237] width 257 height 21
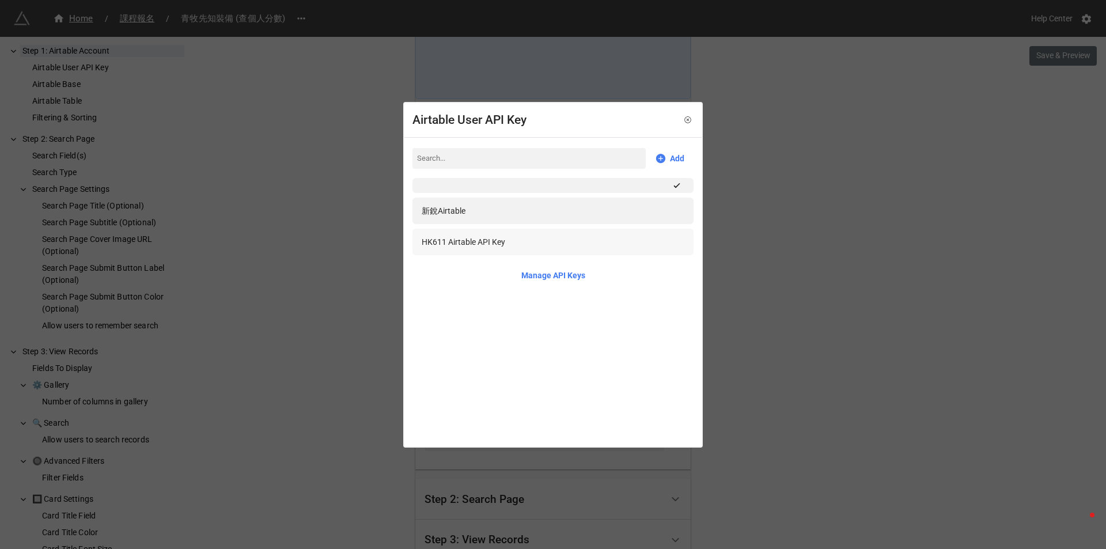
click at [670, 241] on div "HK611 Airtable API Key" at bounding box center [553, 242] width 263 height 13
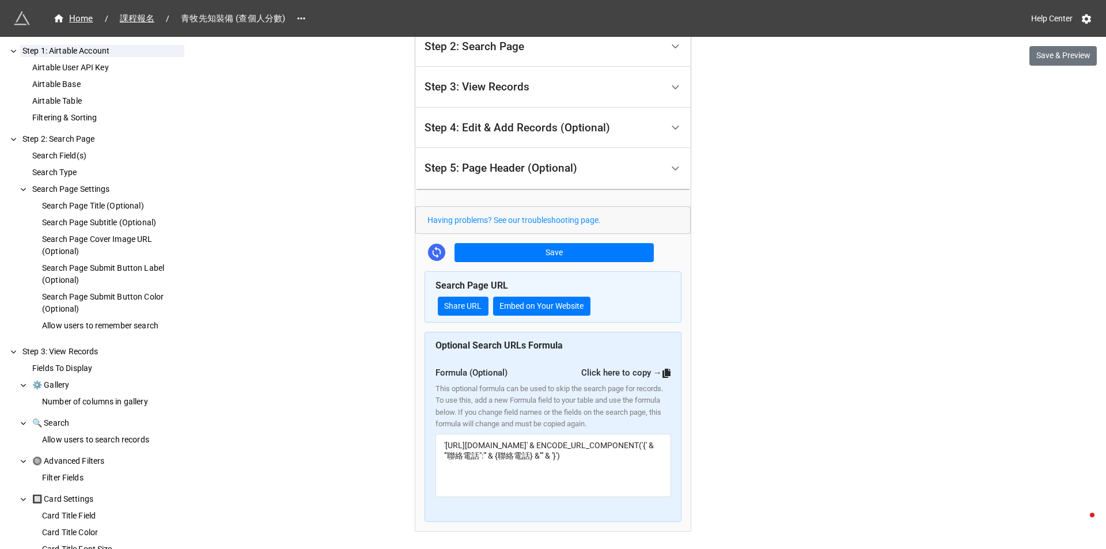
scroll to position [607, 0]
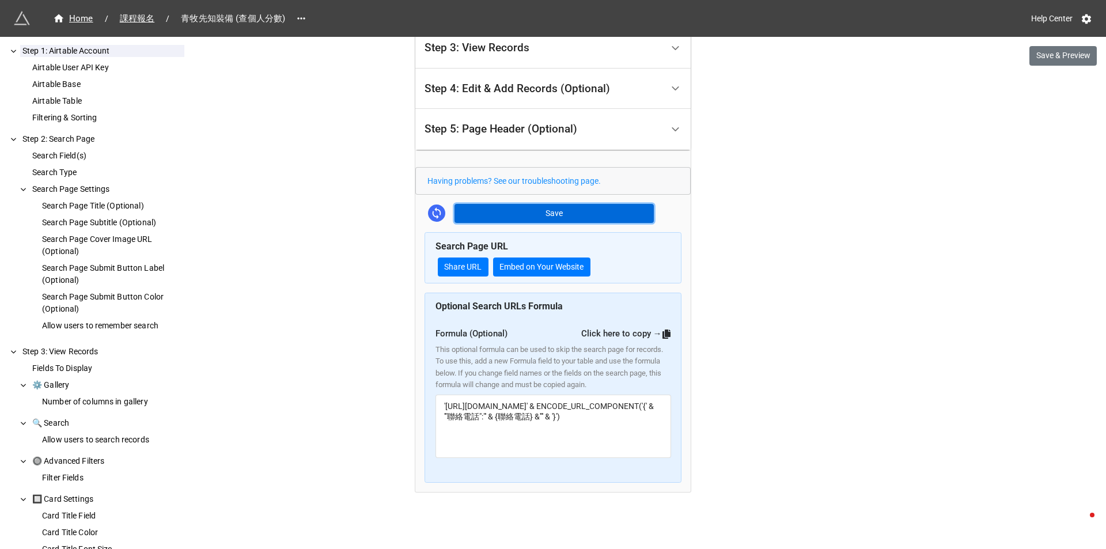
click at [567, 212] on button "Save" at bounding box center [553, 214] width 199 height 20
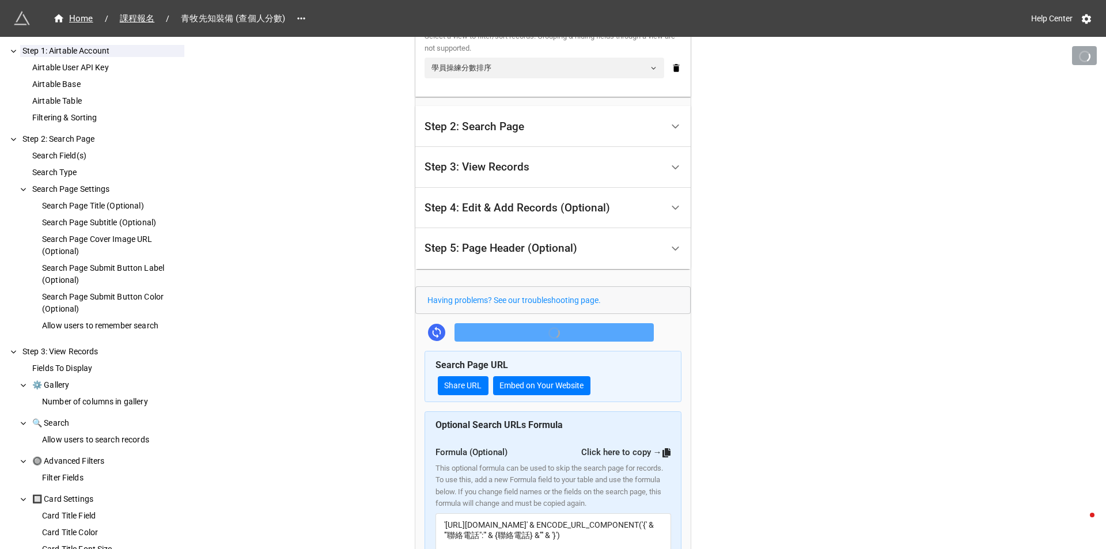
scroll to position [376, 0]
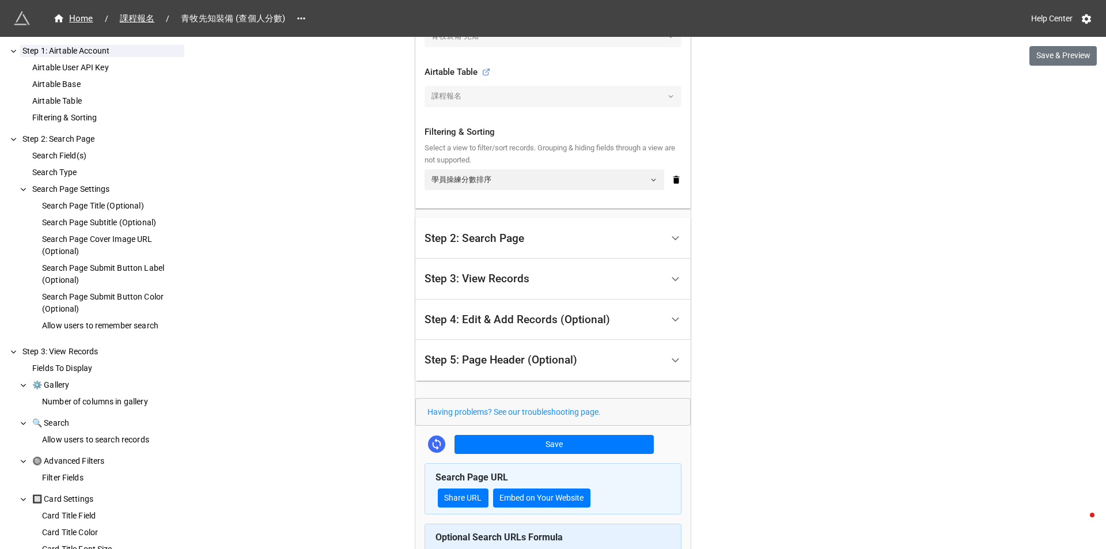
click at [815, 213] on div "Home / 課程報名 / 青牧先知裝備 (查個人分數) Help Center Save & Preview How to Setup Step 1: Ai…" at bounding box center [553, 202] width 1106 height 1156
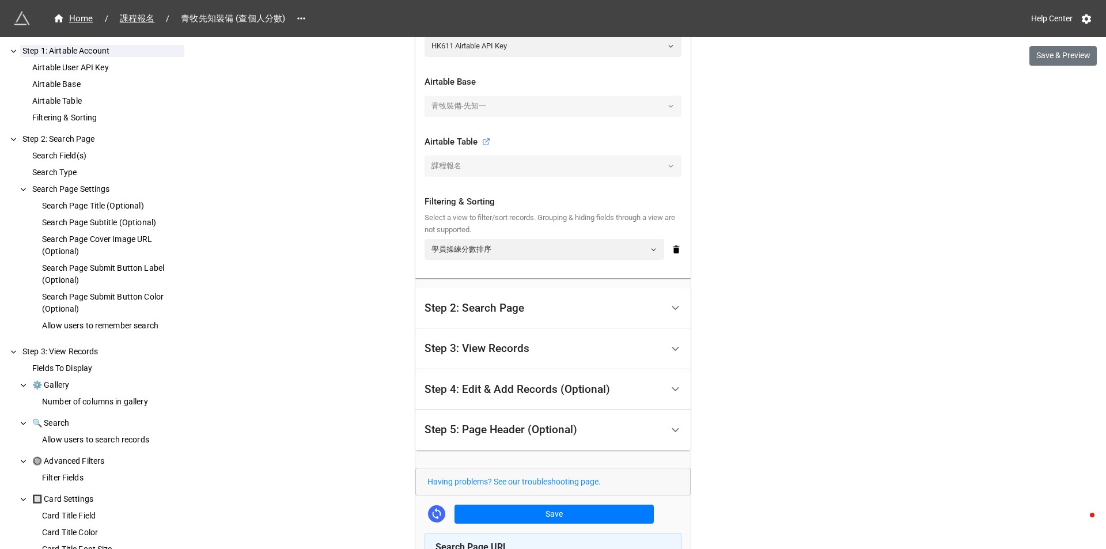
scroll to position [318, 0]
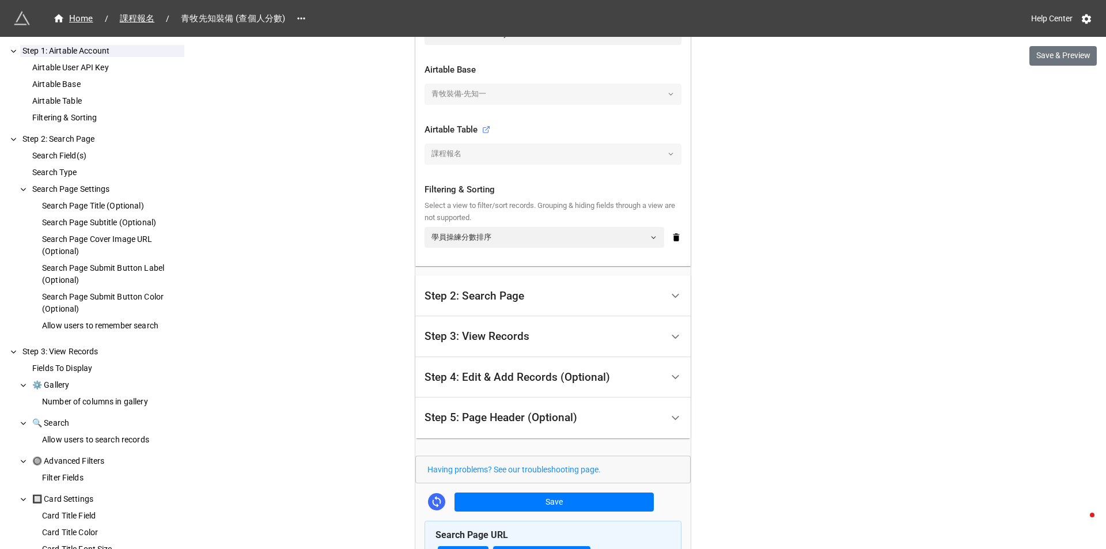
click at [597, 302] on div "Step 2: Search Page" at bounding box center [543, 295] width 238 height 27
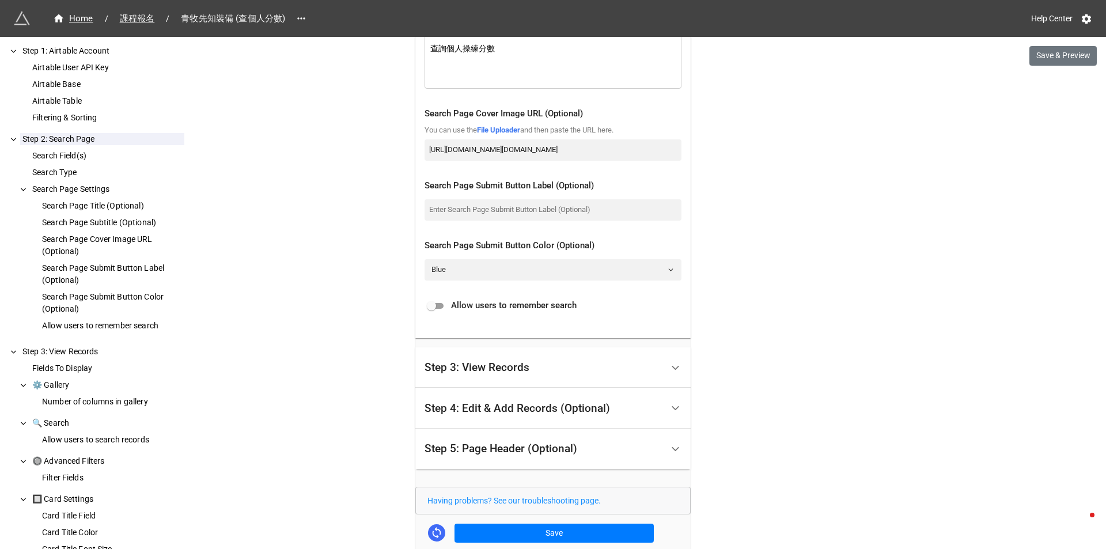
click at [647, 367] on div "Step 3: View Records" at bounding box center [543, 367] width 238 height 27
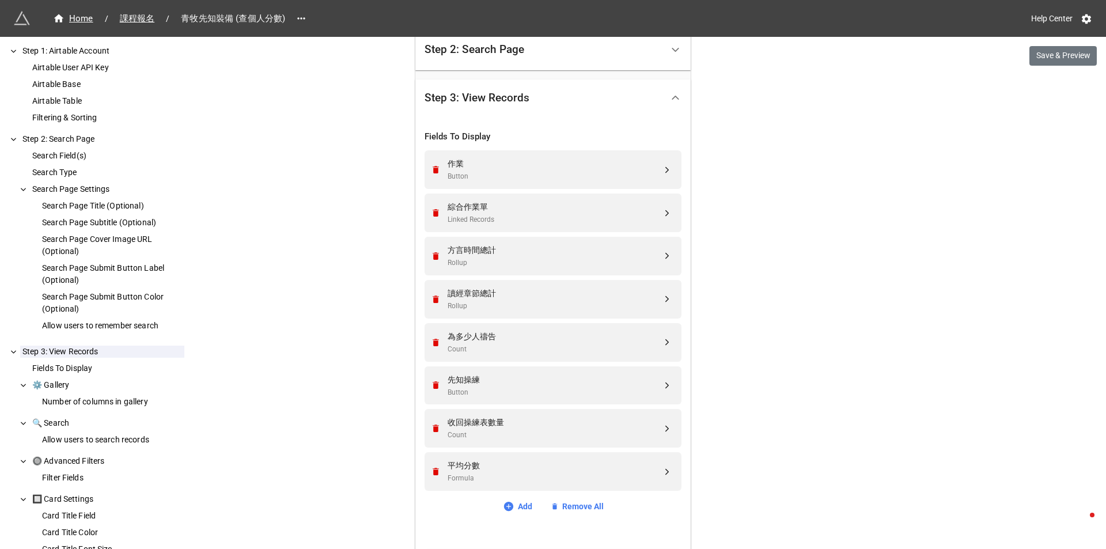
scroll to position [272, 0]
click at [769, 229] on div "Home / 課程報名 / 青牧先知裝備 (查個人分數) Help Center Save & Preview How to Setup Step 1: Ai…" at bounding box center [553, 545] width 1106 height 1634
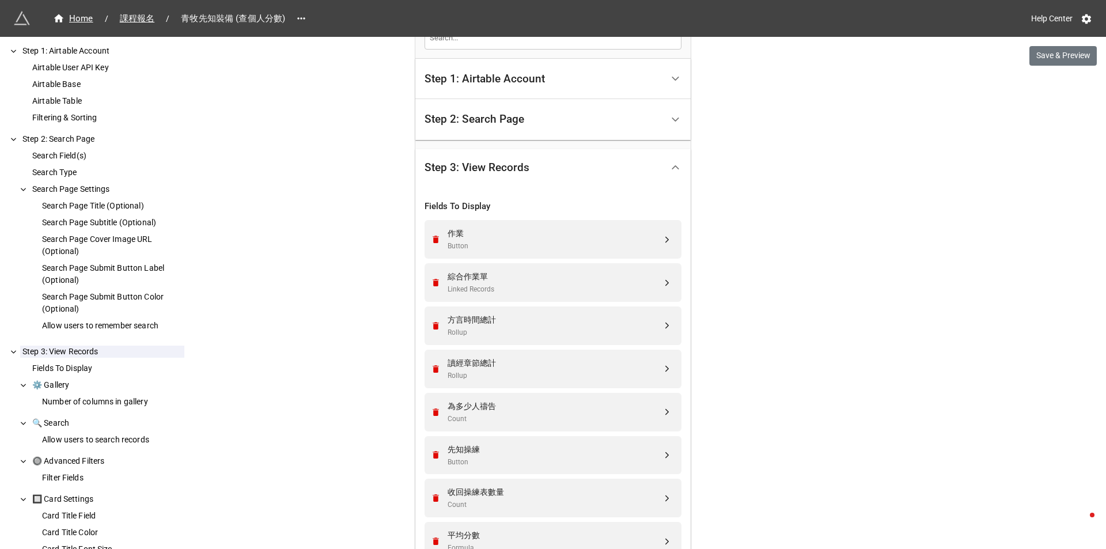
scroll to position [100, 0]
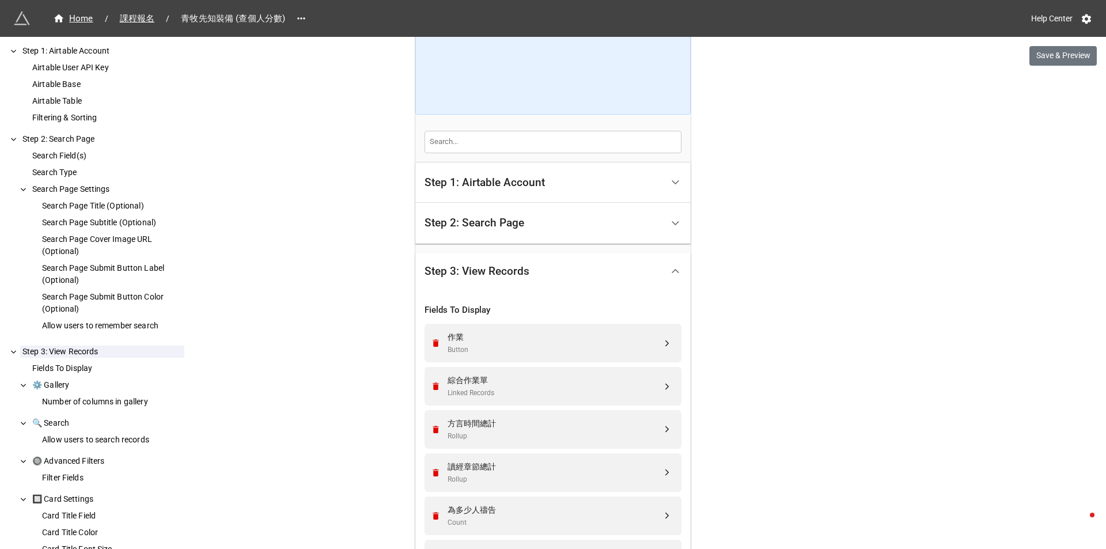
click at [532, 220] on div "Step 2: Search Page" at bounding box center [543, 223] width 238 height 27
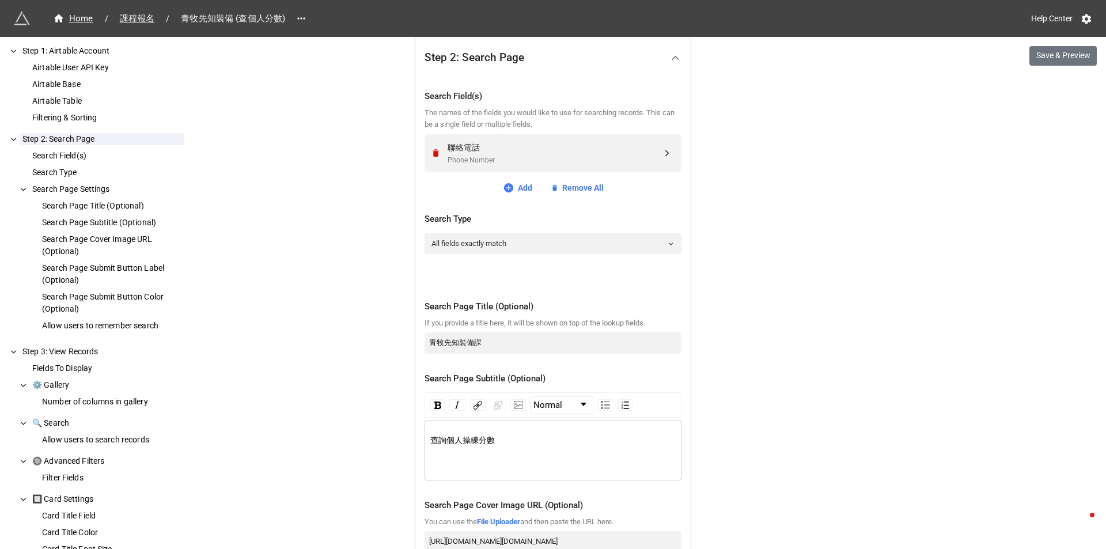
scroll to position [560, 0]
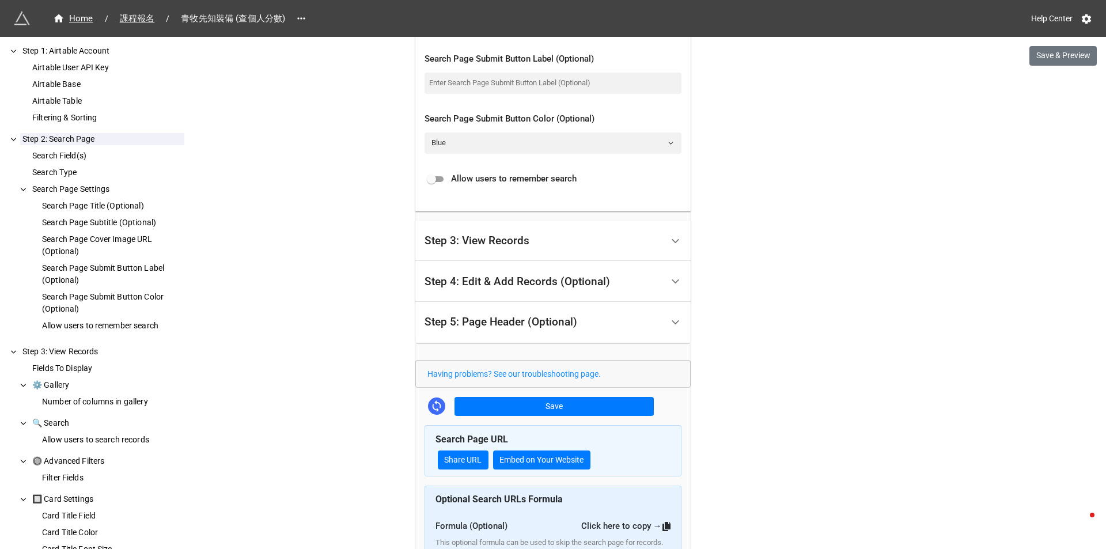
click at [473, 248] on div "Step 3: View Records" at bounding box center [543, 240] width 238 height 27
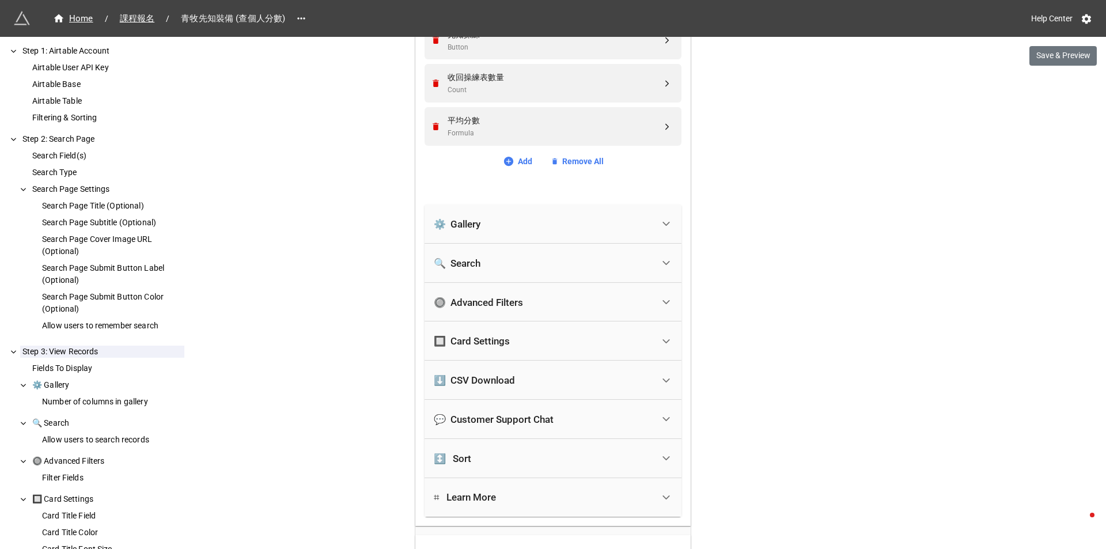
scroll to position [848, 0]
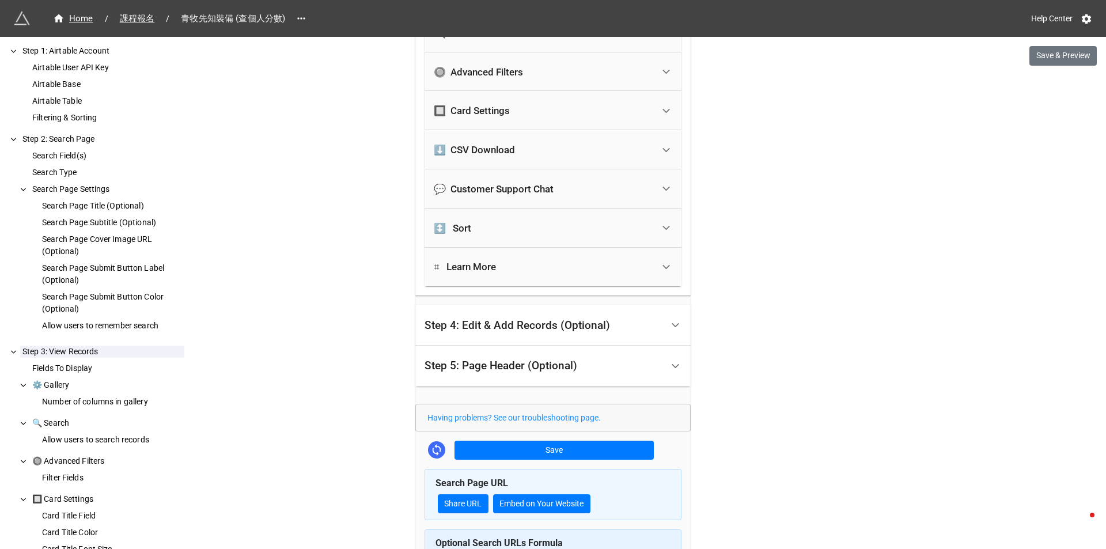
click at [638, 329] on div "Step 4: Edit & Add Records (Optional)" at bounding box center [543, 325] width 238 height 27
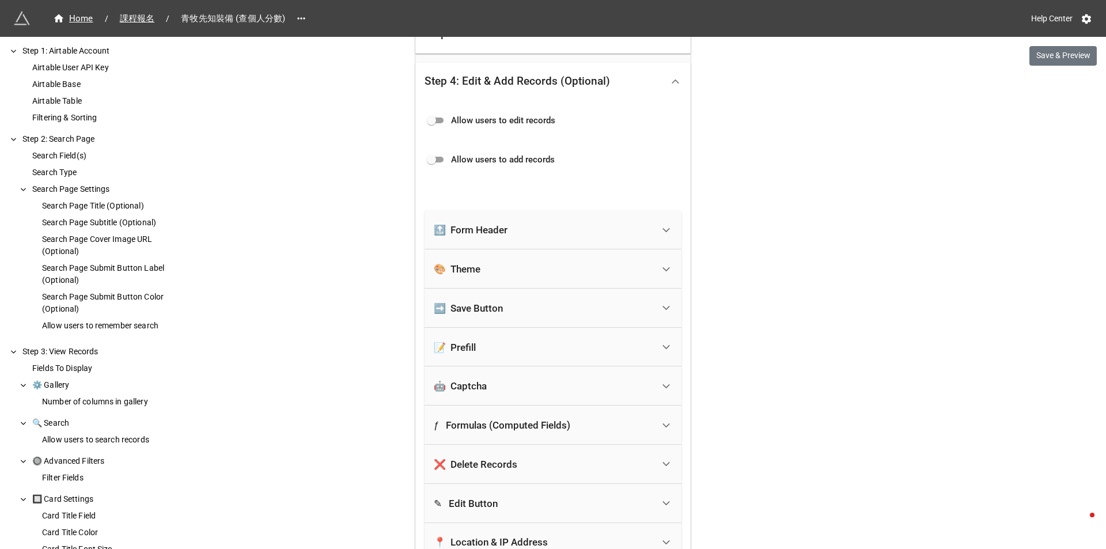
click at [623, 90] on div "Step 4: Edit & Add Records (Optional)" at bounding box center [543, 81] width 238 height 27
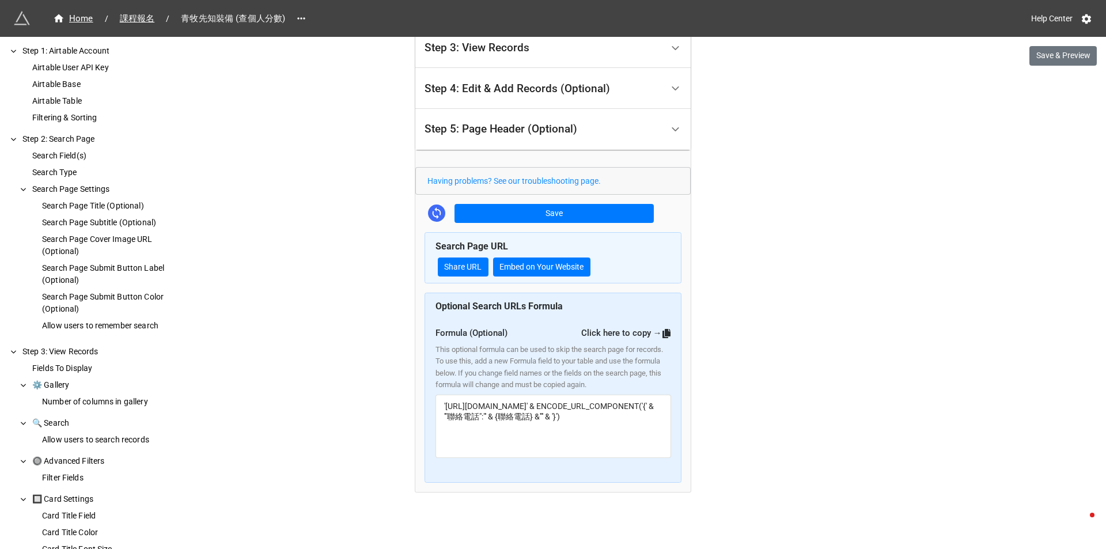
click at [634, 126] on div "Step 5: Page Header (Optional)" at bounding box center [543, 129] width 238 height 27
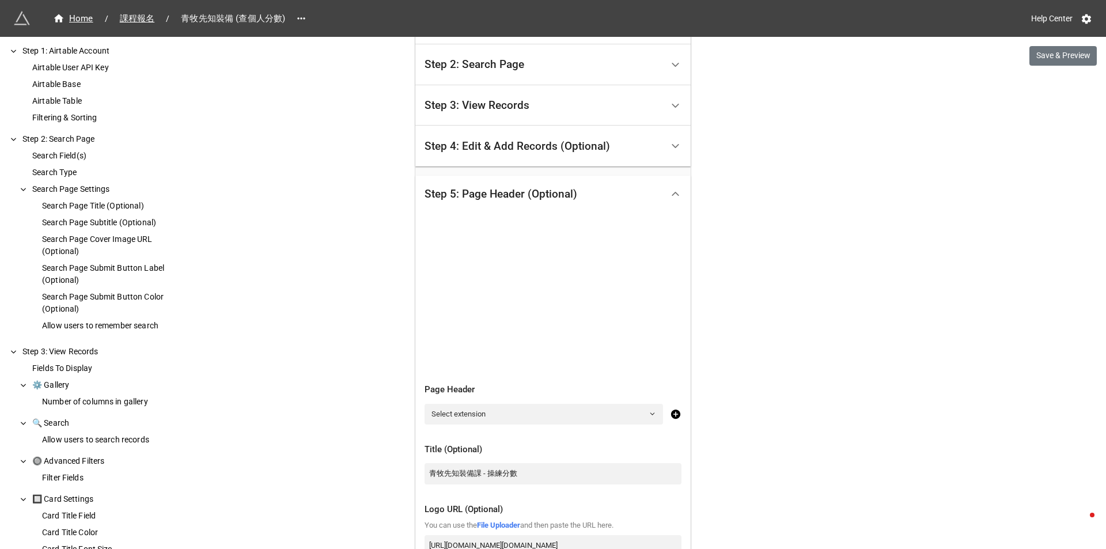
click at [653, 200] on div "Step 5: Page Header (Optional)" at bounding box center [543, 194] width 238 height 27
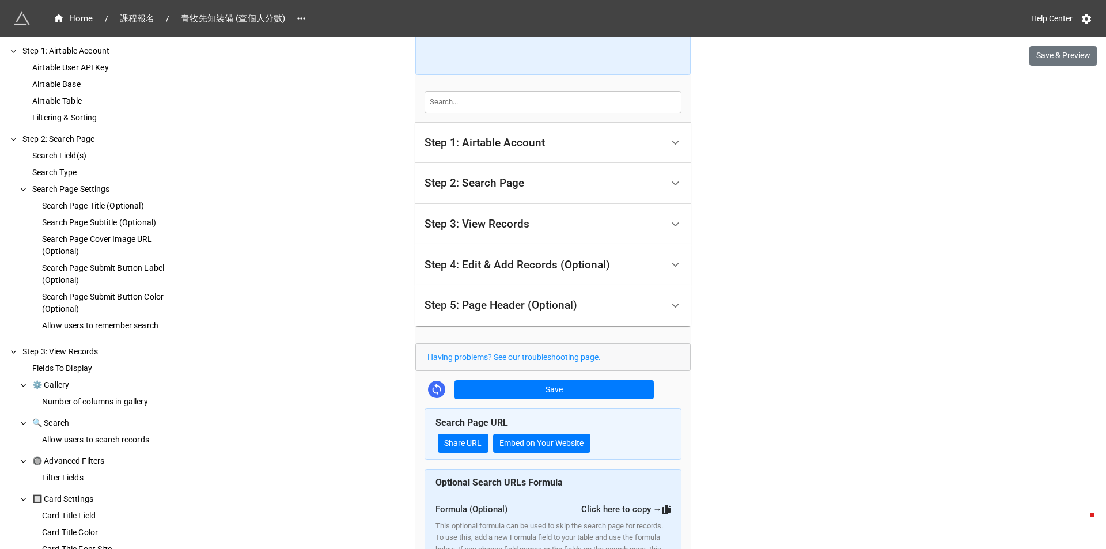
scroll to position [85, 0]
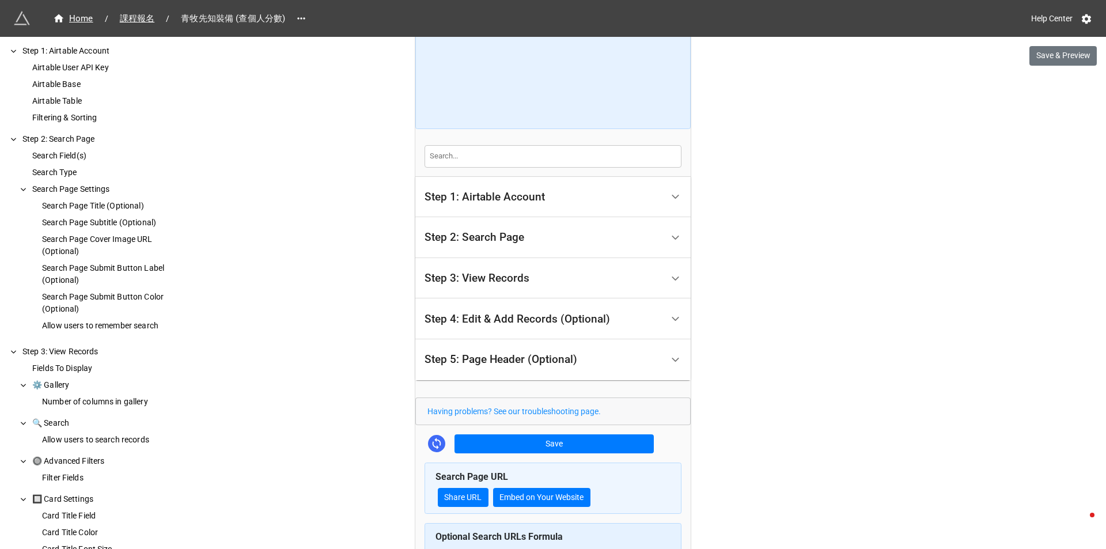
click at [655, 238] on div "Step 2: Search Page" at bounding box center [543, 237] width 238 height 27
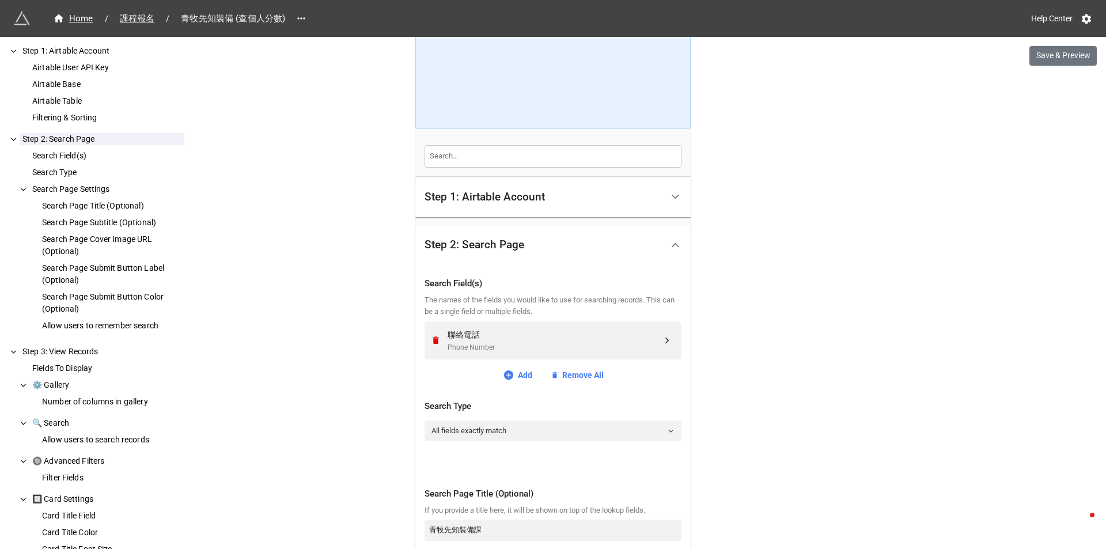
click at [647, 242] on div "Step 2: Search Page" at bounding box center [543, 245] width 238 height 27
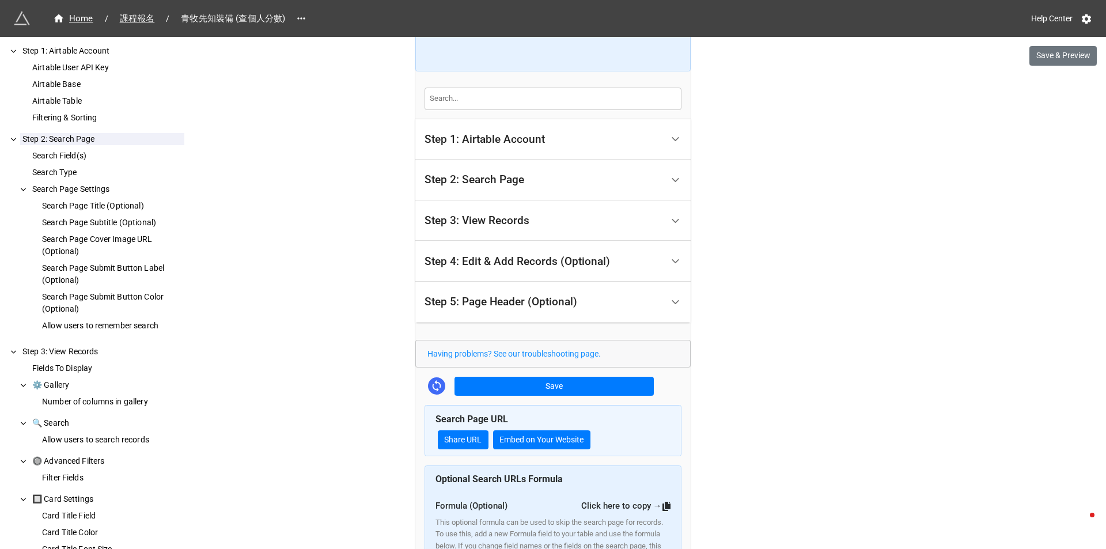
click at [640, 220] on div "Step 3: View Records" at bounding box center [543, 220] width 238 height 27
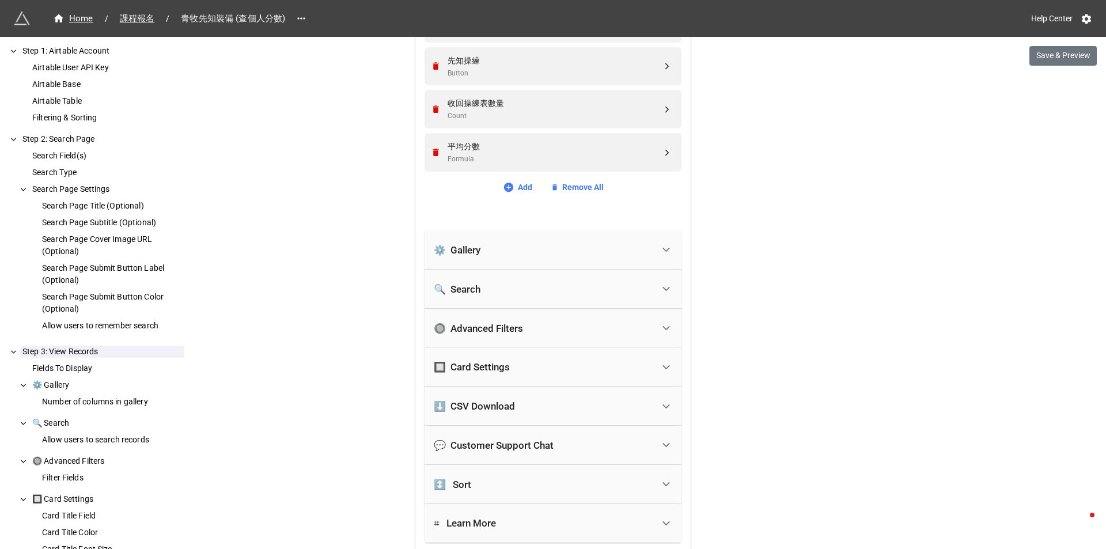
scroll to position [604, 0]
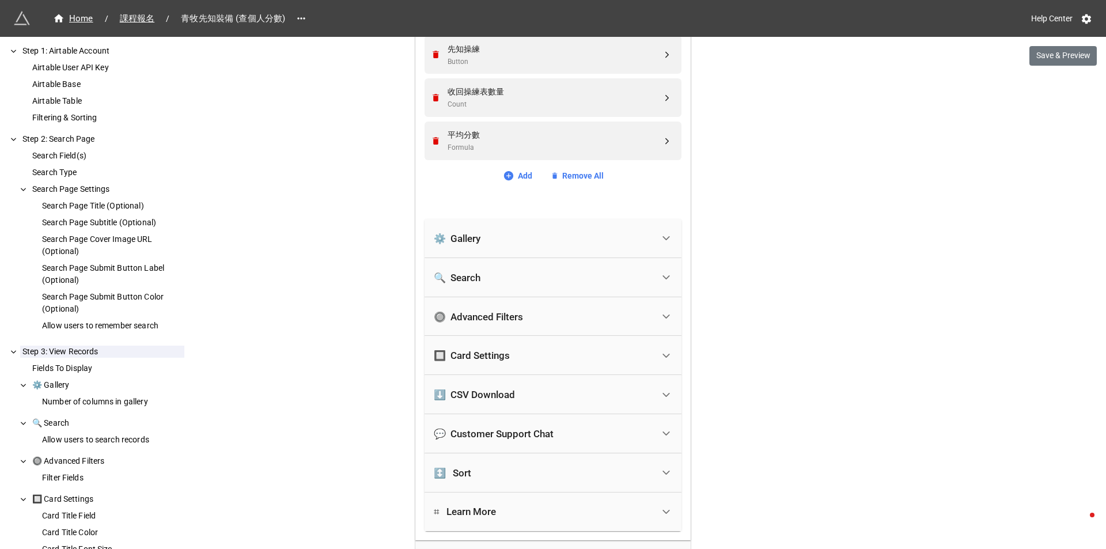
click at [617, 238] on div "⚙️ Gallery" at bounding box center [543, 238] width 219 height 25
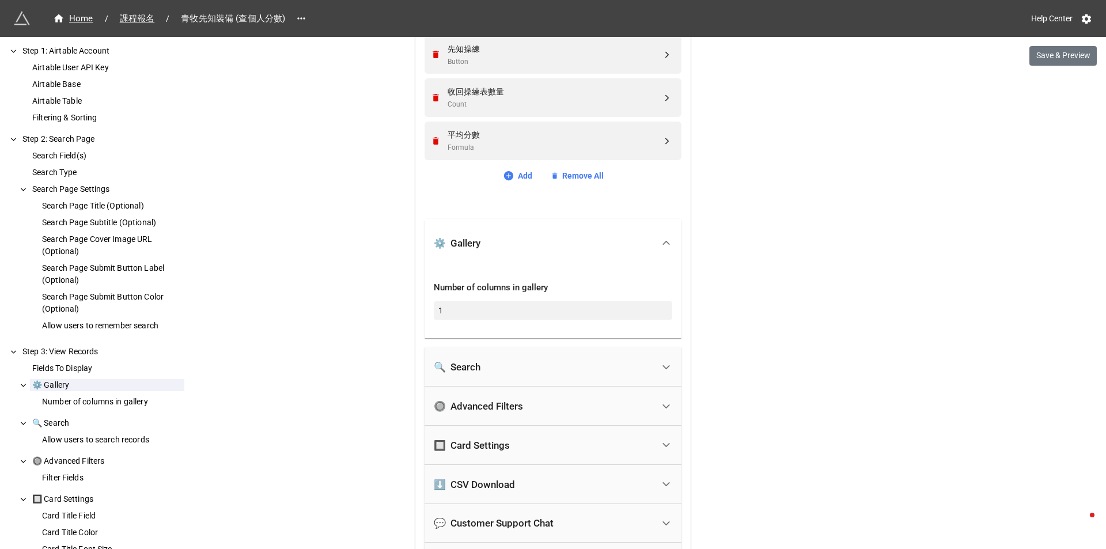
click at [612, 244] on div "⚙️ Gallery" at bounding box center [543, 242] width 219 height 25
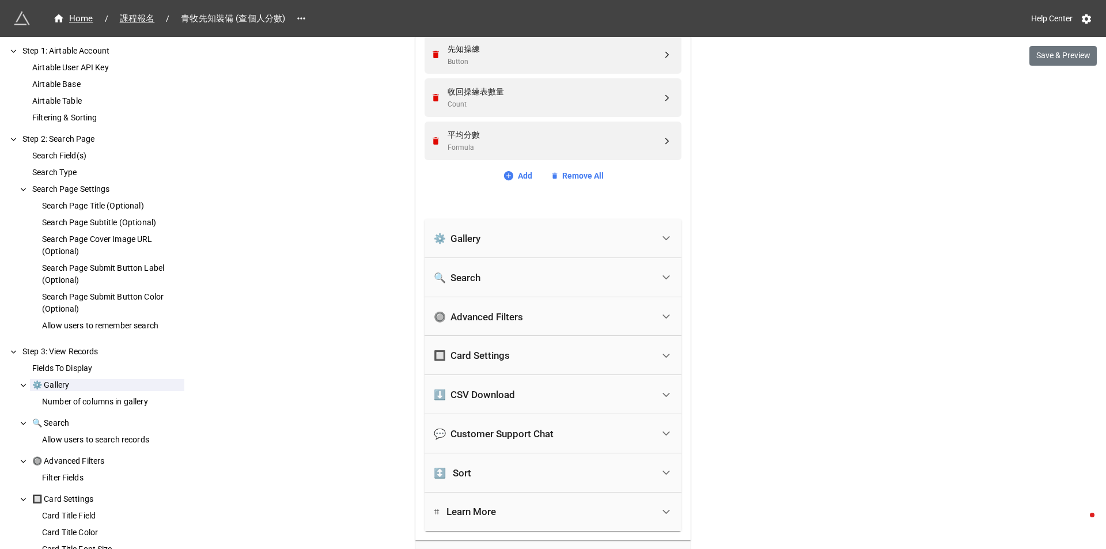
click at [605, 276] on div "🔍 Search" at bounding box center [543, 277] width 219 height 25
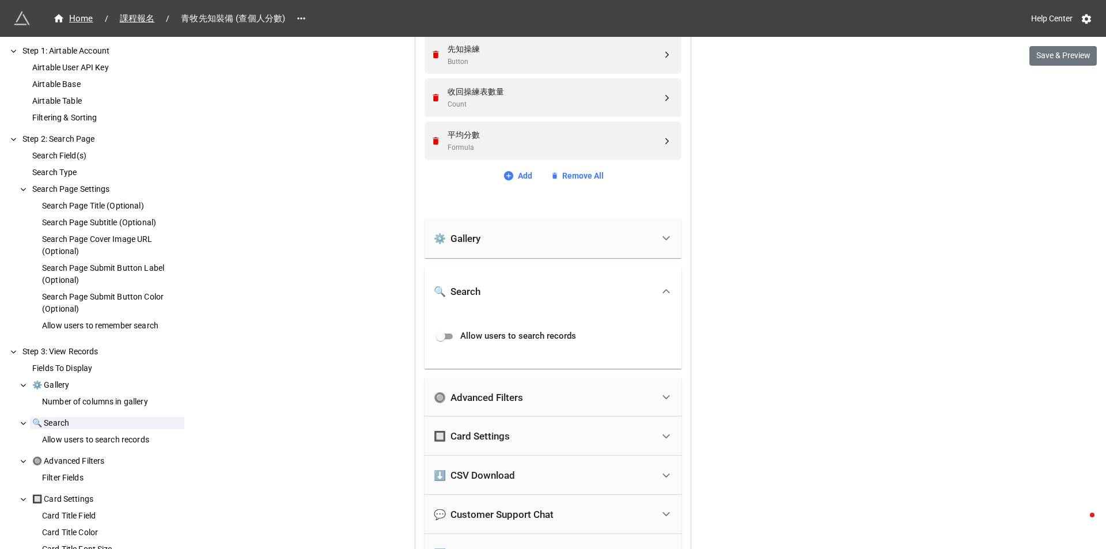
click at [605, 276] on div "🔍 Search" at bounding box center [552, 291] width 257 height 48
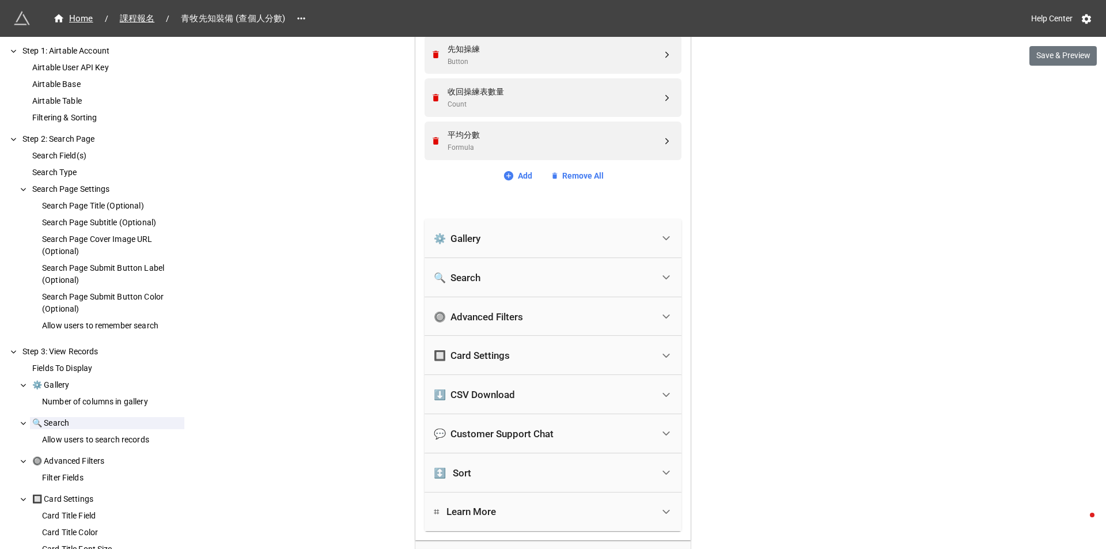
click at [601, 245] on div "⚙️ Gallery" at bounding box center [543, 238] width 219 height 25
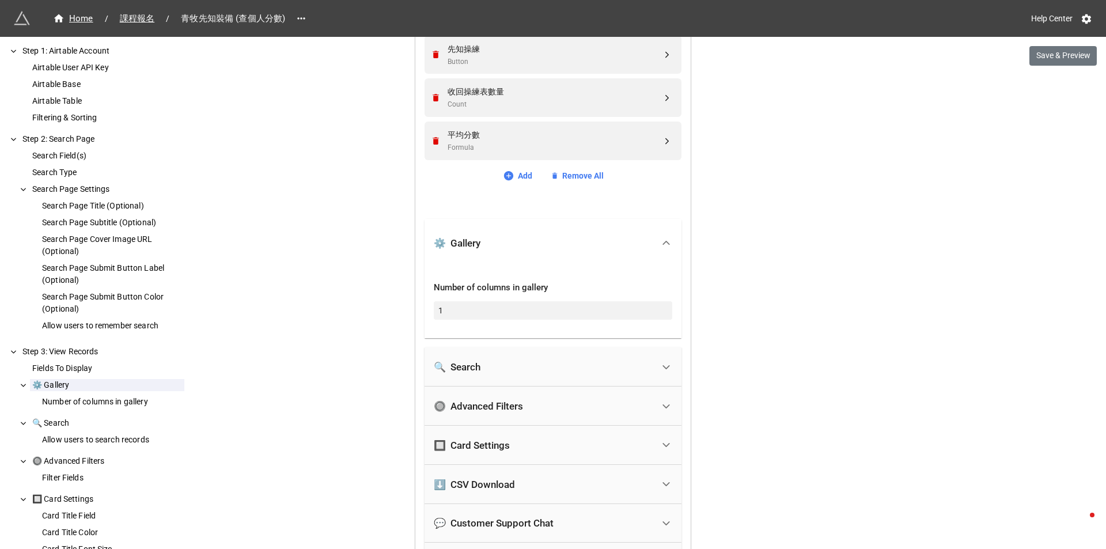
click at [596, 241] on div "⚙️ Gallery" at bounding box center [543, 242] width 219 height 25
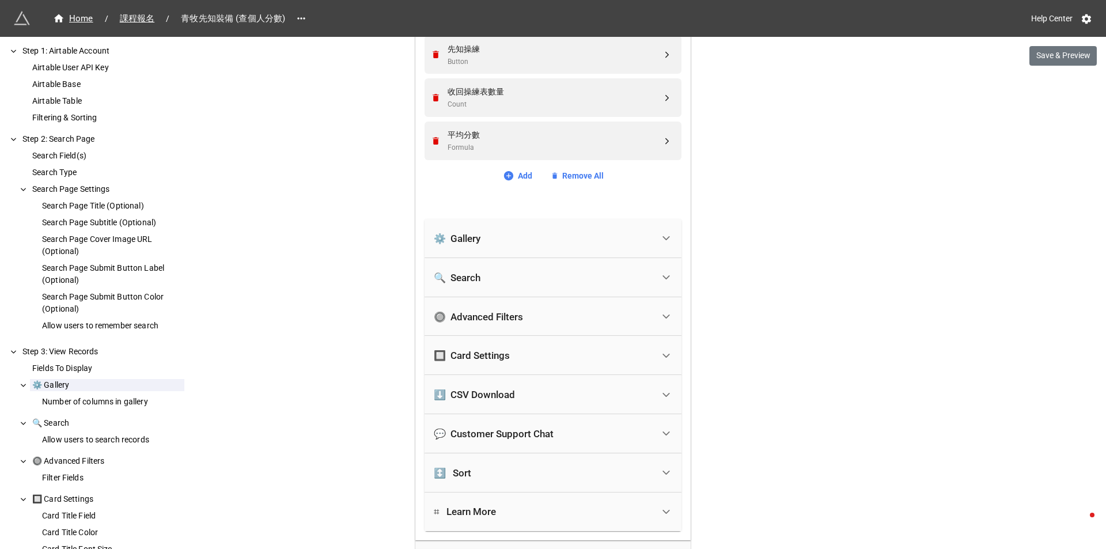
click at [599, 278] on div "🔍 Search" at bounding box center [543, 277] width 219 height 25
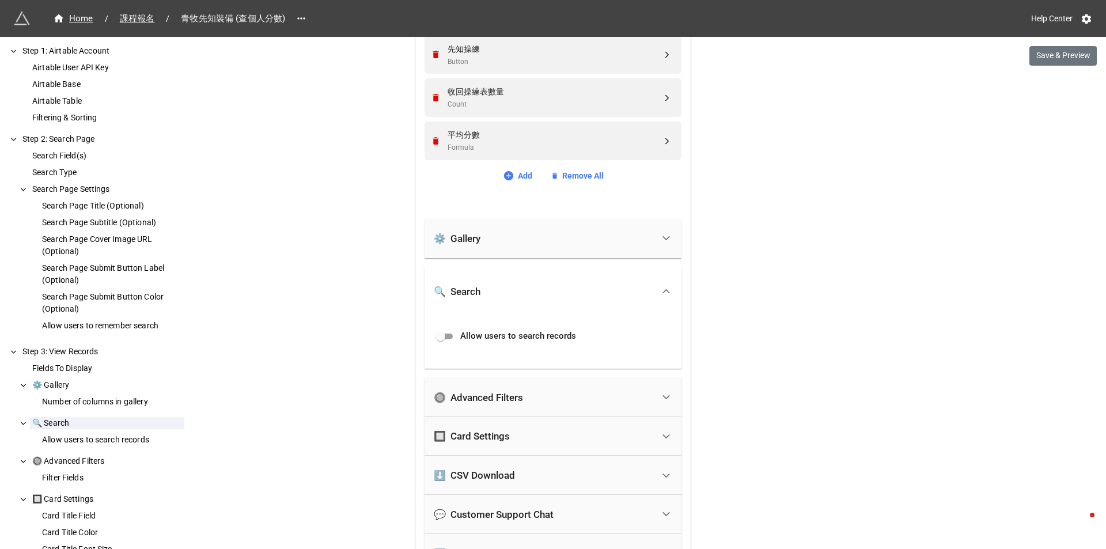
click at [355, 310] on div "Home / 課程報名 / 青牧先知裝備 (查個人分數) Help Center Save & Preview How to Setup Step 1: Ai…" at bounding box center [553, 253] width 1106 height 1714
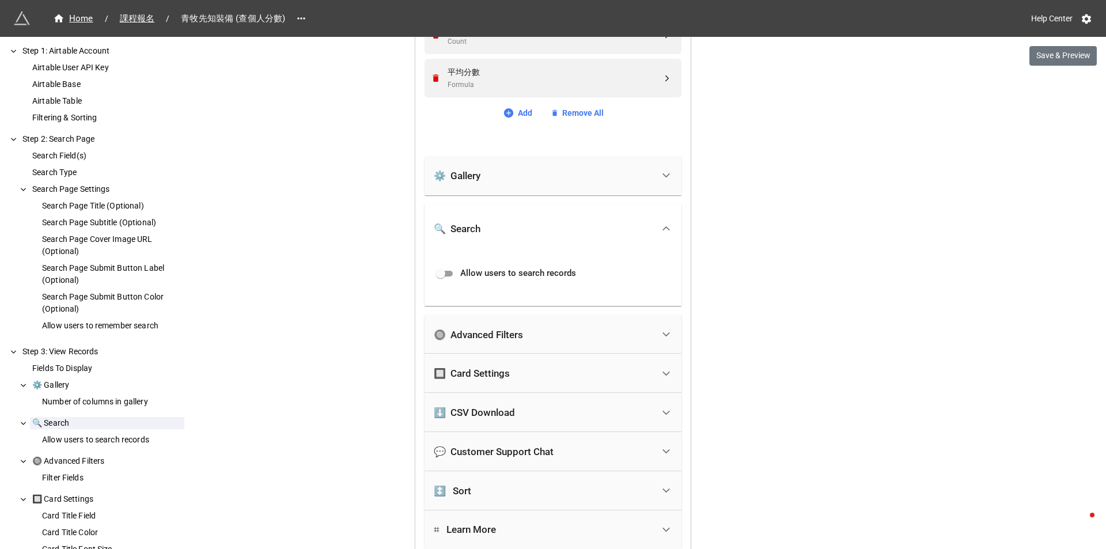
scroll to position [661, 0]
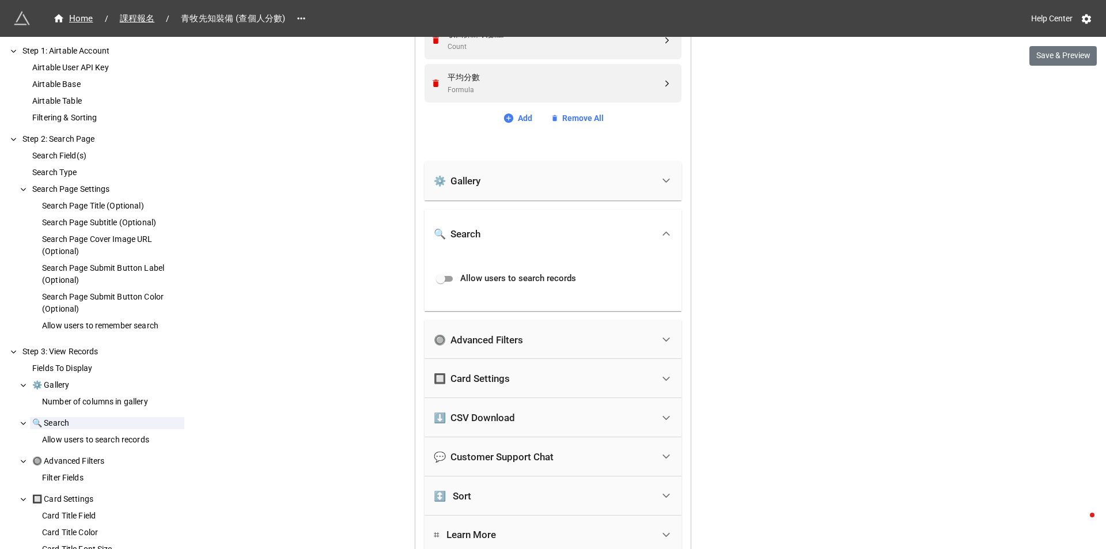
click at [482, 237] on div "🔍 Search" at bounding box center [543, 233] width 219 height 25
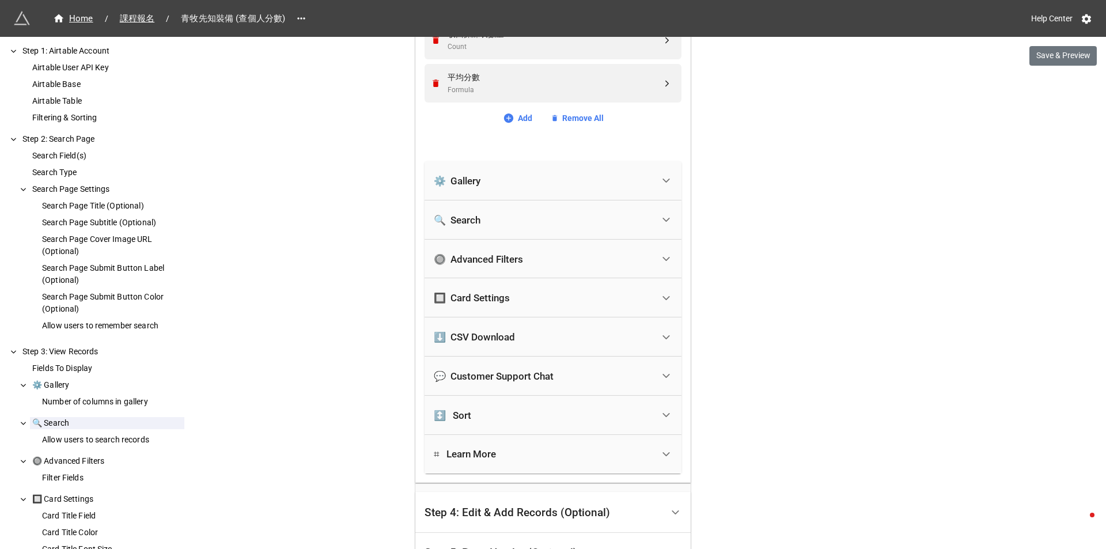
click at [484, 261] on div "🔘 Advanced Filters" at bounding box center [478, 259] width 89 height 12
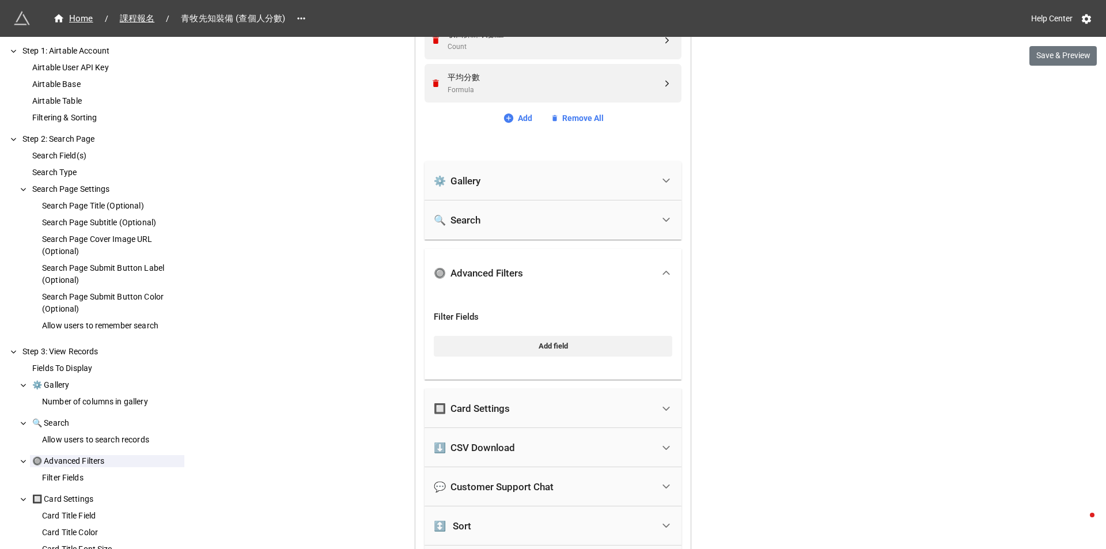
click at [506, 259] on div "🔘 Advanced Filters" at bounding box center [552, 273] width 257 height 48
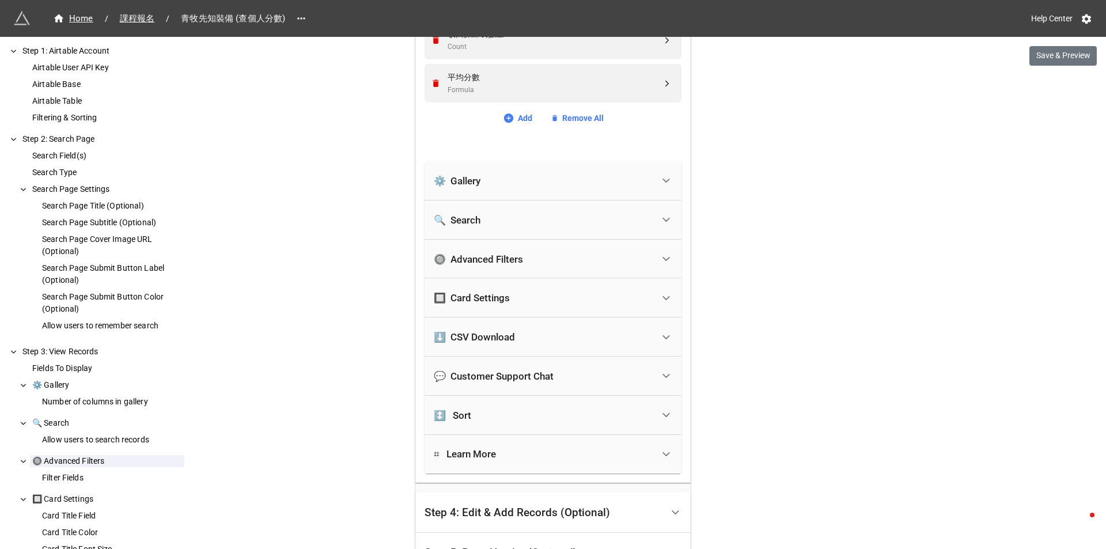
click at [506, 266] on div "🔘 Advanced Filters" at bounding box center [543, 258] width 219 height 25
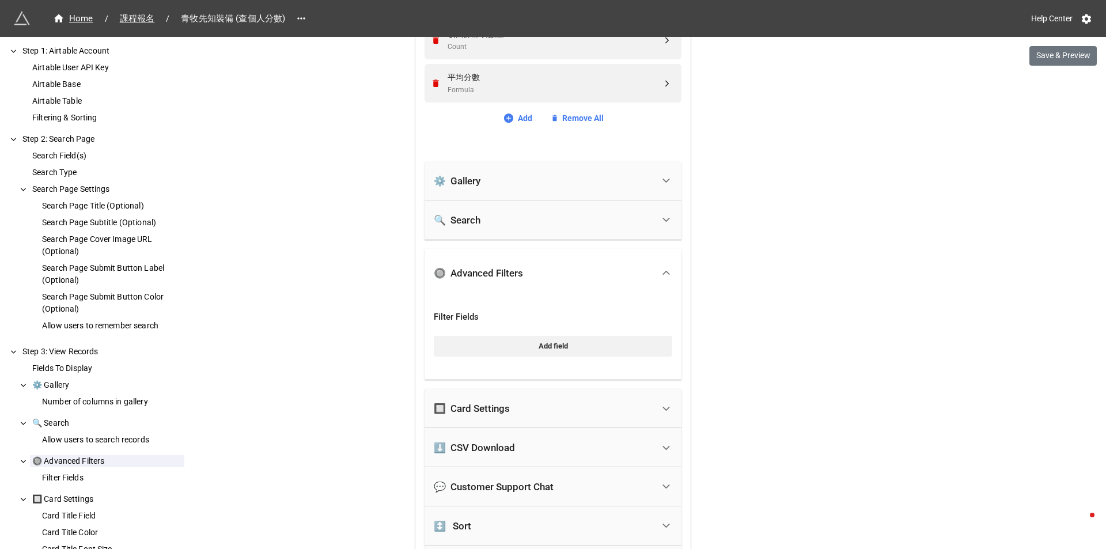
click at [506, 266] on div "🔘 Advanced Filters" at bounding box center [543, 272] width 219 height 25
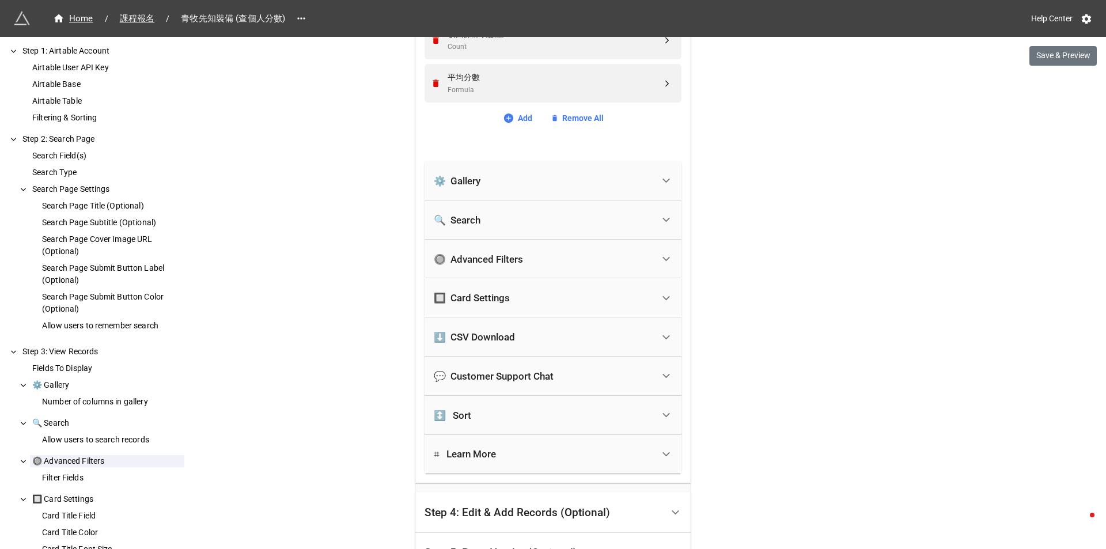
click at [498, 303] on div "🔲 Card Settings" at bounding box center [472, 298] width 76 height 12
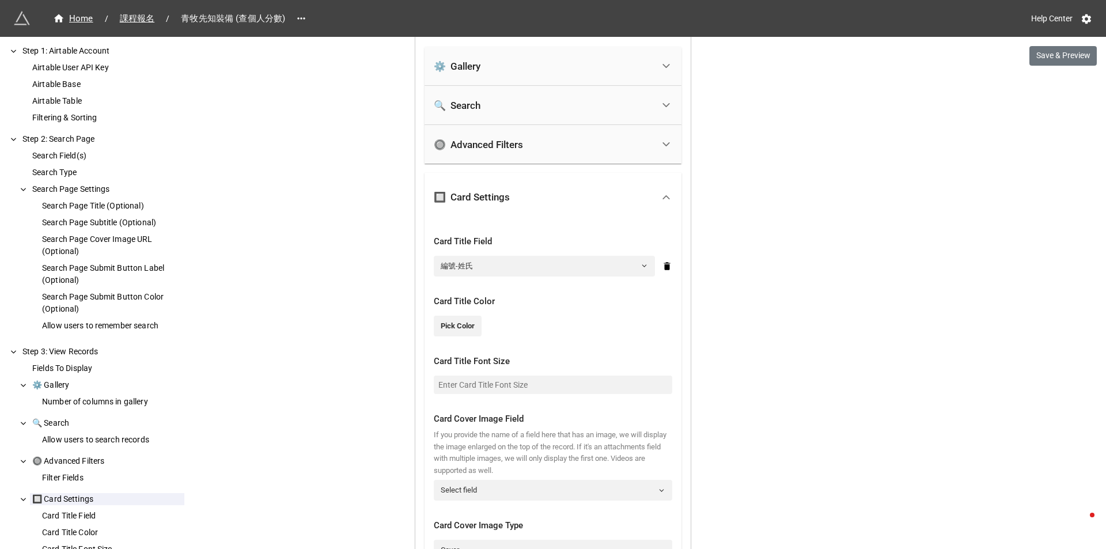
scroll to position [776, 0]
click at [606, 267] on link "編號-姓氏" at bounding box center [544, 265] width 221 height 21
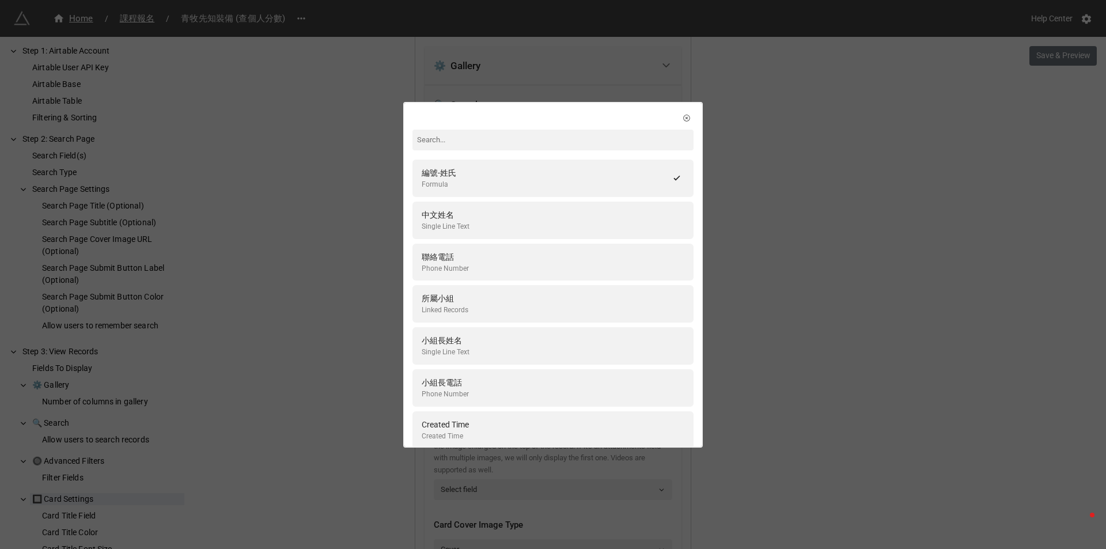
click at [378, 266] on div "編號-姓氏 Formula 中文姓名 Single Line Text 聯絡電話 Phone Number 所屬小組 Linked Records 小組長姓名…" at bounding box center [553, 274] width 1106 height 549
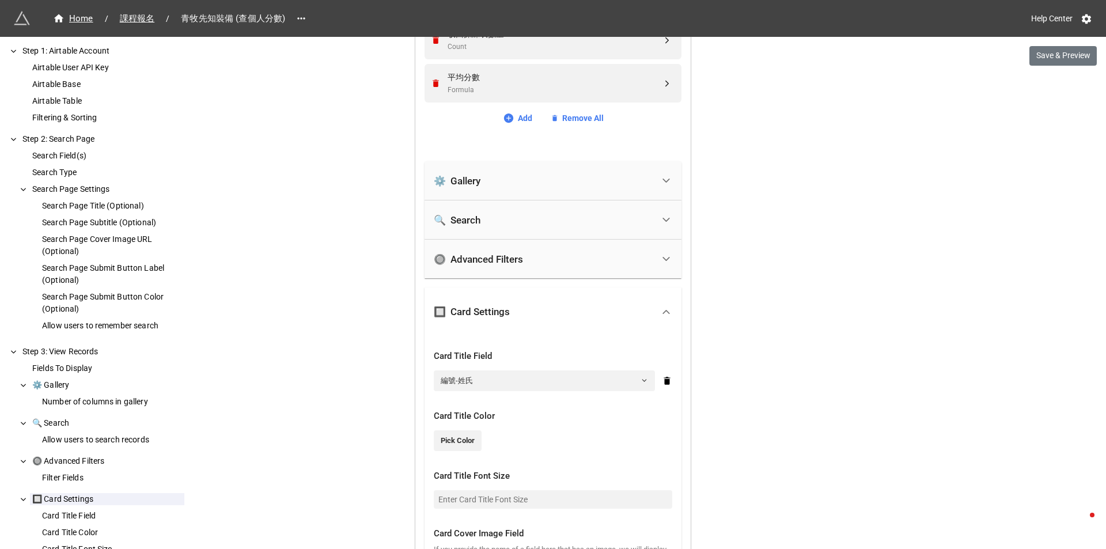
click at [512, 317] on div "🔲 Card Settings" at bounding box center [543, 311] width 219 height 25
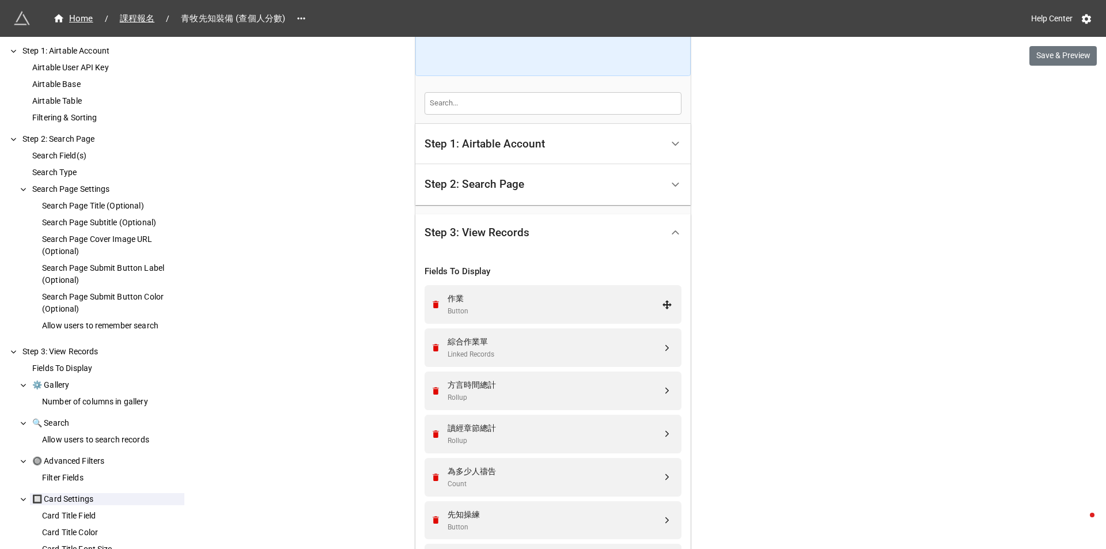
scroll to position [143, 0]
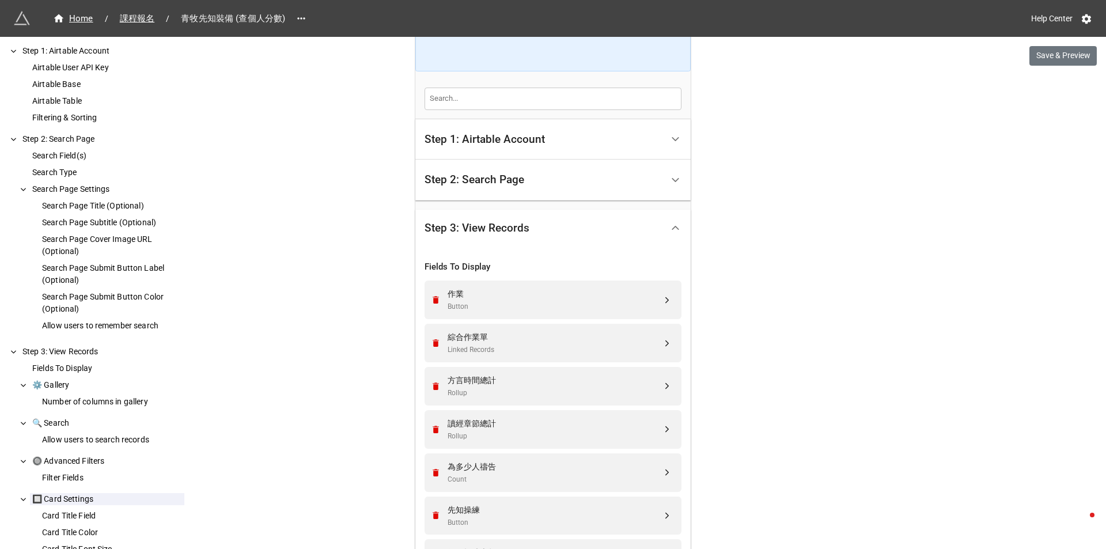
click at [568, 222] on div "Step 3: View Records" at bounding box center [543, 227] width 238 height 27
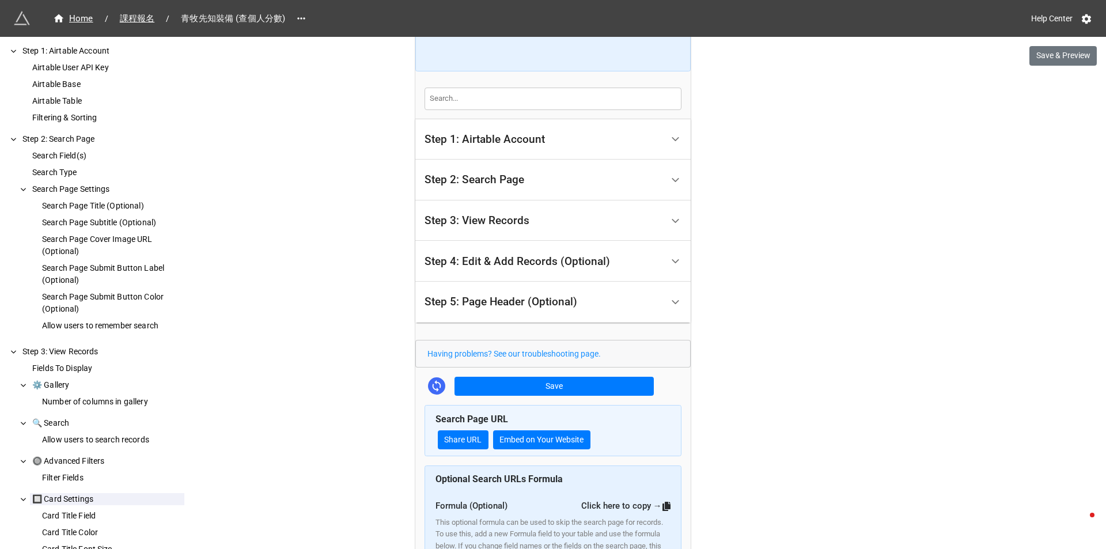
click at [587, 186] on div "Step 2: Search Page" at bounding box center [543, 179] width 238 height 27
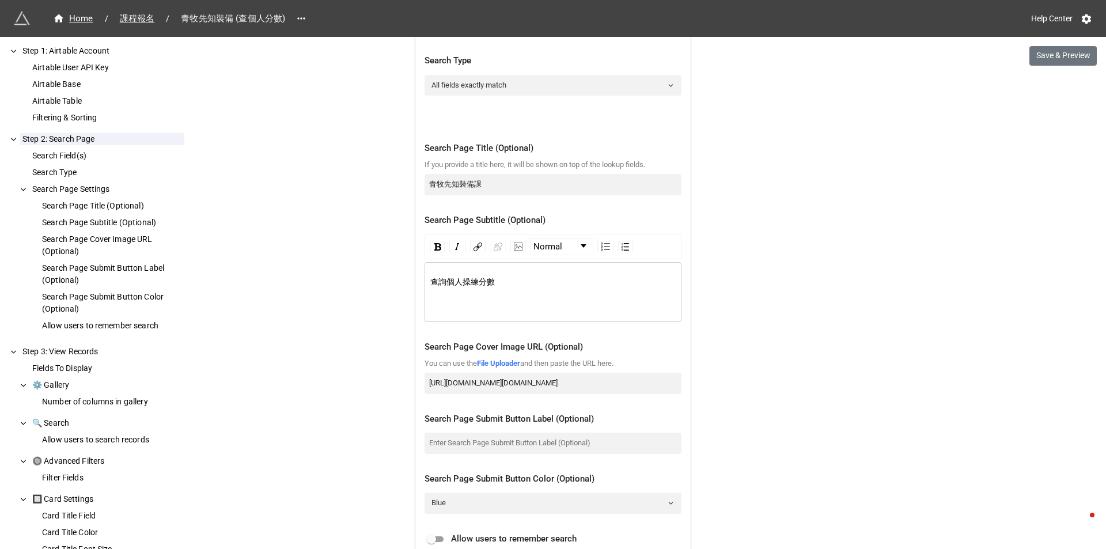
scroll to position [546, 0]
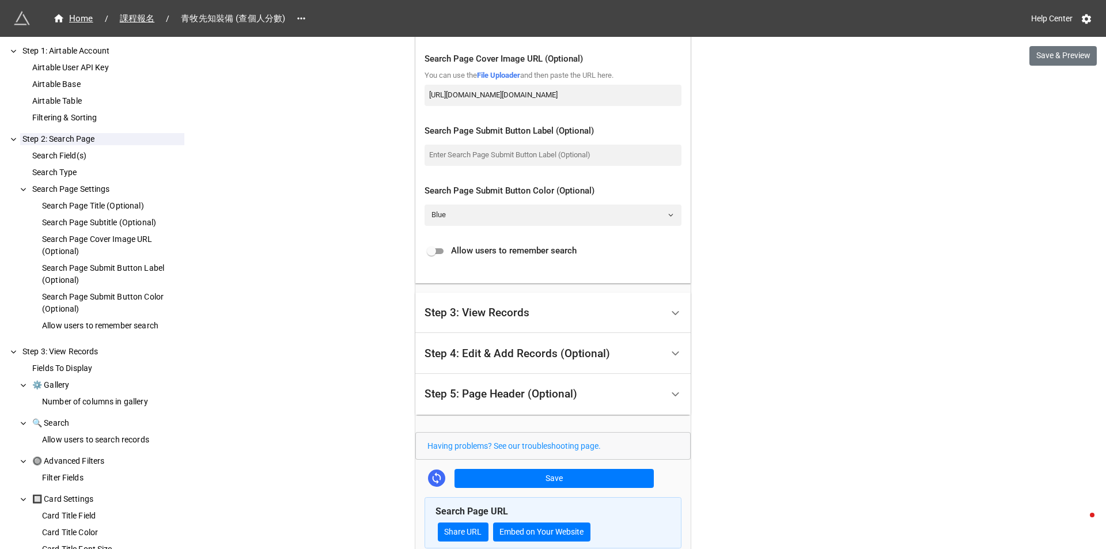
click at [559, 329] on div "Step 3: View Records" at bounding box center [552, 313] width 275 height 41
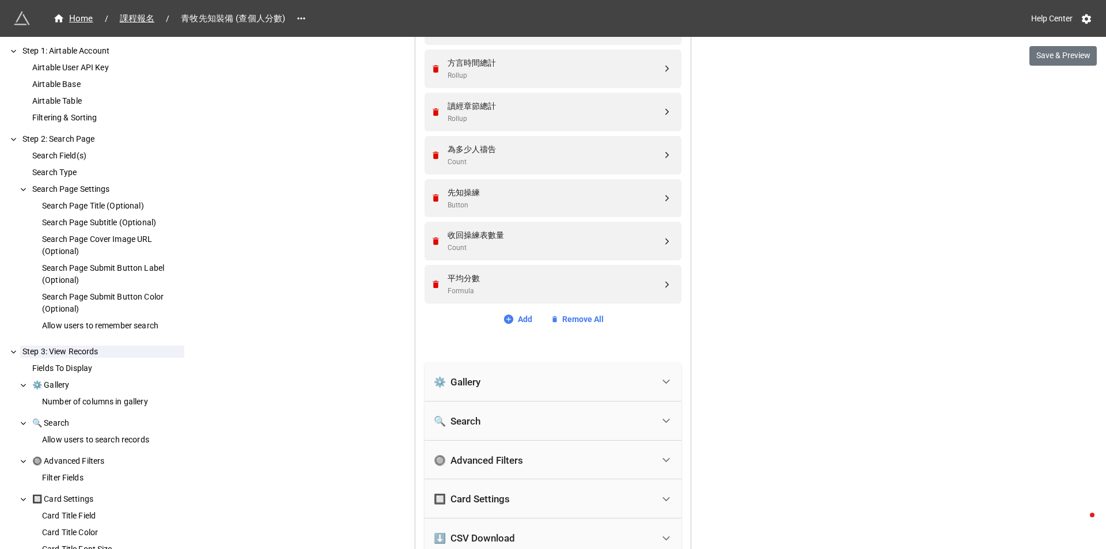
scroll to position [461, 0]
click at [452, 374] on div "⚙️ Gallery" at bounding box center [543, 381] width 219 height 25
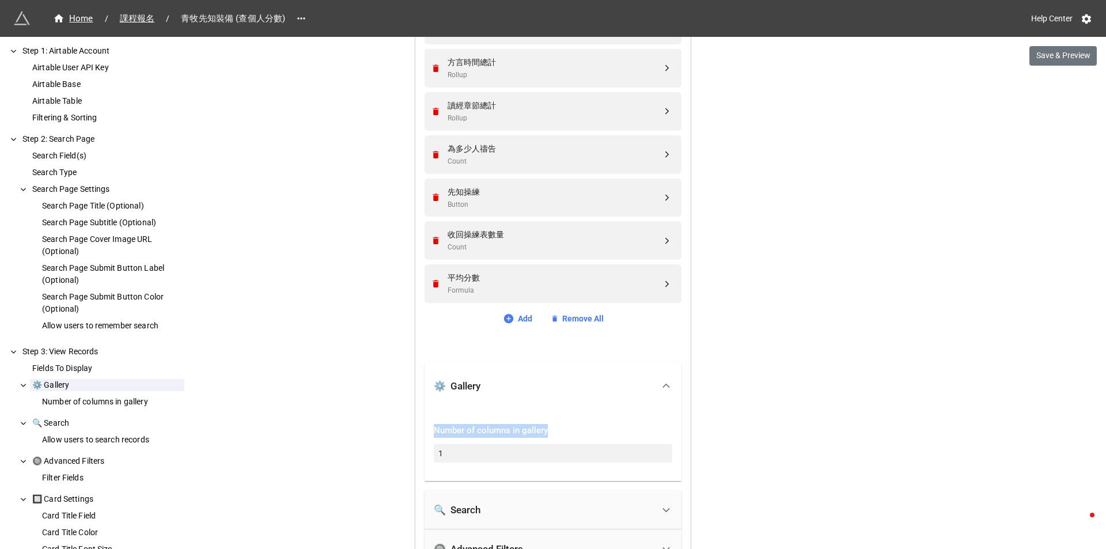
drag, startPoint x: 552, startPoint y: 428, endPoint x: 409, endPoint y: 432, distance: 143.4
click at [409, 432] on div "Home / 課程報名 / 青牧先知裝備 (查個人分數) Help Center Save & Preview How to Setup Step 1: Ai…" at bounding box center [553, 401] width 1106 height 1724
copy div "Number of columns in gallery"
click at [395, 371] on div "Home / 課程報名 / 青牧先知裝備 (查個人分數) Help Center Save & Preview How to Setup Step 1: Ai…" at bounding box center [553, 401] width 1106 height 1724
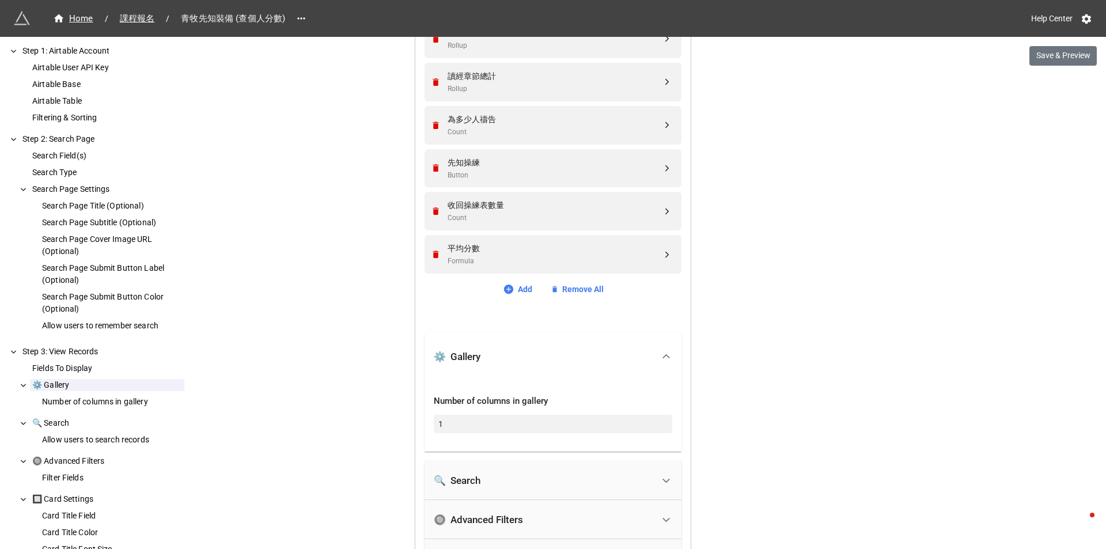
scroll to position [518, 0]
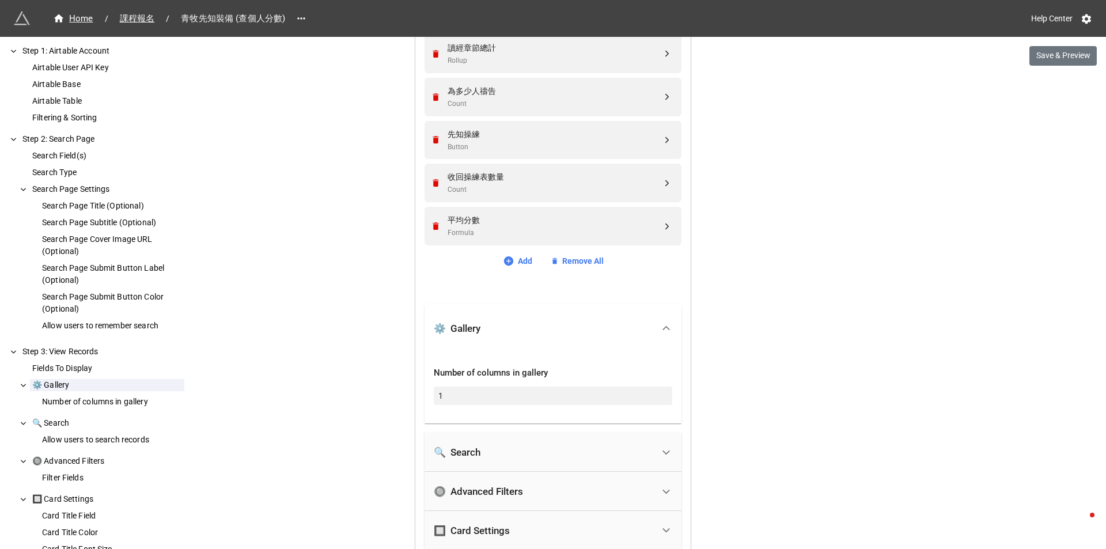
click at [741, 295] on div "Home / 課程報名 / 青牧先知裝備 (查個人分數) Help Center Save & Preview How to Setup Step 1: Ai…" at bounding box center [553, 344] width 1106 height 1724
click at [653, 331] on div at bounding box center [666, 328] width 26 height 26
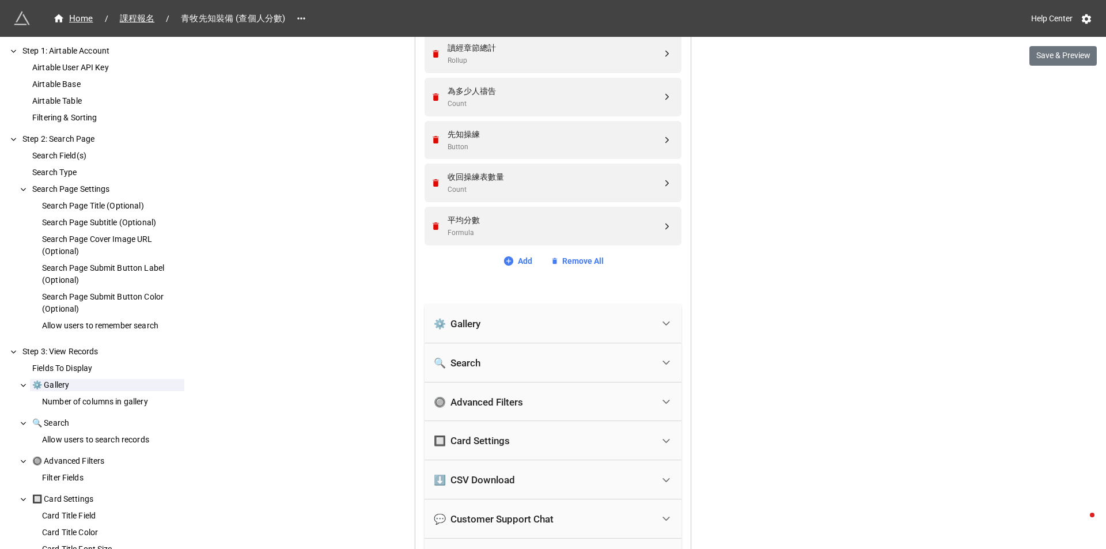
click at [798, 338] on div "Home / 課程報名 / 青牧先知裝備 (查個人分數) Help Center Save & Preview How to Setup Step 1: Ai…" at bounding box center [553, 299] width 1106 height 1634
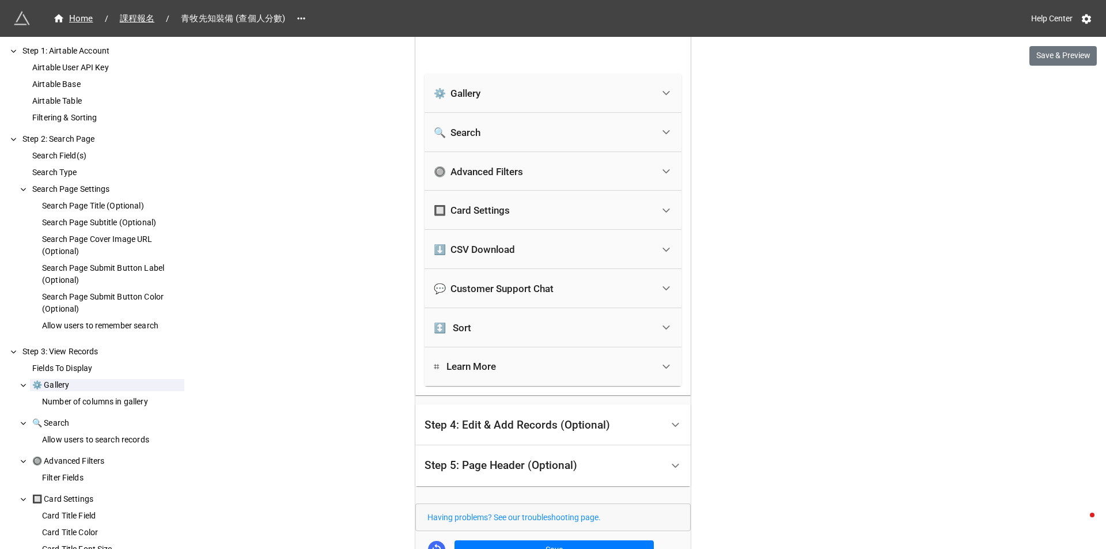
click at [760, 333] on div "Home / 課程報名 / 青牧先知裝備 (查個人分數) Help Center Save & Preview How to Setup Step 1: Ai…" at bounding box center [553, 68] width 1106 height 1634
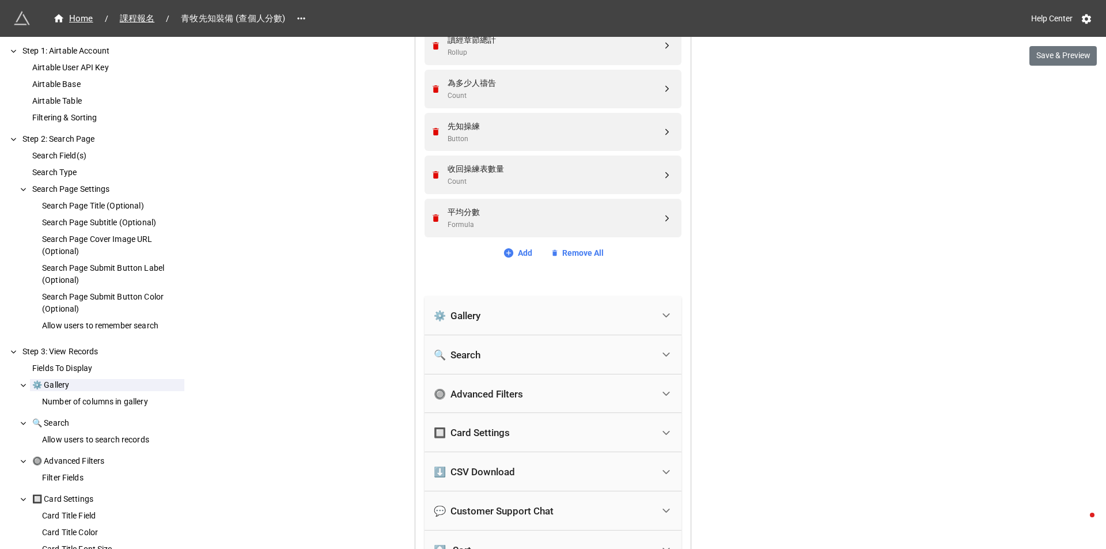
scroll to position [864, 0]
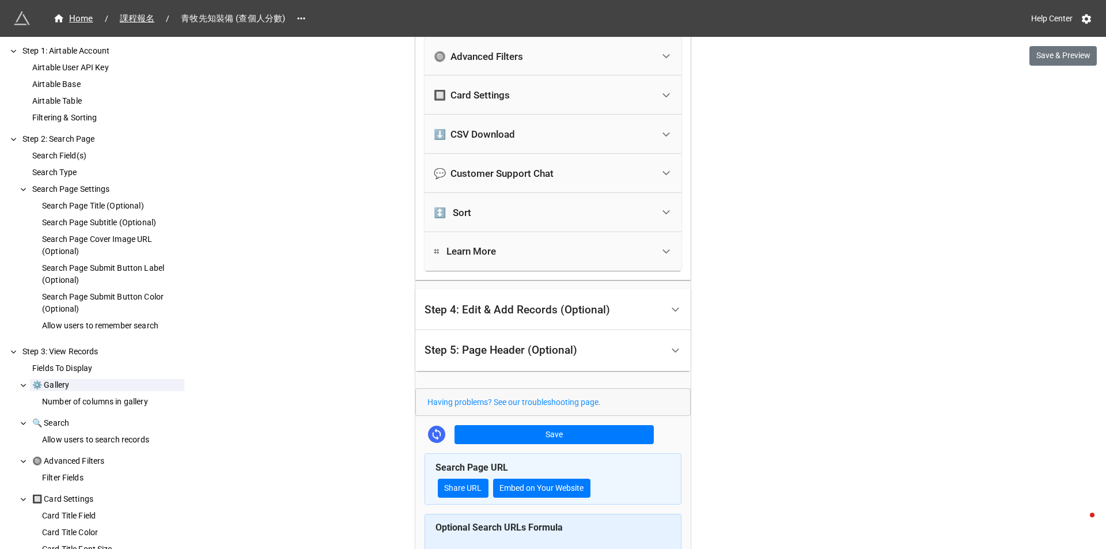
click at [666, 259] on div at bounding box center [666, 251] width 26 height 26
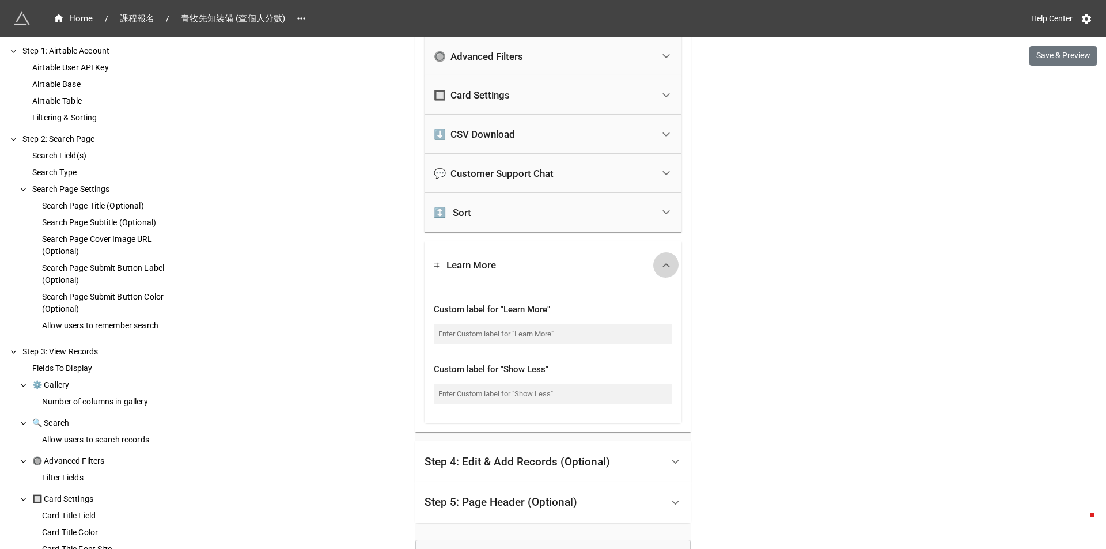
click at [668, 259] on div at bounding box center [666, 265] width 26 height 26
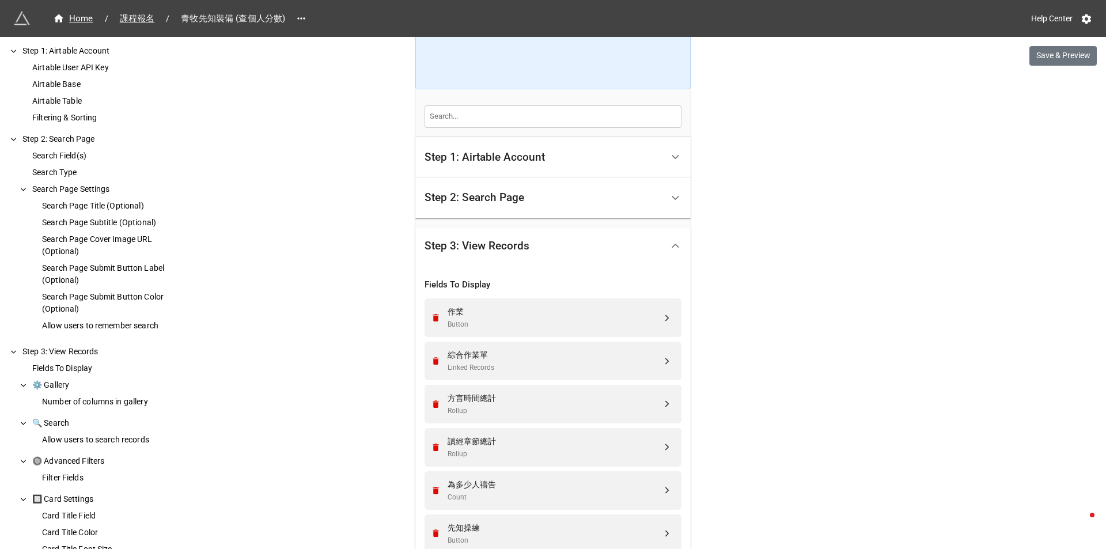
scroll to position [115, 0]
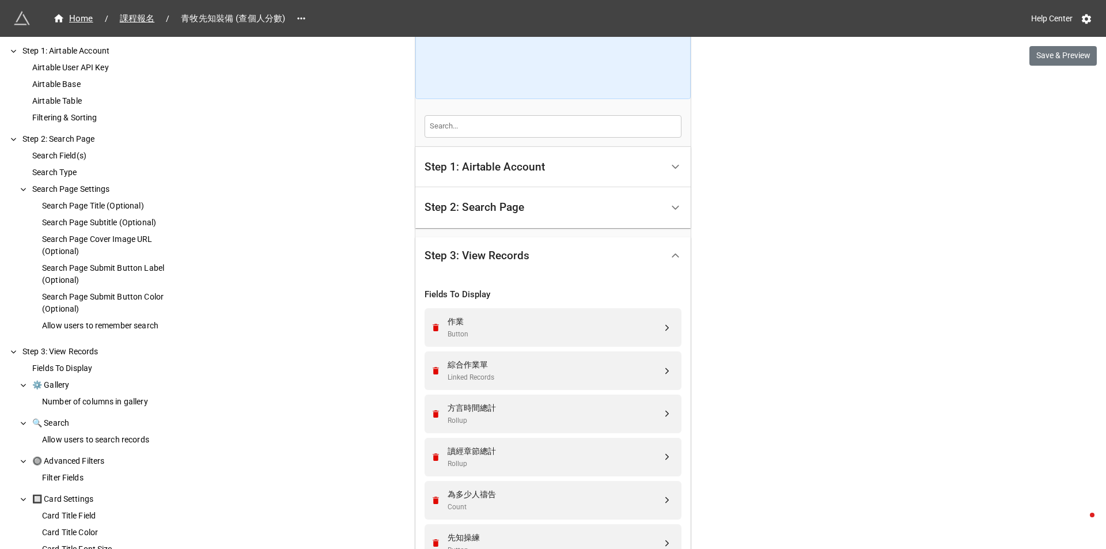
click at [636, 217] on div "Step 2: Search Page" at bounding box center [543, 207] width 238 height 27
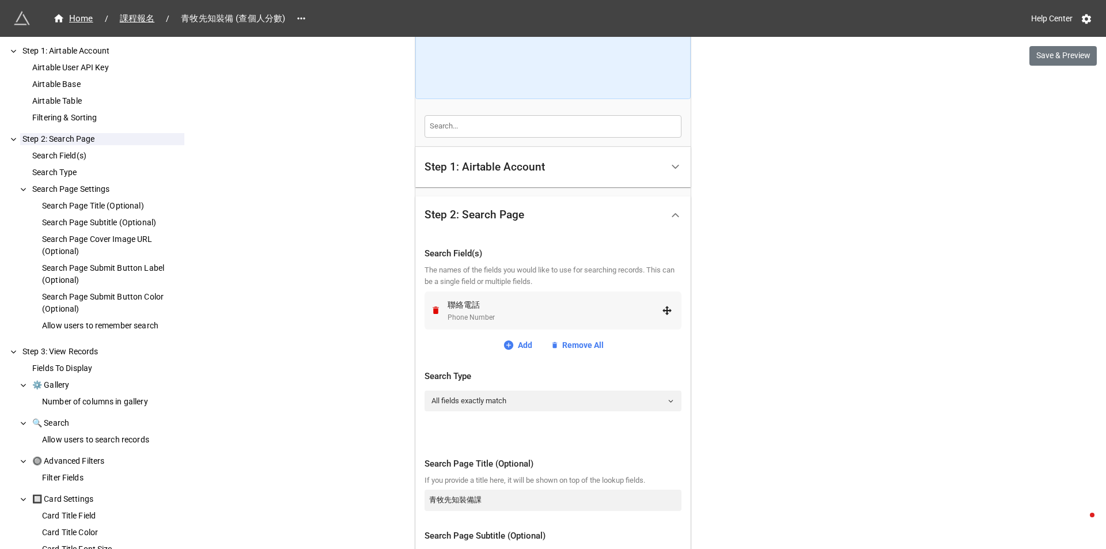
click at [666, 314] on icon at bounding box center [667, 310] width 10 height 10
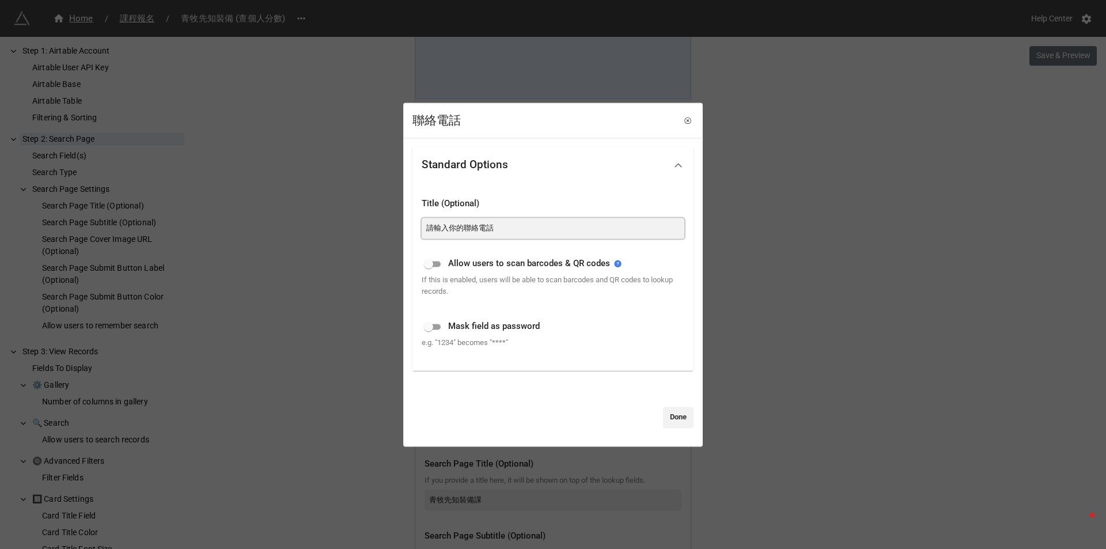
click at [544, 231] on input "請輸入你的聯絡電話" at bounding box center [553, 228] width 263 height 21
click at [523, 199] on div "Title (Optional)" at bounding box center [553, 204] width 263 height 14
click at [541, 164] on div "Standard Options" at bounding box center [544, 164] width 244 height 27
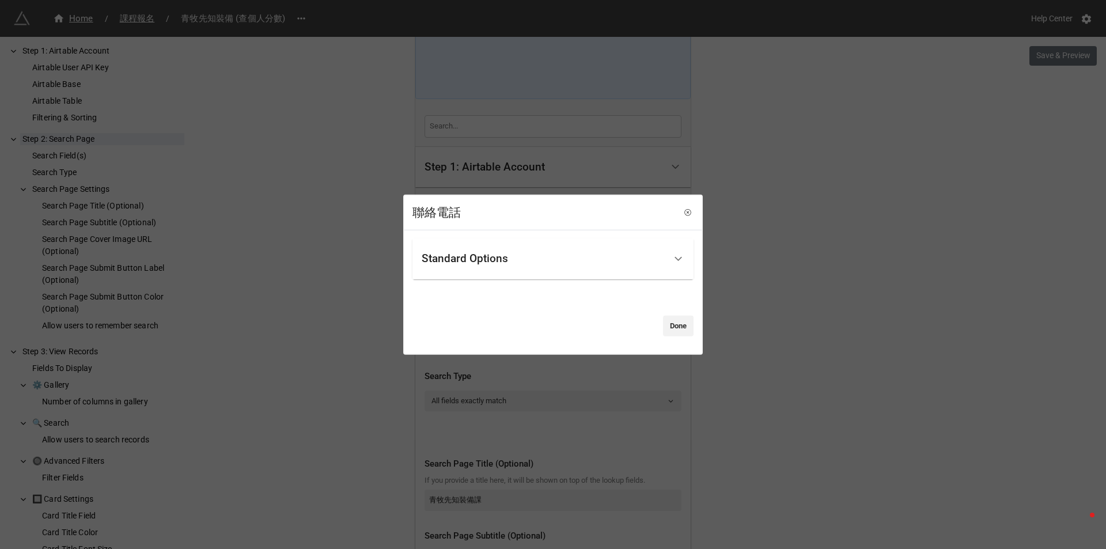
click at [575, 260] on div "Standard Options" at bounding box center [544, 258] width 244 height 27
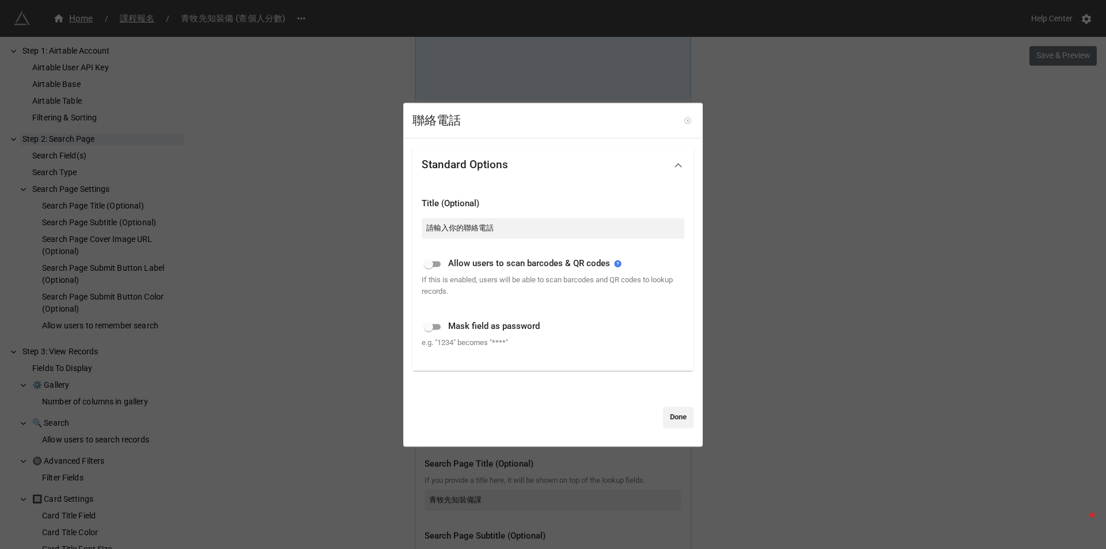
click at [686, 121] on icon at bounding box center [687, 120] width 2 height 2
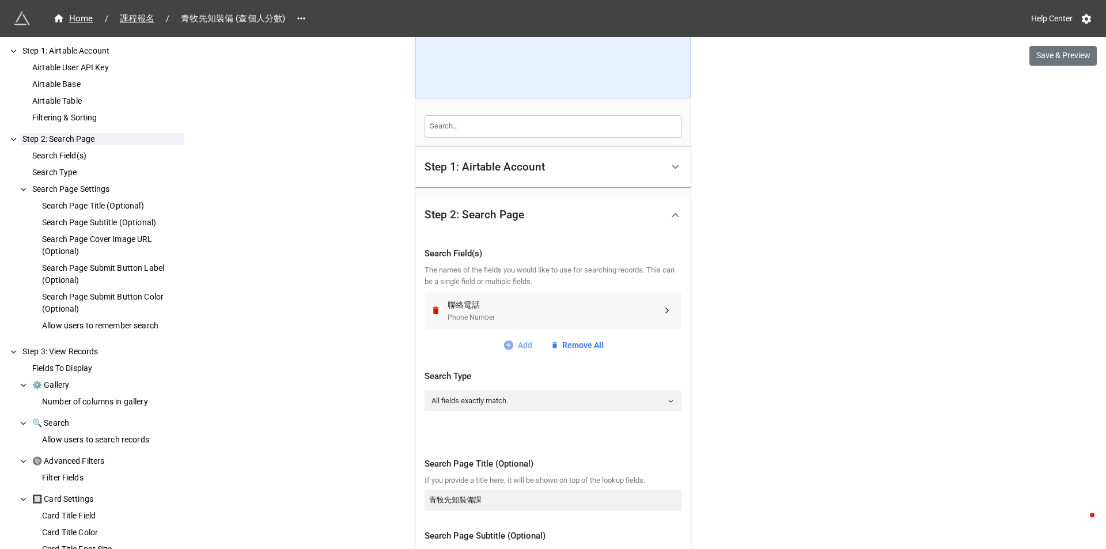
click at [510, 347] on icon at bounding box center [509, 345] width 12 height 12
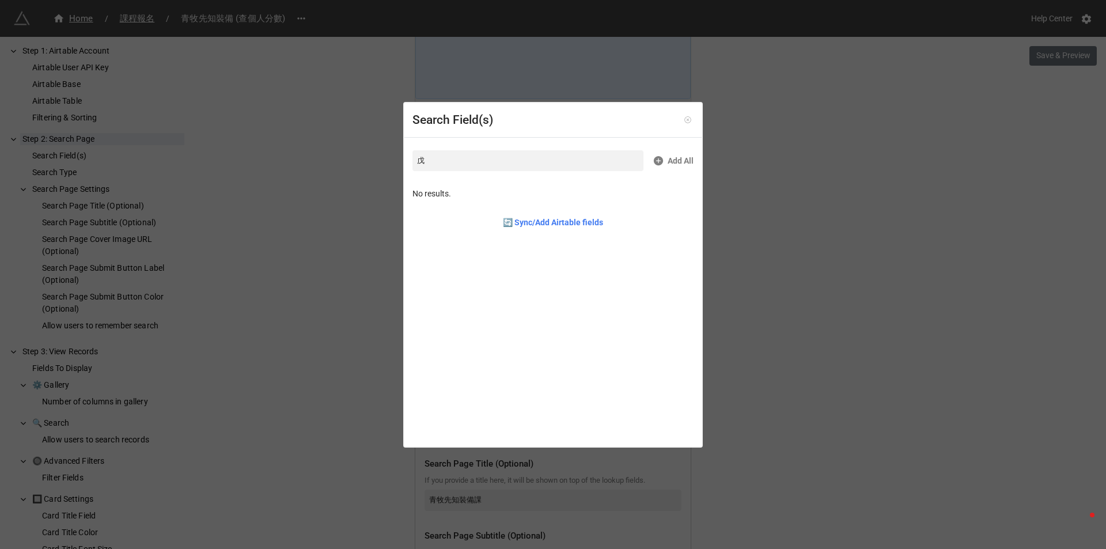
type input "參"
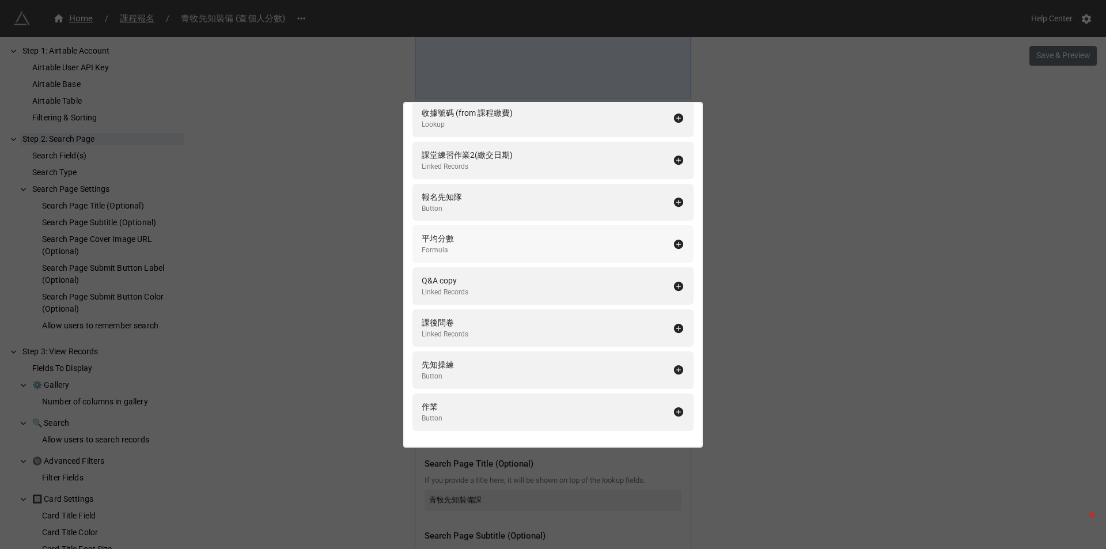
scroll to position [1869, 0]
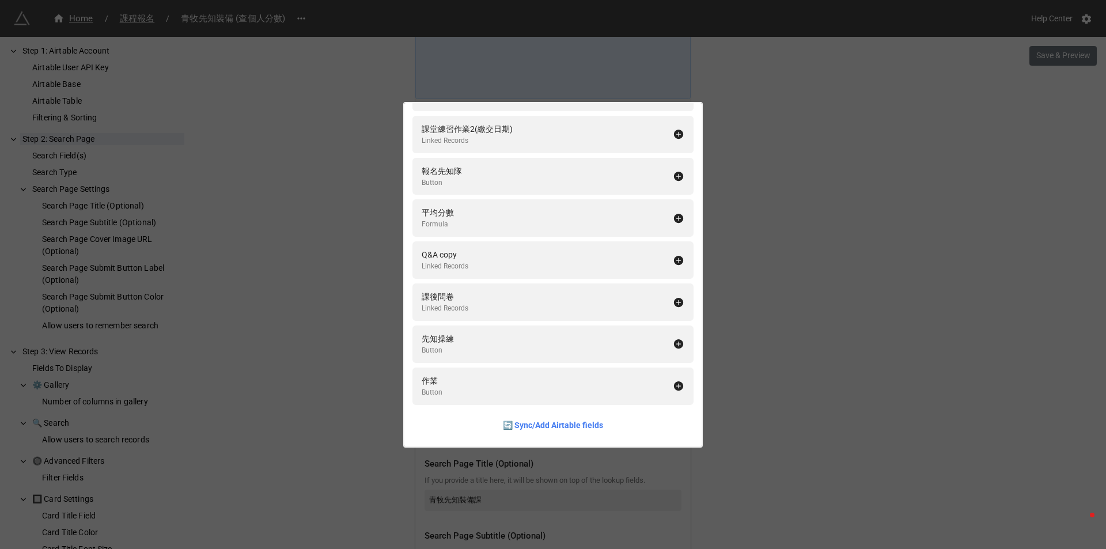
click at [336, 291] on div "Search Field(s) Add All 編號-姓氏 Formula 中文姓名 Single Line Text 所屬小組 Linked Records…" at bounding box center [553, 274] width 1106 height 549
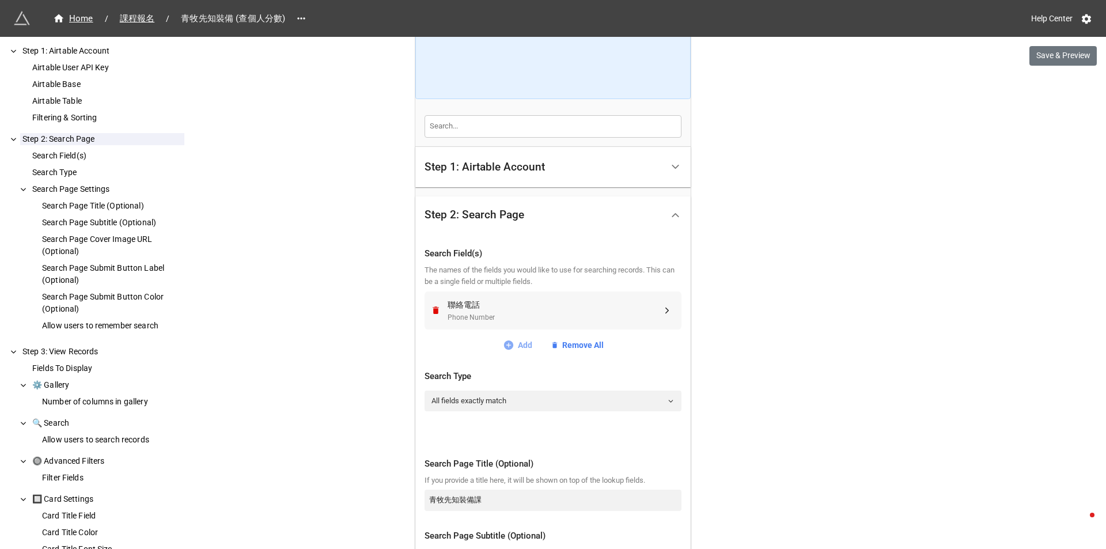
click at [519, 342] on link "Add" at bounding box center [517, 345] width 29 height 13
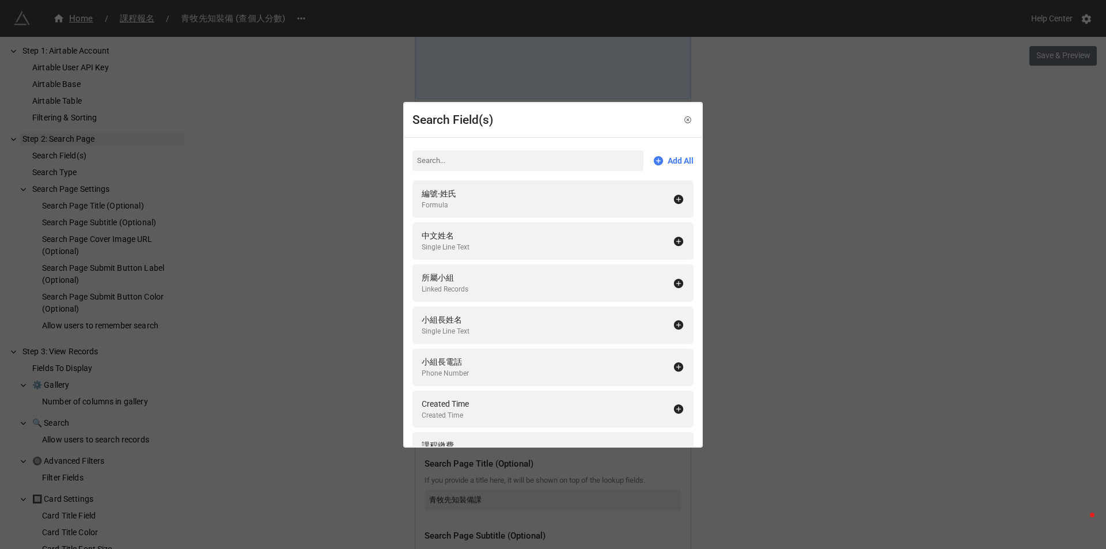
click at [522, 159] on input at bounding box center [527, 160] width 231 height 21
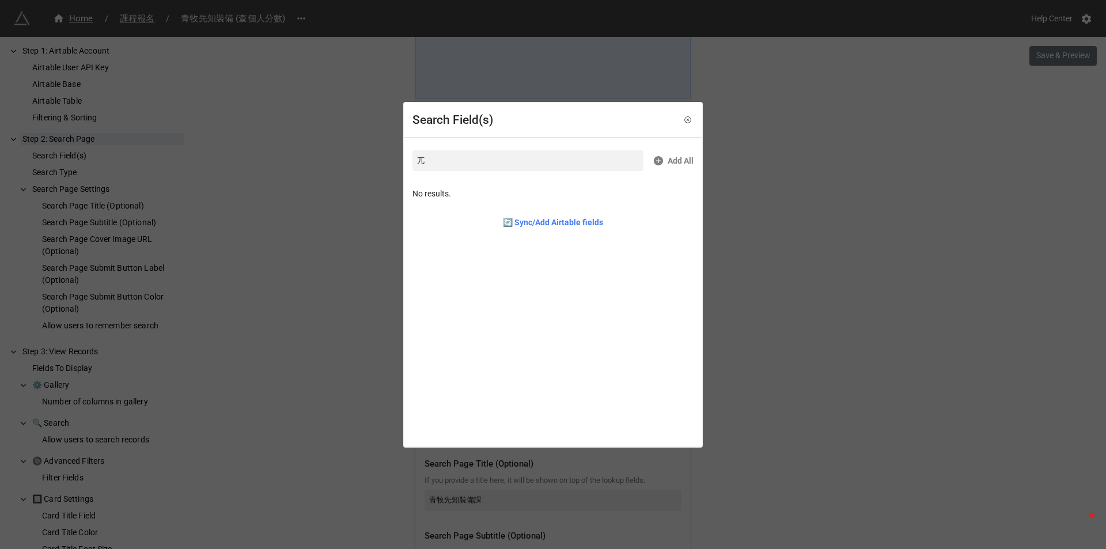
type input "電"
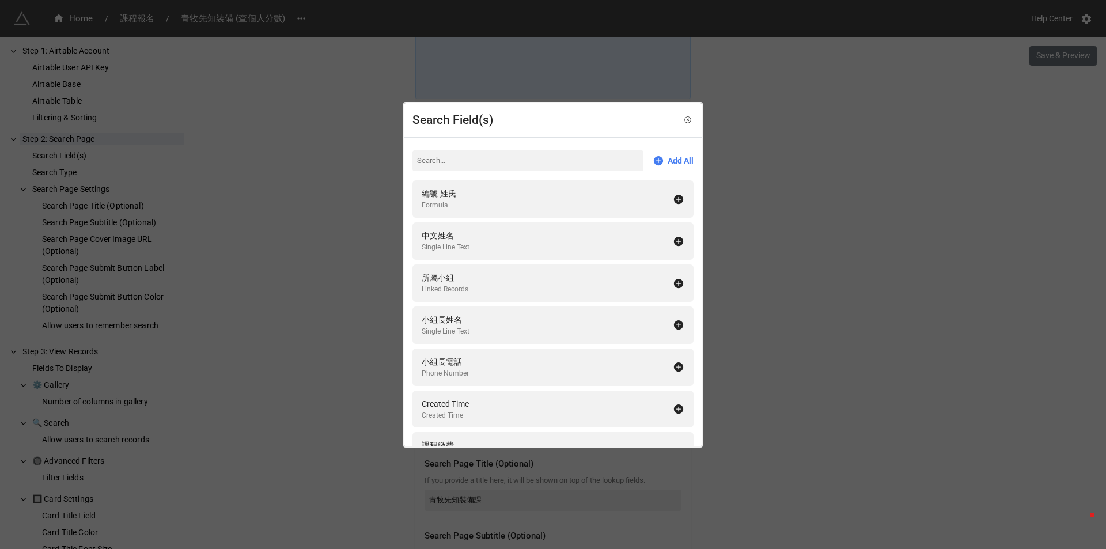
click at [349, 205] on div "Search Field(s) Add All 編號-姓氏 Formula 中文姓名 Single Line Text 所屬小組 Linked Records…" at bounding box center [553, 274] width 1106 height 549
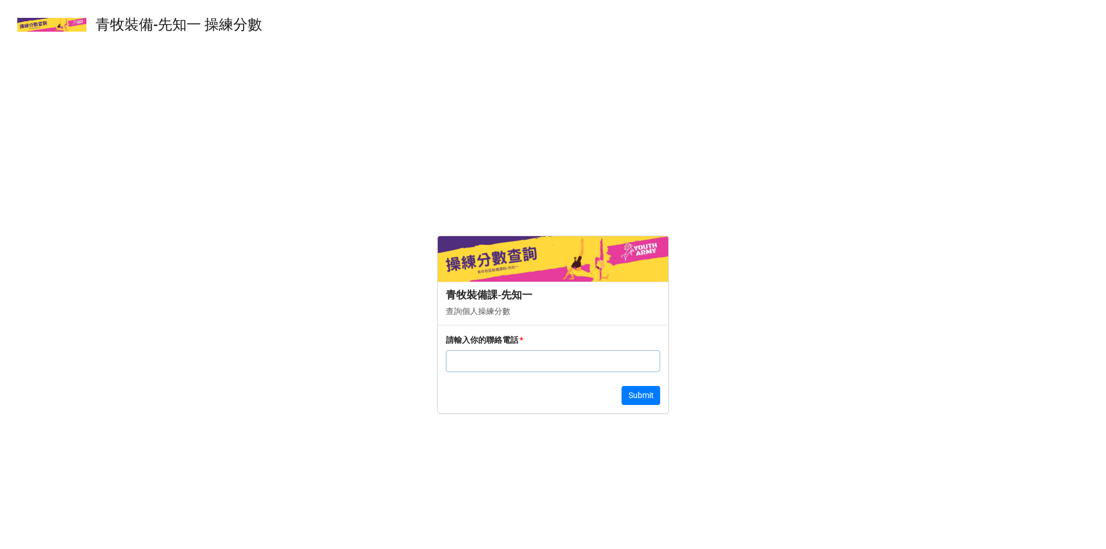
click at [475, 86] on div "青牧裝備-先知一 操練分數 ​ 青牧裝備課-先知一 查詢個人操練分數 請輸入你的聯絡電話 * Submit" at bounding box center [553, 274] width 1106 height 549
click at [265, 189] on form "青牧裝備課-先知一 查詢個人操練分數 請輸入你的聯絡電話 * Submit" at bounding box center [553, 324] width 1106 height 430
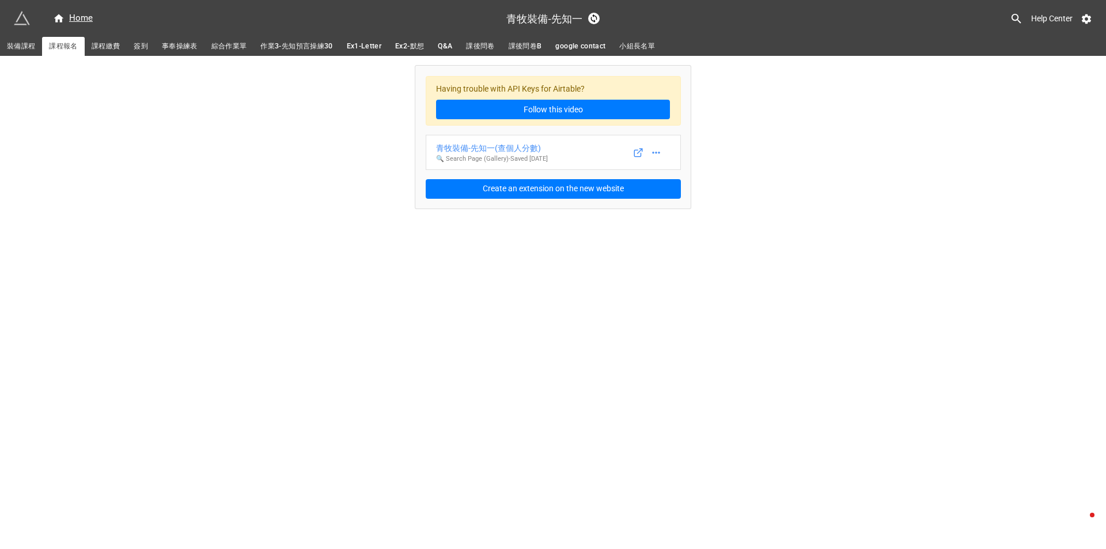
click at [219, 39] on link "綜合作業單" at bounding box center [229, 46] width 50 height 19
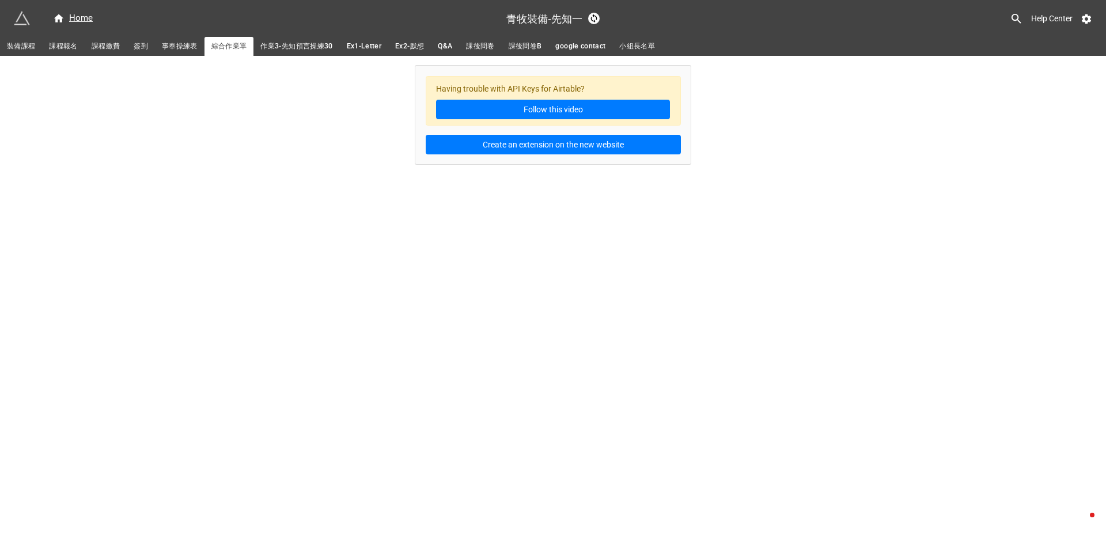
click at [277, 42] on span "作業3-先知預言操練30" at bounding box center [296, 46] width 72 height 12
click at [369, 48] on span "Ex1-Letter" at bounding box center [364, 46] width 35 height 12
click at [410, 45] on span "Ex2-默想" at bounding box center [409, 46] width 29 height 12
click at [484, 48] on span "課後問卷" at bounding box center [480, 46] width 28 height 12
click at [571, 46] on span "google contact" at bounding box center [580, 46] width 50 height 12
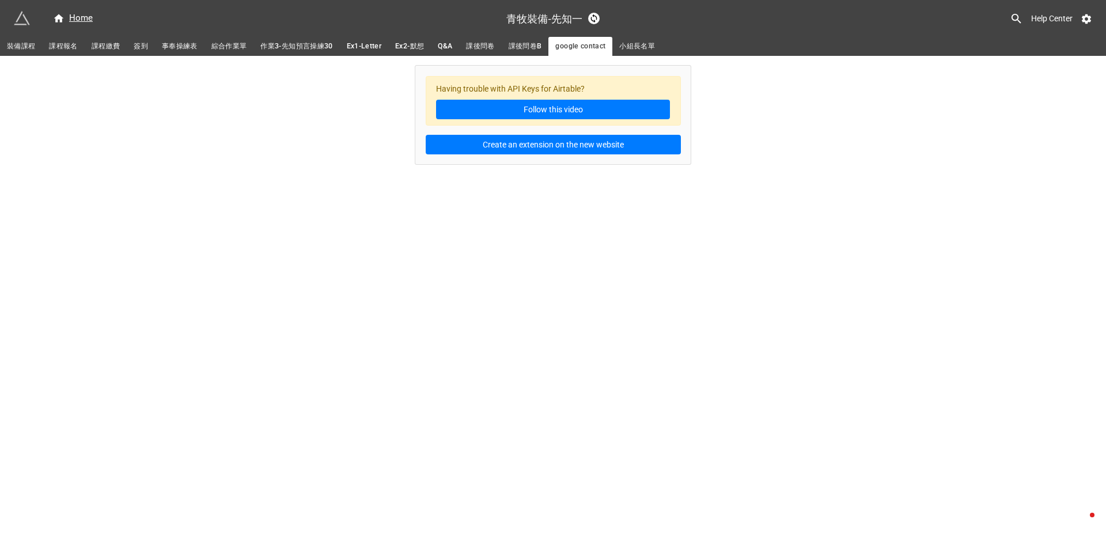
click at [633, 44] on span "小組長名單" at bounding box center [637, 46] width 36 height 12
click at [440, 43] on link "Q&A" at bounding box center [445, 46] width 28 height 19
click at [480, 41] on span "課後問卷" at bounding box center [480, 46] width 28 height 12
click at [324, 49] on span "作業3-先知預言操練30" at bounding box center [296, 46] width 72 height 12
click at [215, 52] on span "綜合作業單" at bounding box center [229, 46] width 36 height 12
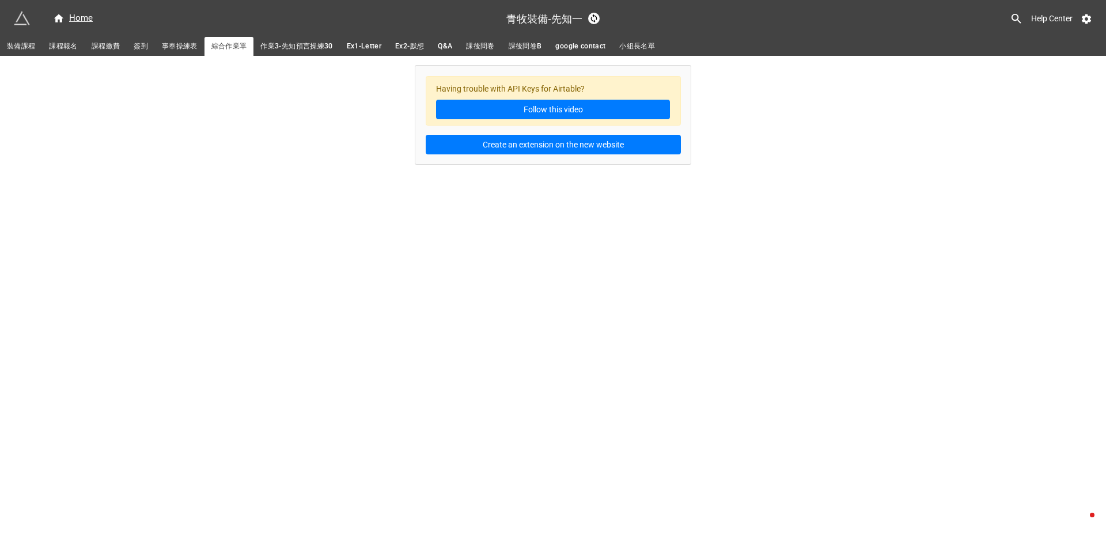
click at [186, 48] on span "事奉操練表" at bounding box center [180, 46] width 36 height 12
click at [137, 47] on span "簽到" at bounding box center [141, 46] width 14 height 12
click at [107, 47] on span "課程繳費" at bounding box center [106, 46] width 28 height 12
click at [73, 47] on span "課程報名" at bounding box center [63, 46] width 28 height 12
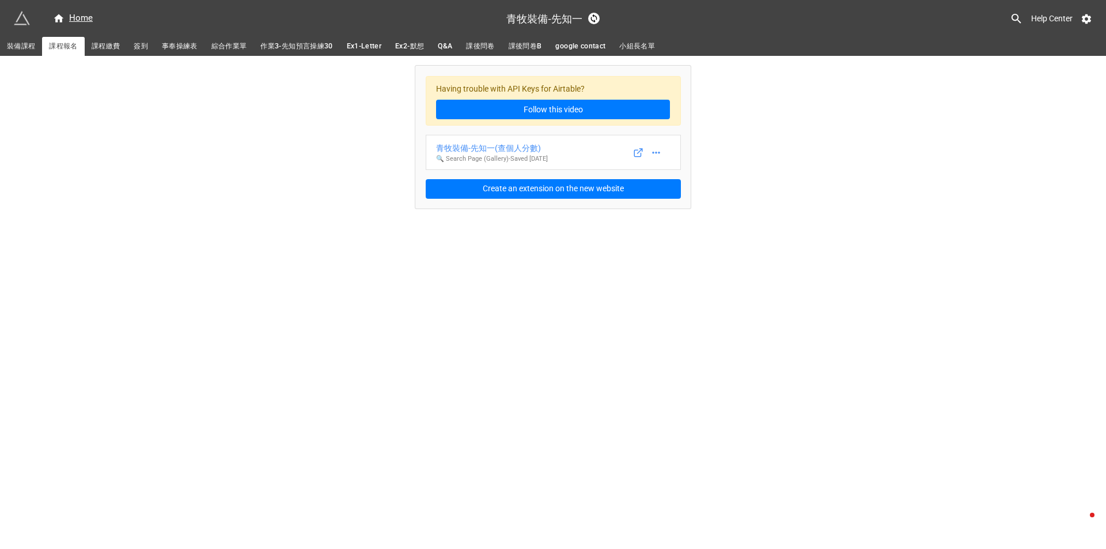
click at [26, 48] on span "裝備課程" at bounding box center [21, 46] width 28 height 12
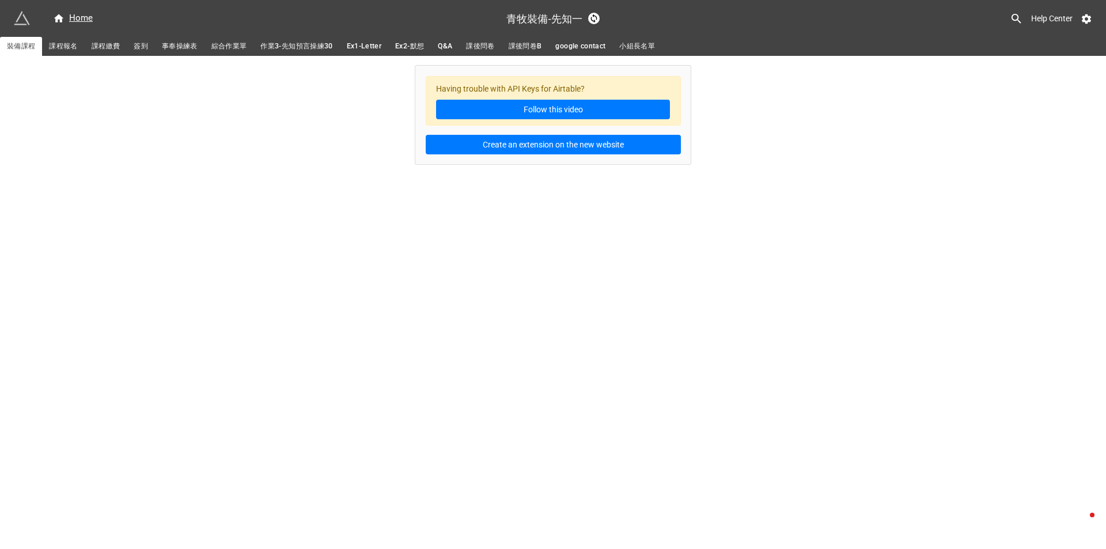
click at [50, 41] on span "課程報名" at bounding box center [63, 46] width 28 height 12
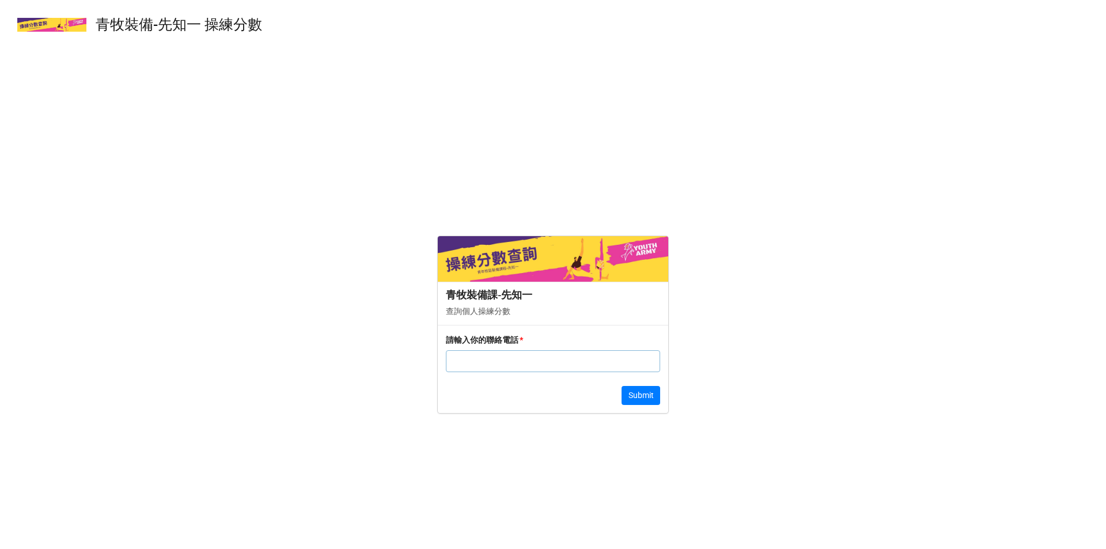
click at [287, 234] on form "青牧裝備課-先知一 查詢個人操練分數 請輸入你的聯絡電話 * Submit" at bounding box center [553, 324] width 1106 height 430
click at [465, 105] on div "青牧先知裝備課 - 操練分數 ​ 青牧裝備課-先知一 查詢個人操練分數 請輸入你的聯絡電話 * Submit" at bounding box center [553, 274] width 1106 height 549
click at [332, 242] on form "青牧先知裝備課 查詢個人操練分數 請輸入你的聯絡電話 * Submit" at bounding box center [553, 324] width 1106 height 430
click at [575, 361] on input "text" at bounding box center [553, 361] width 214 height 22
click at [504, 364] on input "text" at bounding box center [553, 361] width 214 height 22
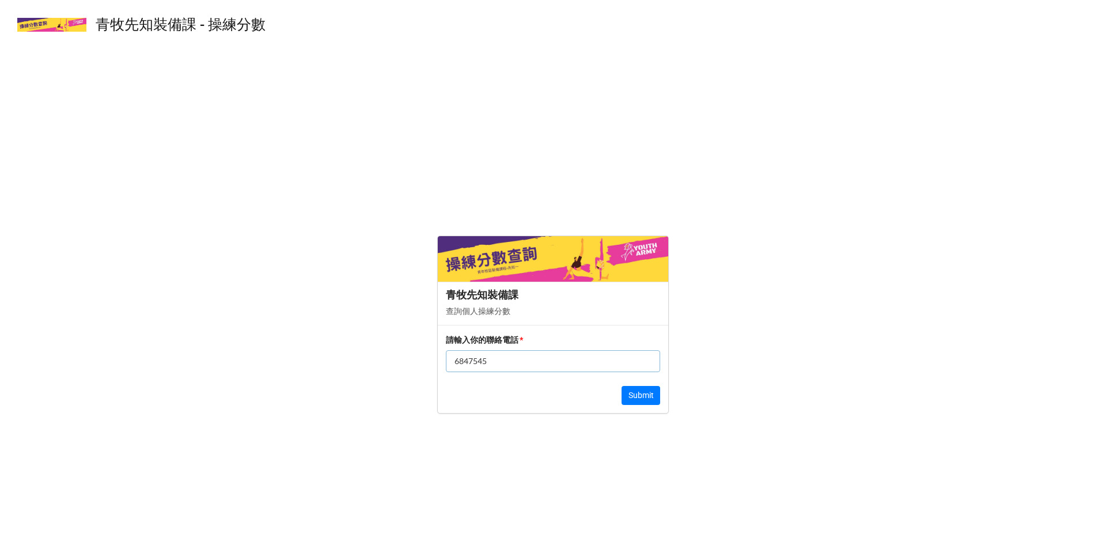
type input "68475453"
click button "Submit" at bounding box center [640, 396] width 39 height 20
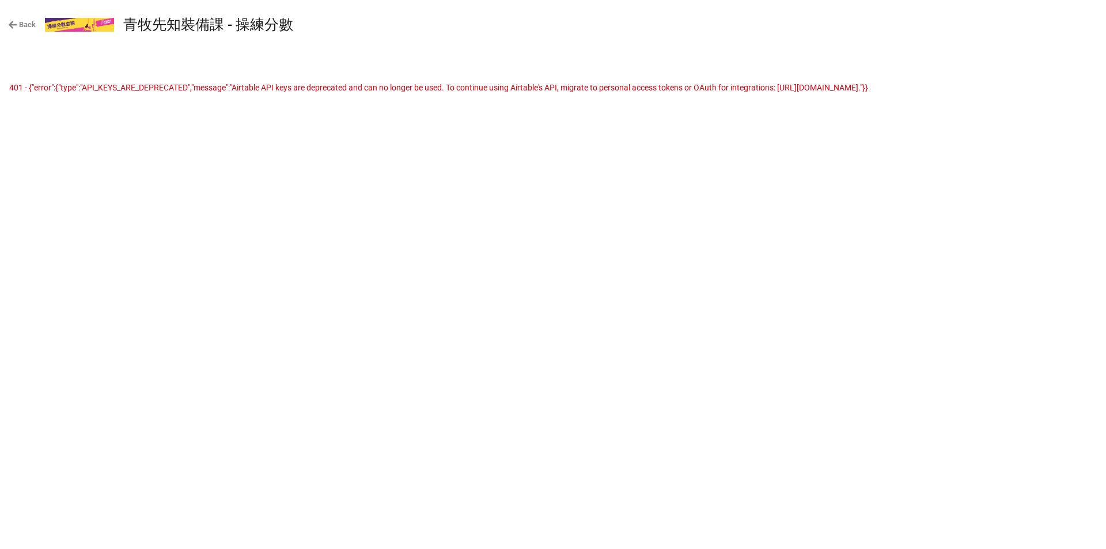
drag, startPoint x: 1059, startPoint y: 90, endPoint x: 10, endPoint y: 122, distance: 1048.6
click at [10, 122] on div "Back 青牧先知裝備課 - 操練分數 ​ 401 - {"error":{"type":"API_KEYS_ARE_DEPRECATED","message…" at bounding box center [553, 274] width 1106 height 549
copy p "401 - {"error":{"type":"API_KEYS_ARE_DEPRECATED","message":"Airtable API keys a…"
click at [75, 138] on div "Back 青牧先知裝備課 - 操練分數 ​ 401 - {"error":{"type":"API_KEYS_ARE_DEPRECATED","message…" at bounding box center [553, 274] width 1106 height 549
click at [26, 22] on link "Back" at bounding box center [22, 25] width 28 height 12
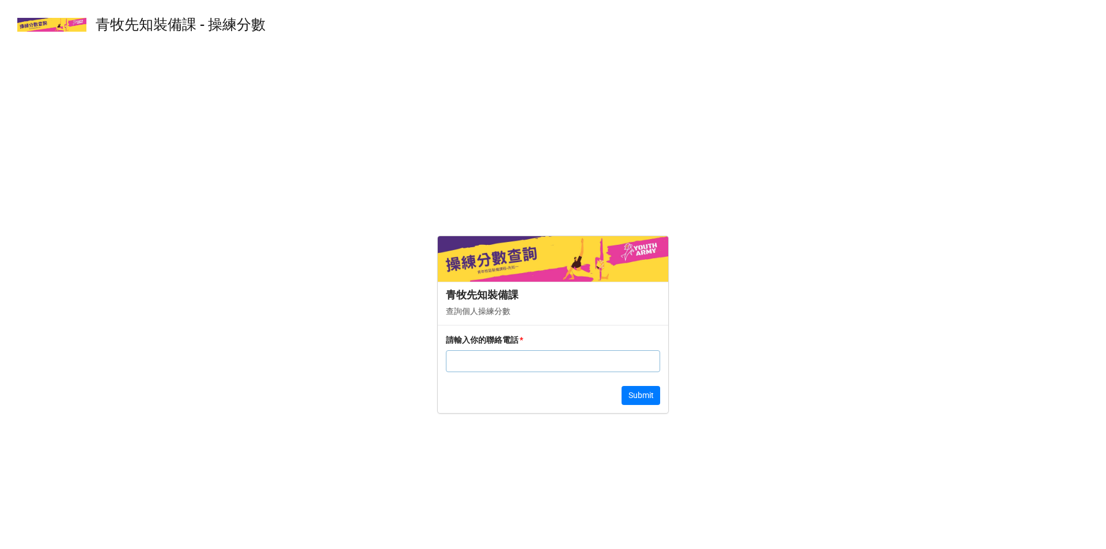
click at [519, 363] on input "text" at bounding box center [553, 361] width 214 height 22
type input "68475453"
click button "Submit" at bounding box center [640, 396] width 39 height 20
click at [496, 359] on input "text" at bounding box center [553, 361] width 214 height 22
type input "68475453"
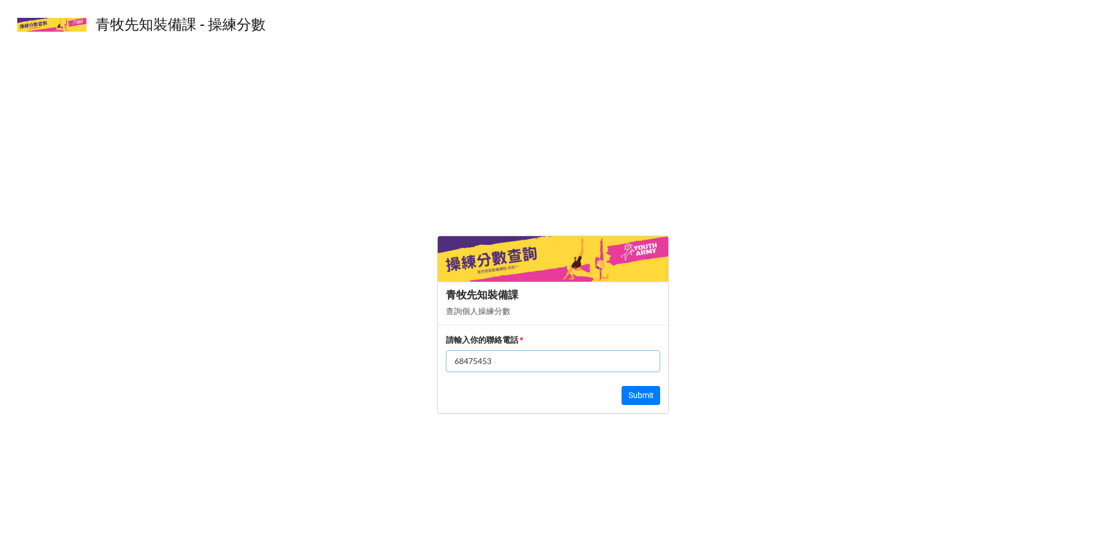
click button "Submit" at bounding box center [640, 396] width 39 height 20
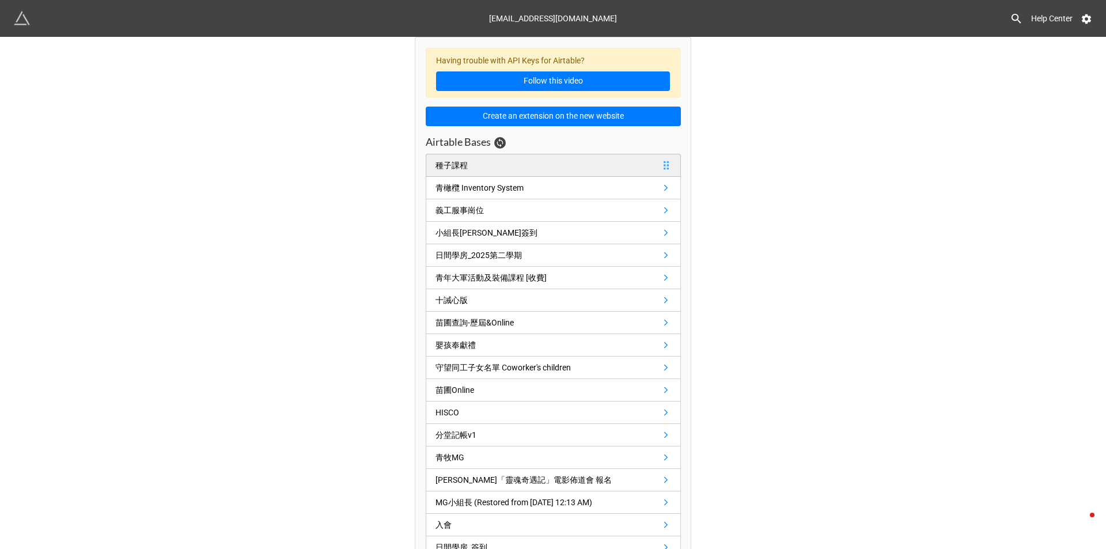
click at [487, 165] on link "種子課程" at bounding box center [553, 165] width 255 height 23
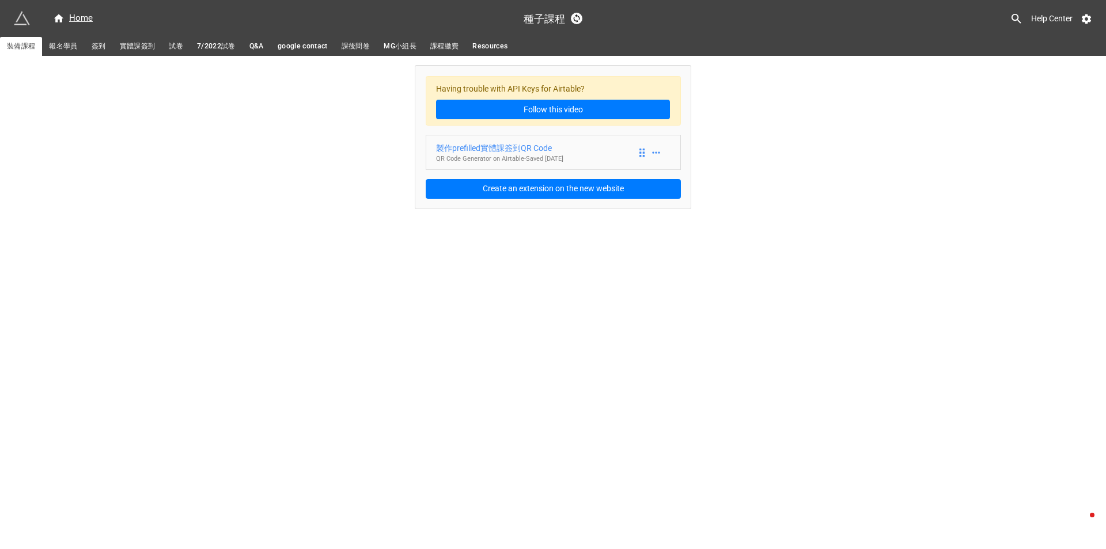
click at [450, 152] on div "製作prefilled實體課簽到QR Code" at bounding box center [499, 148] width 127 height 13
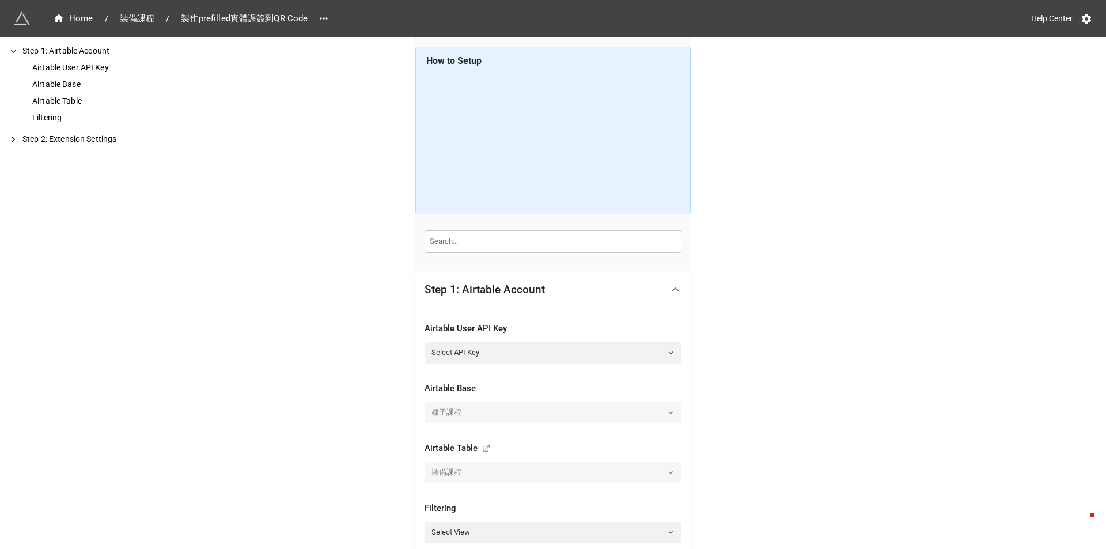
click at [386, 338] on div "Home / 裝備課程 / 製作prefilled實體課簽到QR Code Help Center How to Setup Step 1: Airtable…" at bounding box center [553, 353] width 1106 height 706
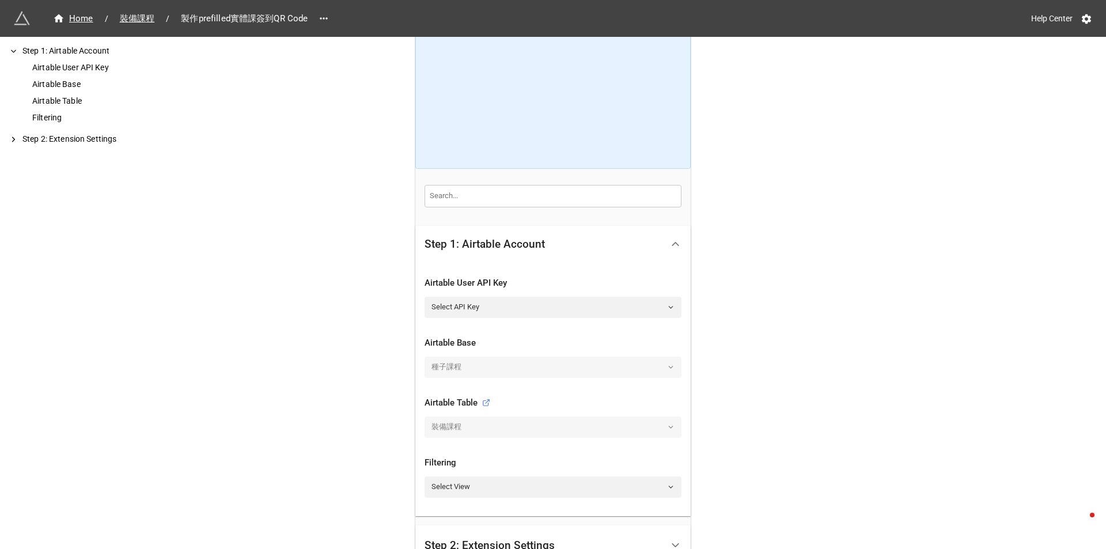
scroll to position [115, 0]
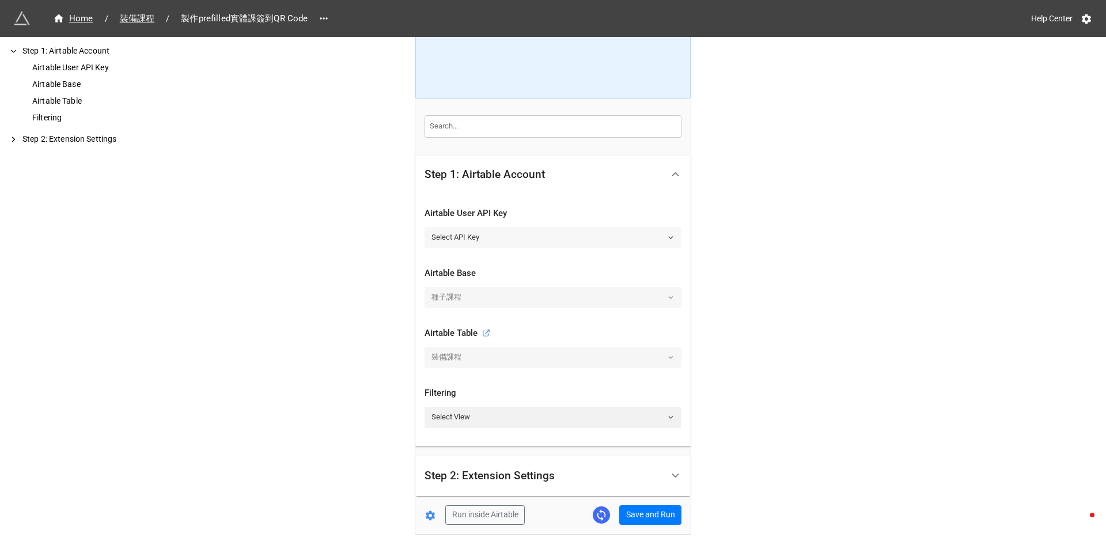
click at [424, 236] on link "Select API Key" at bounding box center [552, 237] width 257 height 21
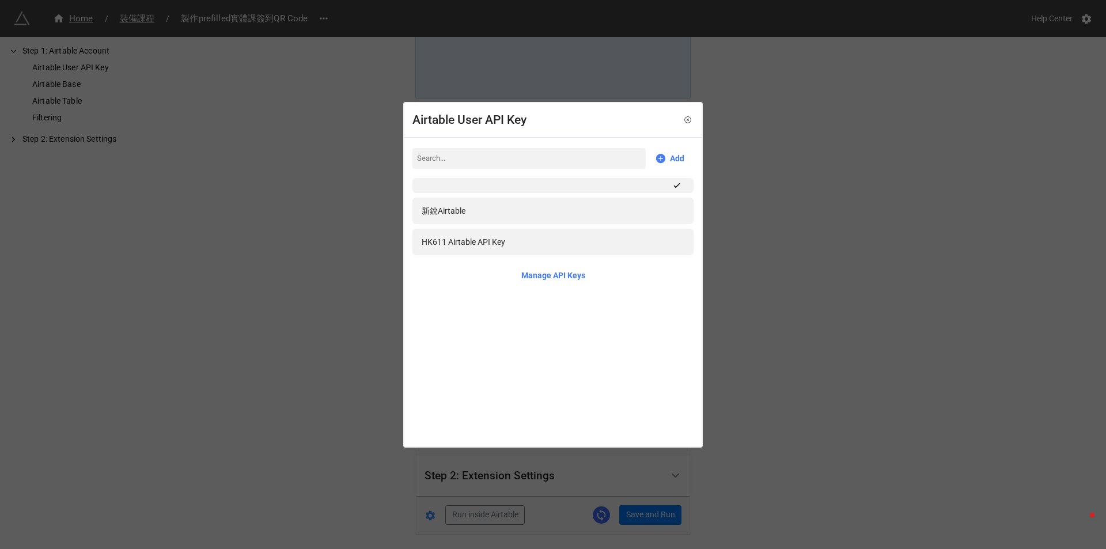
click at [314, 215] on div "Airtable User API Key Add 新銳Airtable HK611 Airtable API Key Manage API Keys" at bounding box center [553, 274] width 1106 height 549
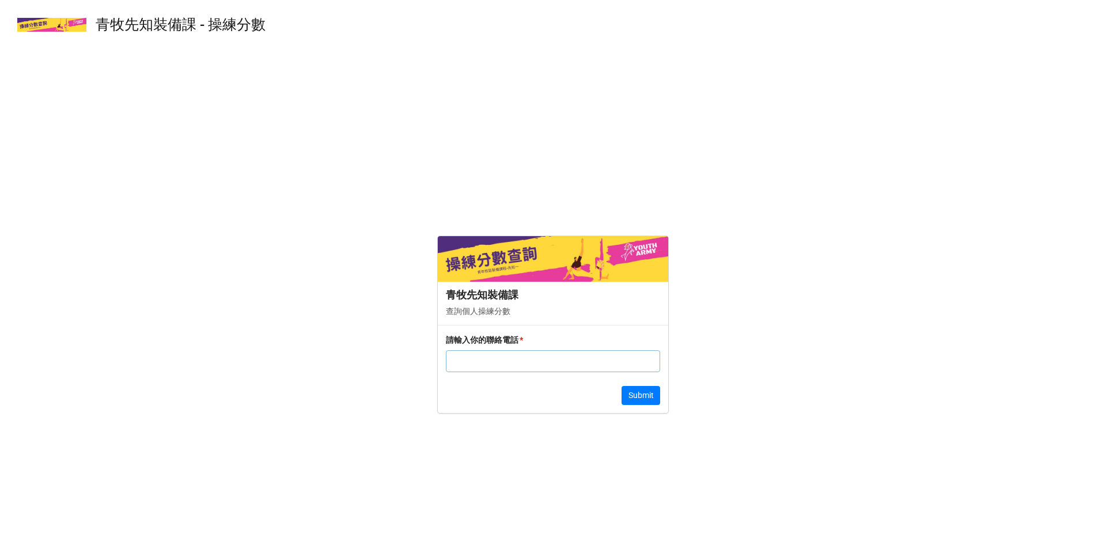
click at [291, 154] on form "青牧先知裝備課 查詢個人操練分數 請輸入你的聯絡電話 * Submit" at bounding box center [553, 324] width 1106 height 430
click at [509, 356] on input "text" at bounding box center [553, 361] width 214 height 22
type input "68475453"
click button "Submit" at bounding box center [640, 396] width 39 height 20
click at [502, 355] on input "text" at bounding box center [553, 361] width 214 height 22
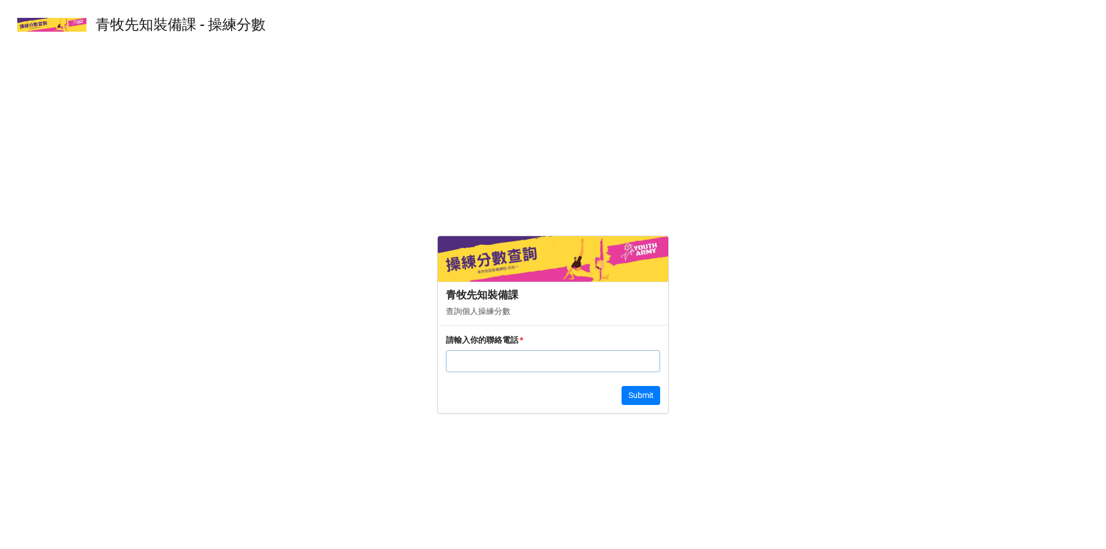
click at [604, 359] on input "text" at bounding box center [553, 361] width 214 height 22
type input "68475453"
click button "Submit" at bounding box center [640, 396] width 39 height 20
click at [510, 362] on input "text" at bounding box center [553, 361] width 214 height 22
type input "13212465"
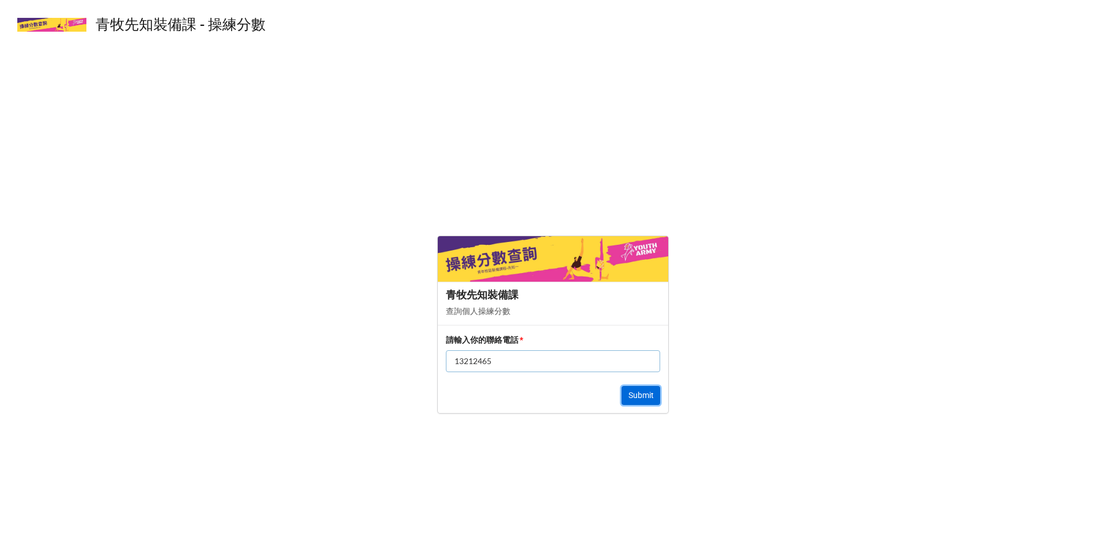
click at [643, 404] on button "Submit" at bounding box center [640, 396] width 39 height 20
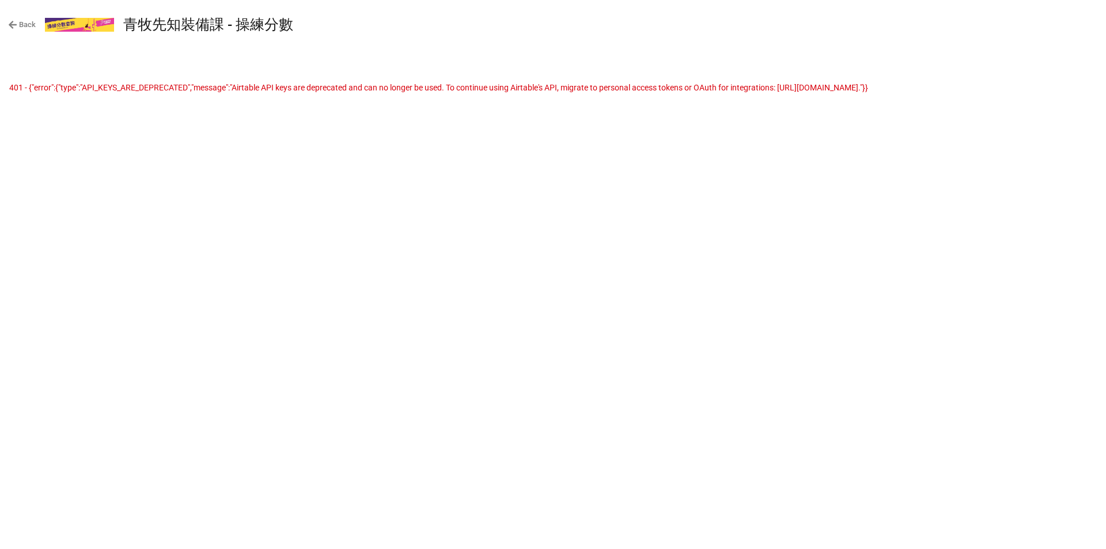
click at [10, 26] on icon at bounding box center [13, 25] width 8 height 8
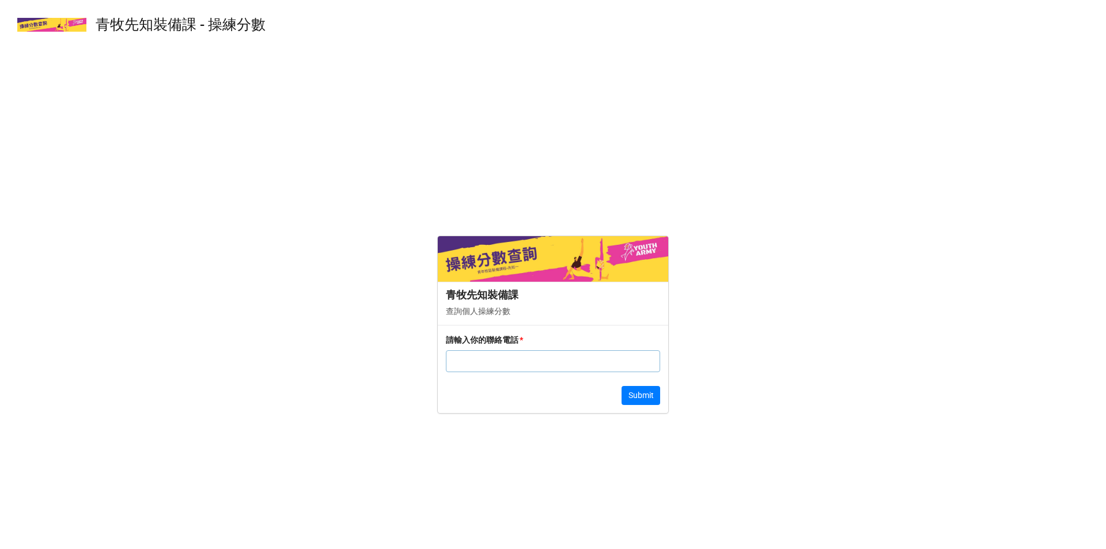
click at [40, 25] on img at bounding box center [51, 25] width 69 height 14
click at [532, 265] on img at bounding box center [553, 258] width 230 height 45
drag, startPoint x: 410, startPoint y: 215, endPoint x: 385, endPoint y: 196, distance: 31.2
click at [385, 196] on form "青牧先知裝備課 查詢個人操練分數 請輸入你的聯絡電話 * Submit" at bounding box center [553, 324] width 1106 height 430
click at [504, 249] on img at bounding box center [553, 258] width 230 height 45
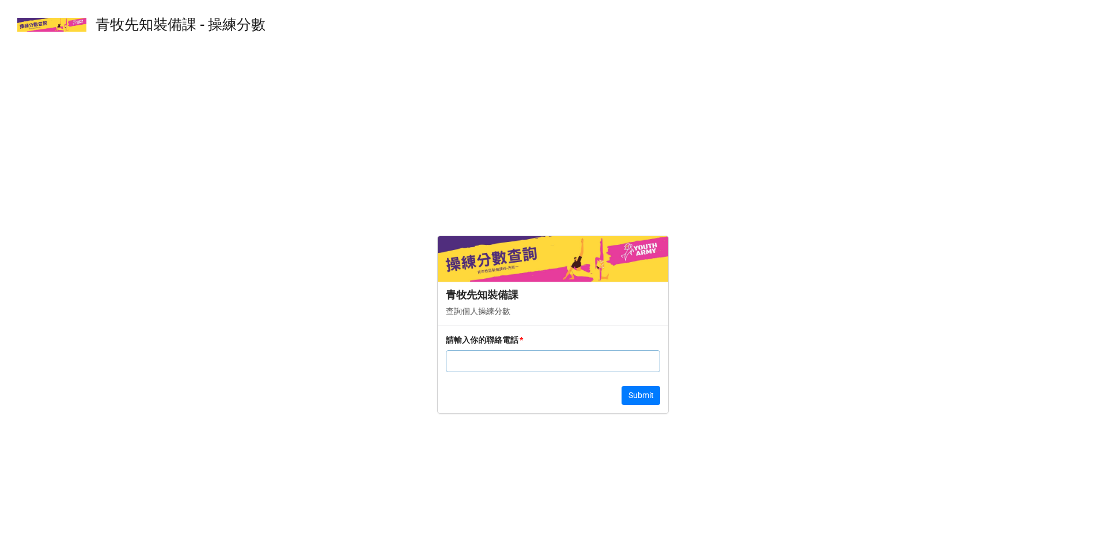
click at [515, 211] on form "青牧先知裝備課 查詢個人操練分數 請輸入你的聯絡電話 * Submit" at bounding box center [553, 324] width 1106 height 430
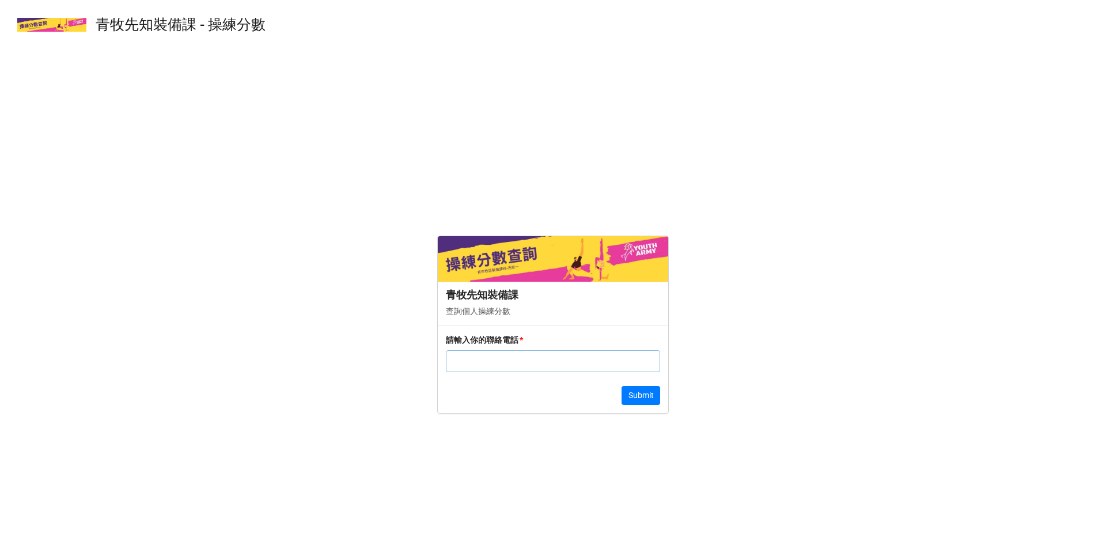
click at [515, 211] on form "青牧先知裝備課 查詢個人操練分數 請輸入你的聯絡電話 * Submit" at bounding box center [553, 324] width 1106 height 430
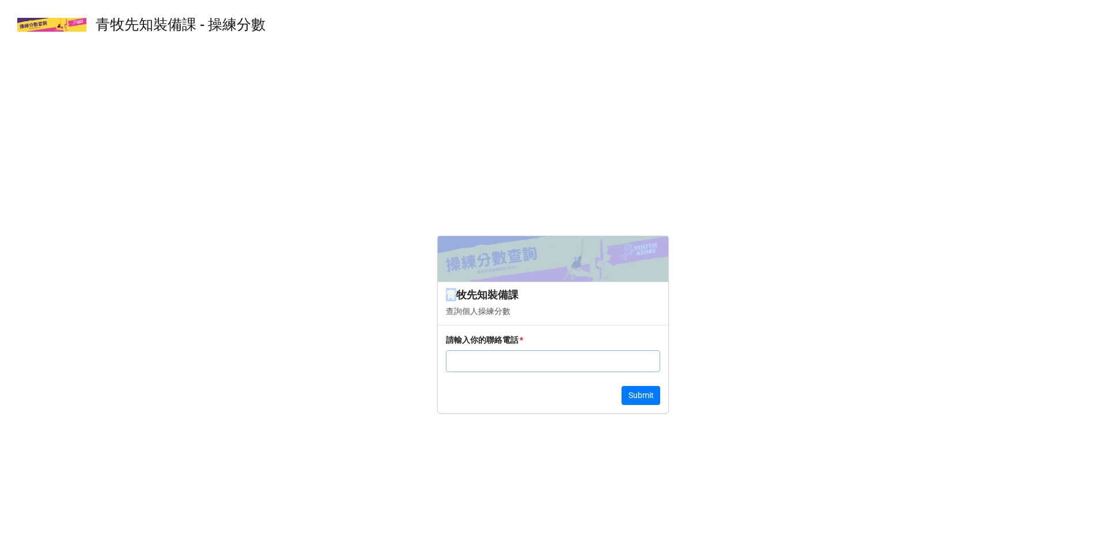
click at [515, 211] on form "青牧先知裝備課 查詢個人操練分數 請輸入你的聯絡電話 * Submit" at bounding box center [553, 324] width 1106 height 430
drag, startPoint x: 515, startPoint y: 211, endPoint x: 502, endPoint y: 198, distance: 18.3
click at [504, 206] on form "青牧先知裝備課 查詢個人操練分數 請輸入你的聯絡電話 * Submit" at bounding box center [553, 324] width 1106 height 430
click at [495, 193] on form "青牧先知裝備課 查詢個人操練分數 請輸入你的聯絡電話 * Submit" at bounding box center [553, 324] width 1106 height 430
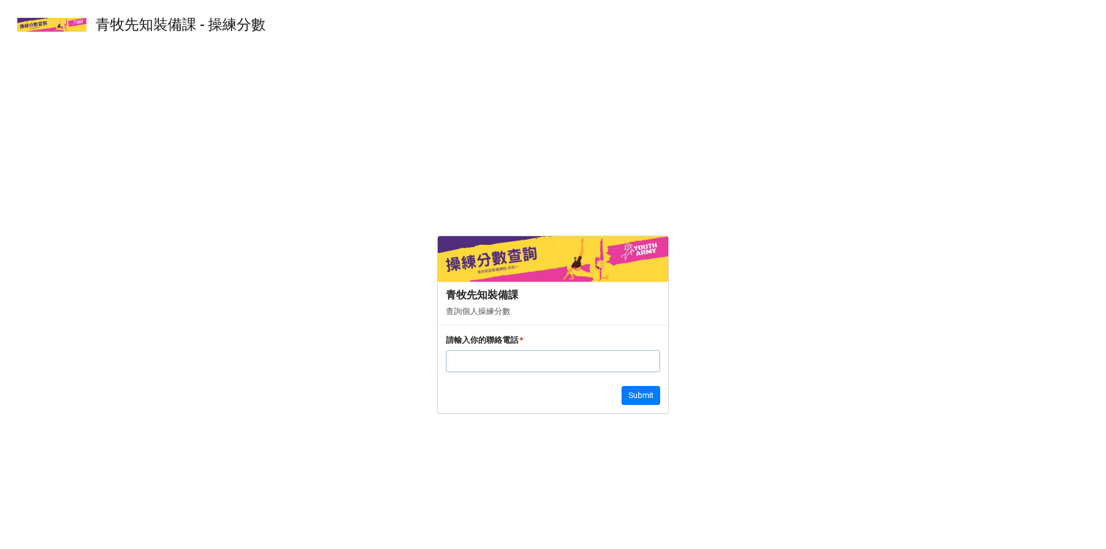
click at [268, 244] on form "青牧先知裝備課 查詢個人操練分數 請輸入你的聯絡電話 * Submit" at bounding box center [553, 324] width 1106 height 430
click at [547, 363] on input "text" at bounding box center [553, 361] width 214 height 22
type input "68475453"
click button "Submit" at bounding box center [640, 396] width 39 height 20
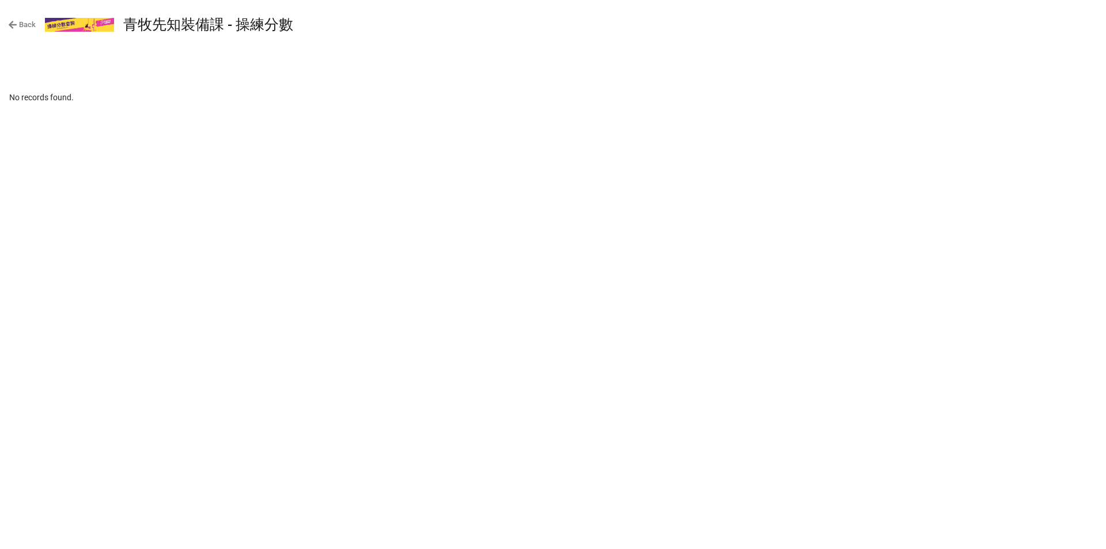
click at [43, 103] on div "No records found." at bounding box center [552, 97] width 1087 height 13
click at [43, 90] on div "Back 青牧先知裝備課 - 操練分數 ​ No records found." at bounding box center [553, 56] width 1106 height 113
click at [29, 31] on link "Back" at bounding box center [22, 25] width 28 height 12
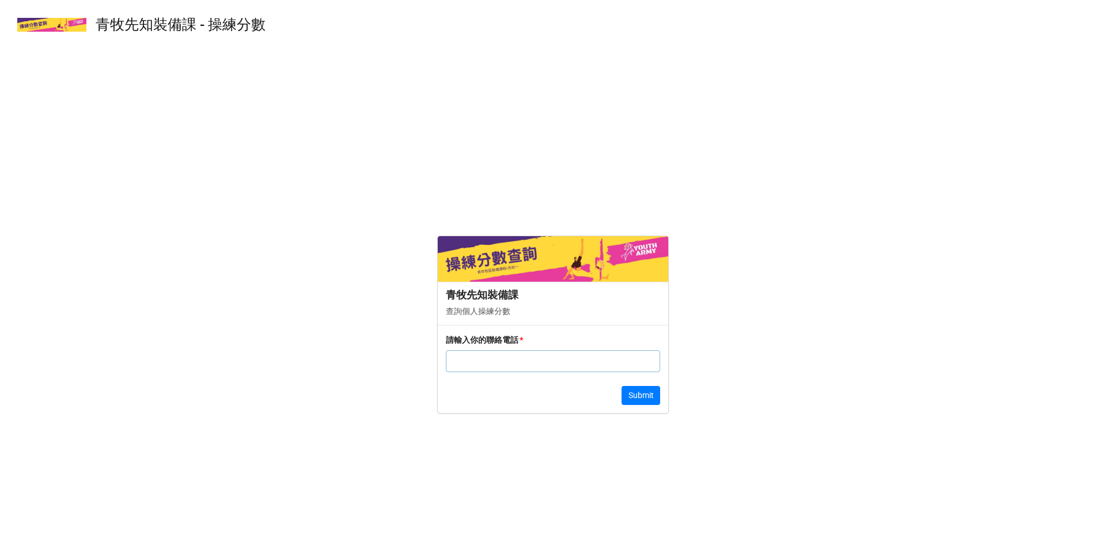
click at [492, 356] on input "text" at bounding box center [553, 361] width 214 height 22
paste input "94834176"
type input "94834176"
click at [627, 400] on button "Submit" at bounding box center [640, 396] width 39 height 20
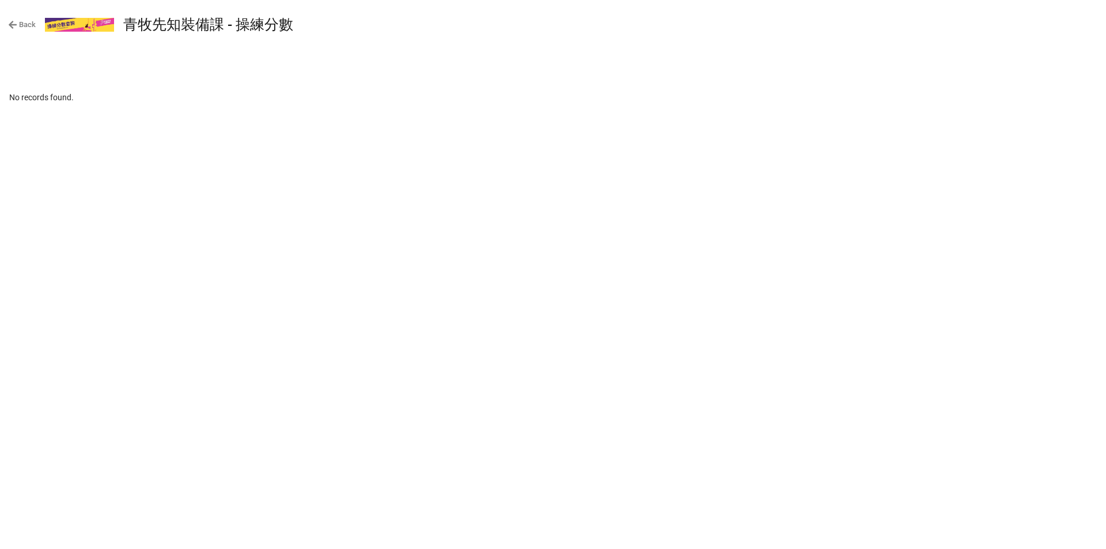
click at [193, 143] on div "Back 青牧先知裝備課 - 操練分數 ​ No records found." at bounding box center [553, 274] width 1106 height 549
click at [11, 22] on icon at bounding box center [13, 25] width 8 height 8
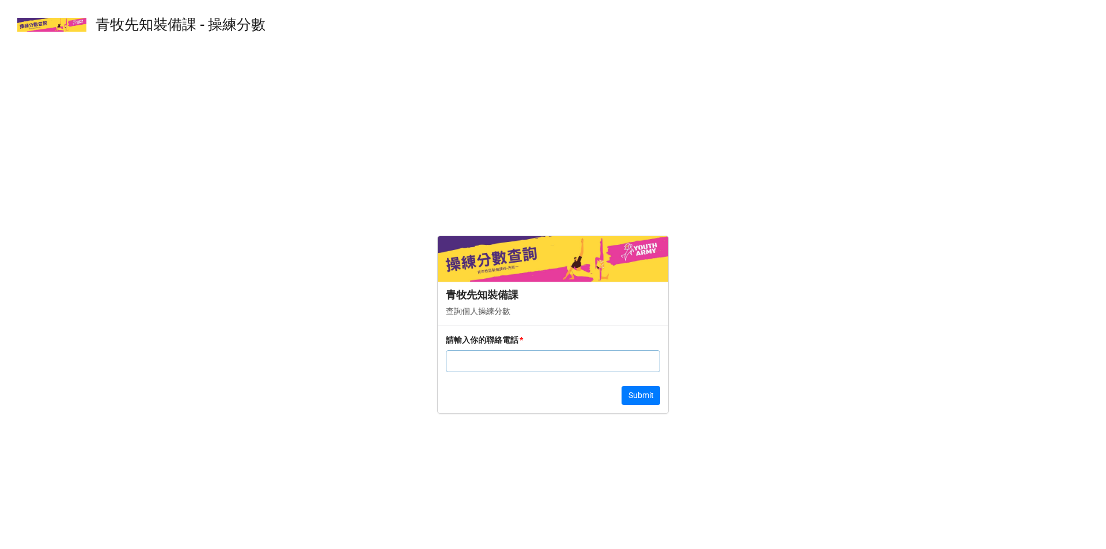
click at [529, 368] on input "text" at bounding box center [553, 361] width 214 height 22
drag, startPoint x: 529, startPoint y: 368, endPoint x: 521, endPoint y: 362, distance: 10.4
click at [521, 362] on input "text" at bounding box center [553, 361] width 214 height 22
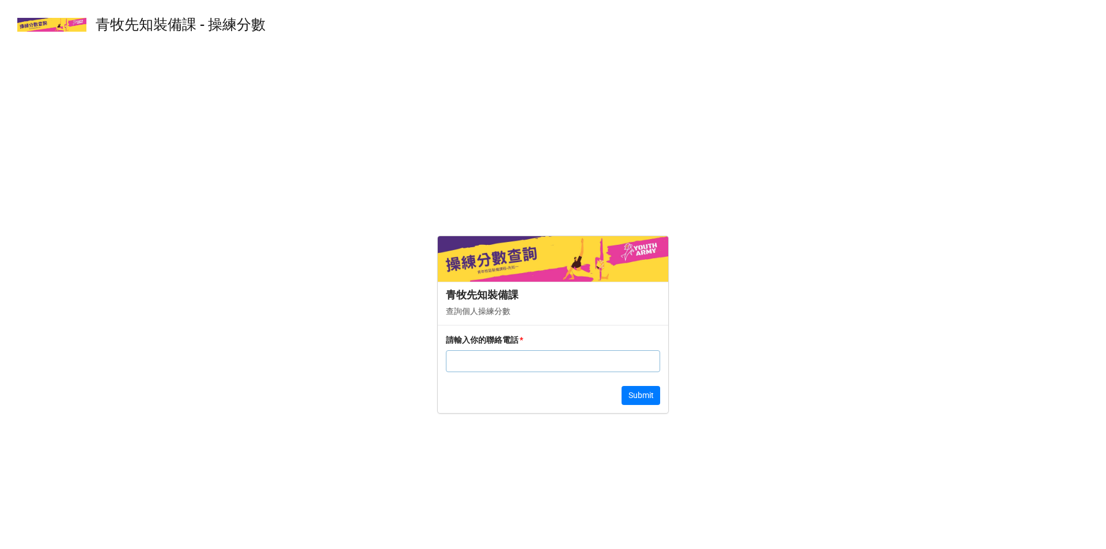
click at [521, 362] on input "text" at bounding box center [553, 361] width 214 height 22
click at [521, 366] on input "text" at bounding box center [553, 361] width 214 height 22
type input "68475453"
